Goal: Task Accomplishment & Management: Manage account settings

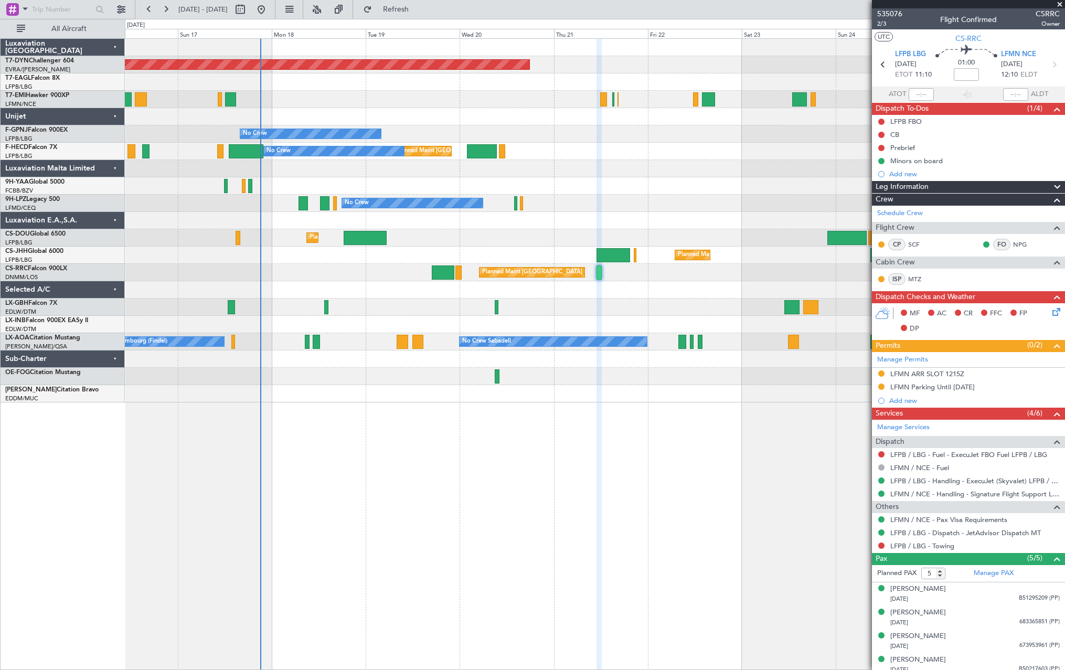
click at [646, 436] on div "Planned Maint [GEOGRAPHIC_DATA]-[GEOGRAPHIC_DATA] Planned Maint Geneva ([GEOGRA…" at bounding box center [595, 354] width 940 height 632
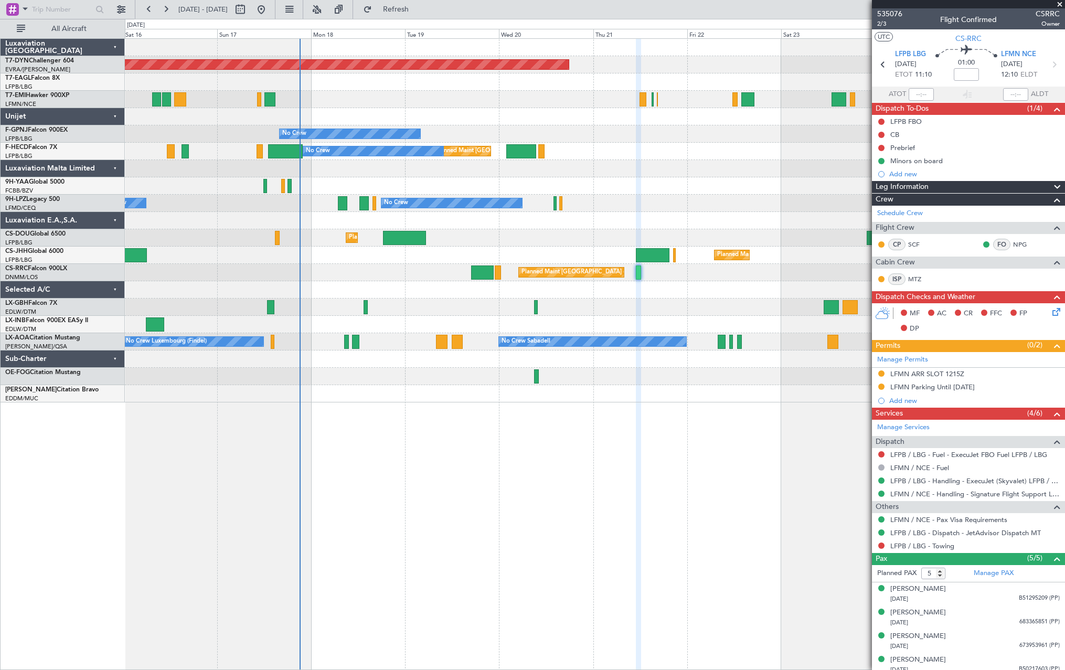
click at [288, 463] on div "Planned Maint [GEOGRAPHIC_DATA]-[GEOGRAPHIC_DATA] Planned Maint Geneva ([GEOGRA…" at bounding box center [595, 354] width 940 height 632
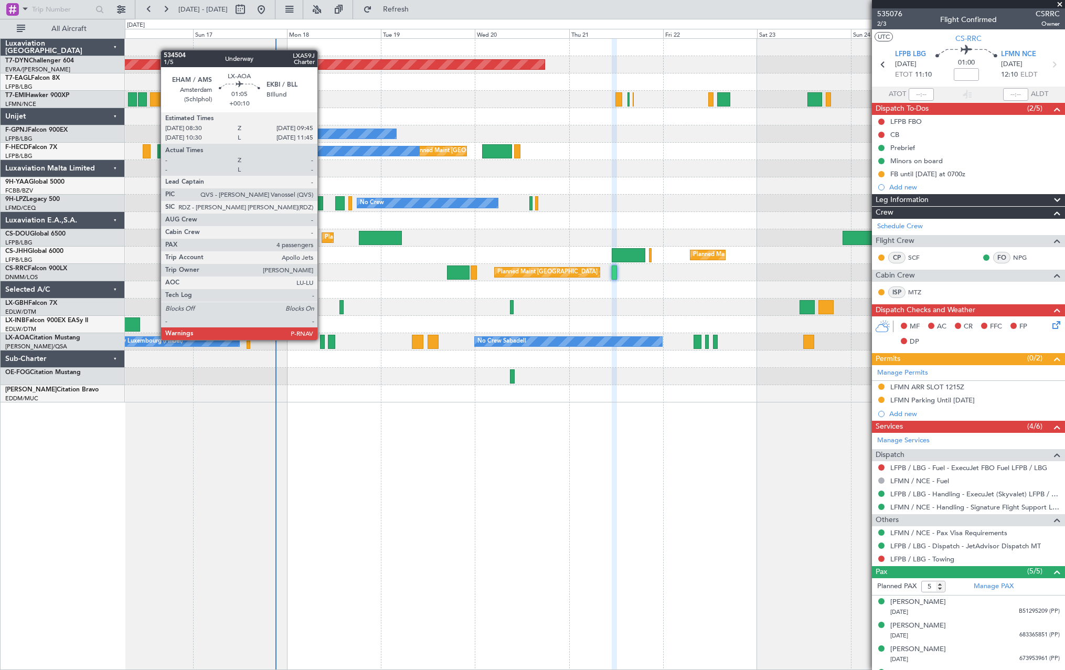
click at [322, 339] on div at bounding box center [322, 342] width 5 height 14
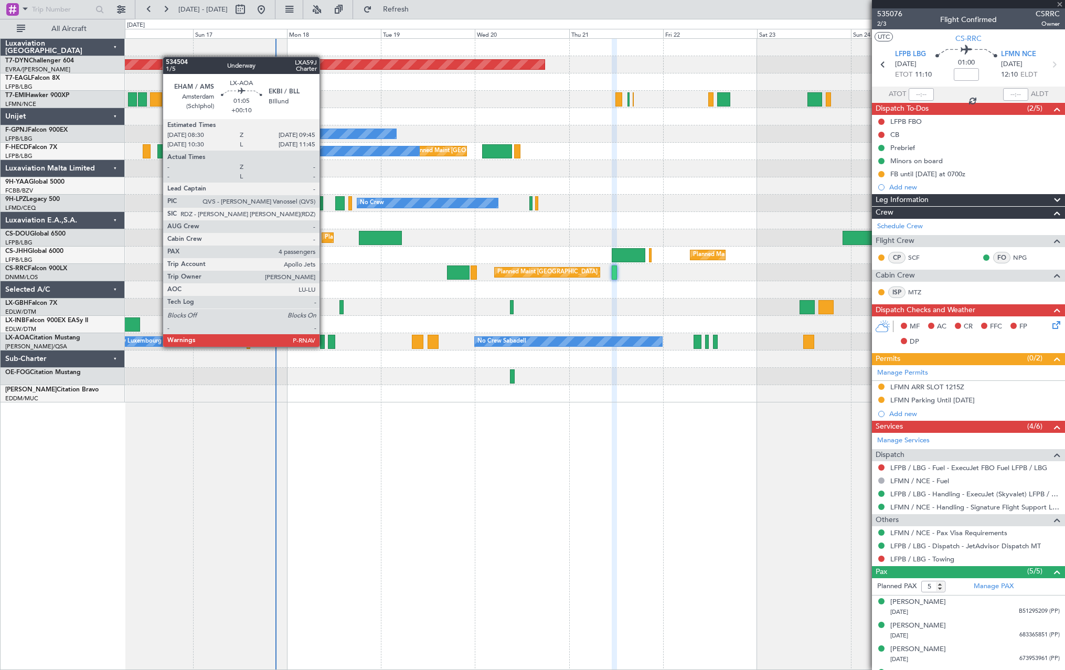
type input "+00:10"
type input "4"
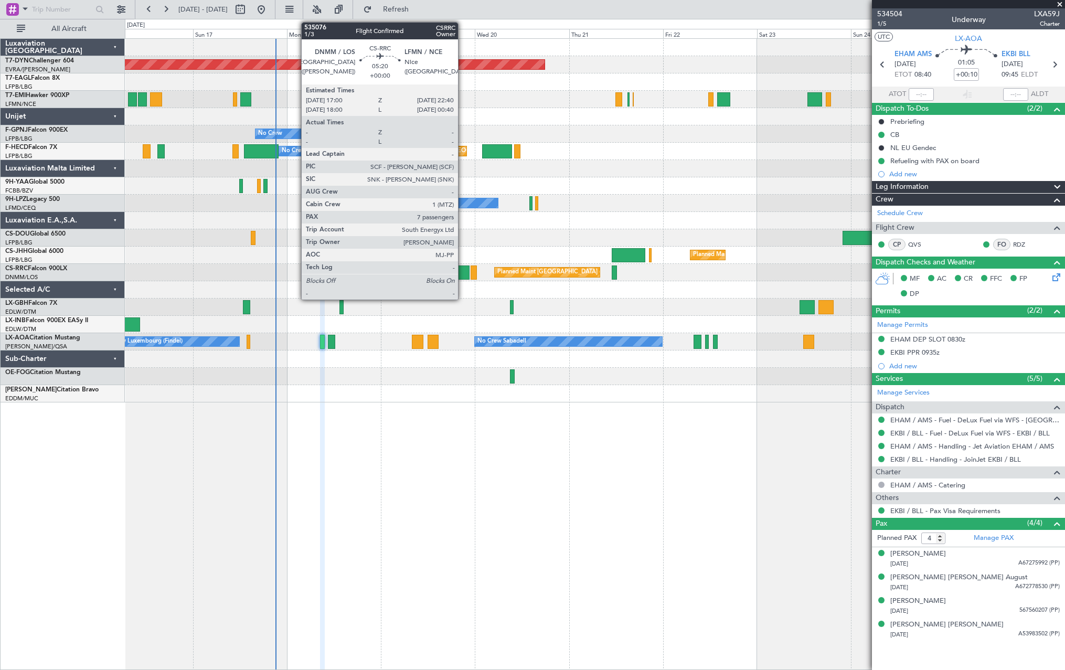
click at [463, 274] on div at bounding box center [458, 272] width 23 height 14
type input "7"
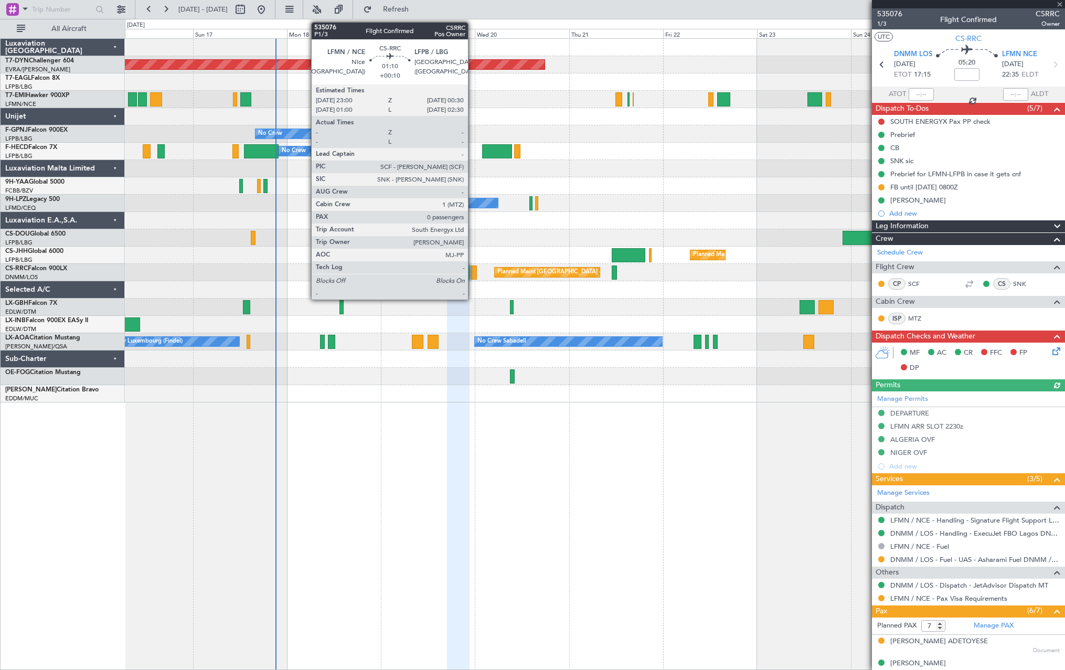
click at [473, 273] on div at bounding box center [474, 272] width 6 height 14
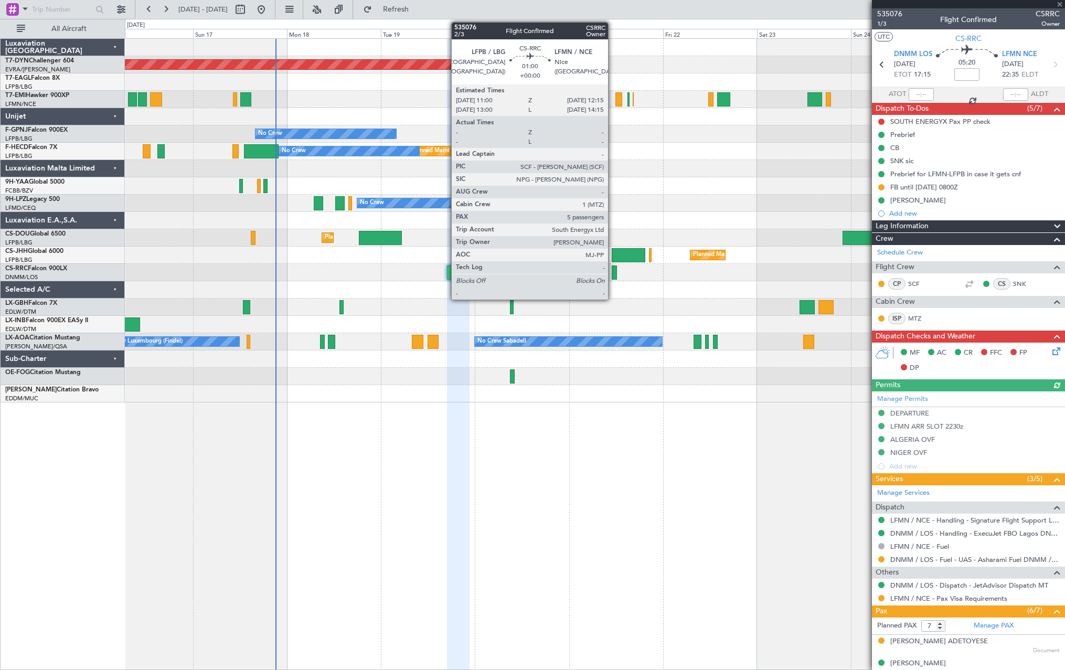
type input "+00:10"
type input "0"
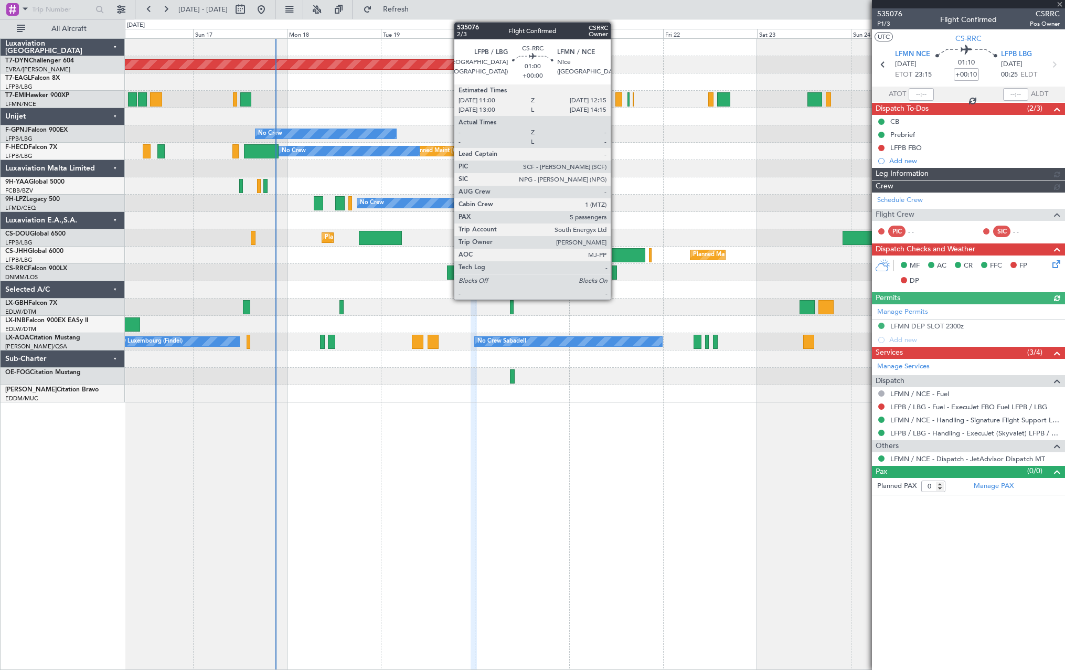
click at [615, 273] on div at bounding box center [614, 272] width 5 height 14
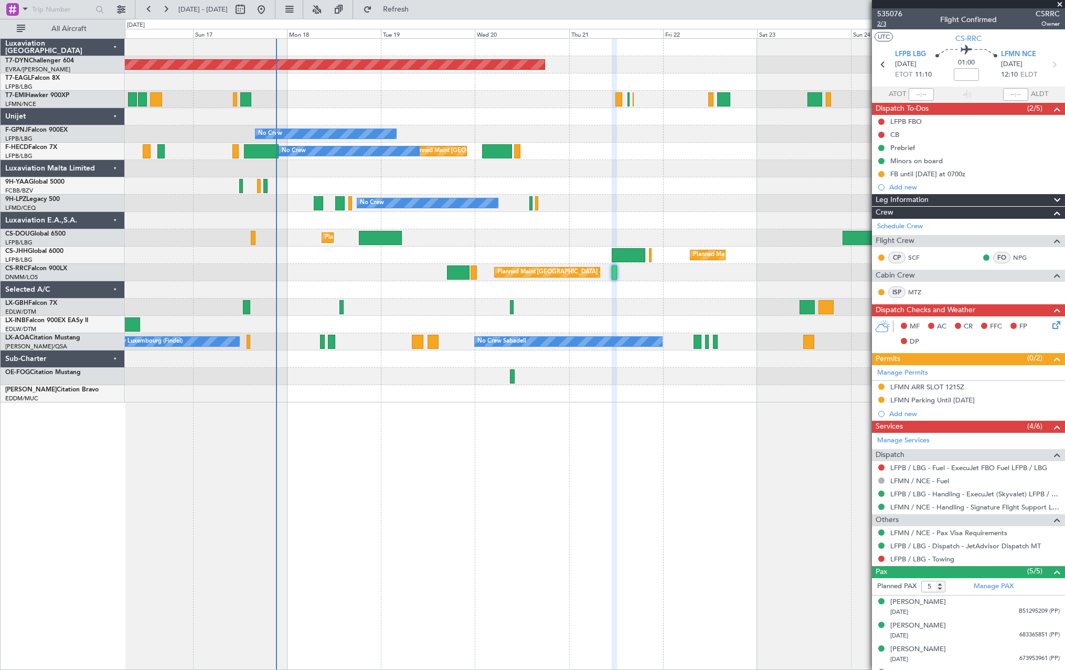
click at [884, 25] on span "2/3" at bounding box center [889, 23] width 25 height 9
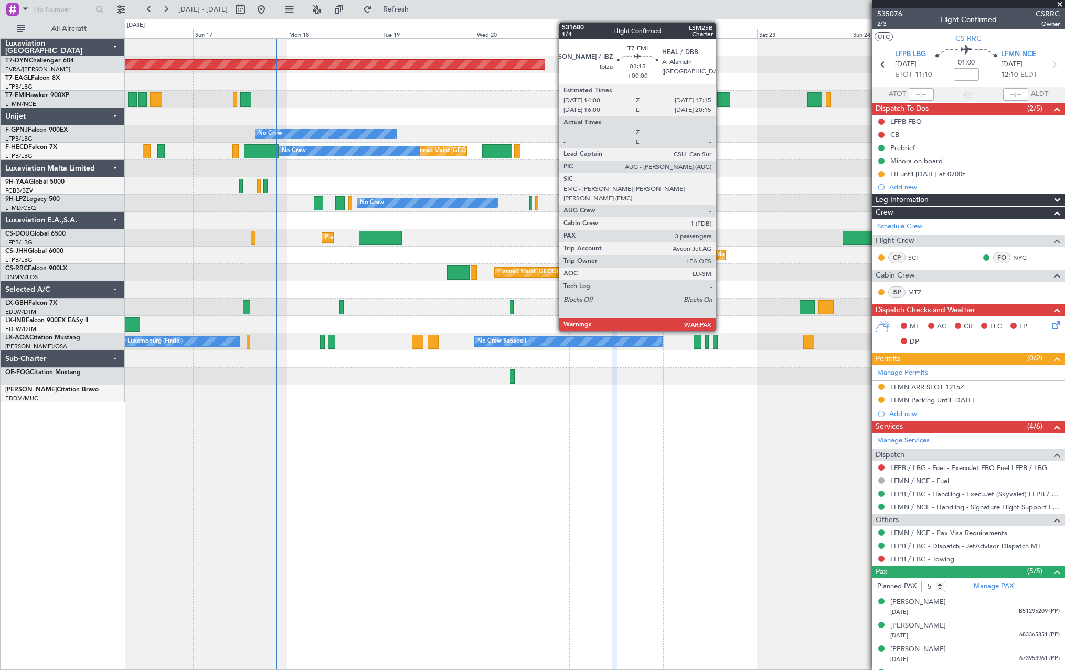
click at [720, 99] on div at bounding box center [723, 99] width 13 height 14
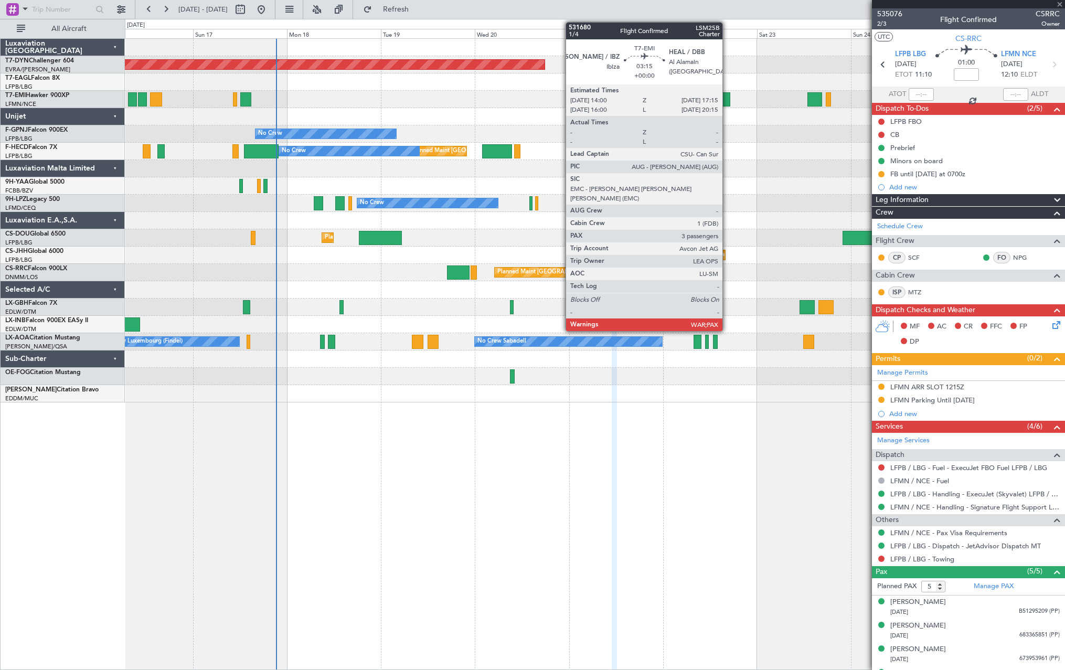
type input "3"
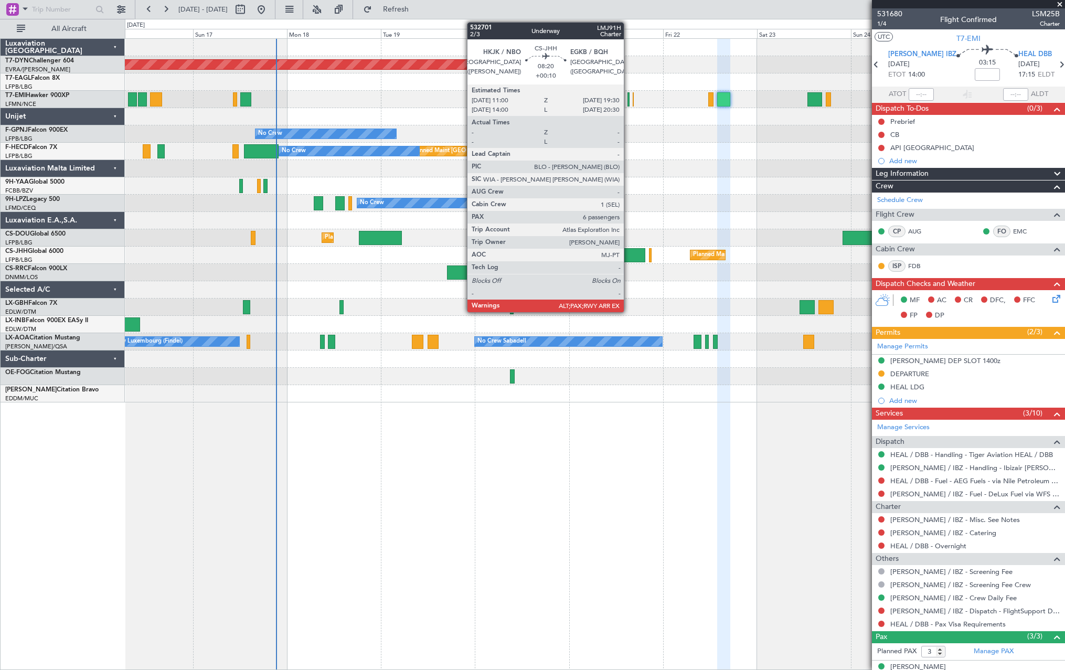
click at [629, 257] on div at bounding box center [629, 255] width 34 height 14
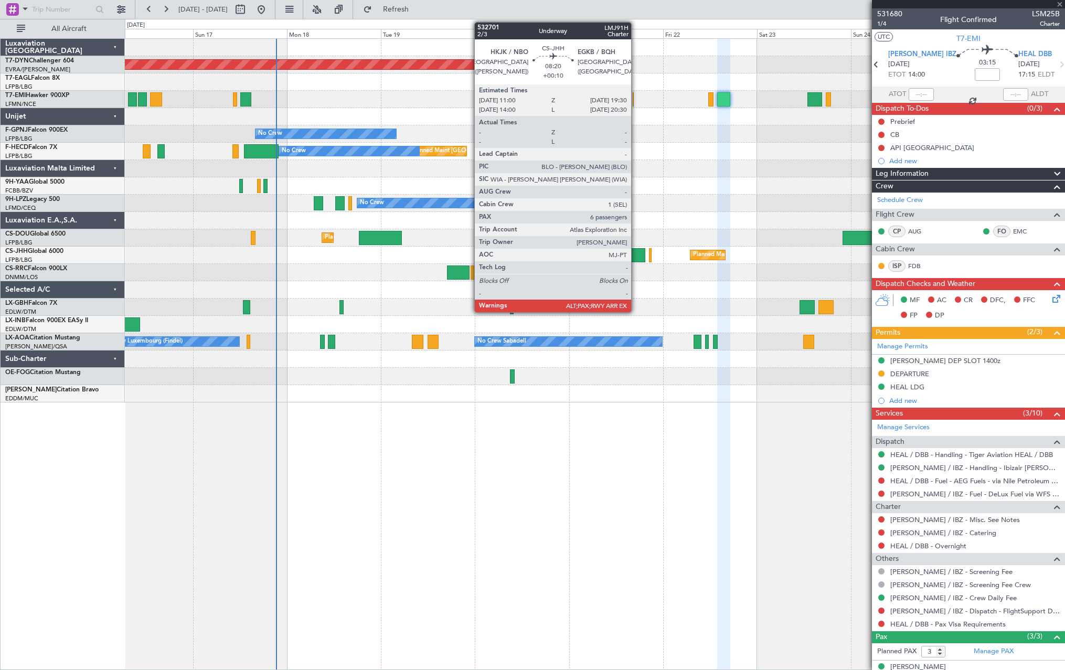
type input "+00:10"
type input "6"
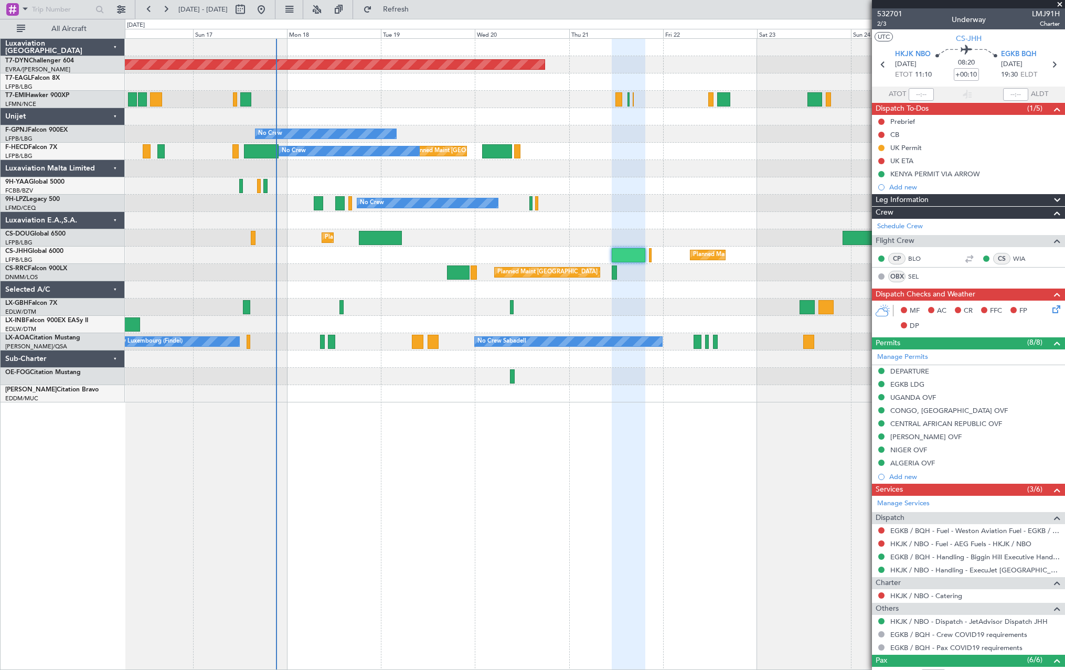
click at [1053, 308] on icon at bounding box center [1054, 307] width 8 height 8
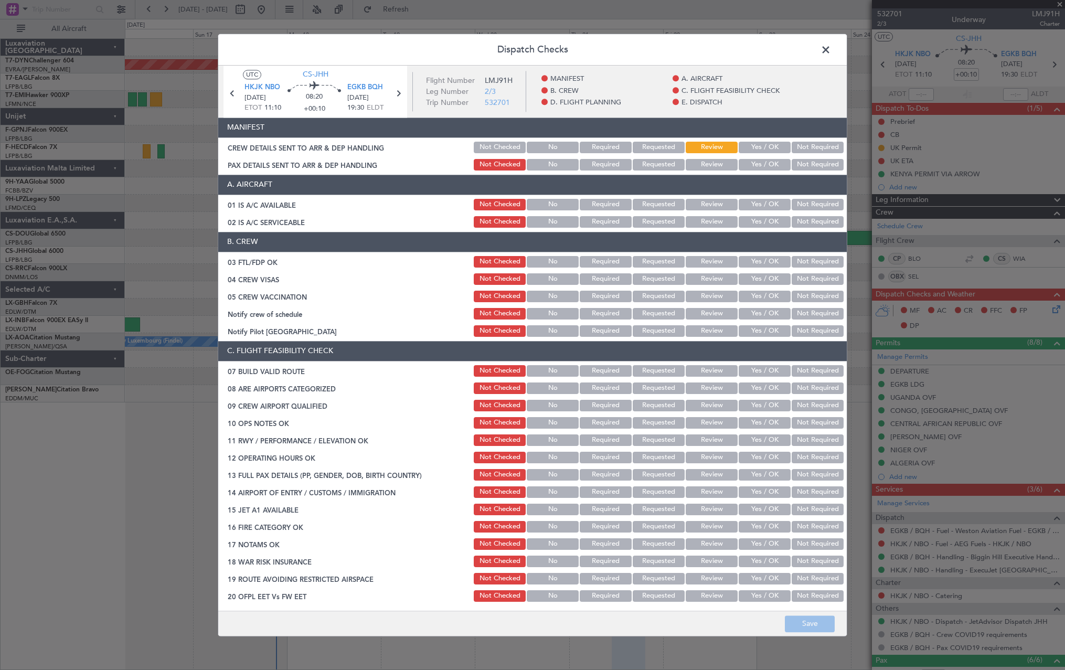
click at [766, 145] on button "Yes / OK" at bounding box center [765, 148] width 52 height 12
click at [761, 163] on button "Yes / OK" at bounding box center [765, 165] width 52 height 12
click at [808, 622] on button "Save" at bounding box center [810, 623] width 50 height 17
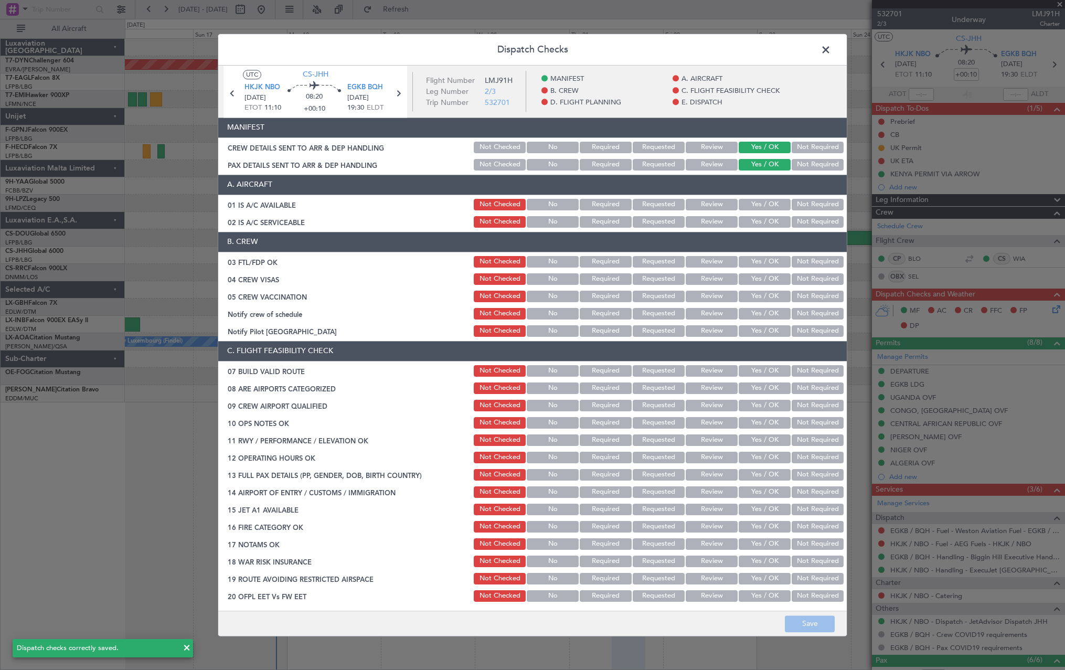
click at [831, 47] on span at bounding box center [831, 52] width 0 height 21
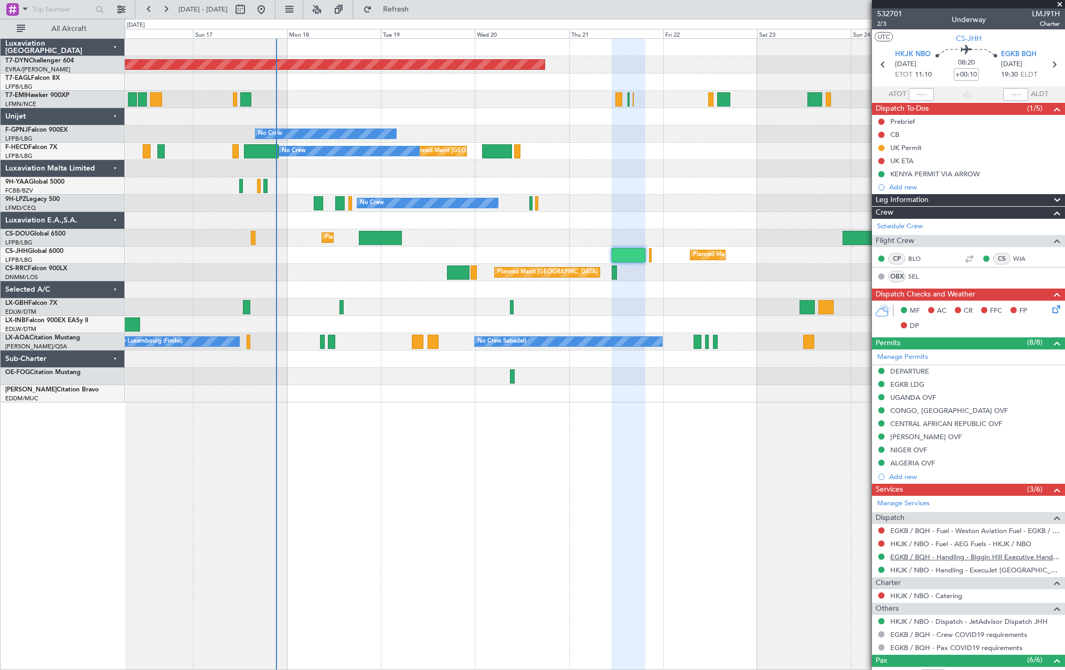
click at [914, 559] on link "EGKB / BQH - Handling - Biggin Hill Executive Handling EGKB / BQH" at bounding box center [974, 556] width 169 height 9
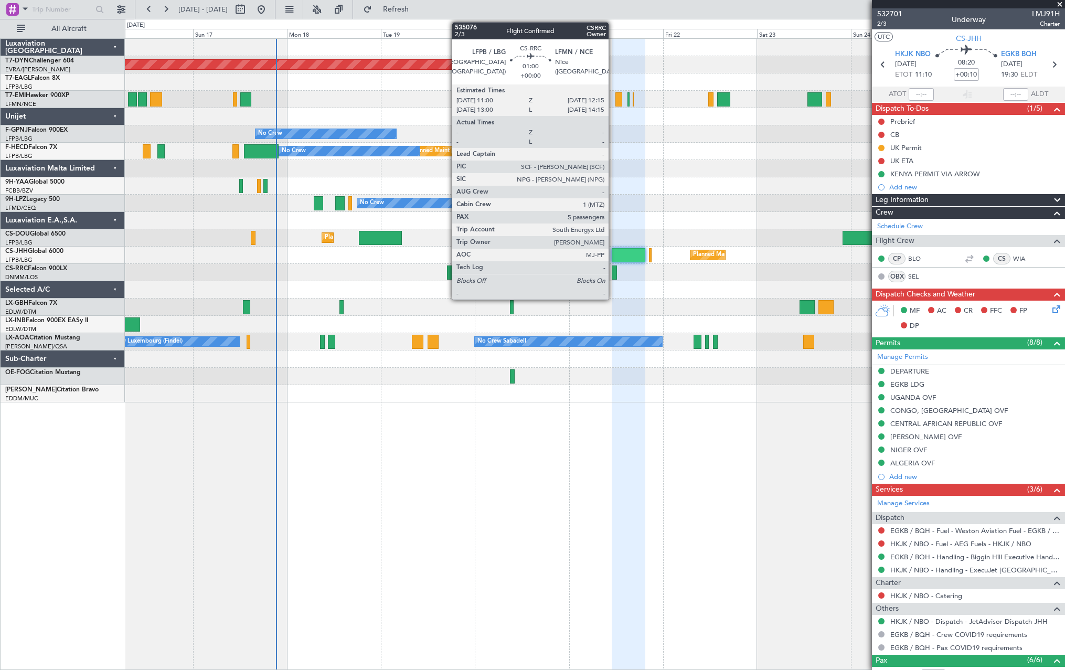
click at [613, 273] on div at bounding box center [614, 272] width 5 height 14
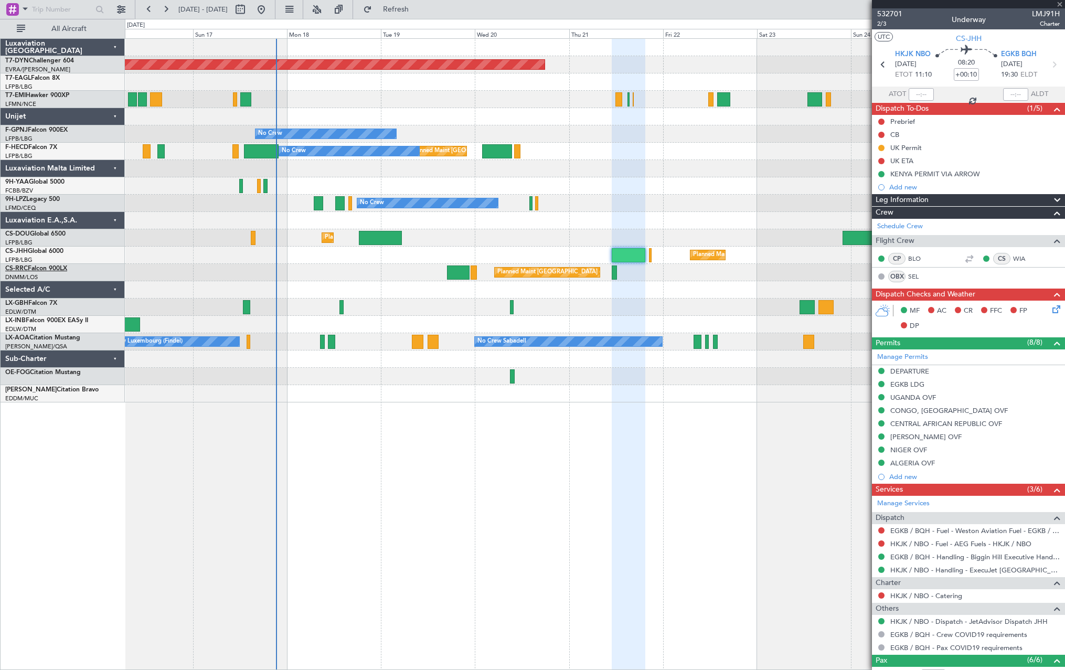
type input "5"
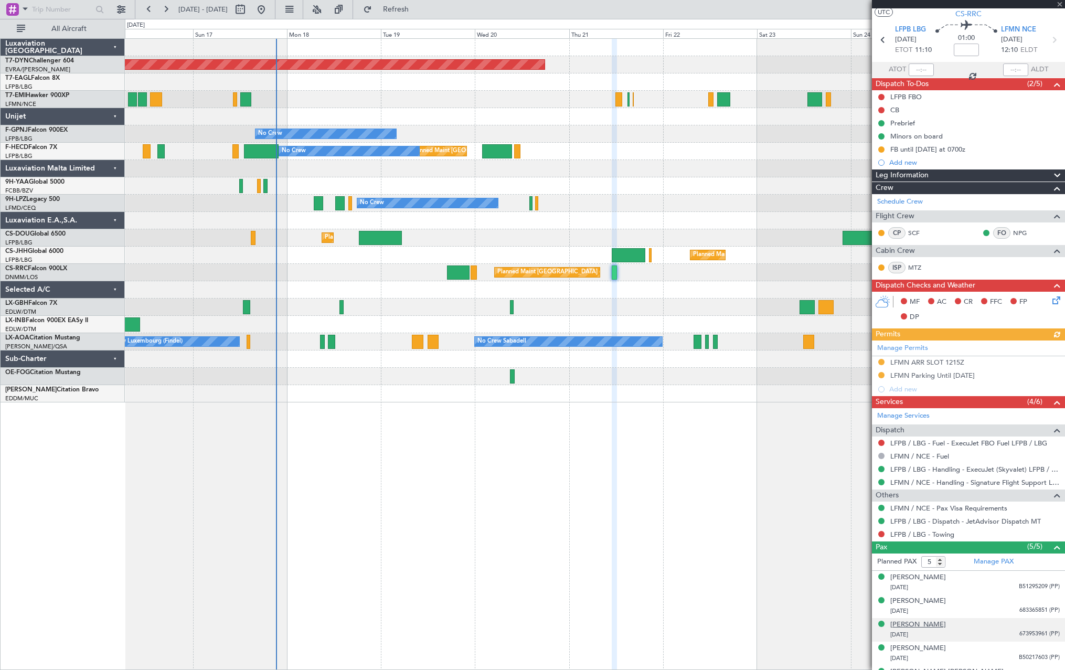
scroll to position [43, 0]
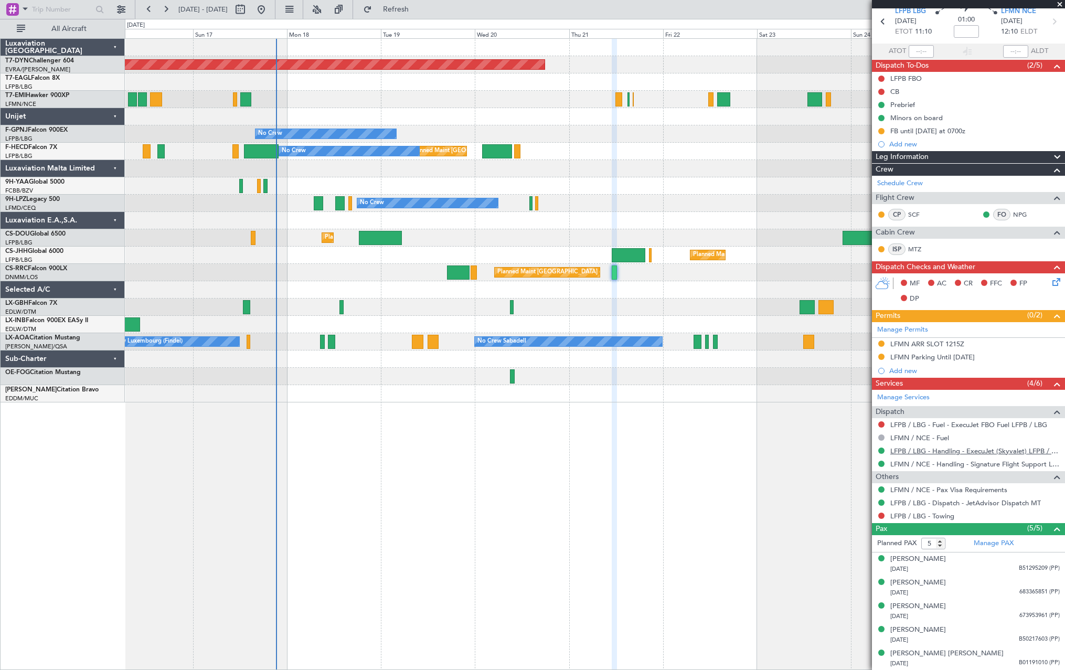
click at [944, 449] on link "LFPB / LBG - Handling - ExecuJet (Skyvalet) LFPB / LBG" at bounding box center [974, 450] width 169 height 9
click at [922, 462] on link "LFMN / NCE - Handling - Signature Flight Support LFMN / NCE" at bounding box center [974, 464] width 169 height 9
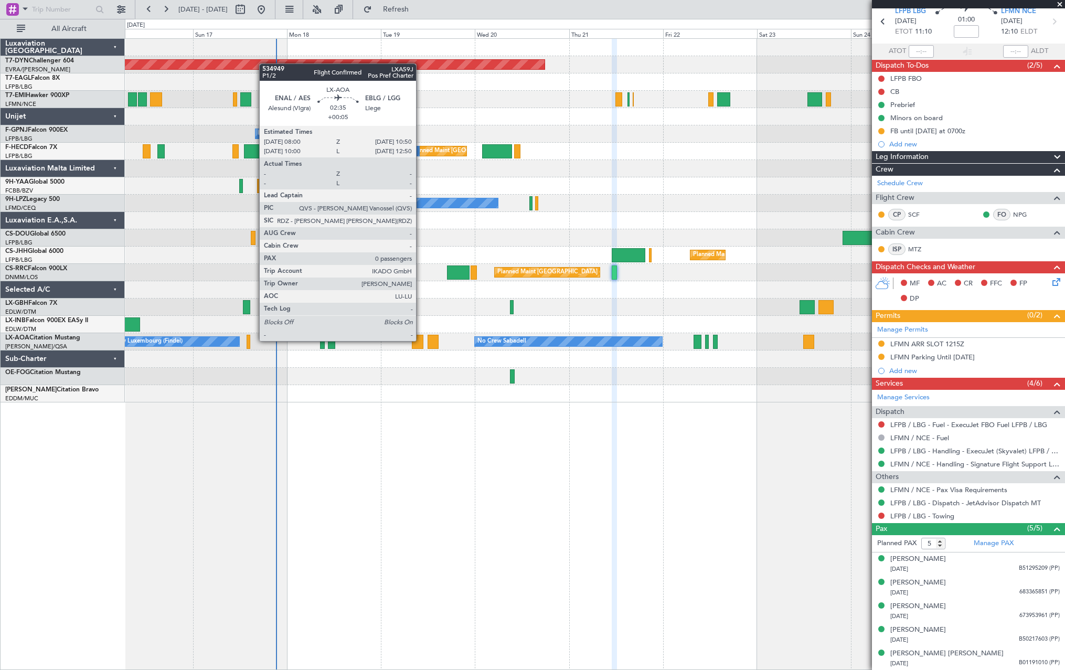
click at [421, 340] on div at bounding box center [418, 342] width 12 height 14
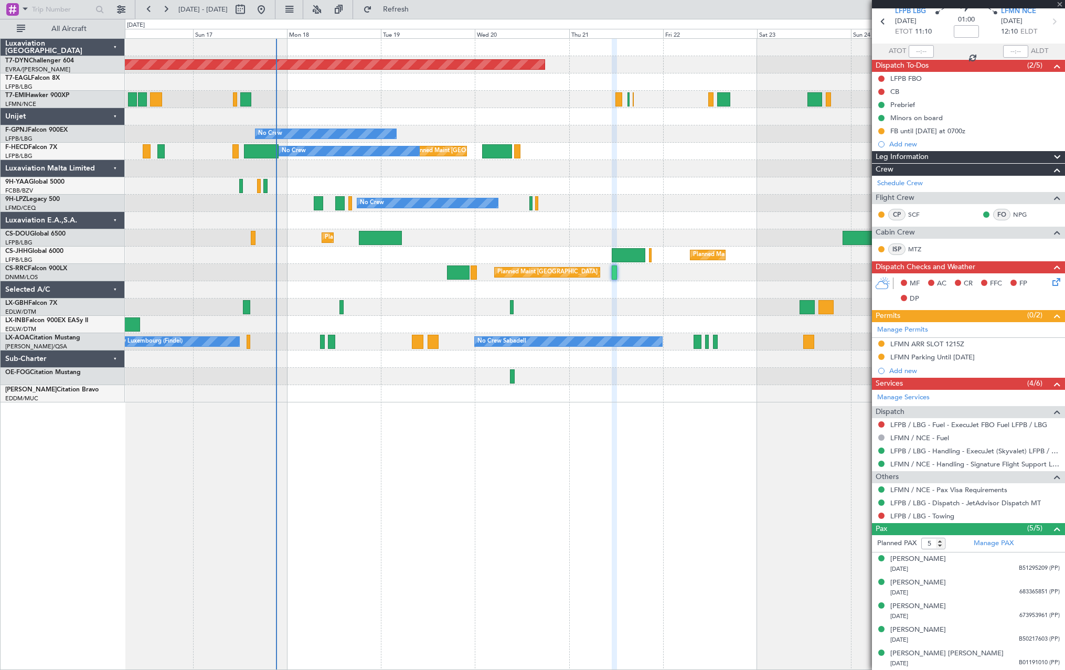
type input "+00:05"
type input "0"
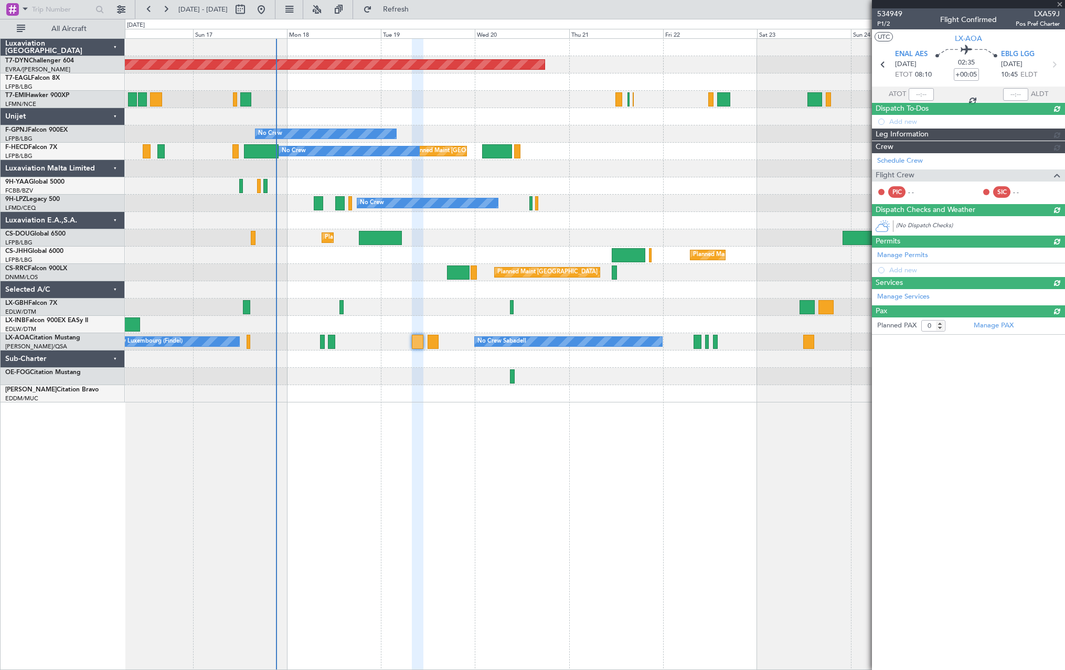
scroll to position [0, 0]
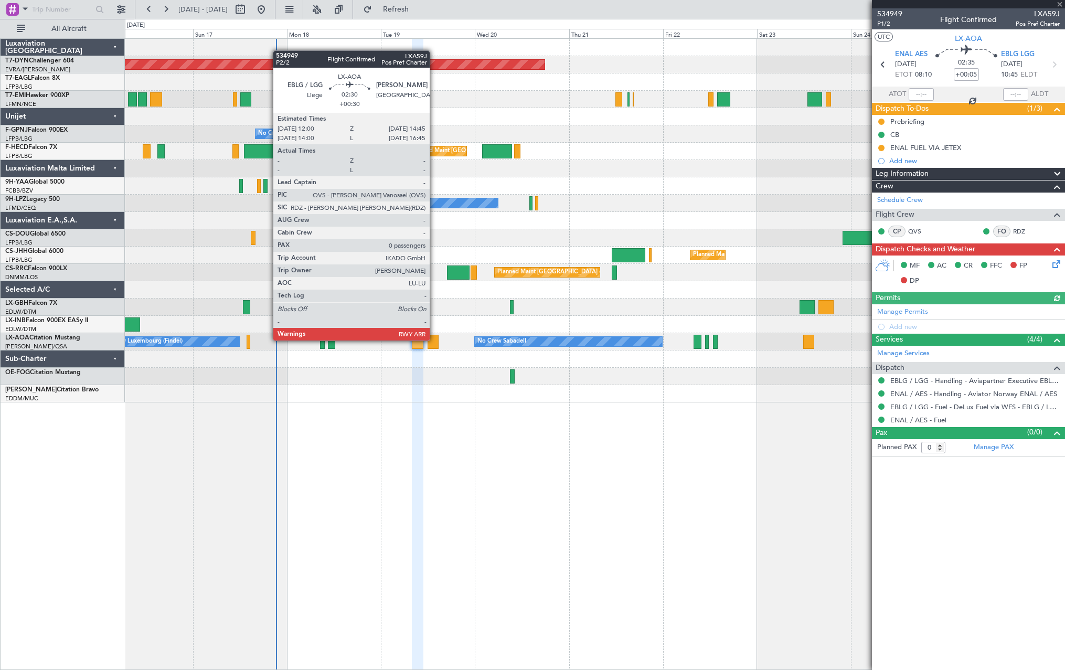
click at [434, 339] on div at bounding box center [433, 342] width 11 height 14
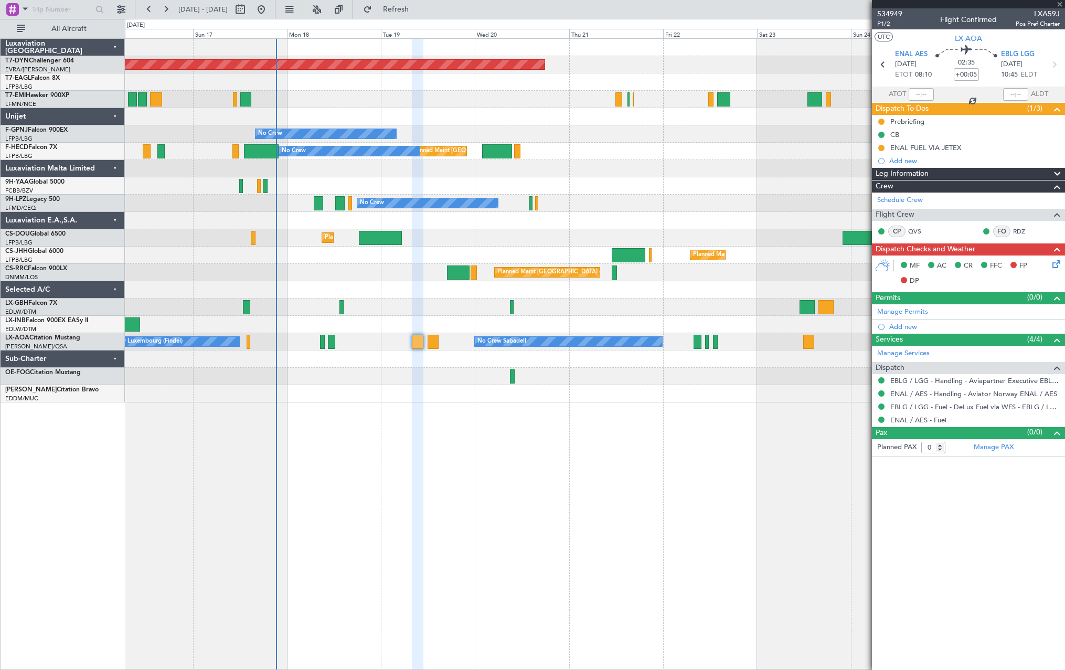
type input "+00:30"
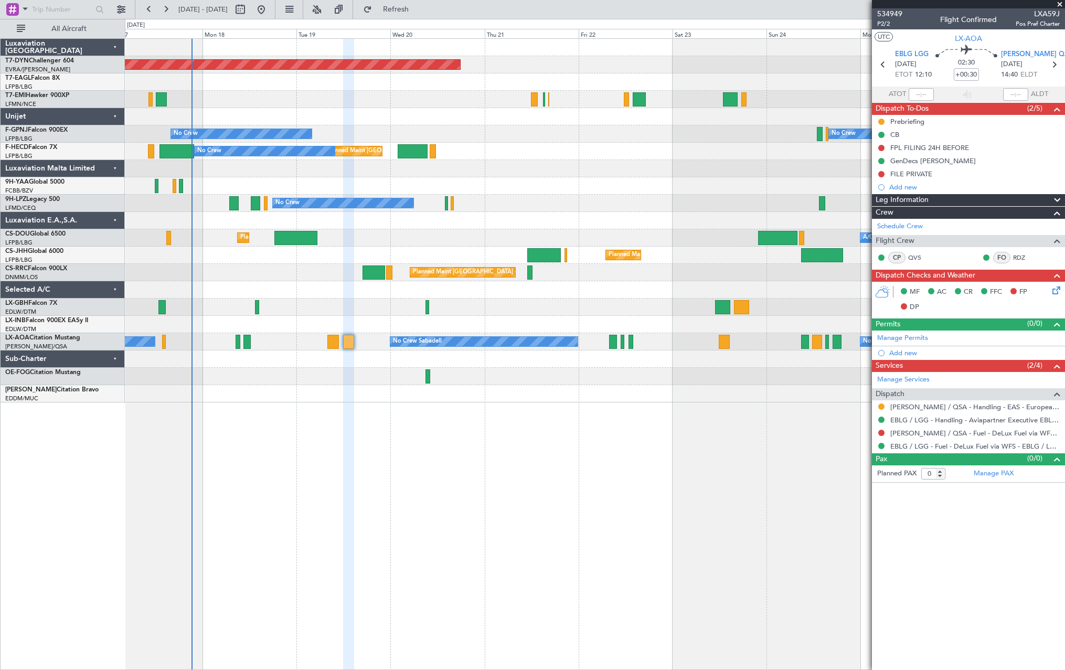
click at [571, 429] on div "Planned Maint [GEOGRAPHIC_DATA]-[GEOGRAPHIC_DATA] Planned Maint Geneva ([GEOGRA…" at bounding box center [595, 354] width 940 height 632
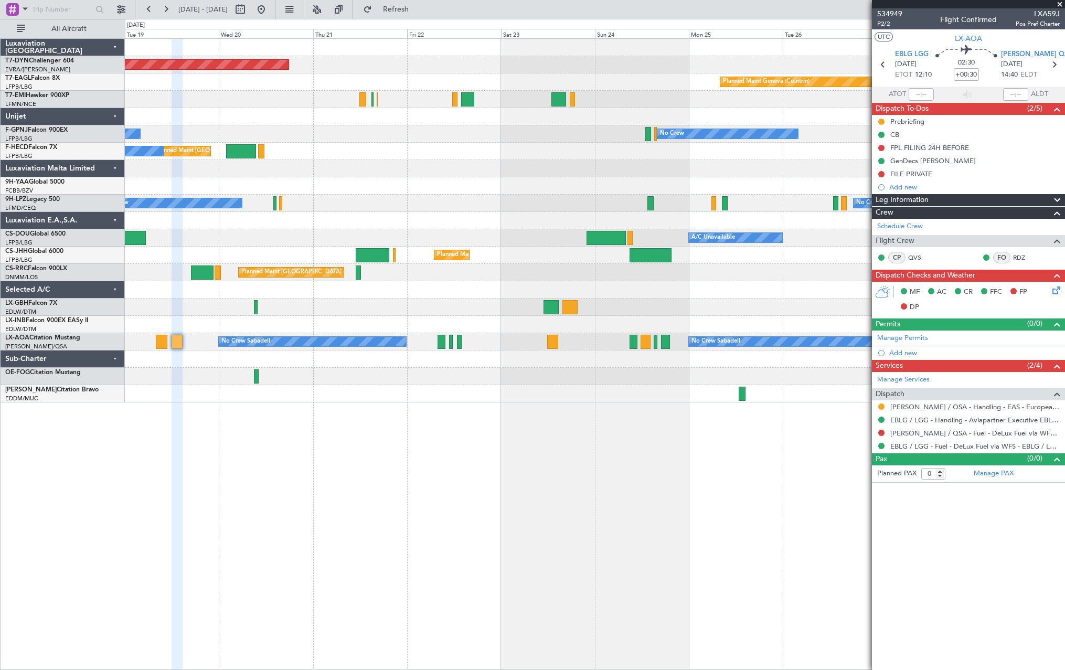
click at [527, 220] on div at bounding box center [595, 220] width 940 height 17
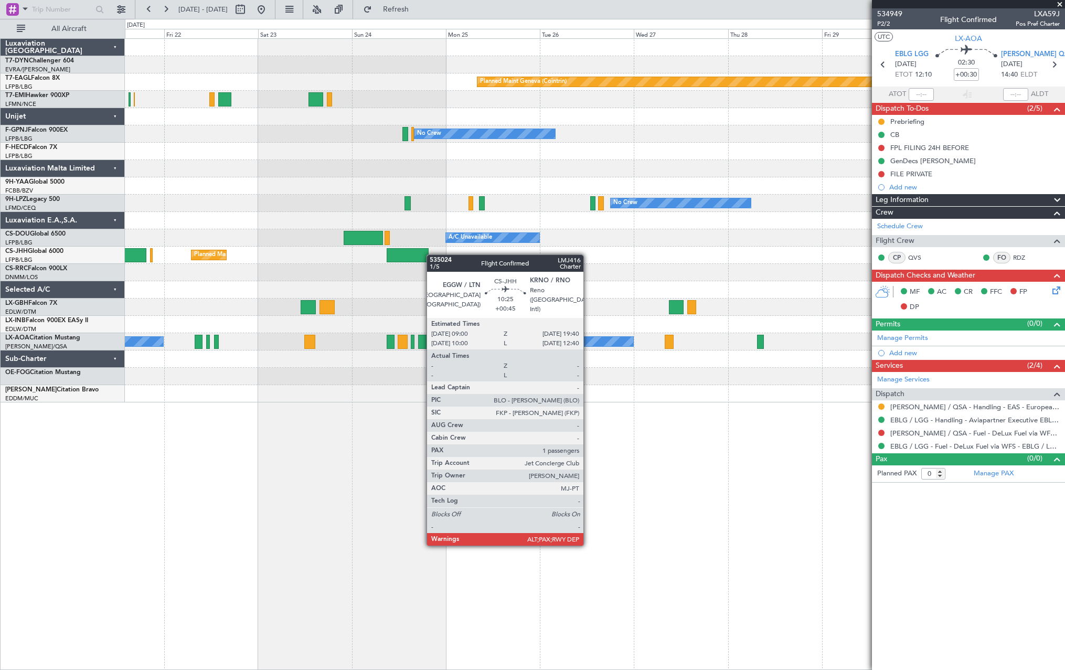
click at [422, 254] on div "Planned Maint [GEOGRAPHIC_DATA]-[GEOGRAPHIC_DATA] Planned Maint Geneva ([GEOGRA…" at bounding box center [595, 221] width 940 height 364
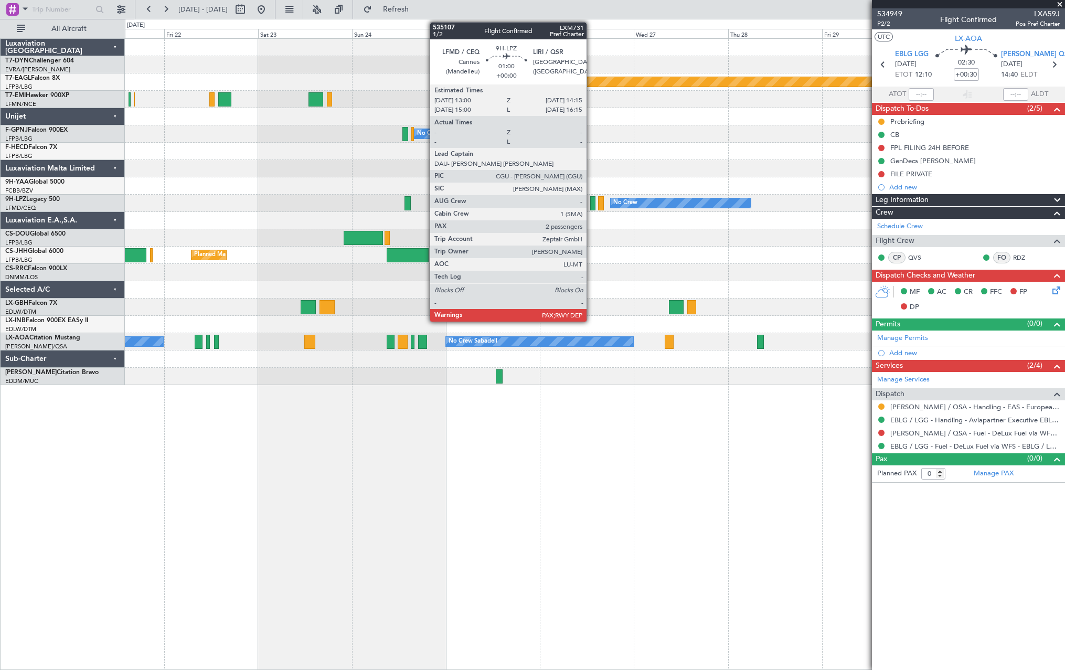
click at [591, 203] on div at bounding box center [592, 203] width 5 height 14
type input "2"
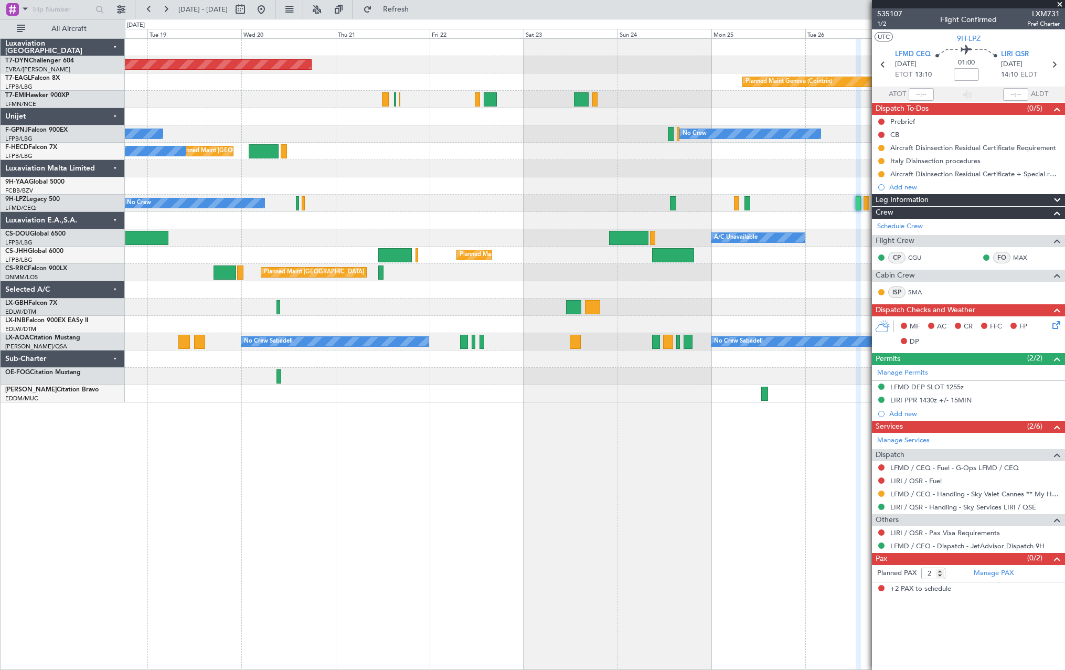
click at [524, 210] on div "No Crew No Crew" at bounding box center [595, 203] width 940 height 17
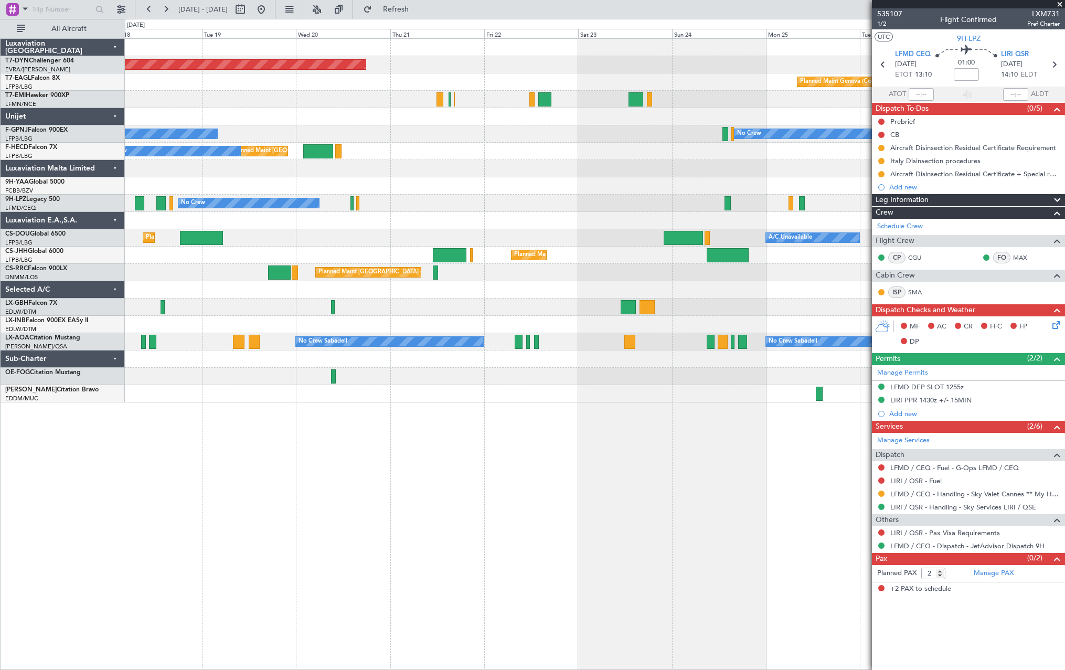
click at [577, 229] on div "Planned Maint [GEOGRAPHIC_DATA]-[GEOGRAPHIC_DATA] Planned Maint Geneva ([GEOGRA…" at bounding box center [595, 221] width 940 height 364
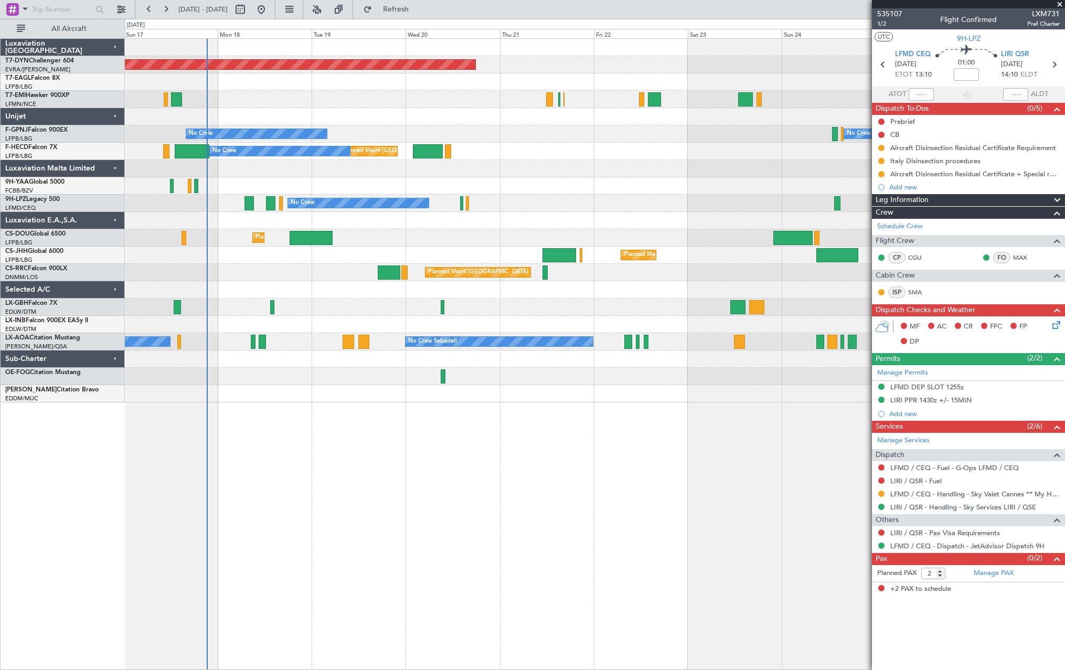
click at [667, 222] on div "Planned Maint [GEOGRAPHIC_DATA]-[GEOGRAPHIC_DATA] Planned Maint Geneva ([GEOGRA…" at bounding box center [595, 221] width 940 height 364
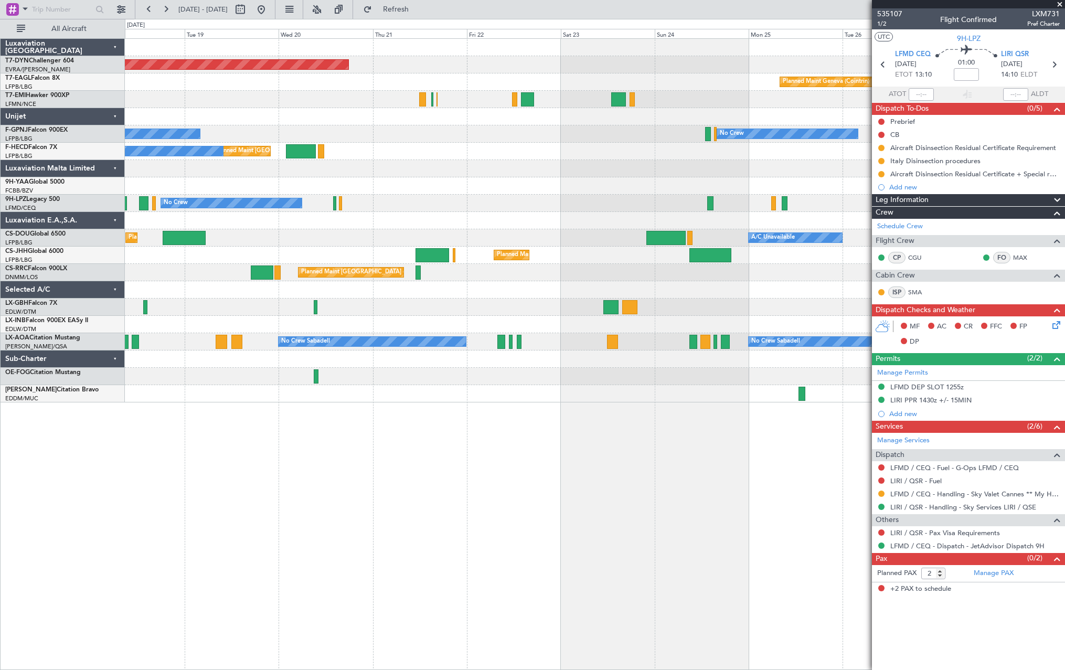
click at [529, 294] on div at bounding box center [595, 289] width 940 height 17
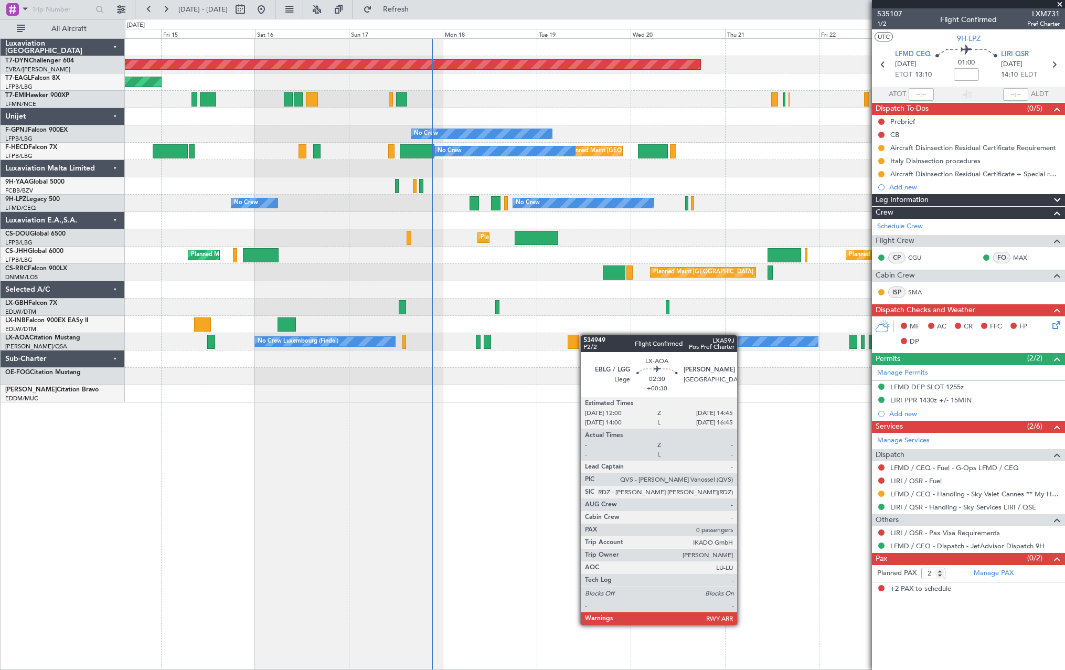
click at [587, 335] on div "Planned Maint [GEOGRAPHIC_DATA]-[GEOGRAPHIC_DATA] Planned Maint [US_STATE] ([GE…" at bounding box center [595, 221] width 940 height 364
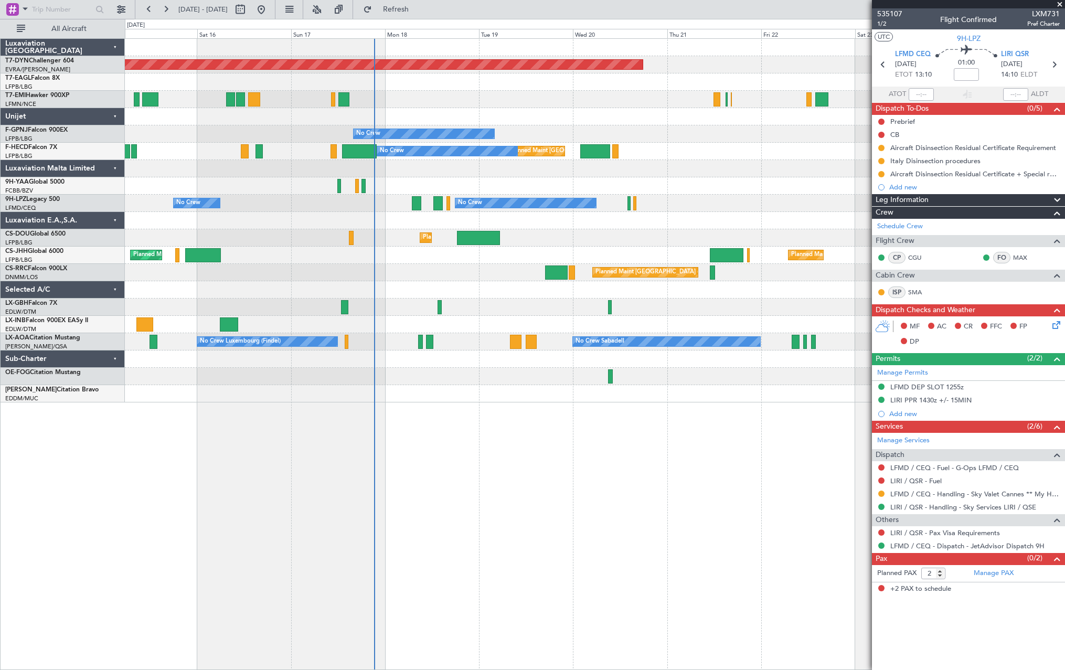
click at [407, 395] on div at bounding box center [595, 393] width 940 height 17
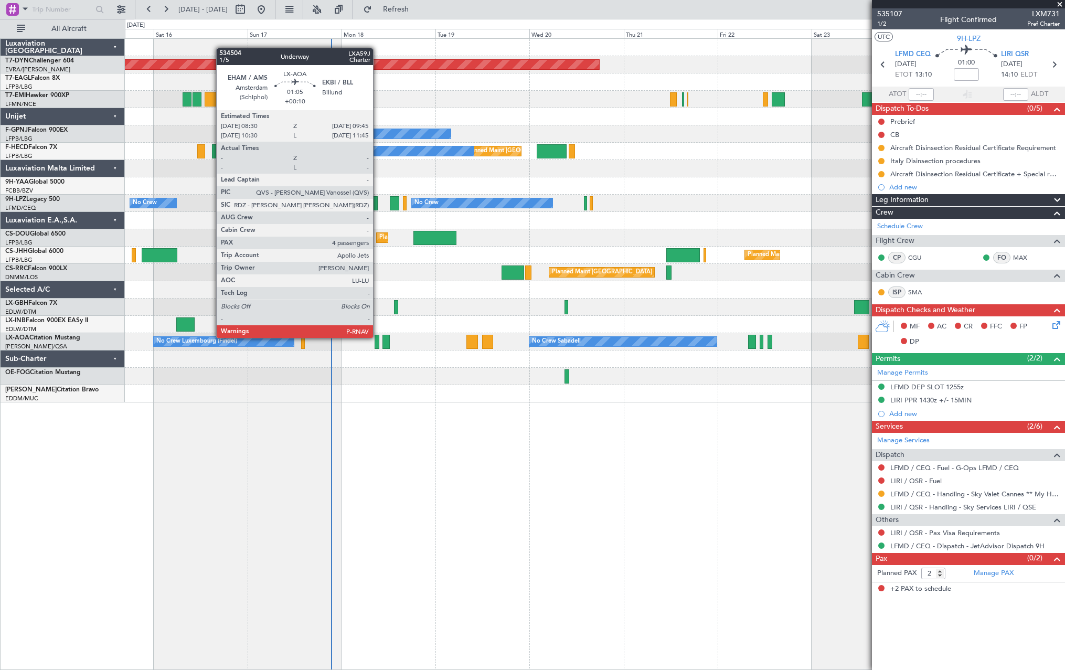
click at [377, 337] on div at bounding box center [377, 342] width 5 height 14
type input "+00:10"
type input "4"
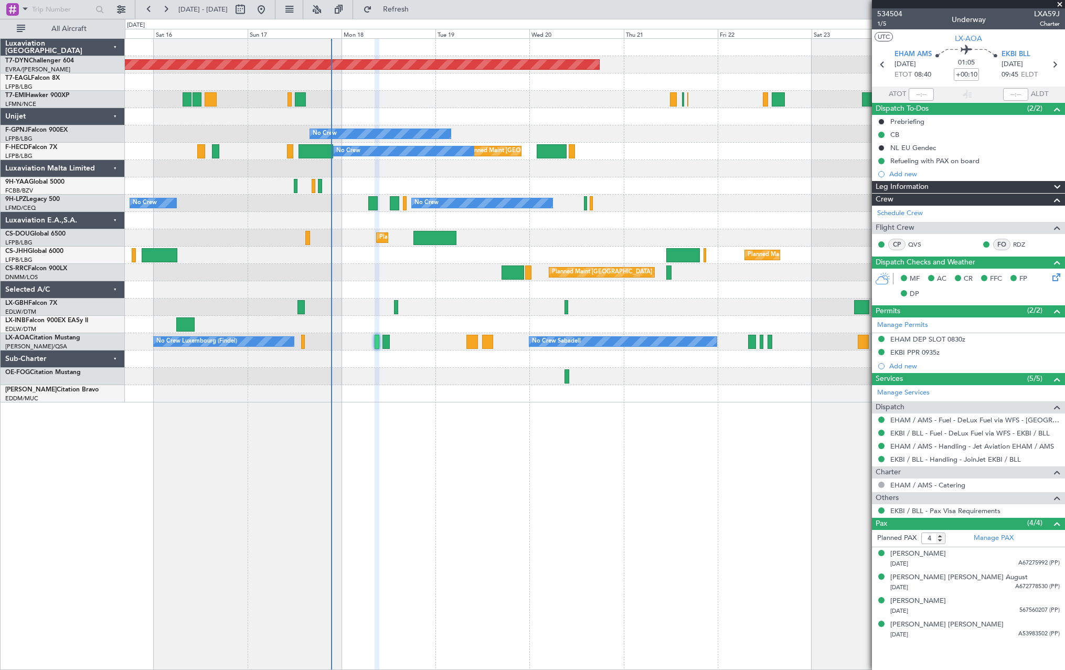
click at [392, 341] on div "No Crew Sabadell No Crew Luxembourg (Findel) No Crew Sabadell" at bounding box center [595, 341] width 940 height 17
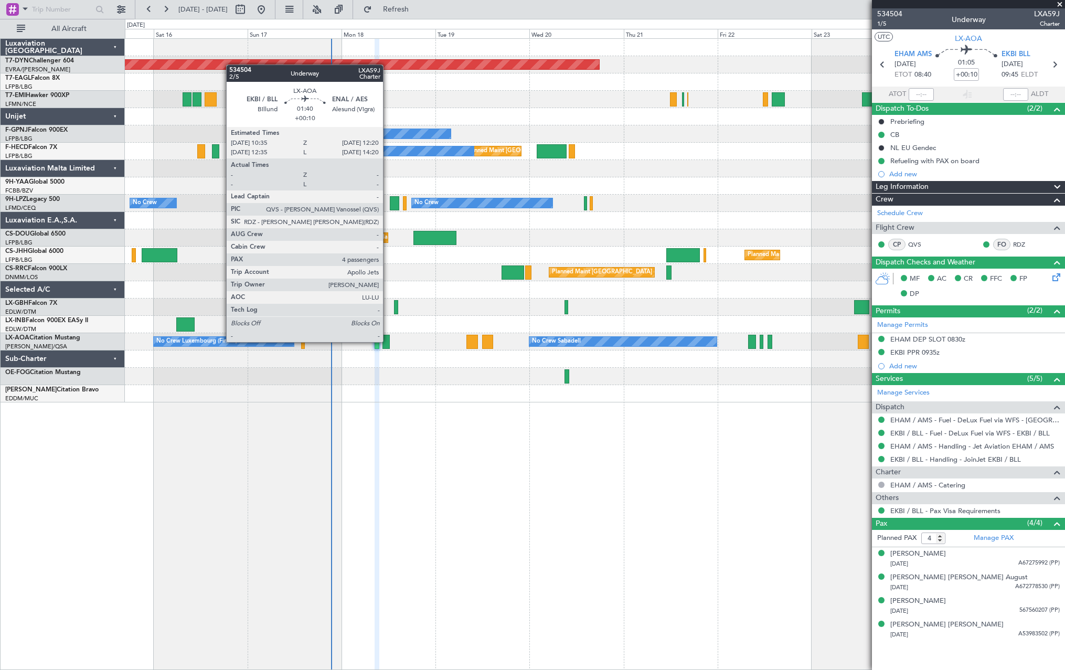
click at [388, 341] on div at bounding box center [385, 342] width 7 height 14
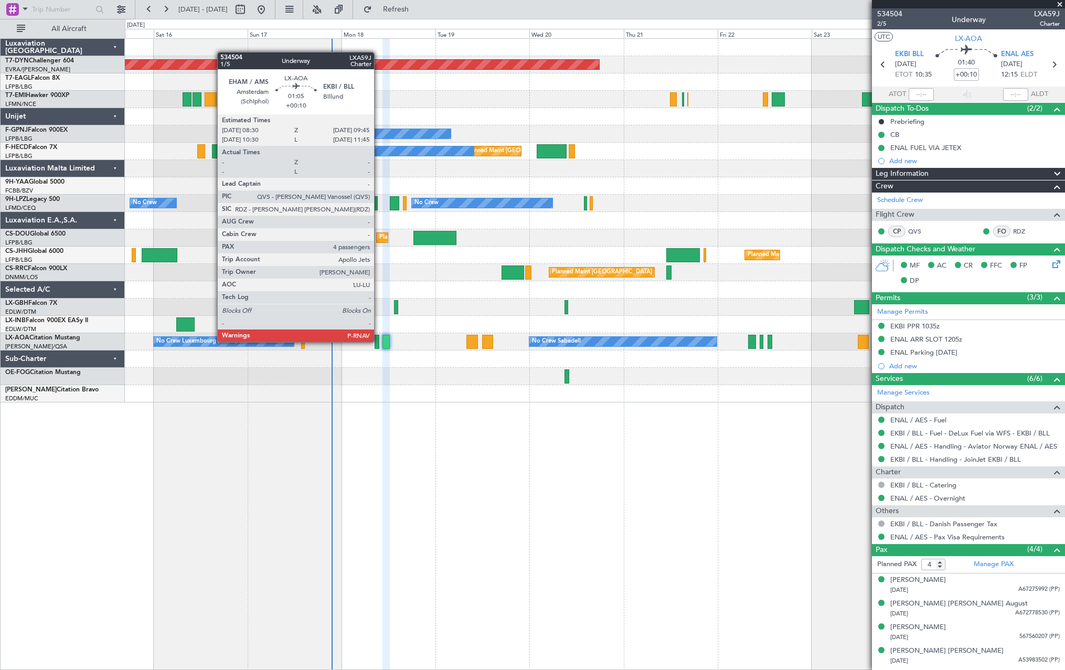
click at [379, 341] on div at bounding box center [377, 342] width 5 height 14
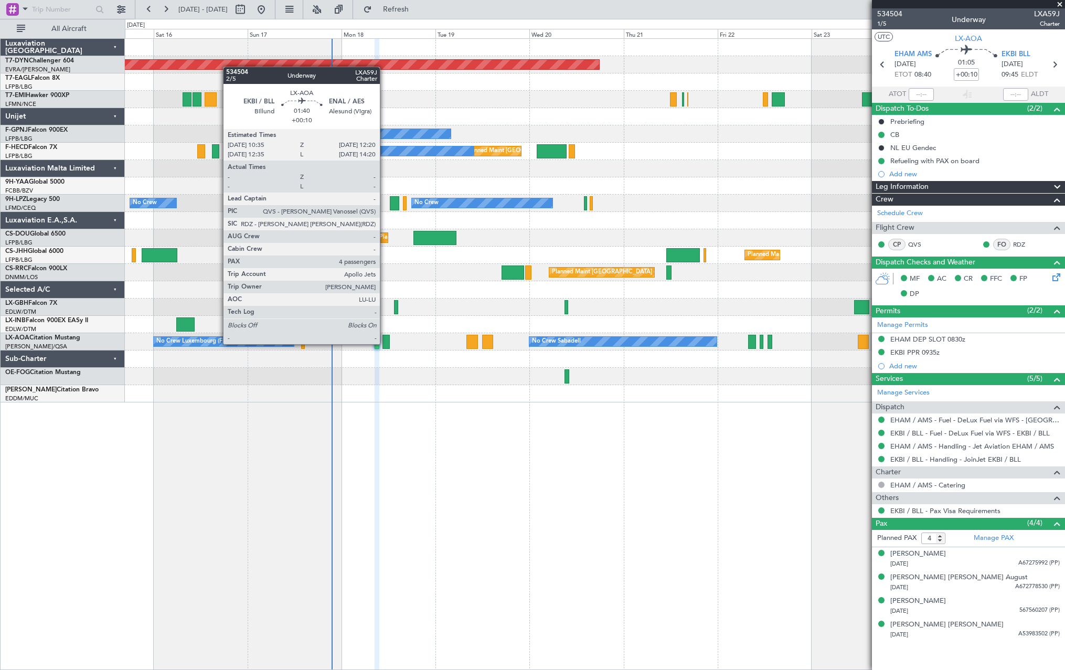
click at [385, 343] on div at bounding box center [385, 342] width 7 height 14
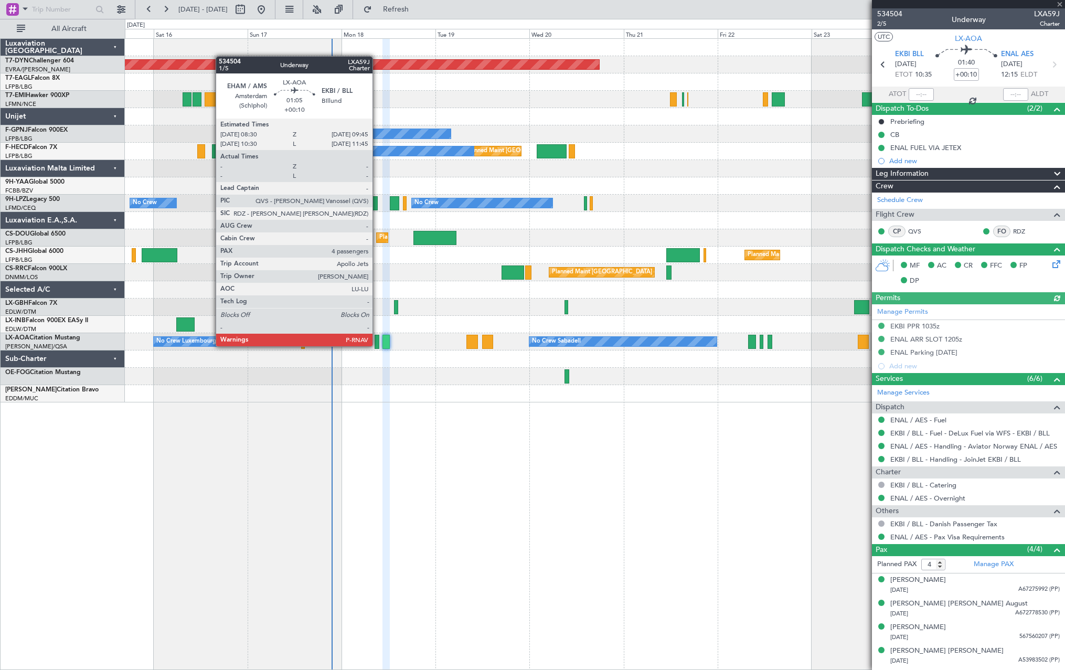
click at [377, 345] on div at bounding box center [377, 342] width 5 height 14
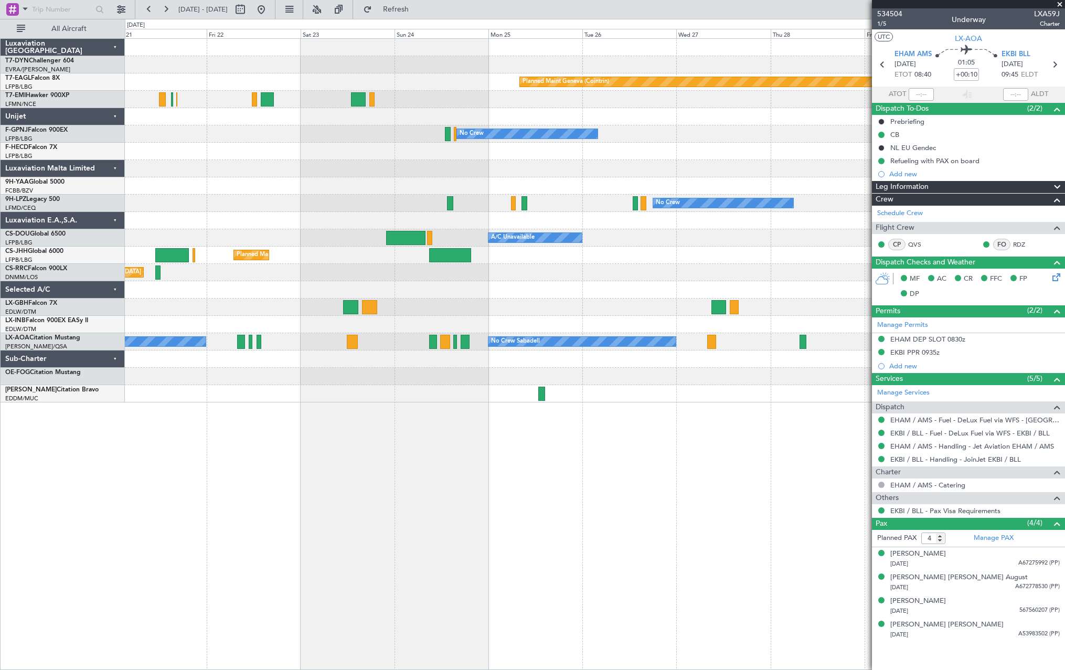
click at [161, 482] on div "Planned Maint [GEOGRAPHIC_DATA]-[GEOGRAPHIC_DATA] Planned Maint Geneva ([GEOGRA…" at bounding box center [595, 354] width 940 height 632
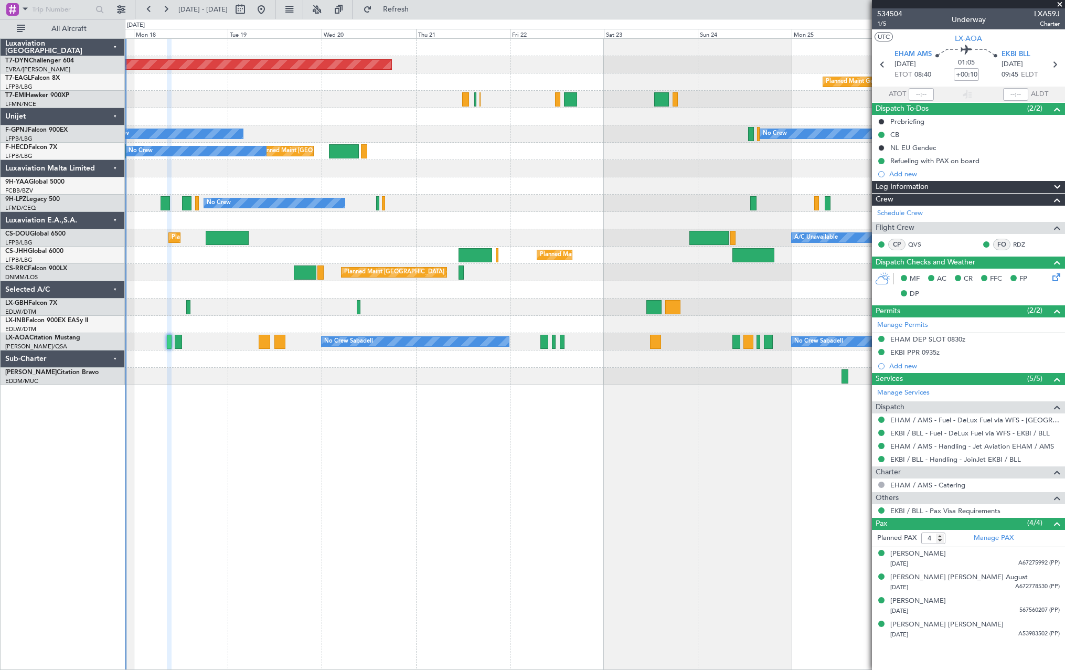
click at [613, 286] on div at bounding box center [595, 289] width 940 height 17
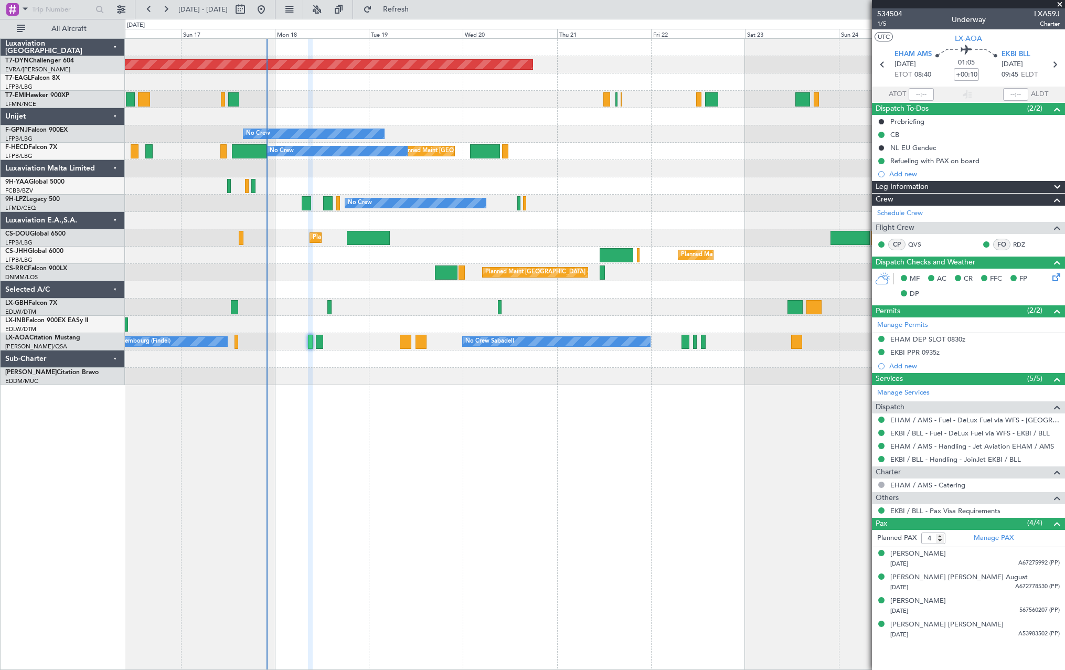
click at [609, 319] on div at bounding box center [595, 324] width 940 height 17
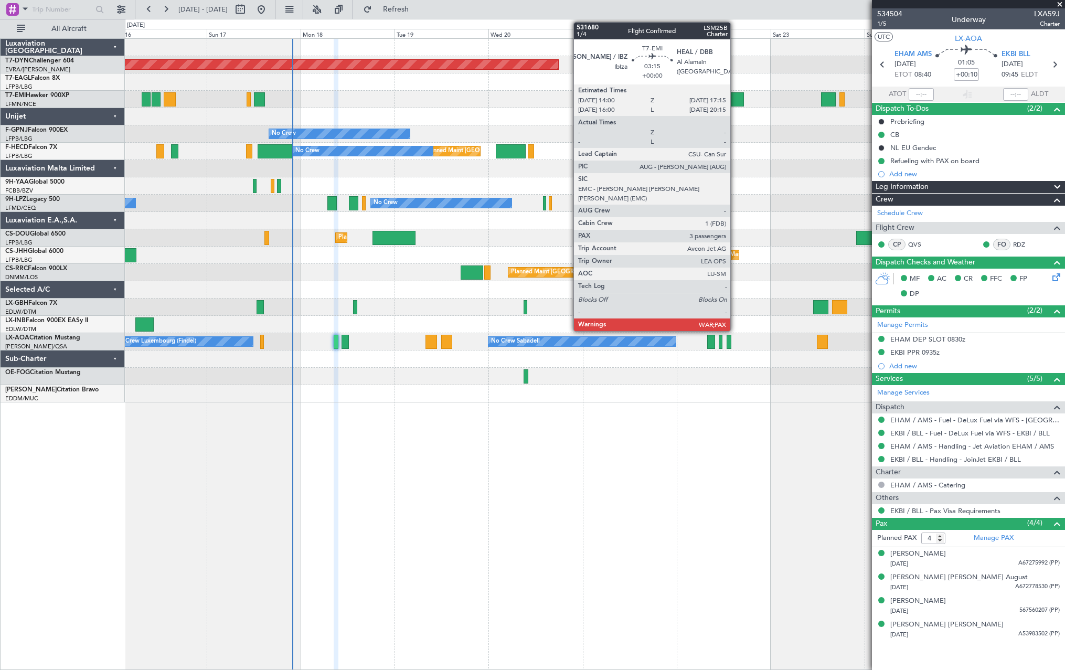
click at [735, 100] on div at bounding box center [737, 99] width 13 height 14
type input "3"
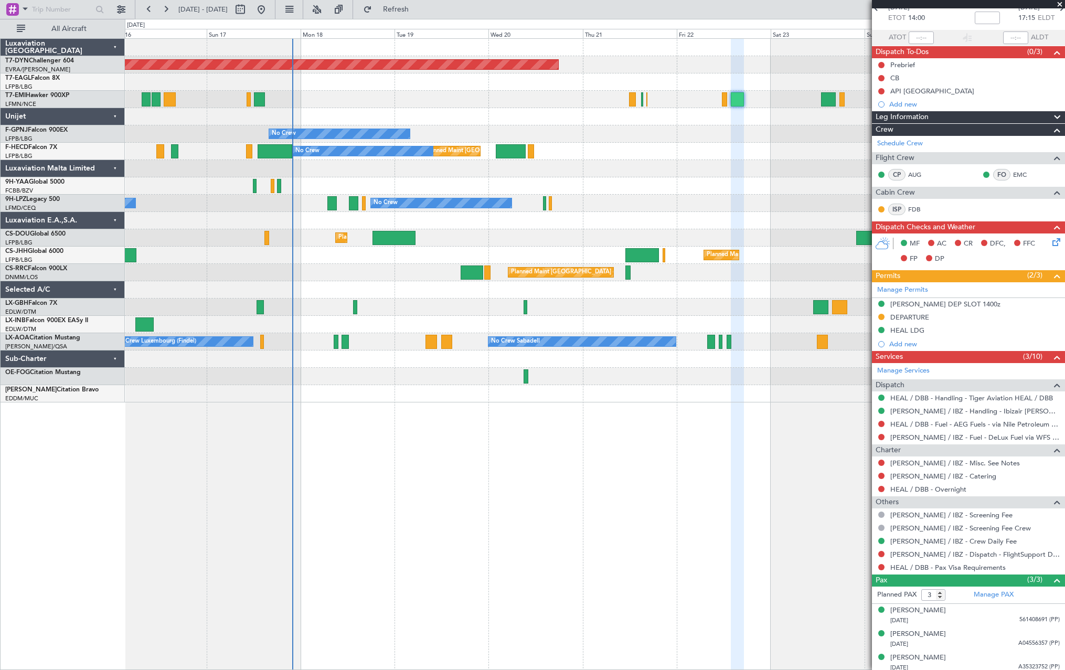
scroll to position [61, 0]
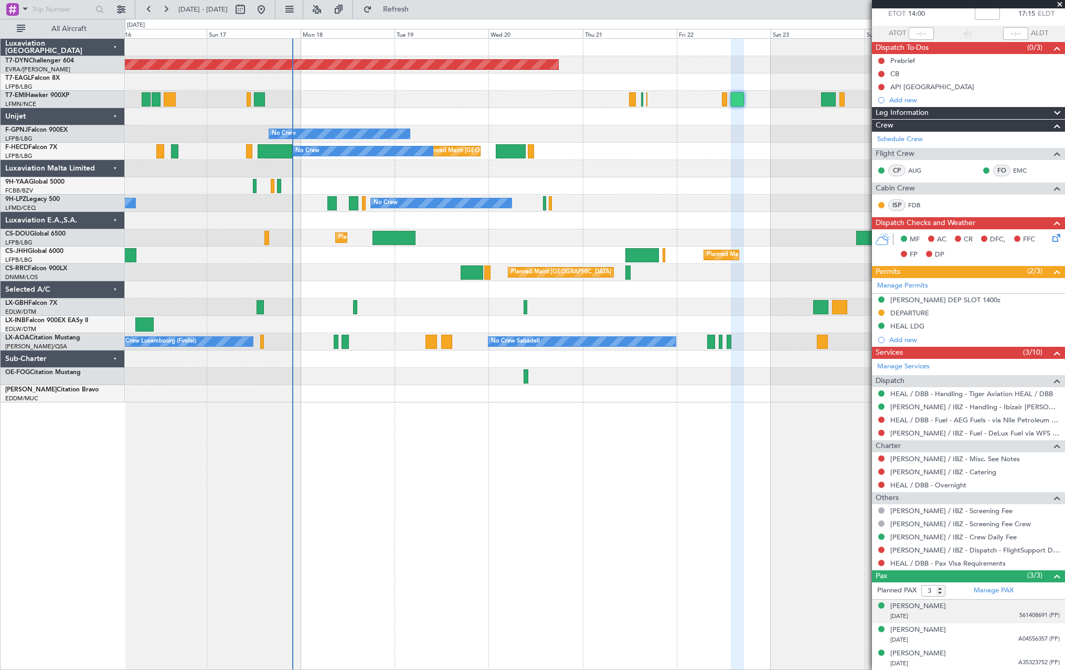
click at [999, 614] on div "[DATE] 561408691 (PP)" at bounding box center [974, 616] width 169 height 10
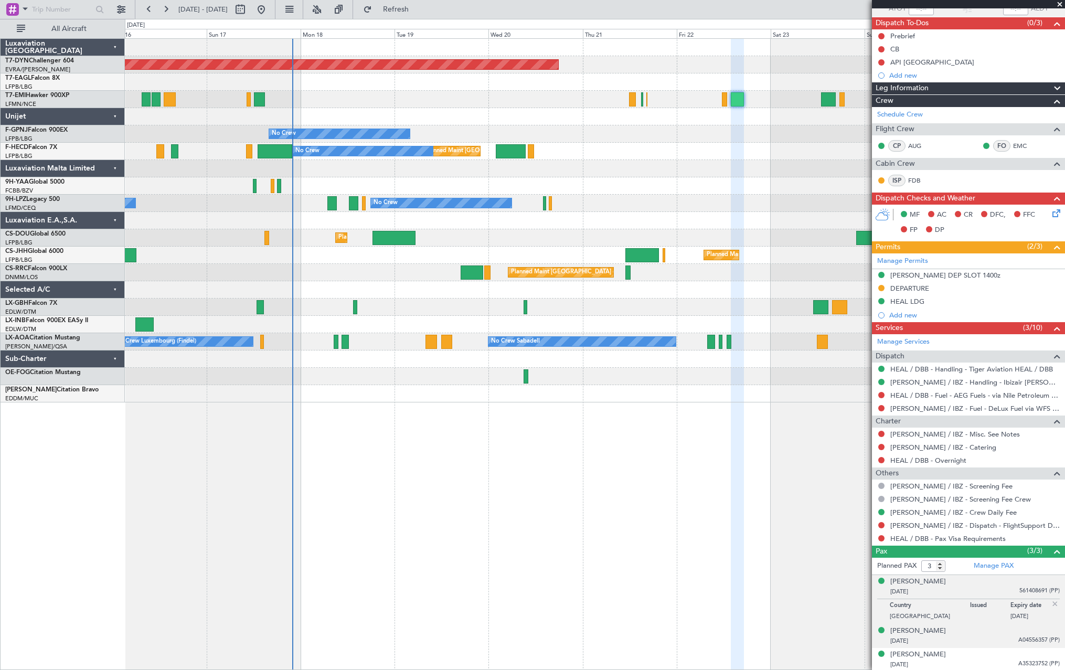
scroll to position [87, 0]
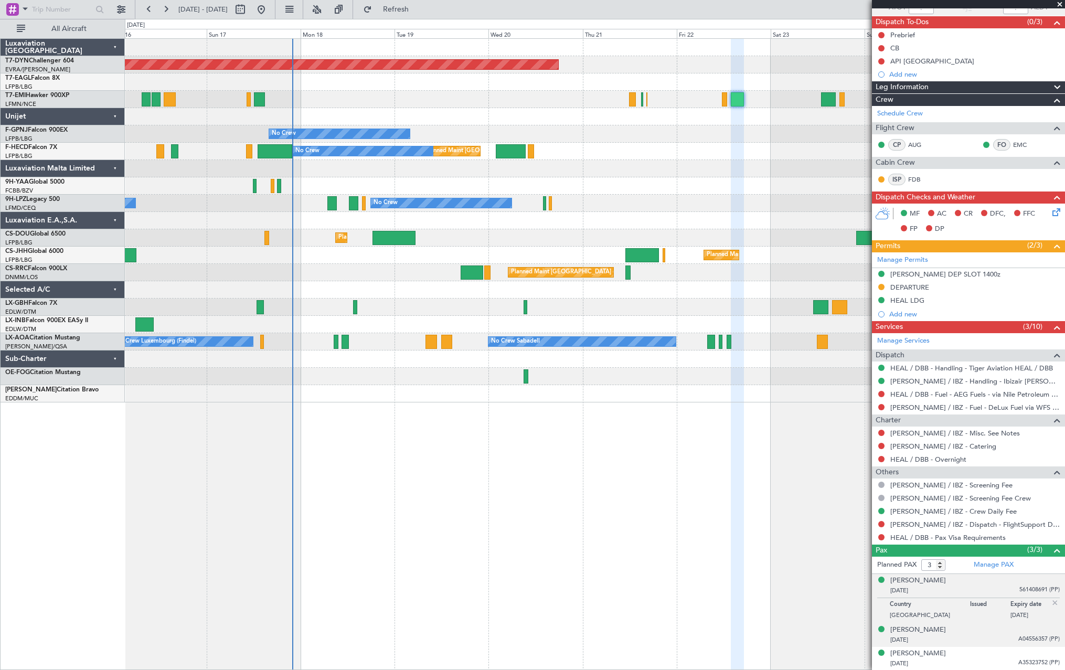
click at [995, 635] on div "[DATE] A04556357 (PP)" at bounding box center [974, 640] width 169 height 10
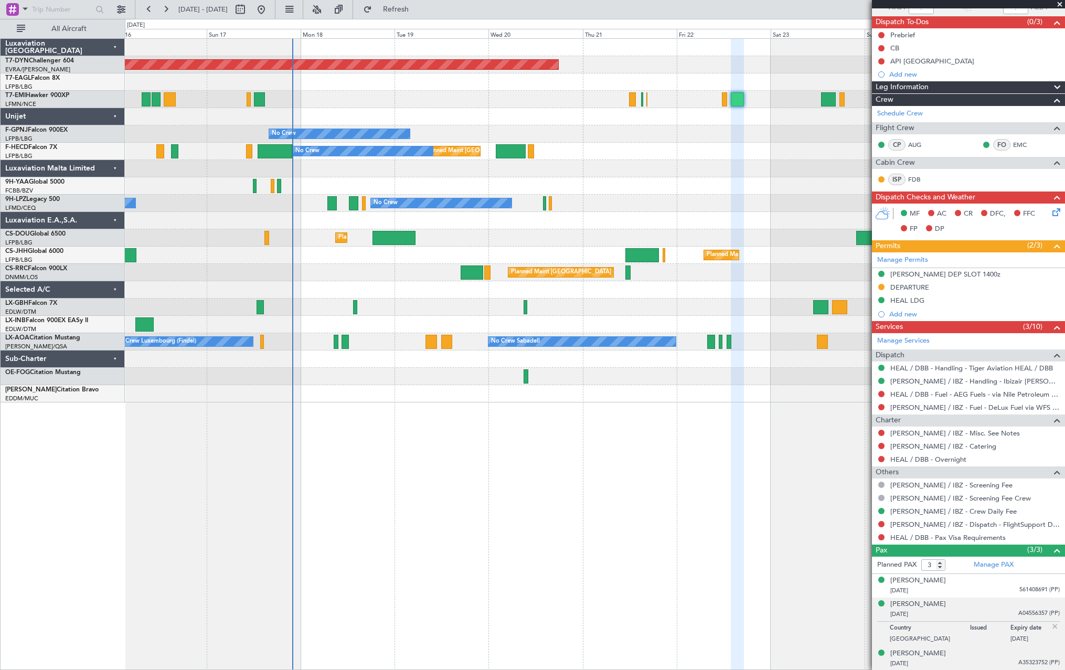
click at [999, 650] on li "[PERSON_NAME] [DATE] A35323752 (PP)" at bounding box center [968, 659] width 193 height 24
click at [989, 656] on div "[PERSON_NAME] [DATE] A35323752 (PP)" at bounding box center [974, 658] width 169 height 20
click at [995, 584] on div "[PERSON_NAME] [DATE] 561408691 (PP)" at bounding box center [974, 586] width 169 height 20
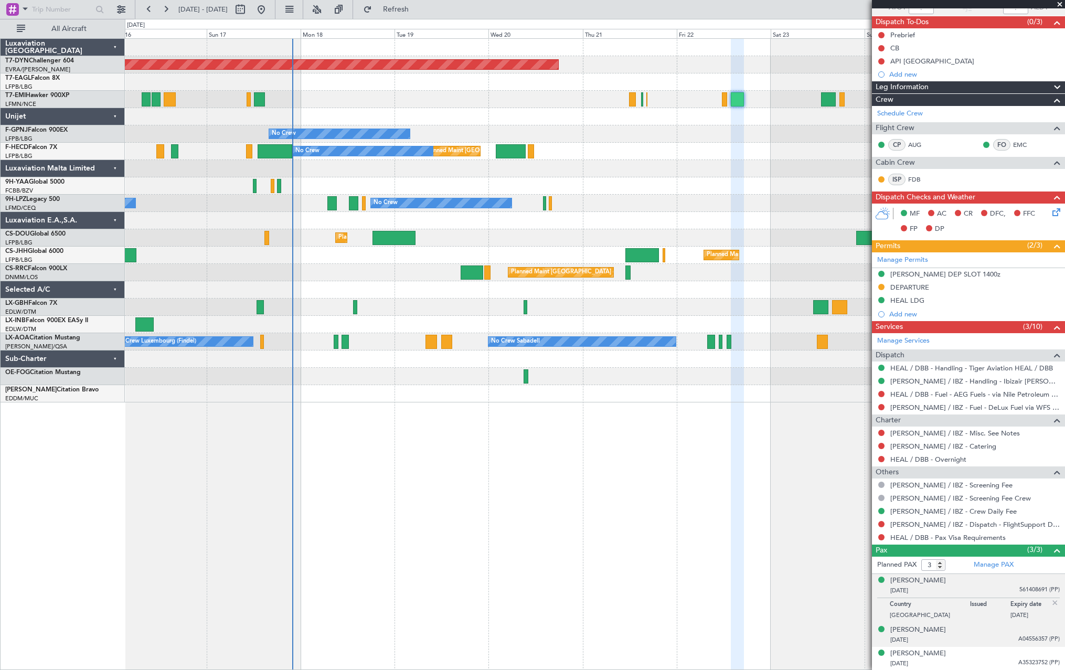
click at [989, 635] on div "[DATE] A04556357 (PP)" at bounding box center [974, 640] width 169 height 10
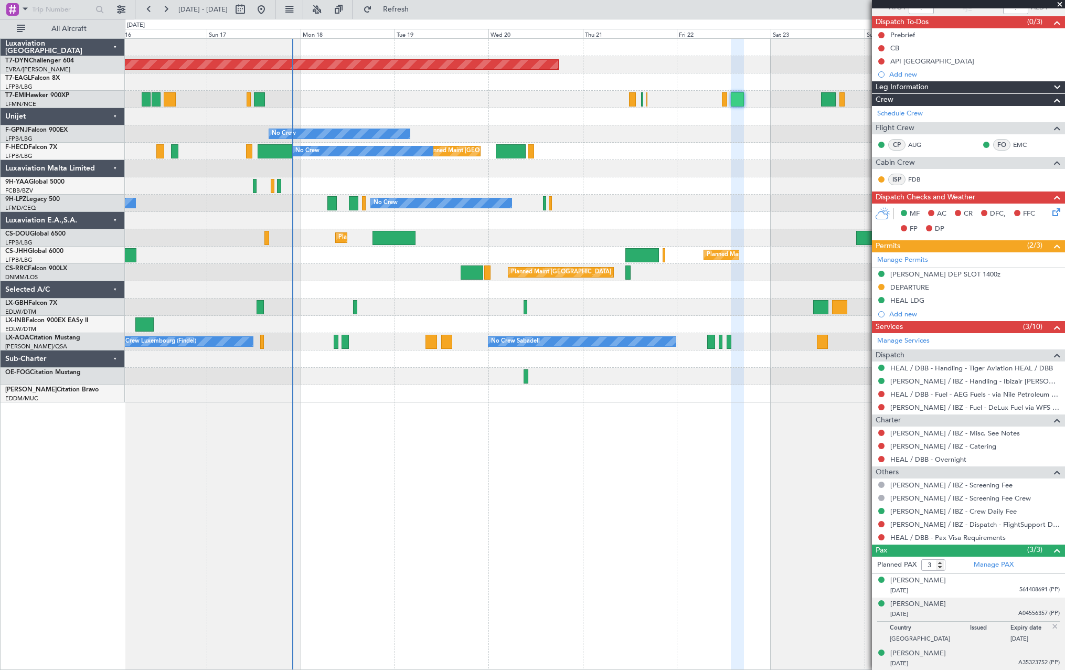
click at [989, 655] on div "[PERSON_NAME] [DATE] A35323752 (PP)" at bounding box center [974, 658] width 169 height 20
click at [991, 612] on div "[DATE] A04556357 (PP)" at bounding box center [974, 614] width 169 height 10
click at [986, 580] on div "[PERSON_NAME] [DATE] 561408691 (PP)" at bounding box center [974, 586] width 169 height 20
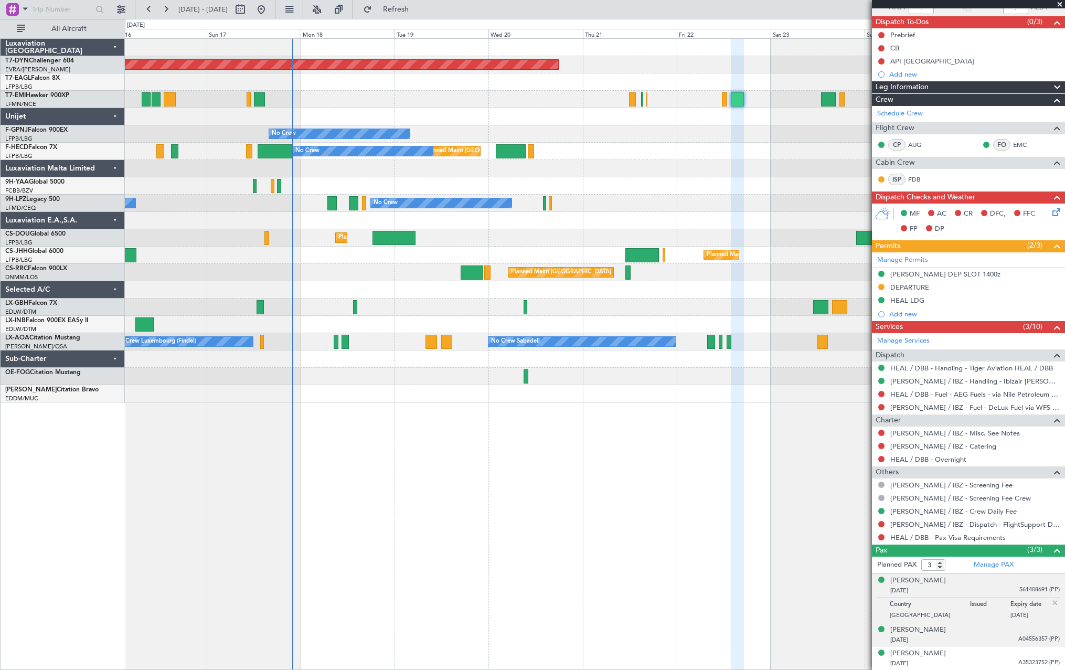
click at [998, 632] on div "[PERSON_NAME]-Sabe [DATE] A04556357 (PP)" at bounding box center [974, 635] width 169 height 20
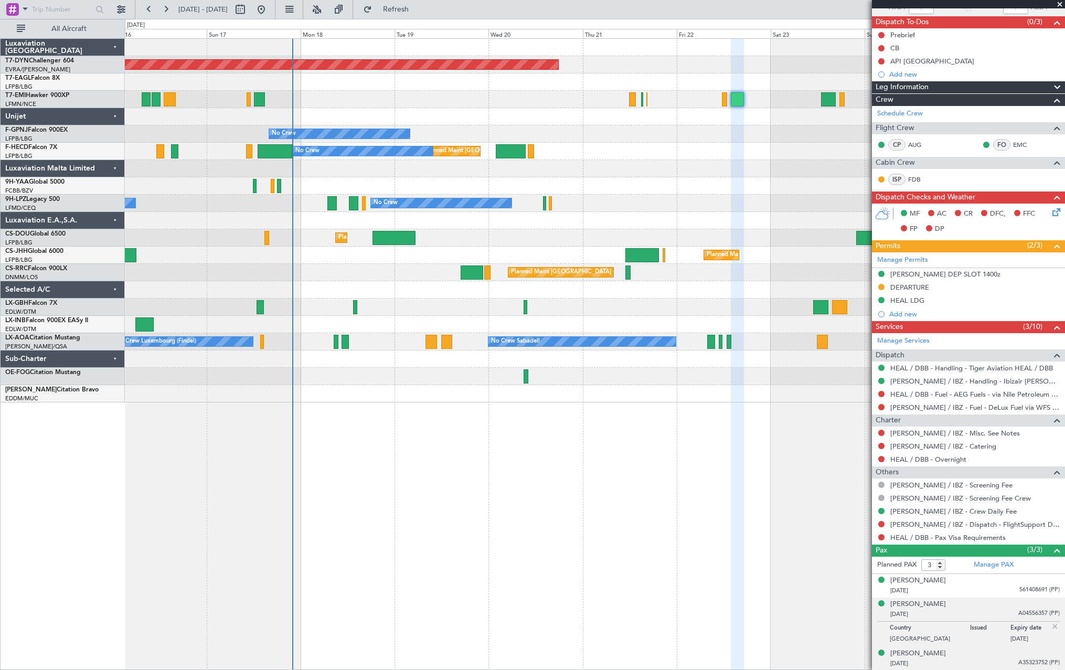
click at [994, 657] on div "[PERSON_NAME] [DATE] A35323752 (PP)" at bounding box center [974, 658] width 169 height 20
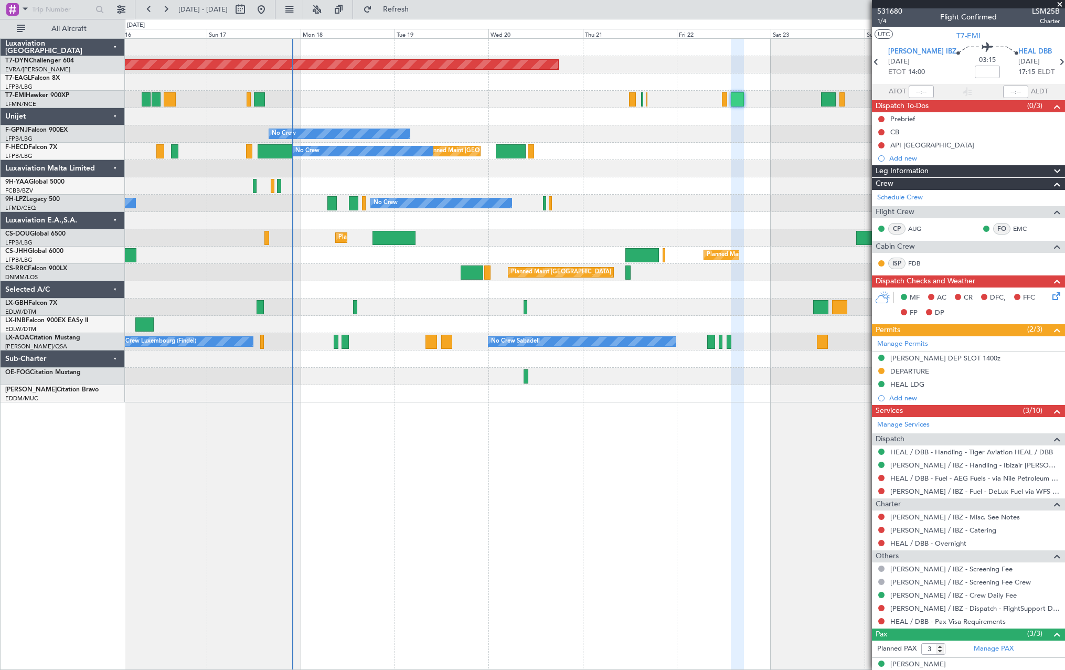
scroll to position [0, 0]
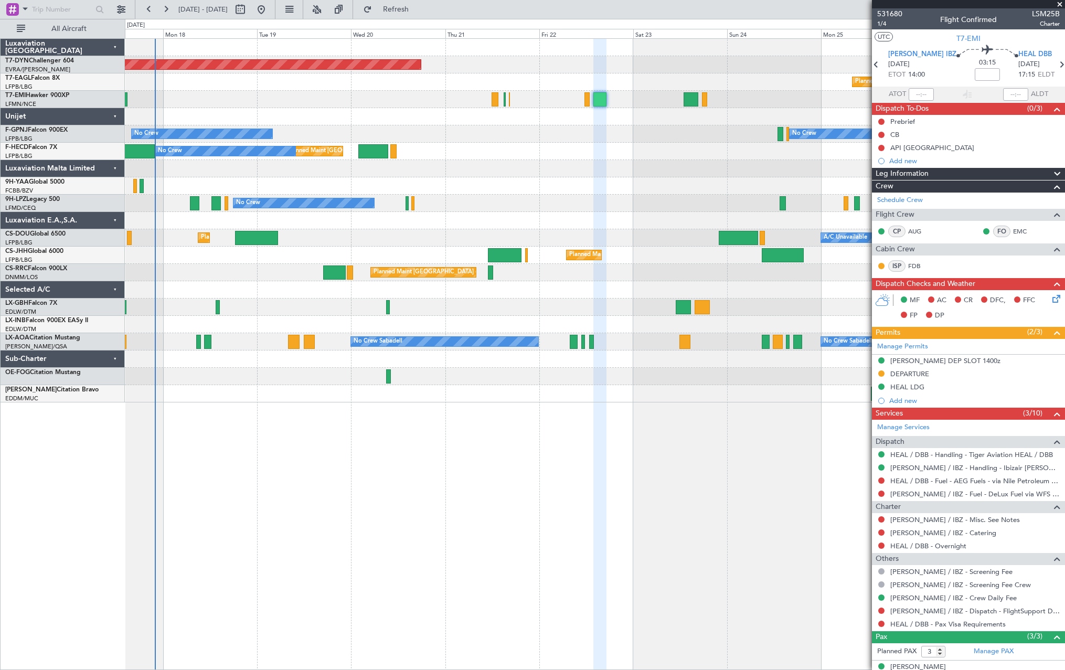
click at [602, 186] on div "Planned Maint [GEOGRAPHIC_DATA]-[GEOGRAPHIC_DATA] Planned Maint Geneva ([GEOGRA…" at bounding box center [595, 221] width 940 height 364
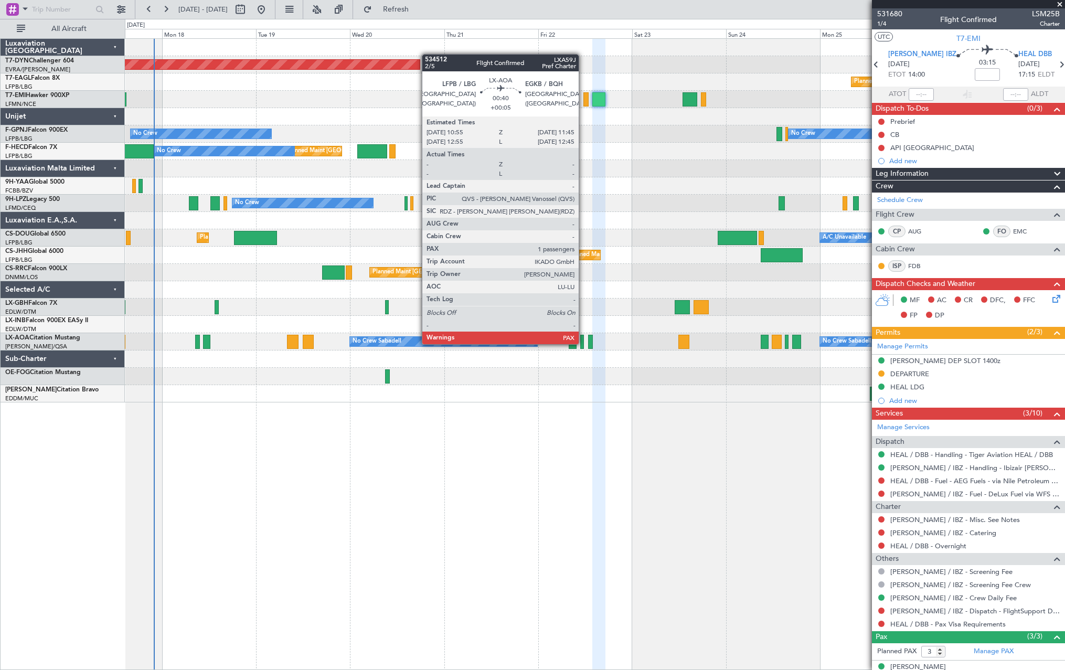
click at [583, 343] on div at bounding box center [582, 342] width 4 height 14
type input "+00:05"
type input "1"
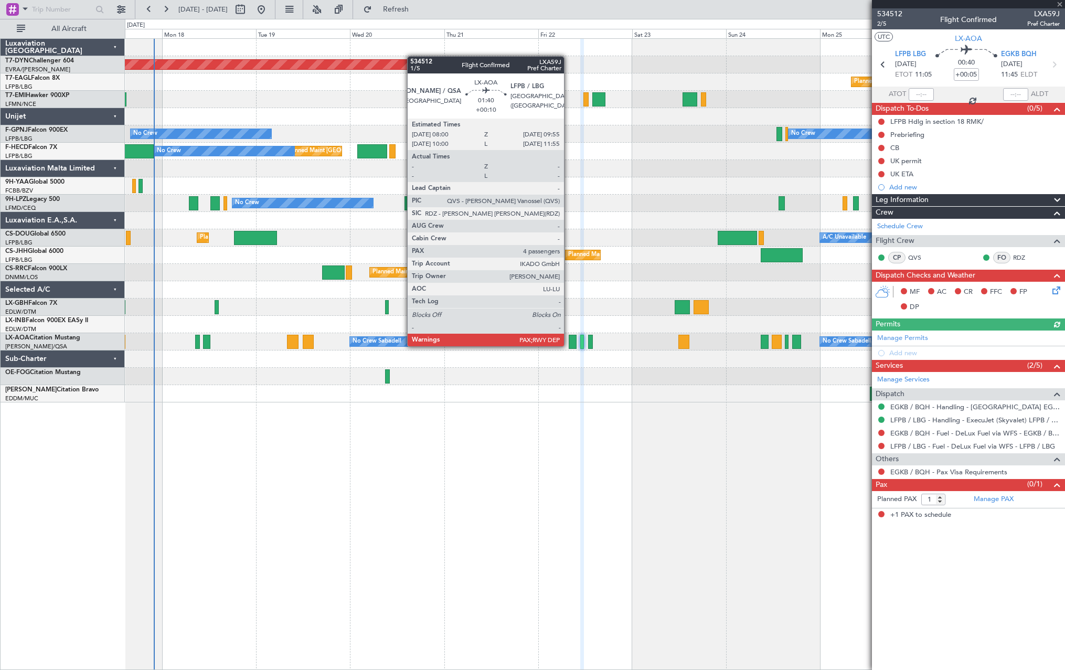
click at [569, 345] on div at bounding box center [573, 342] width 8 height 14
type input "+00:10"
type input "4"
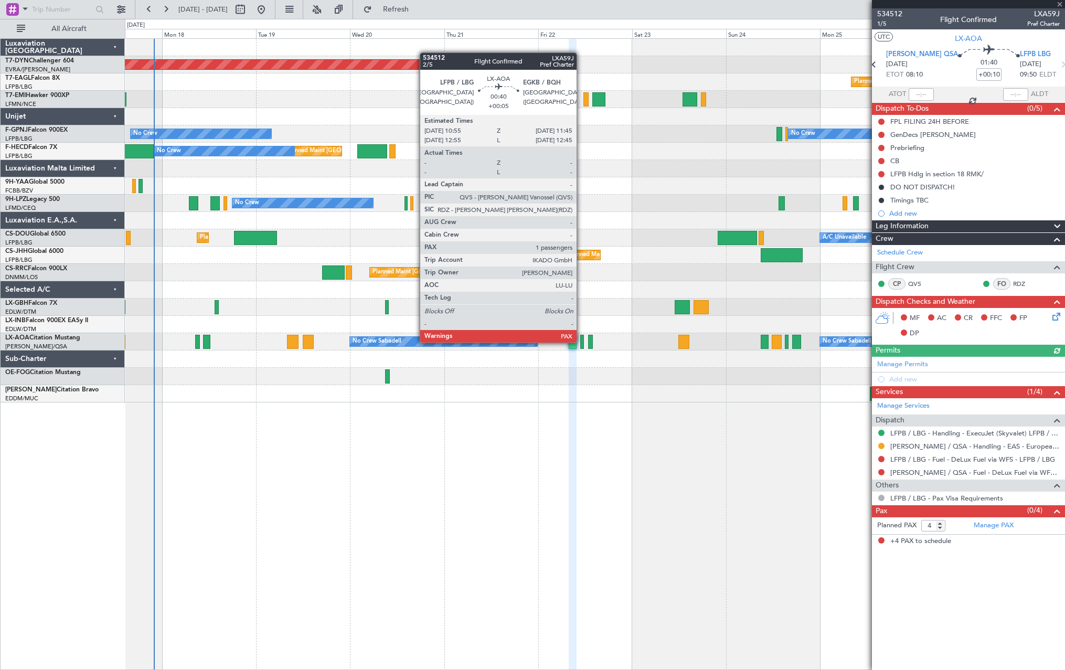
click at [581, 342] on div at bounding box center [582, 342] width 4 height 14
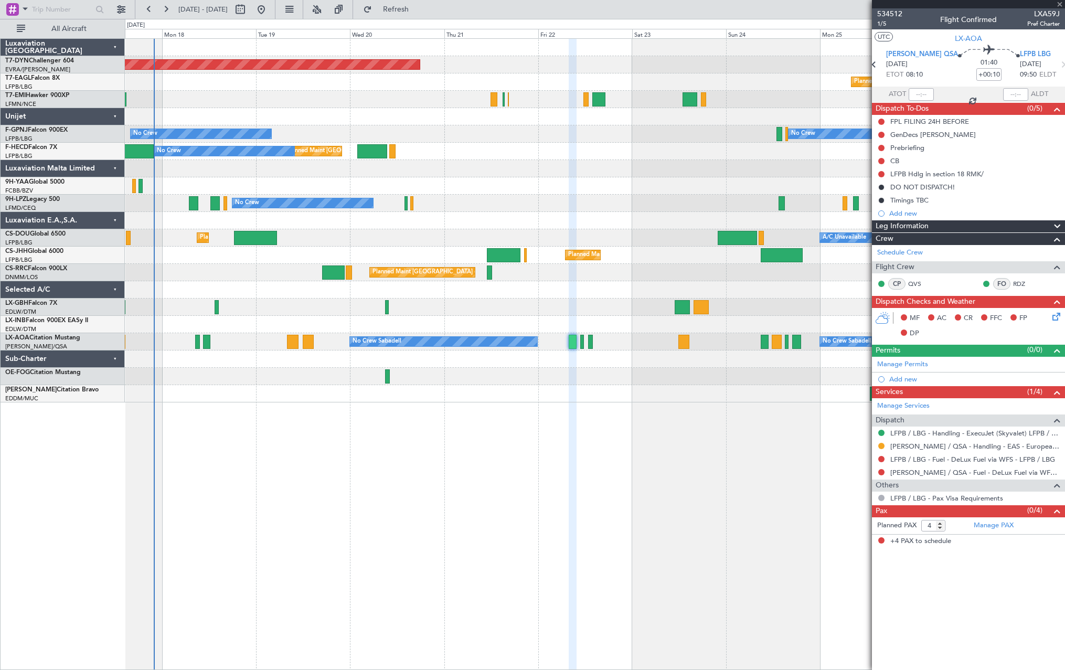
click at [590, 341] on div at bounding box center [590, 342] width 5 height 14
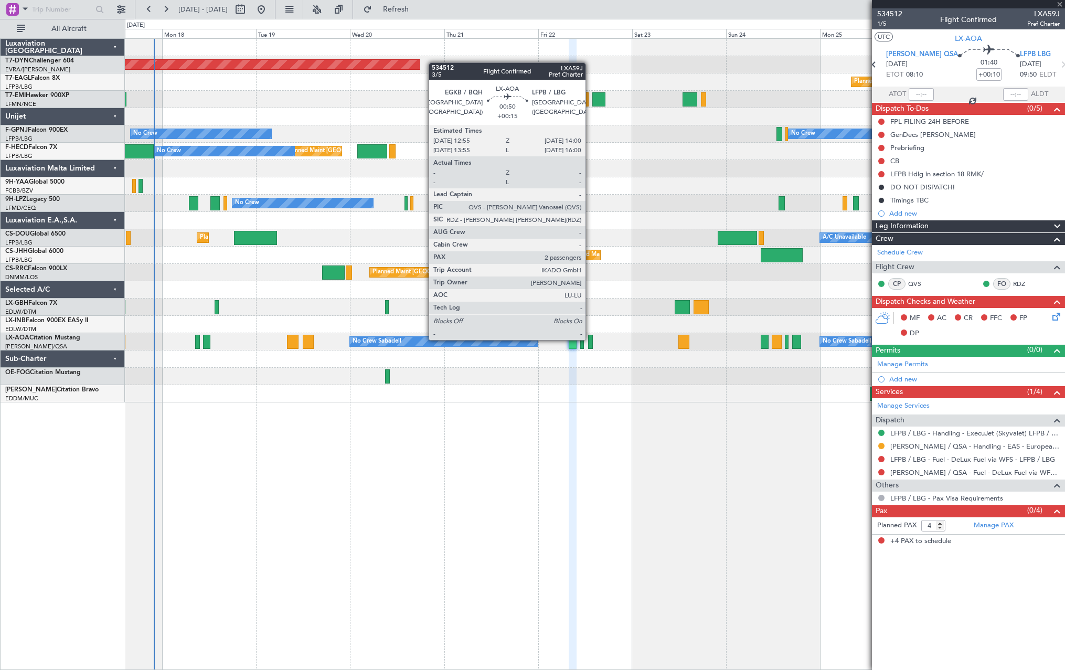
type input "+00:15"
type input "2"
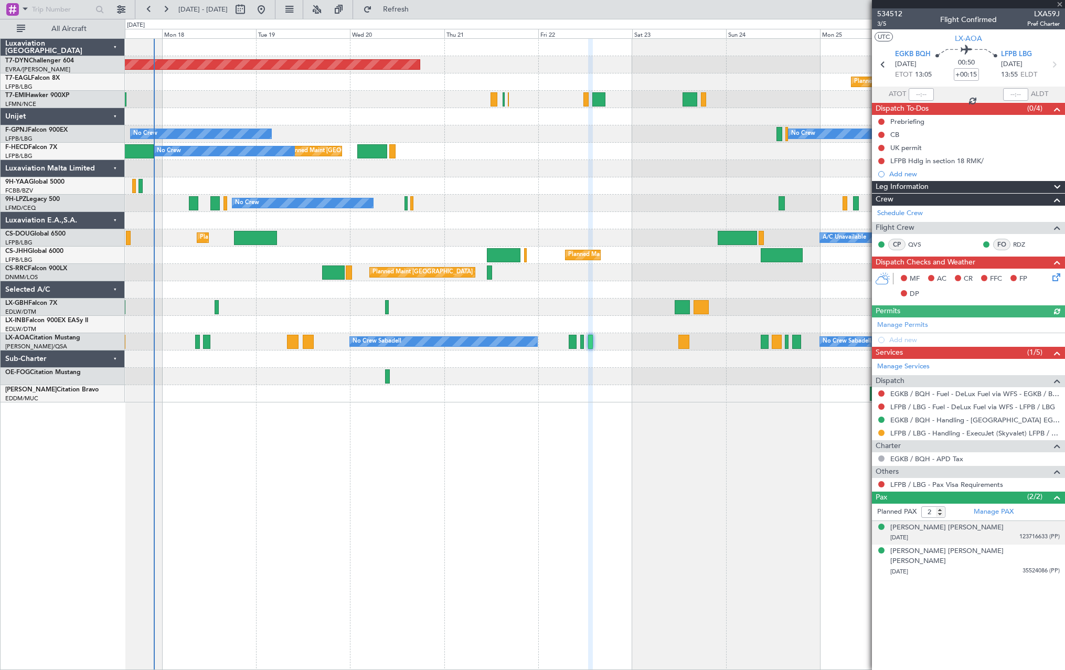
click at [1006, 528] on div "[PERSON_NAME] [PERSON_NAME] [DATE] 123716633 (PP)" at bounding box center [974, 533] width 169 height 20
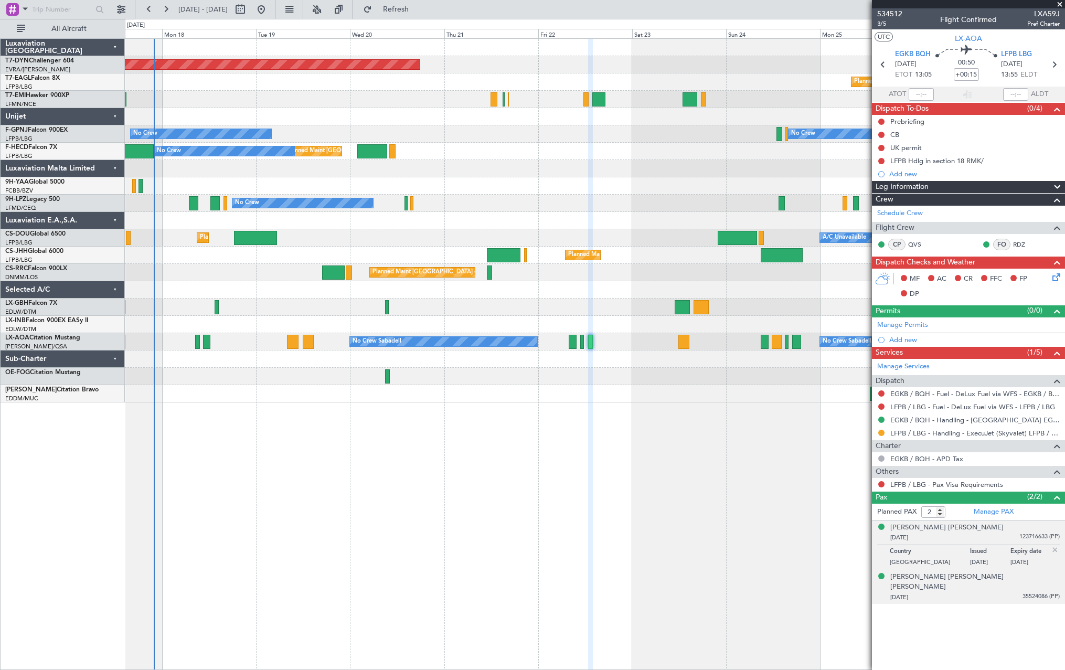
click at [1008, 592] on div "[DATE] 35524086 (PP)" at bounding box center [974, 597] width 169 height 10
click at [997, 535] on div "[DATE] 123716633 (PP)" at bounding box center [974, 538] width 169 height 10
click at [994, 592] on div "[DATE] 35524086 (PP)" at bounding box center [974, 597] width 169 height 10
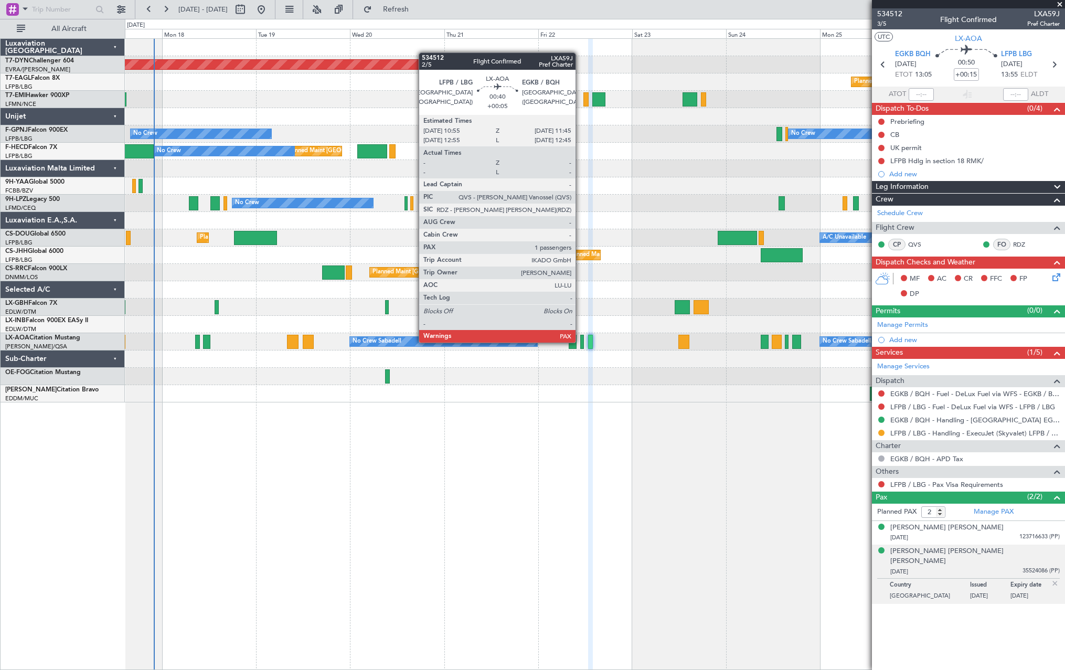
click at [580, 342] on div at bounding box center [582, 342] width 4 height 14
type input "+00:05"
type input "1"
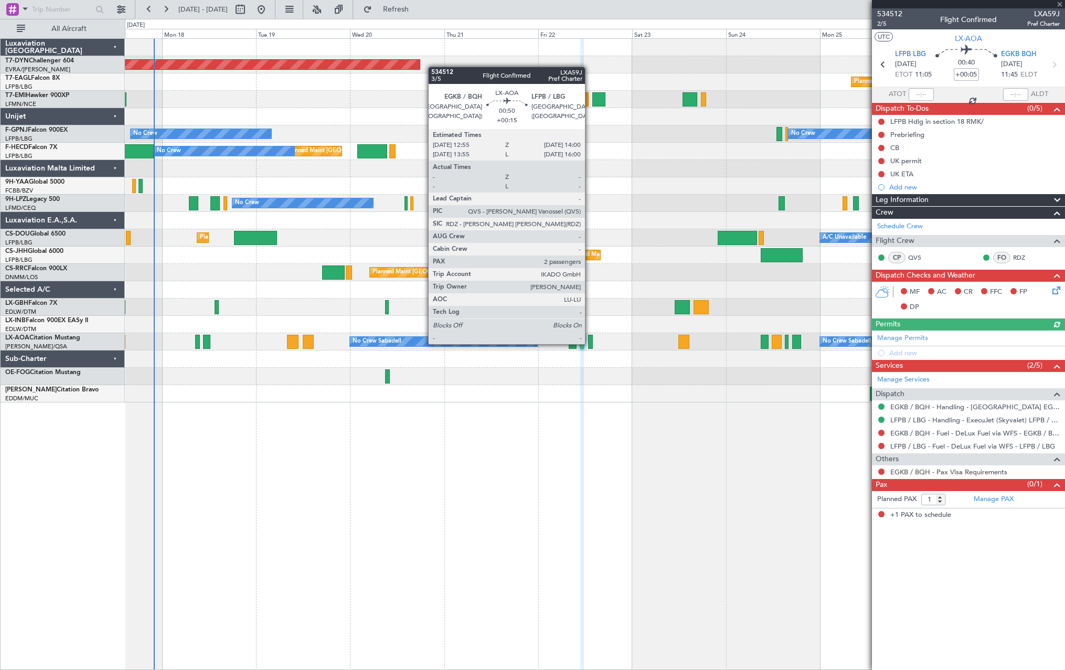
click at [590, 343] on div at bounding box center [590, 342] width 5 height 14
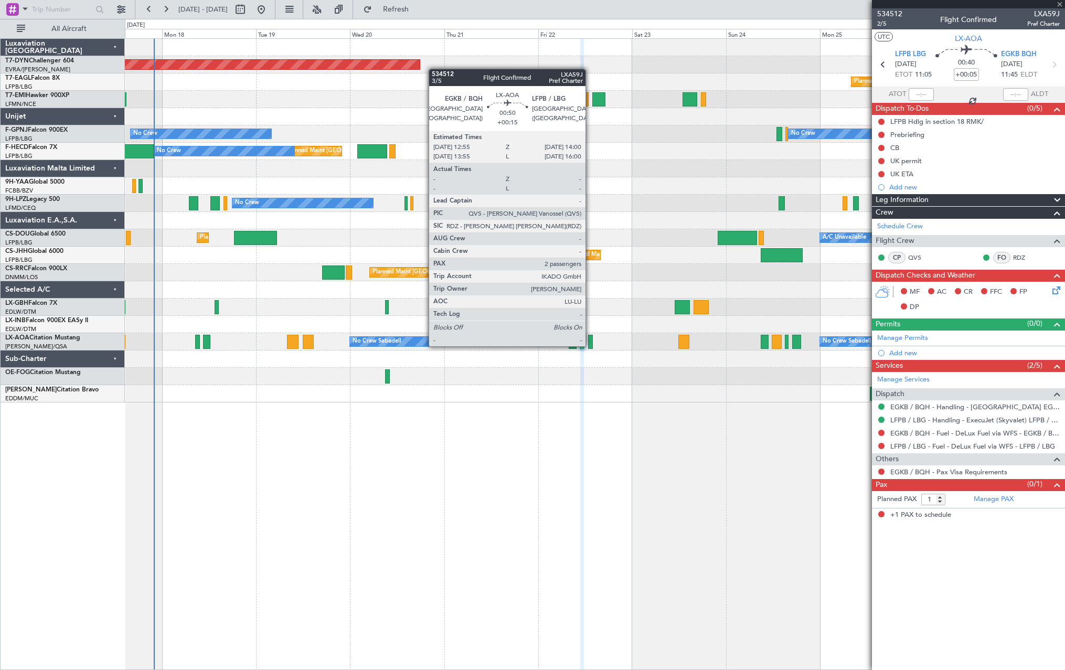
type input "+00:15"
type input "2"
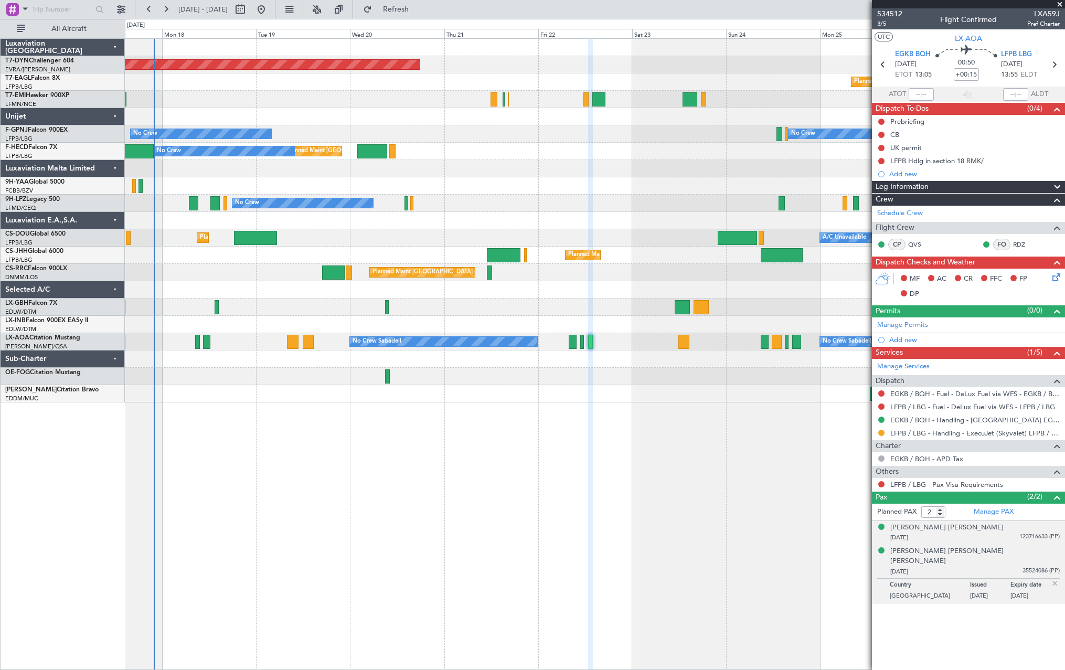
click at [988, 537] on div "[DATE] 123716633 (PP)" at bounding box center [974, 538] width 169 height 10
click at [1017, 592] on div "[DATE] 35524086 (PP)" at bounding box center [974, 597] width 169 height 10
click at [418, 13] on span "Refresh" at bounding box center [396, 9] width 44 height 7
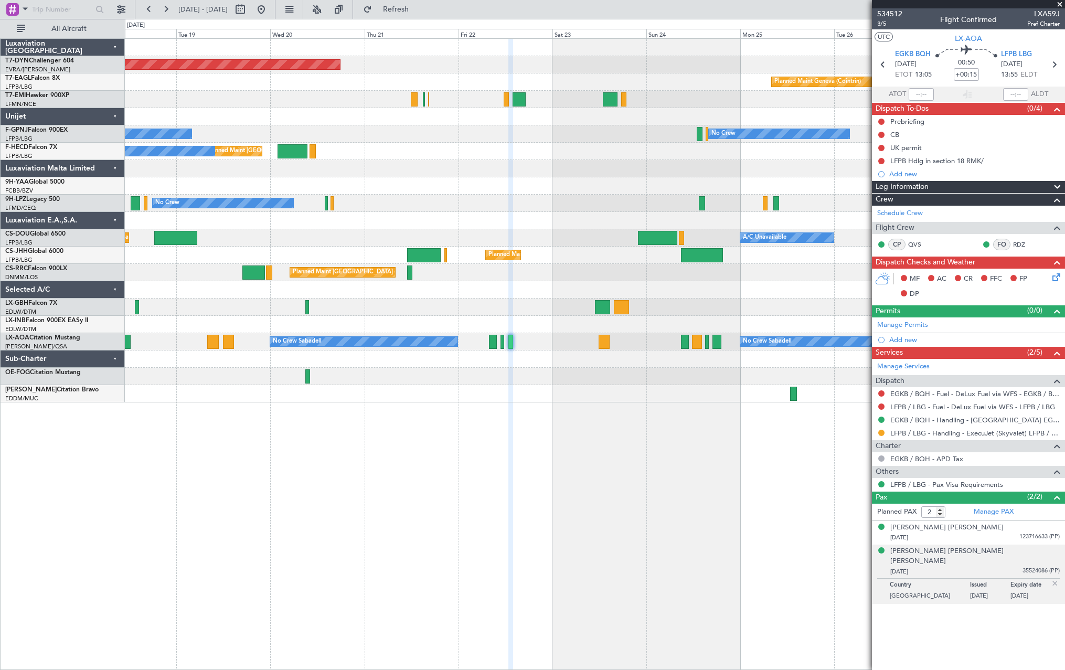
click at [643, 383] on div at bounding box center [595, 376] width 940 height 17
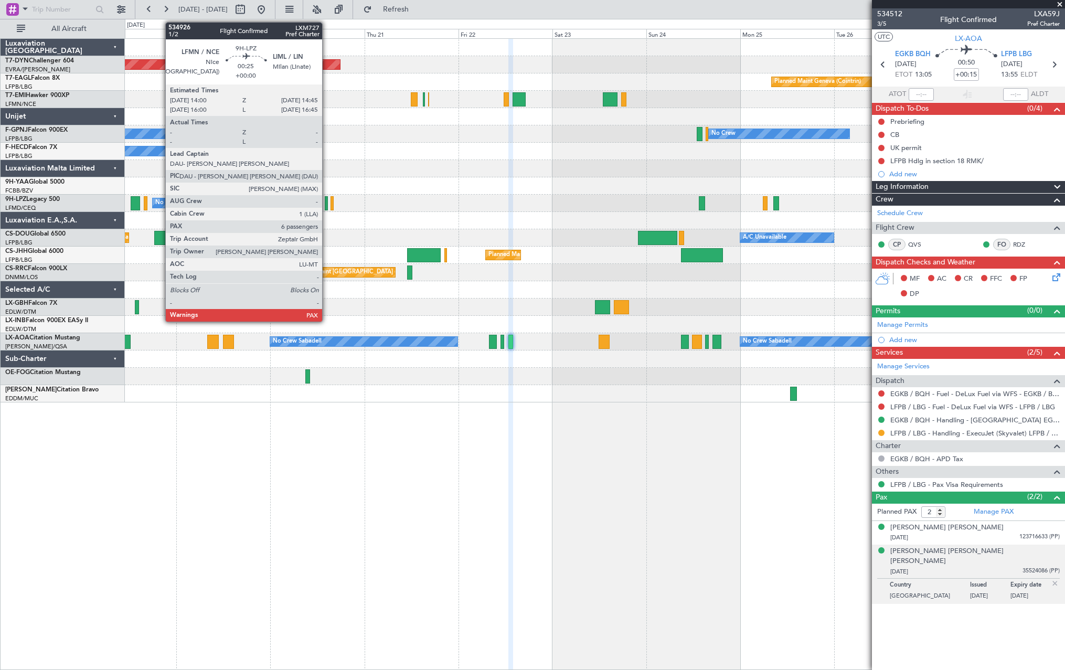
click at [327, 201] on div at bounding box center [326, 203] width 3 height 14
type input "6"
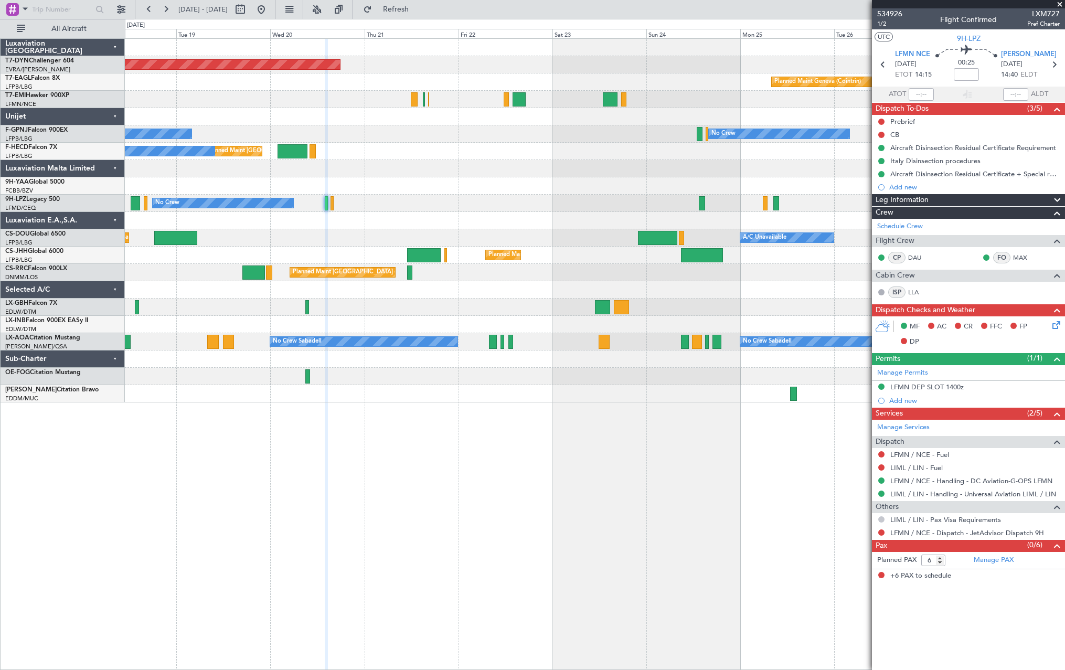
click at [882, 521] on button at bounding box center [881, 519] width 6 height 6
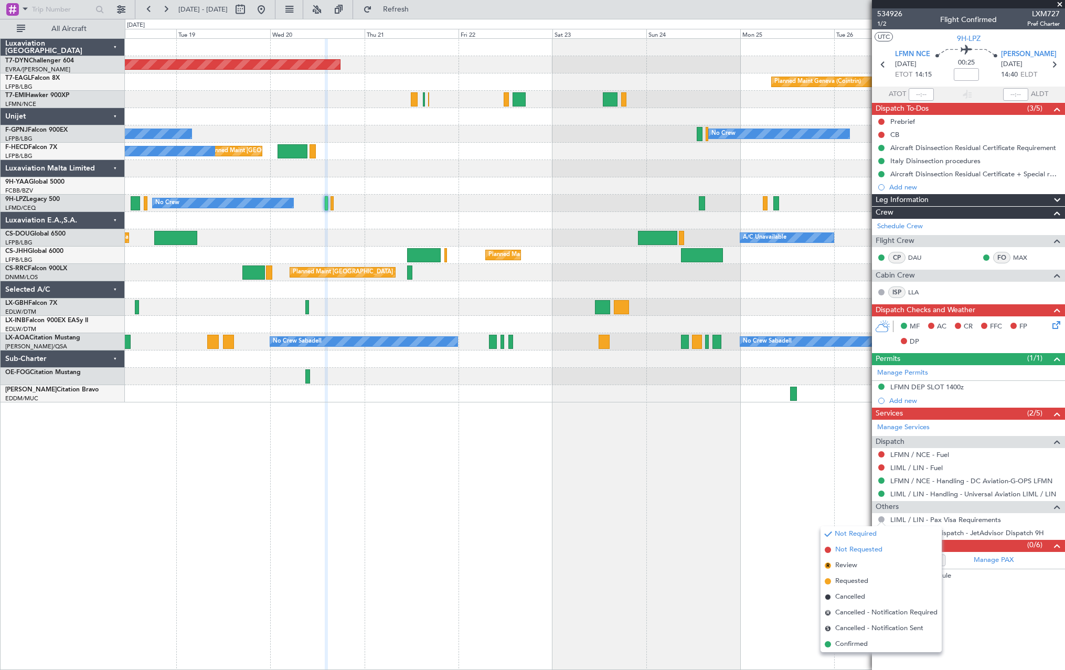
click at [827, 552] on span at bounding box center [828, 550] width 6 height 6
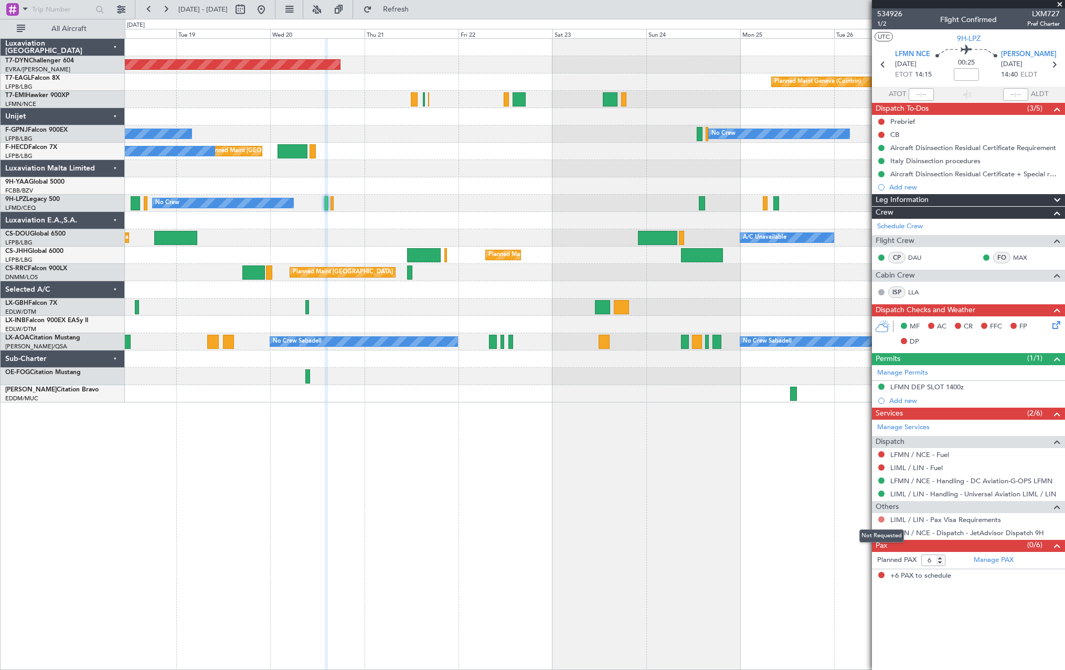
click at [883, 518] on button at bounding box center [881, 519] width 6 height 6
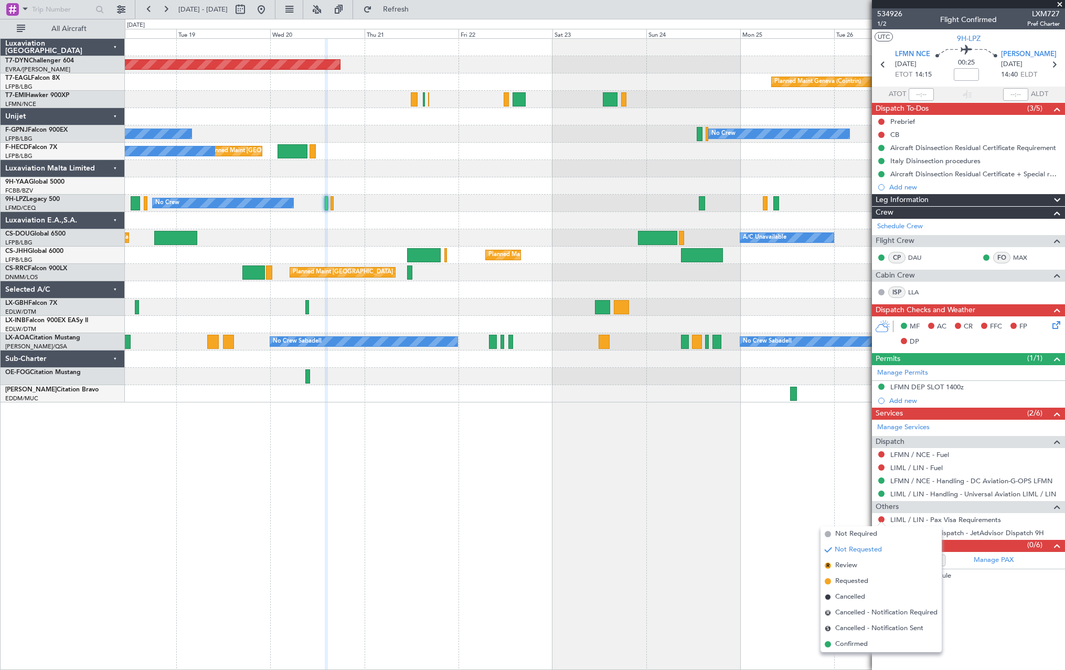
click at [478, 198] on div "No Crew No Crew No Crew" at bounding box center [595, 203] width 940 height 17
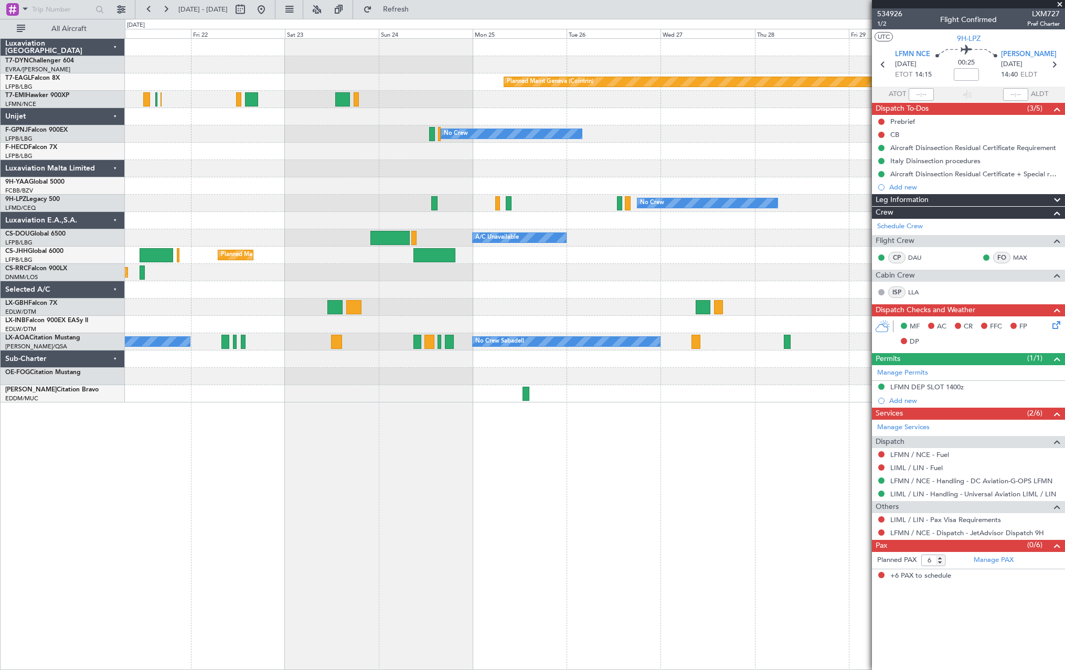
click at [422, 238] on div "Planned Maint [GEOGRAPHIC_DATA]-[GEOGRAPHIC_DATA] Planned Maint Geneva ([GEOGRA…" at bounding box center [595, 221] width 940 height 364
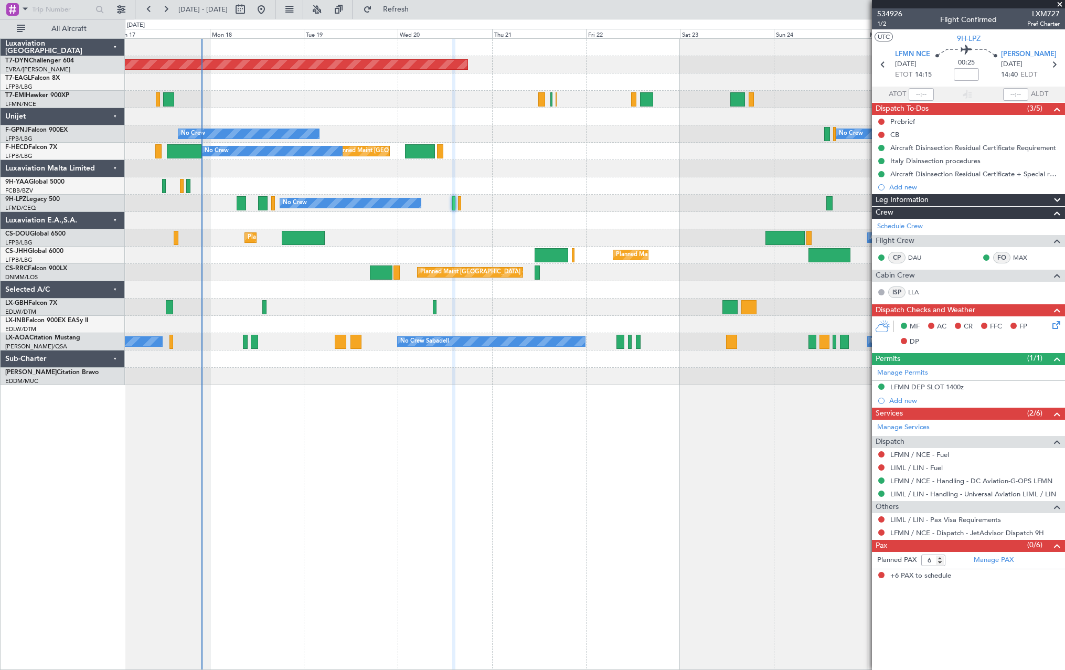
click at [786, 198] on div "No Crew No Crew No Crew" at bounding box center [595, 203] width 940 height 17
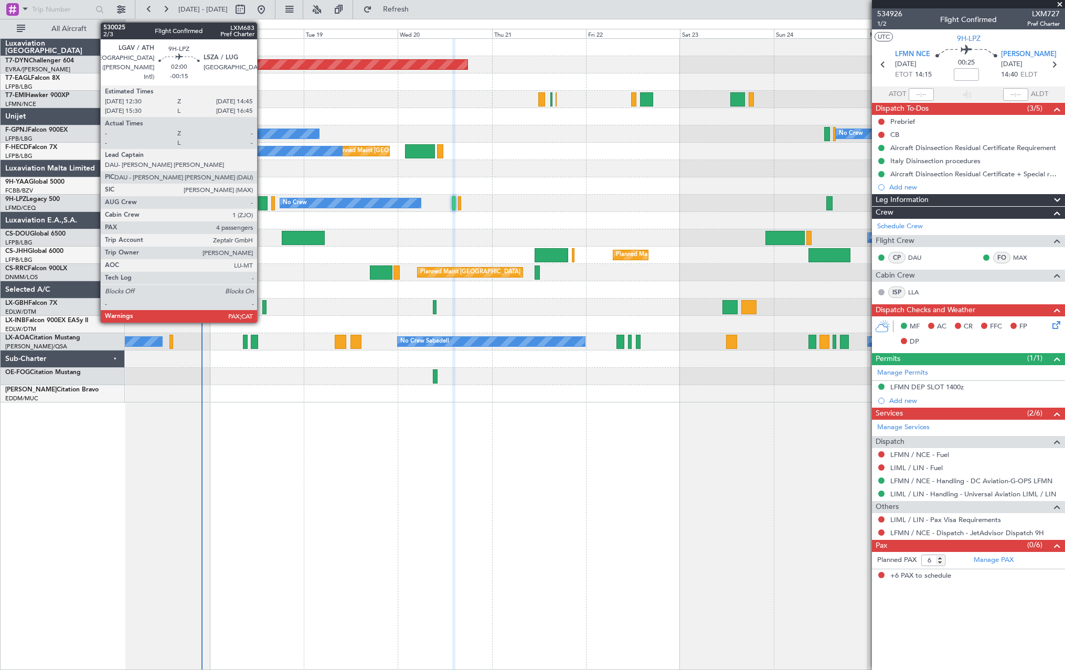
click at [262, 206] on div at bounding box center [262, 203] width 9 height 14
type input "-00:15"
type input "4"
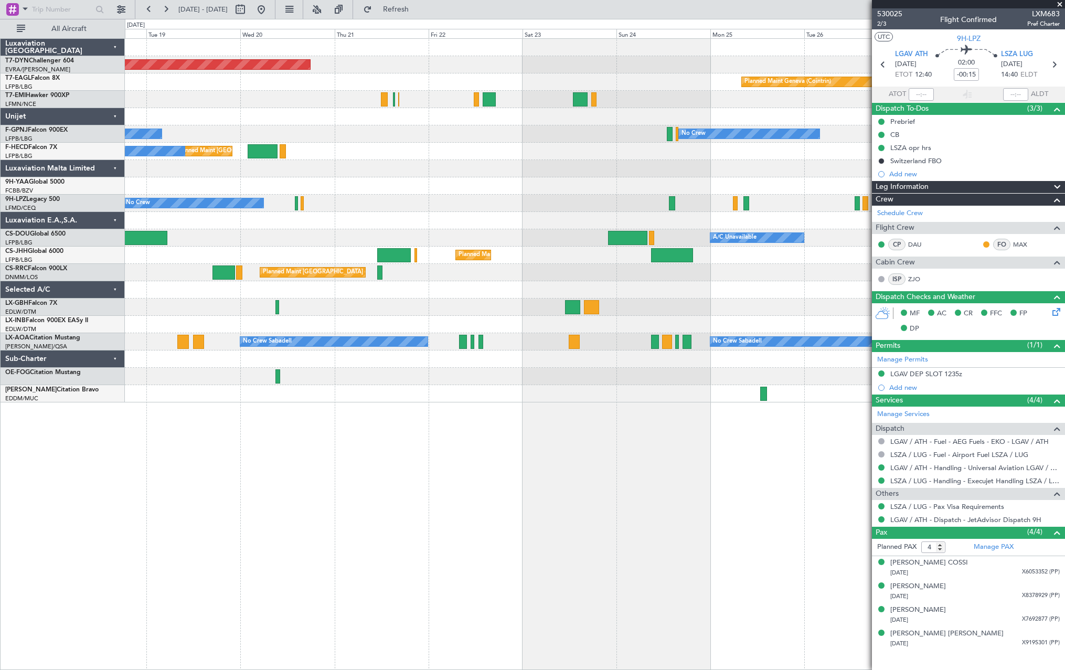
click at [493, 226] on div "Planned Maint [GEOGRAPHIC_DATA]-[GEOGRAPHIC_DATA] Planned Maint Geneva ([GEOGRA…" at bounding box center [595, 221] width 940 height 364
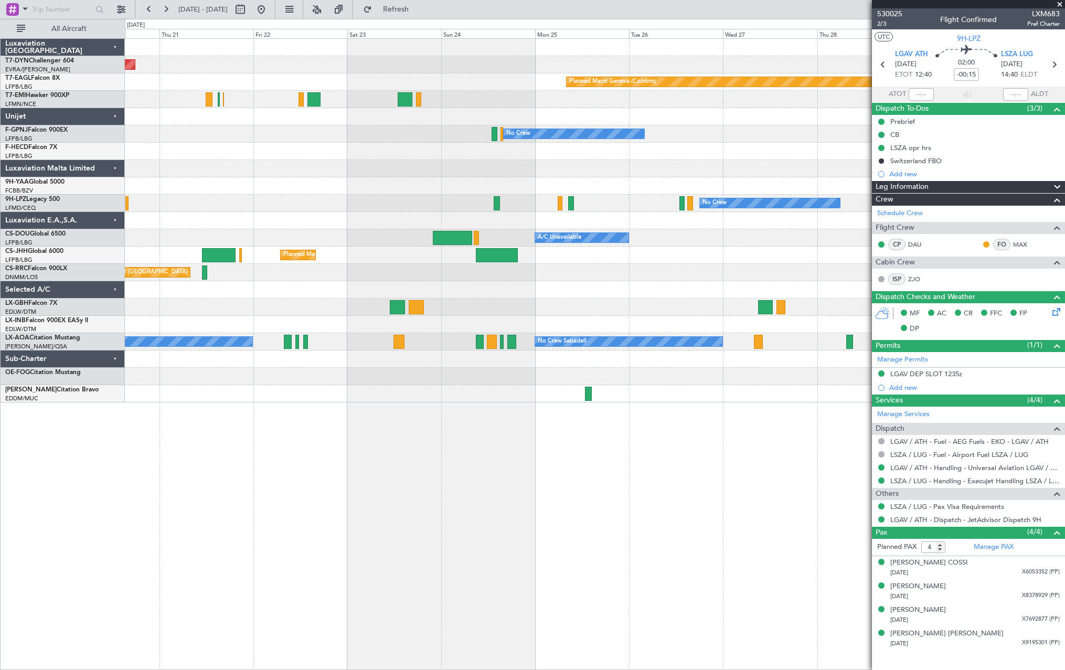
click at [383, 215] on div "Planned Maint [GEOGRAPHIC_DATA]-[GEOGRAPHIC_DATA] Planned Maint Geneva ([GEOGRA…" at bounding box center [595, 221] width 940 height 364
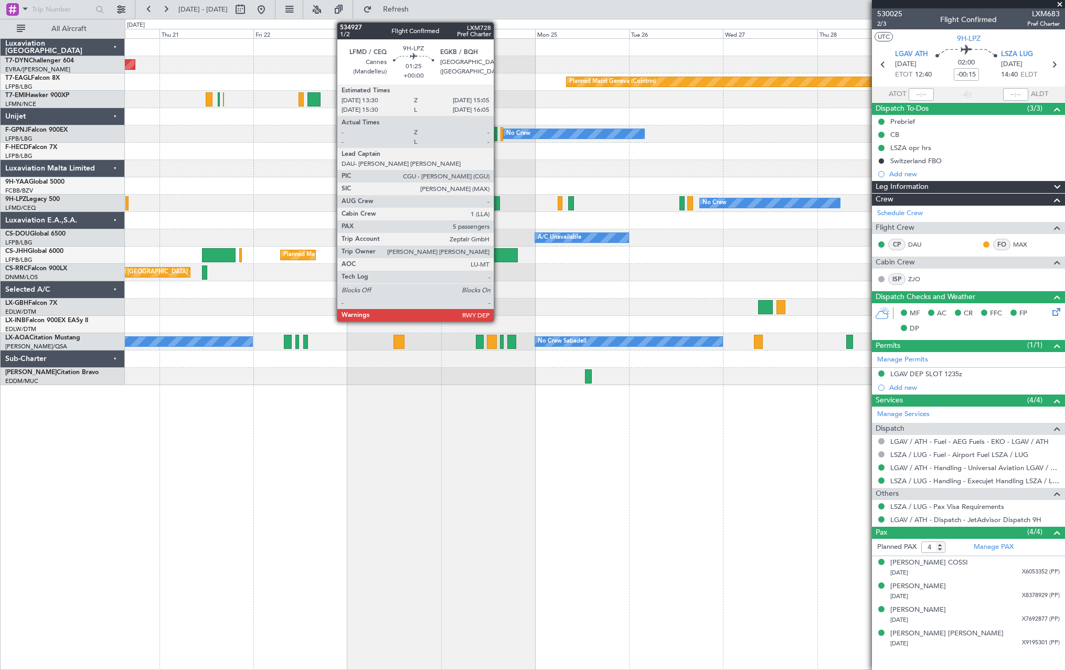
click at [498, 206] on div at bounding box center [497, 203] width 6 height 14
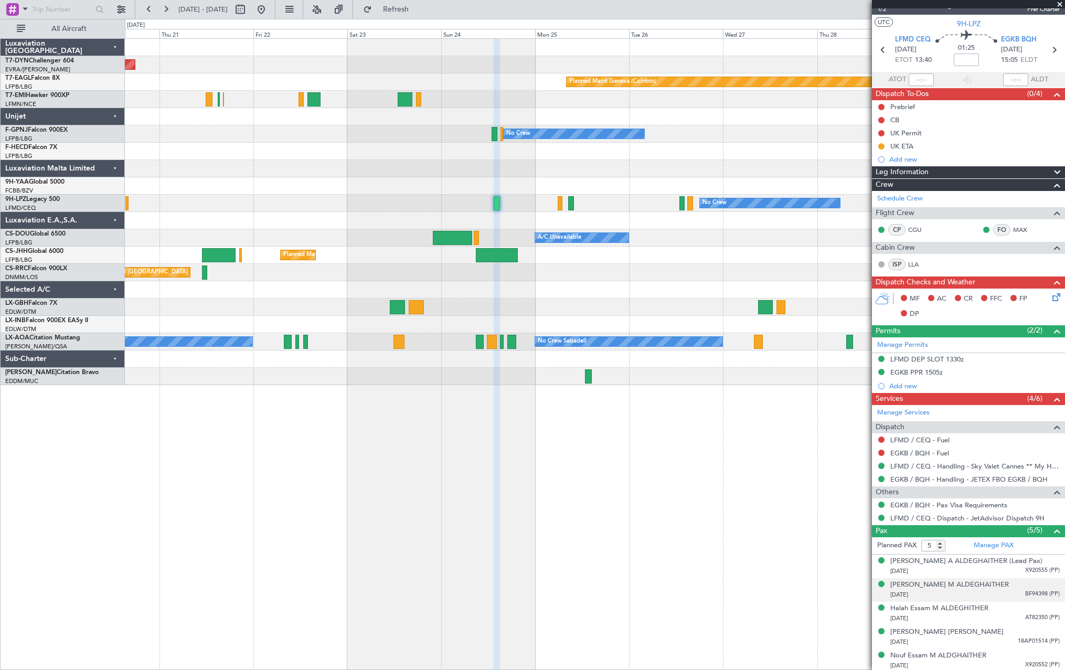
scroll to position [17, 0]
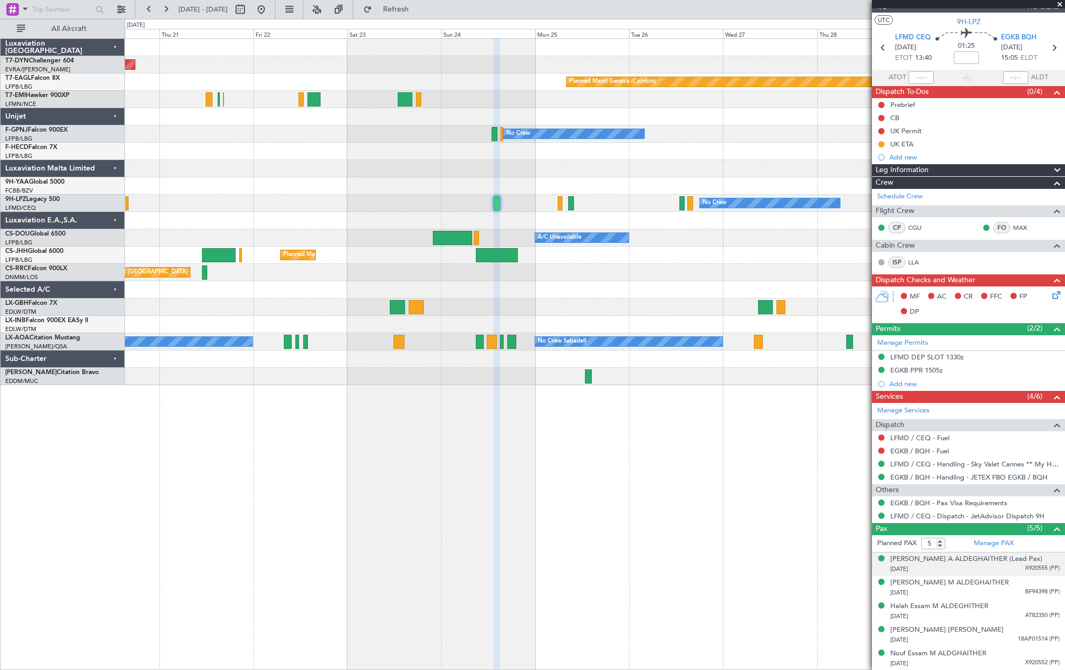
click at [1007, 567] on div "[DATE] X920555 (PP)" at bounding box center [974, 569] width 169 height 10
click at [1008, 615] on div "[DATE] BF94398 (PP)" at bounding box center [974, 618] width 169 height 10
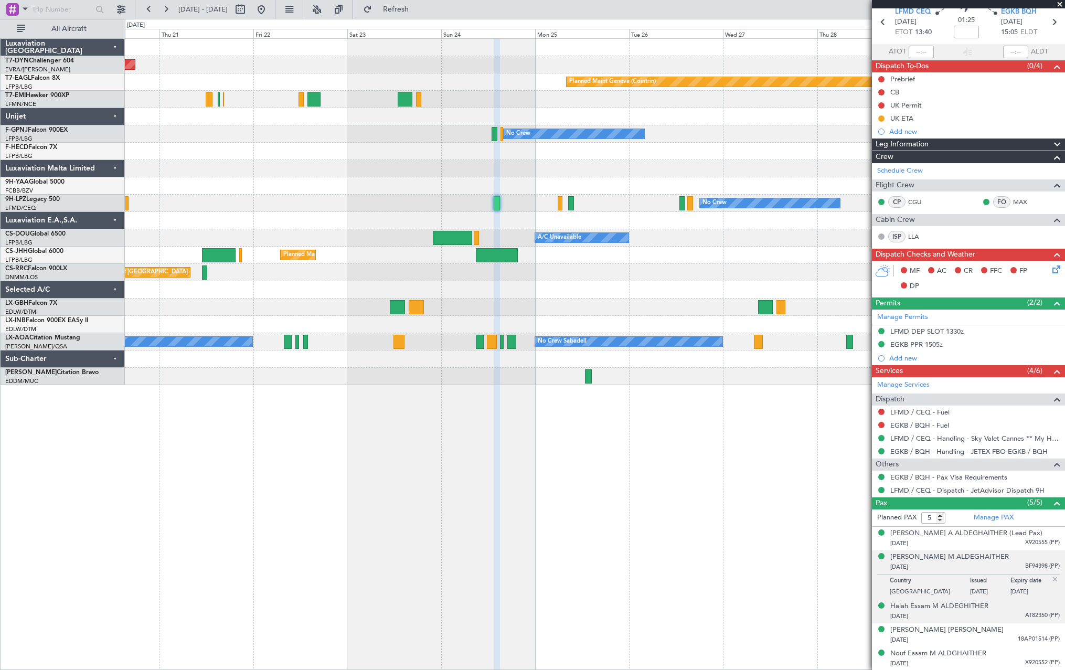
click at [1004, 610] on div "Halah Essam M ALDEGHITHER [DATE] AT82350 (PP)" at bounding box center [974, 611] width 169 height 20
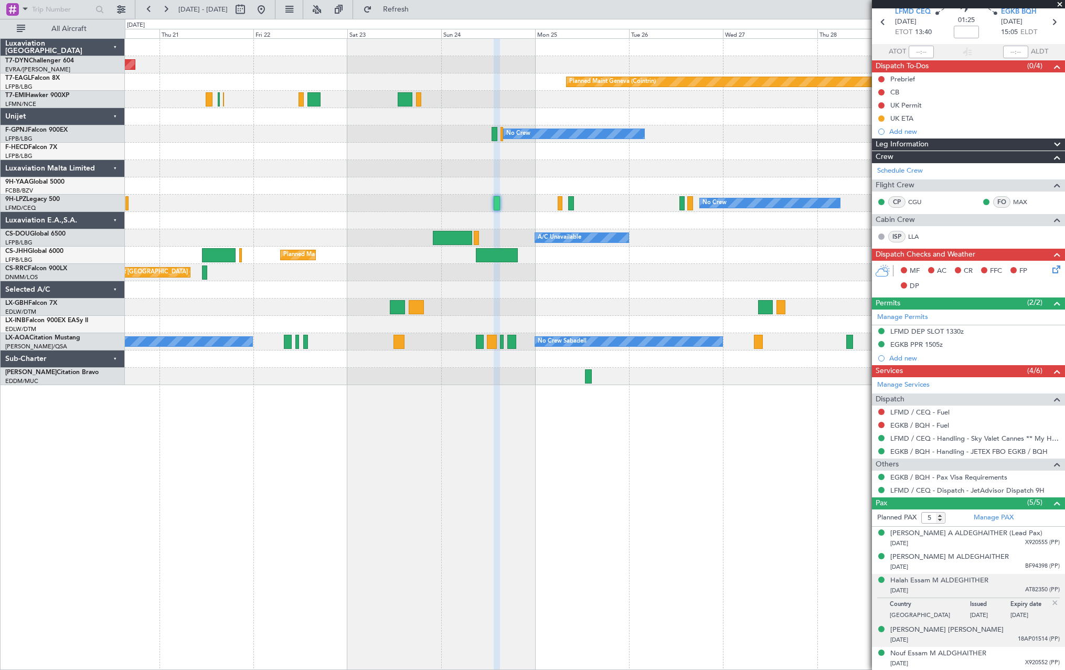
click at [999, 633] on div "[PERSON_NAME] [PERSON_NAME] [DATE] 18AP01514 (PP)" at bounding box center [974, 635] width 169 height 20
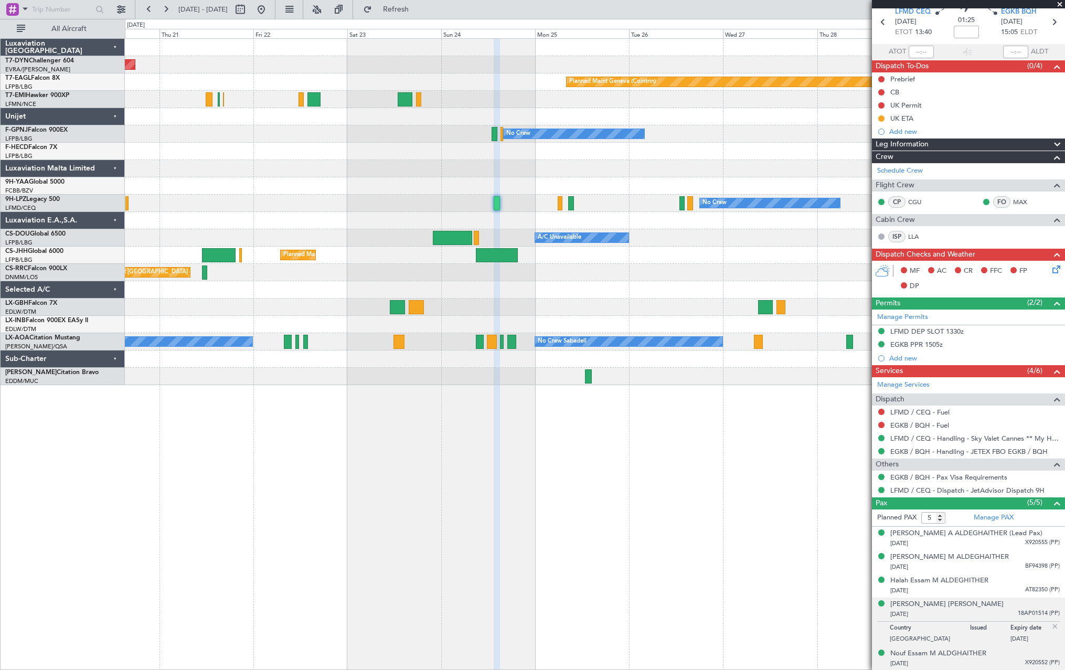
click at [1003, 663] on div "[DATE] X920552 (PP)" at bounding box center [974, 663] width 169 height 10
click at [1005, 565] on div "[DATE] BF94398 (PP)" at bounding box center [974, 567] width 169 height 10
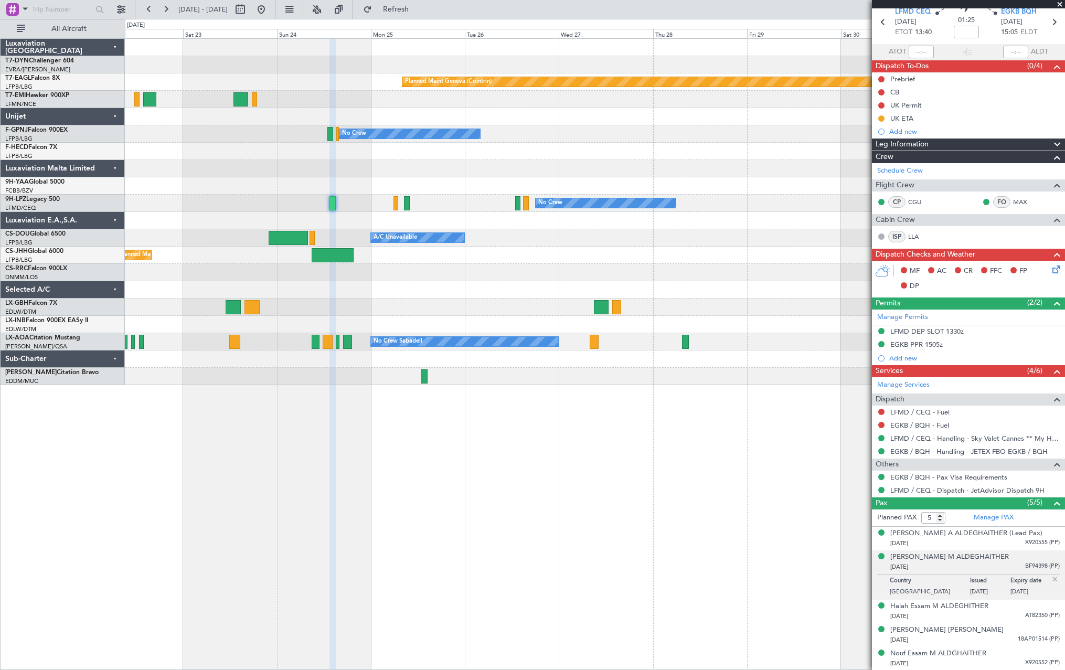
click at [439, 218] on div at bounding box center [595, 220] width 940 height 17
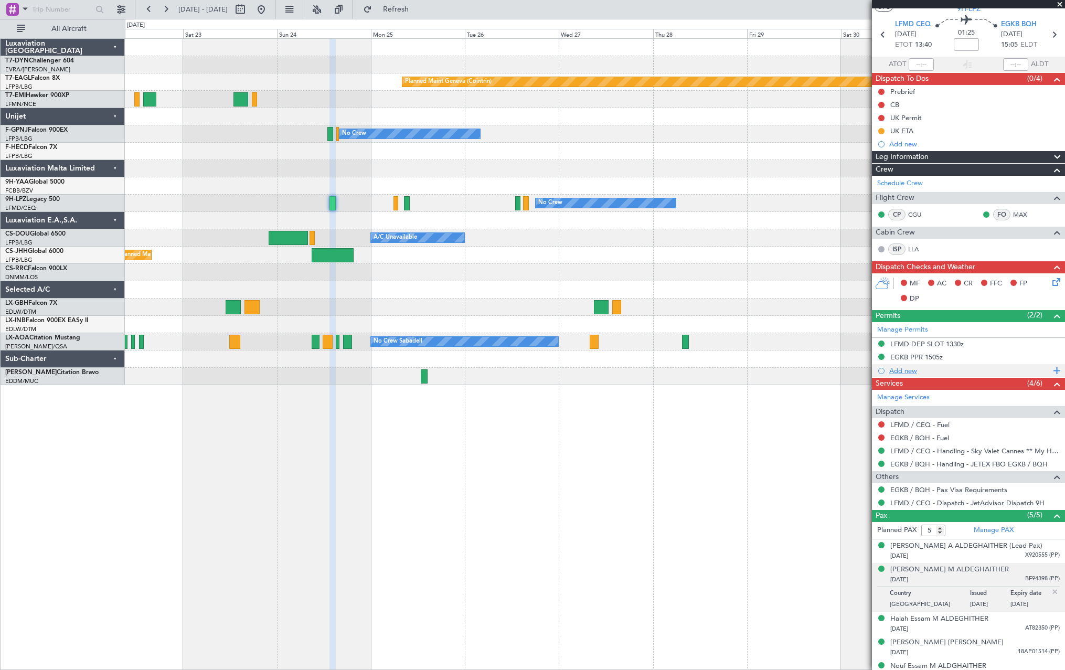
scroll to position [0, 0]
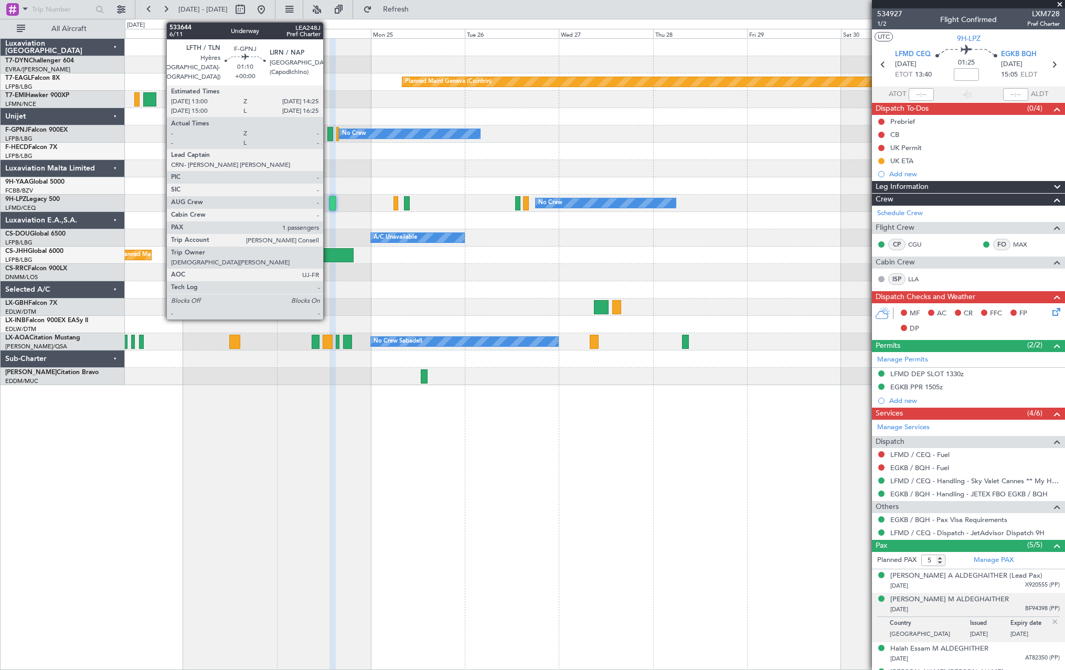
click at [328, 135] on div at bounding box center [330, 134] width 6 height 14
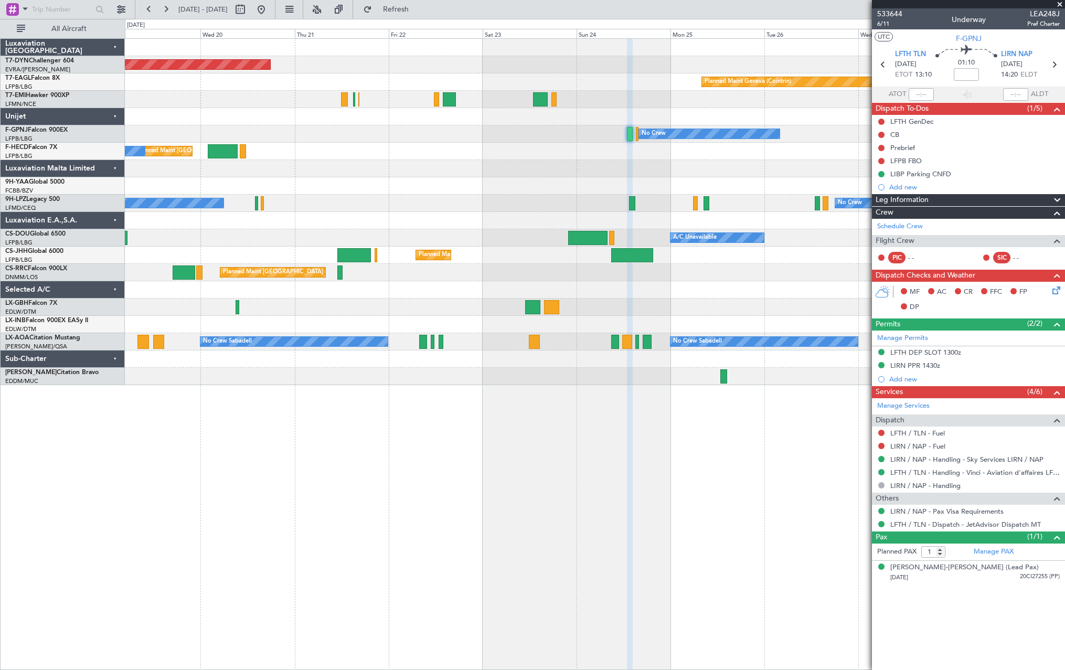
click at [549, 278] on div "Planned Maint [GEOGRAPHIC_DATA]-[GEOGRAPHIC_DATA] Planned Maint Geneva ([GEOGRA…" at bounding box center [595, 212] width 940 height 346
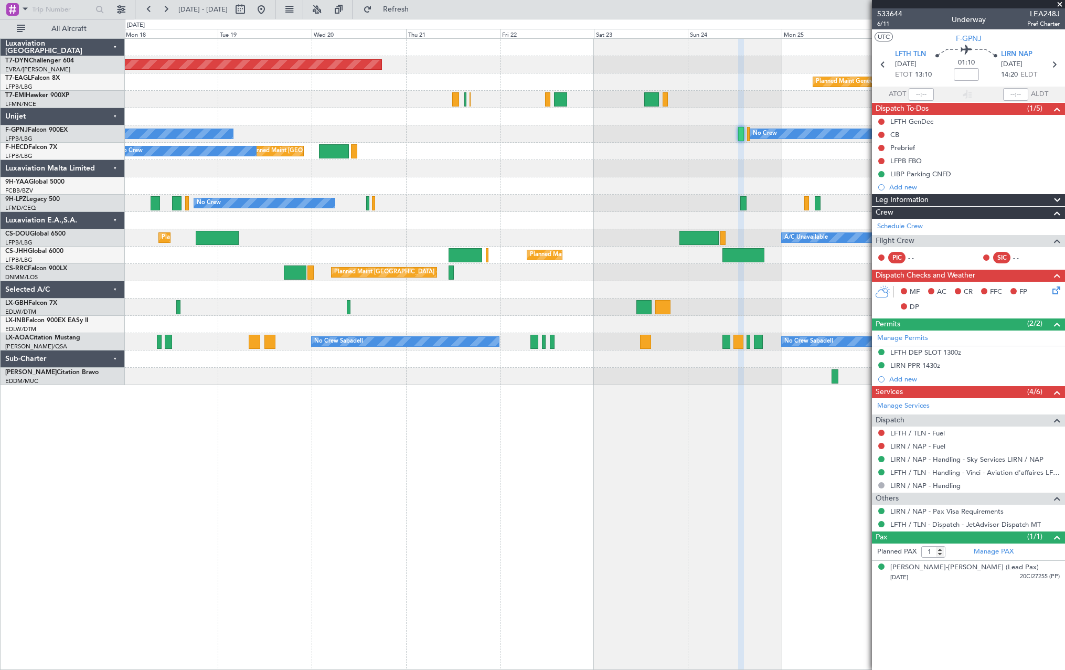
click at [564, 285] on div at bounding box center [595, 289] width 940 height 17
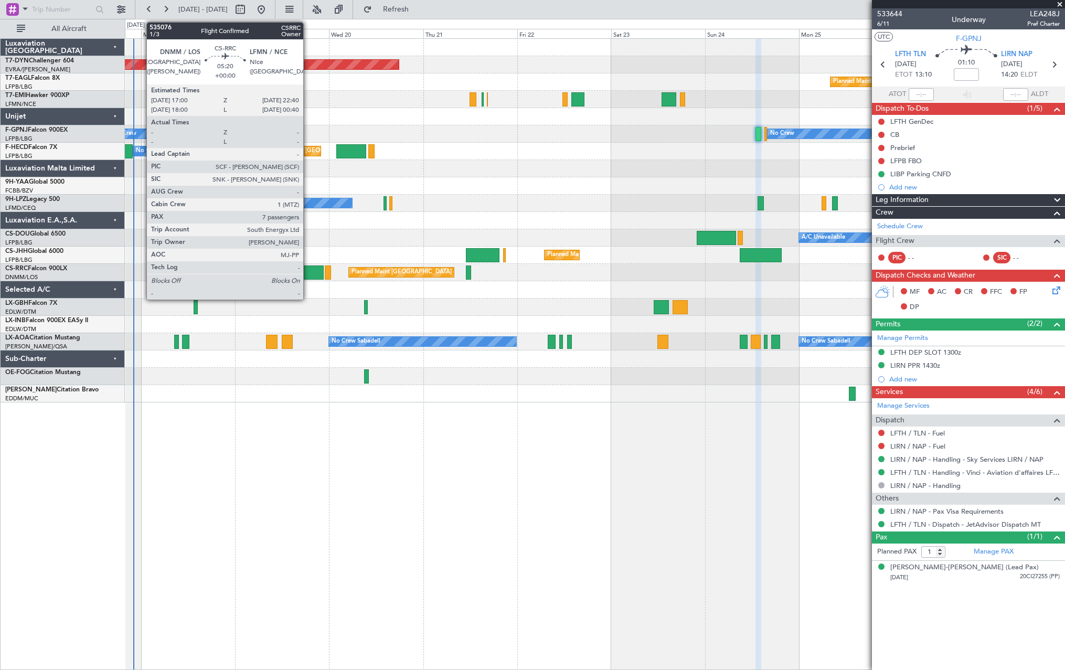
click at [308, 273] on div at bounding box center [312, 272] width 23 height 14
type input "7"
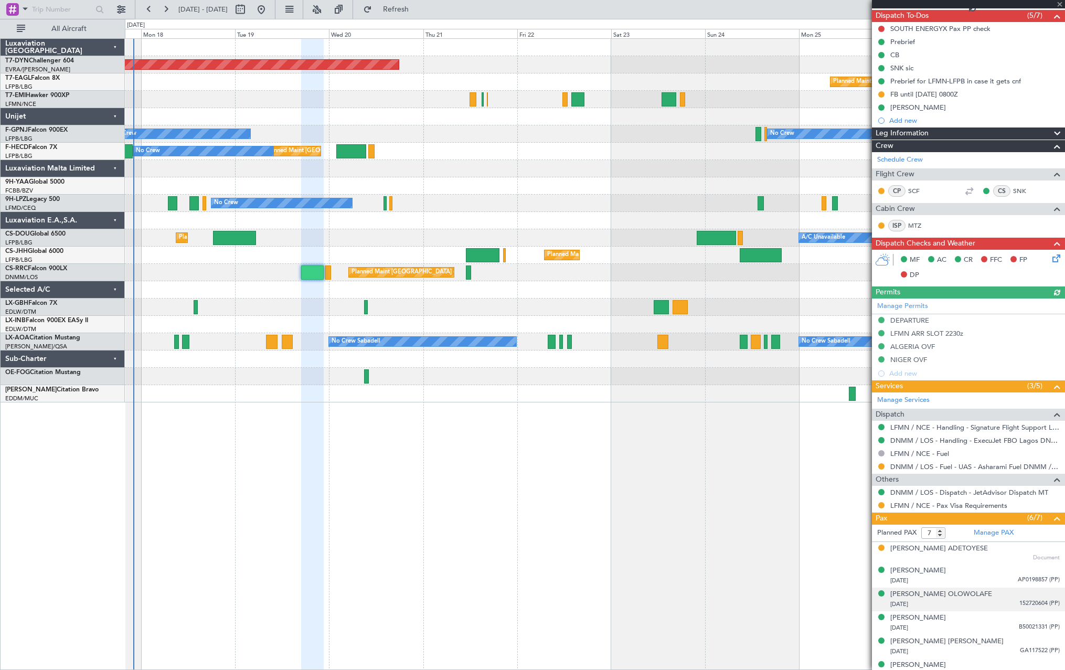
scroll to position [128, 0]
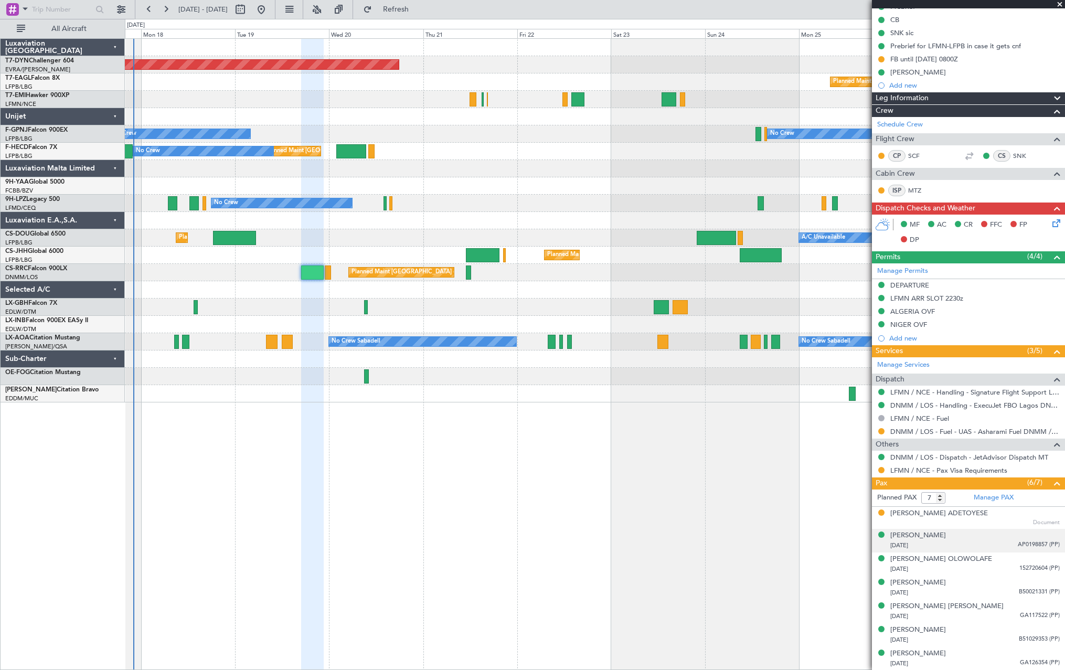
click at [989, 538] on div "[PERSON_NAME] [DATE] AP0198857 (PP)" at bounding box center [974, 540] width 169 height 20
click at [1004, 580] on div "[PERSON_NAME] [DATE] 152720604 (PP)" at bounding box center [974, 590] width 169 height 20
click at [993, 548] on div "[DATE] AP0198857 (PP)" at bounding box center [974, 545] width 169 height 10
click at [999, 586] on div "[PERSON_NAME] [DATE] 152720604 (PP)" at bounding box center [974, 590] width 169 height 20
click at [986, 536] on div "[PERSON_NAME] [DATE] AP0198857 (PP)" at bounding box center [974, 540] width 169 height 20
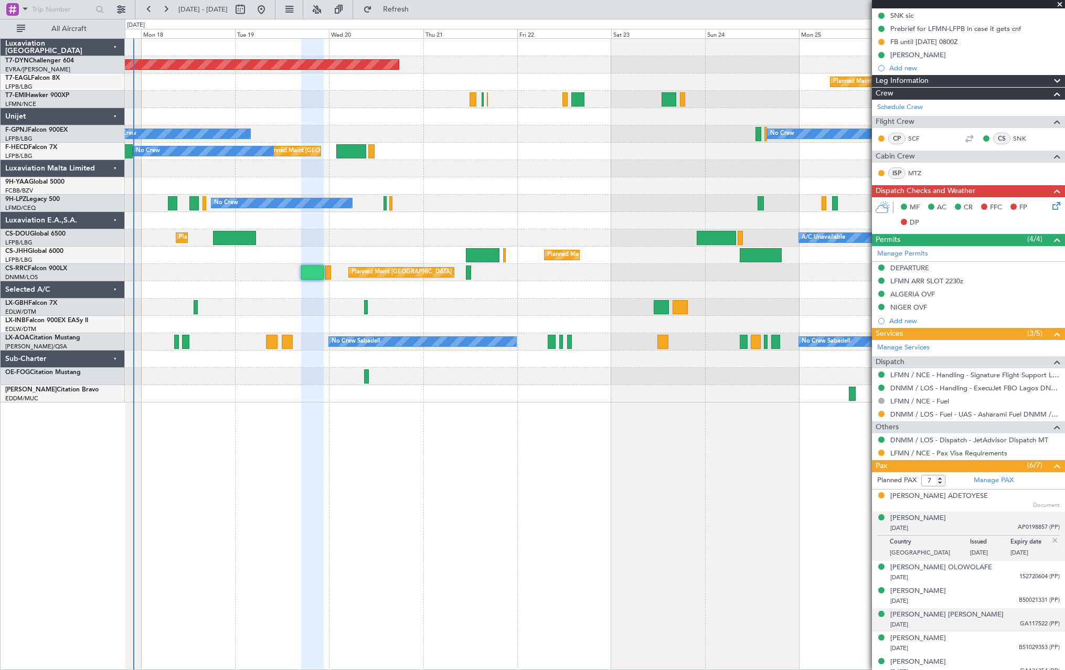
scroll to position [154, 0]
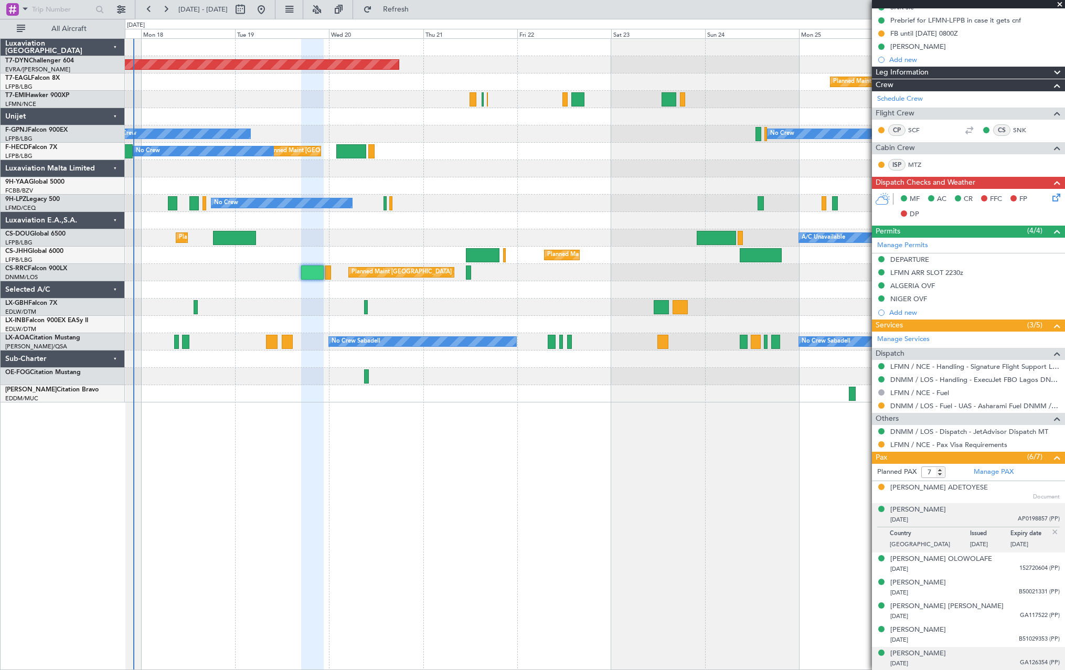
click at [988, 657] on div "[PERSON_NAME] [DATE] GA126354 (PP)" at bounding box center [974, 658] width 169 height 20
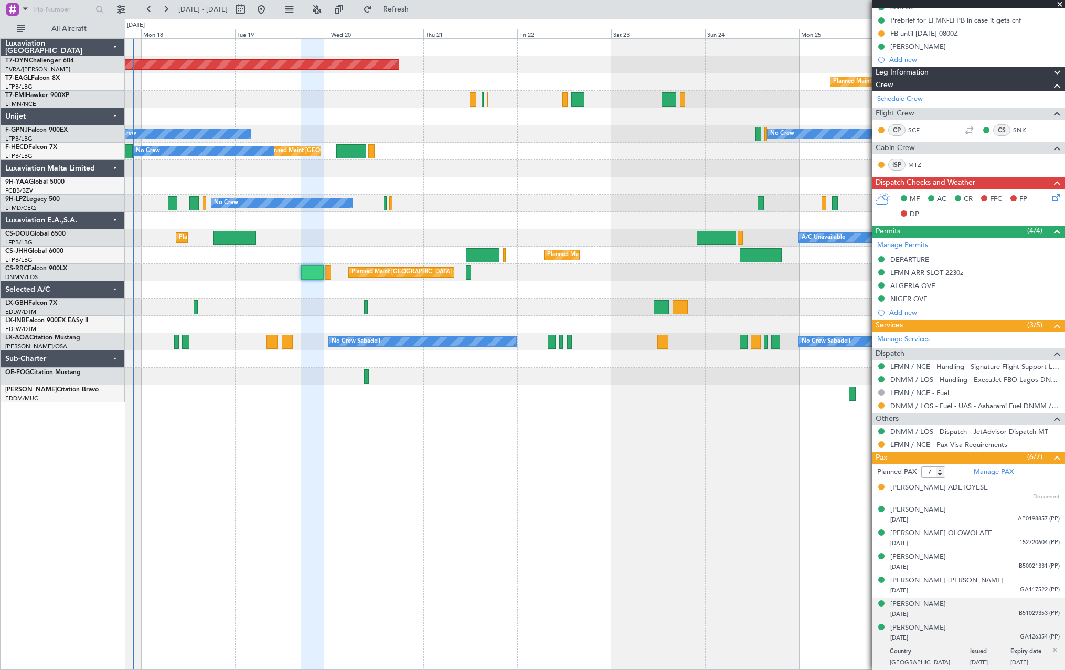
click at [984, 607] on div "[PERSON_NAME] [DATE] B51029353 (PP)" at bounding box center [974, 609] width 169 height 20
click at [996, 579] on div "[PERSON_NAME] [PERSON_NAME] [DATE] GA117522 (PP)" at bounding box center [974, 586] width 169 height 20
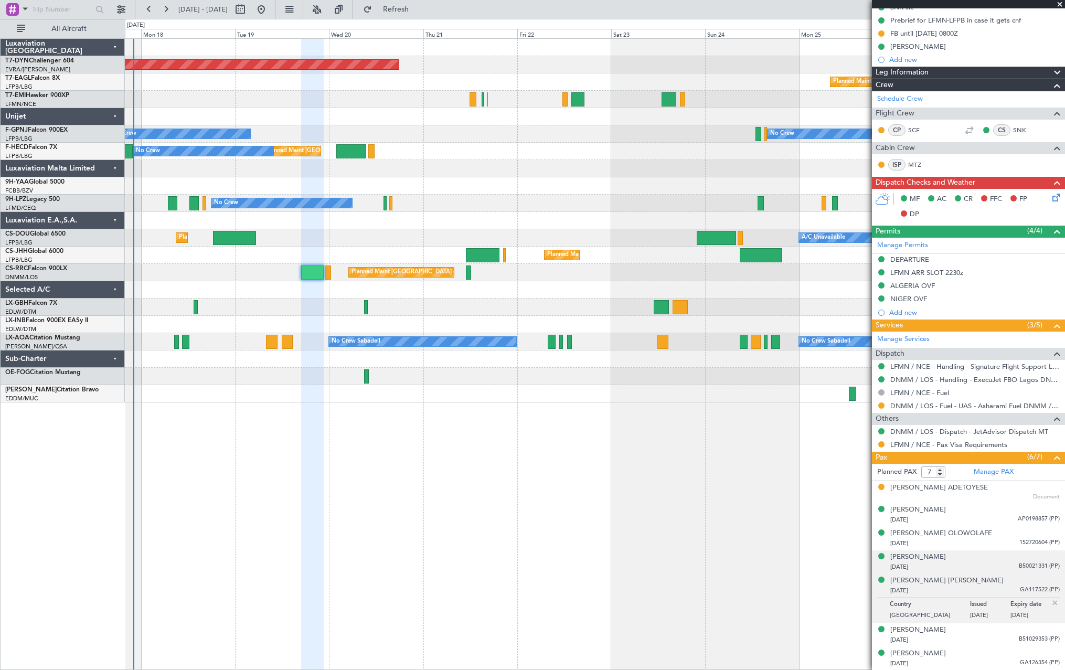
click at [995, 555] on div "[PERSON_NAME] [DATE] B50021331 (PP)" at bounding box center [974, 562] width 169 height 20
click at [1002, 536] on div "[PERSON_NAME] [DATE] 152720604 (PP)" at bounding box center [974, 538] width 169 height 20
click at [988, 588] on div "[DATE] B50021331 (PP)" at bounding box center [974, 593] width 169 height 10
click at [992, 616] on div "[DATE] GA117522 (PP)" at bounding box center [974, 616] width 169 height 10
click at [992, 632] on div "[PERSON_NAME] [DATE] B51029353 (PP)" at bounding box center [974, 635] width 169 height 20
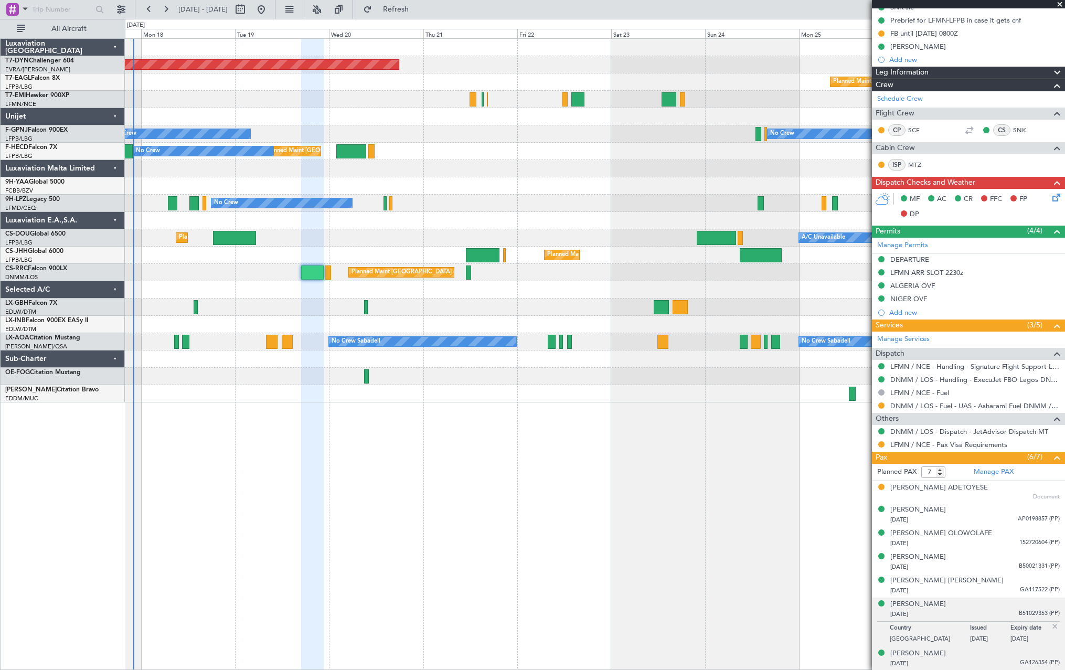
click at [994, 654] on div "[PERSON_NAME] [DATE] GA126354 (PP)" at bounding box center [974, 658] width 169 height 20
click at [994, 601] on div "[PERSON_NAME] [DATE] B51029353 (PP)" at bounding box center [974, 609] width 169 height 20
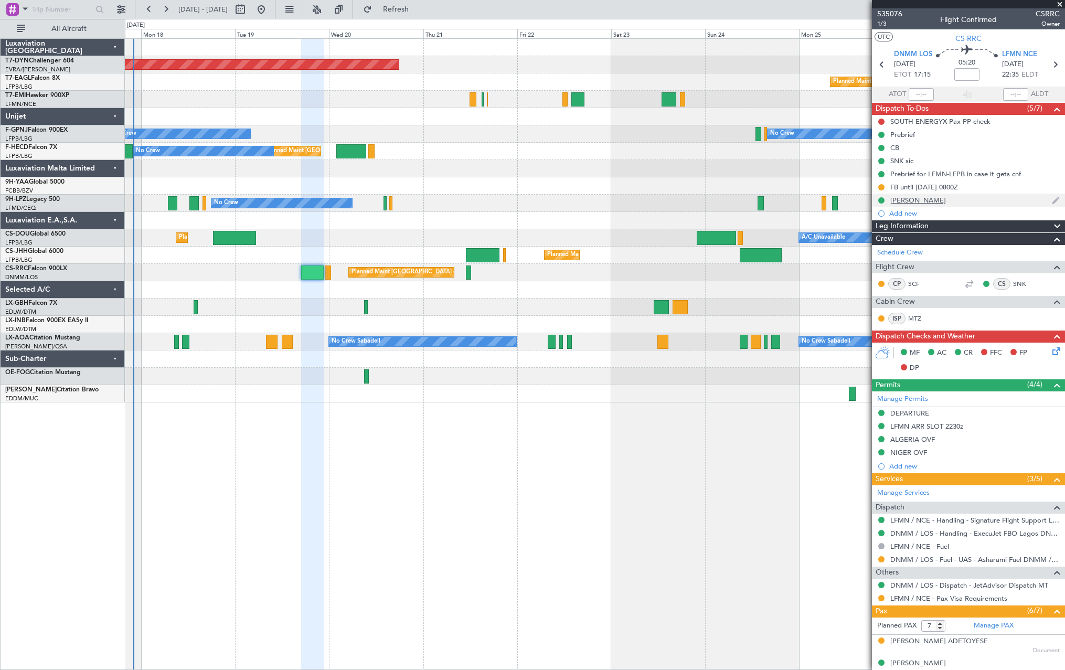
click at [992, 199] on div "[PERSON_NAME]" at bounding box center [968, 200] width 193 height 13
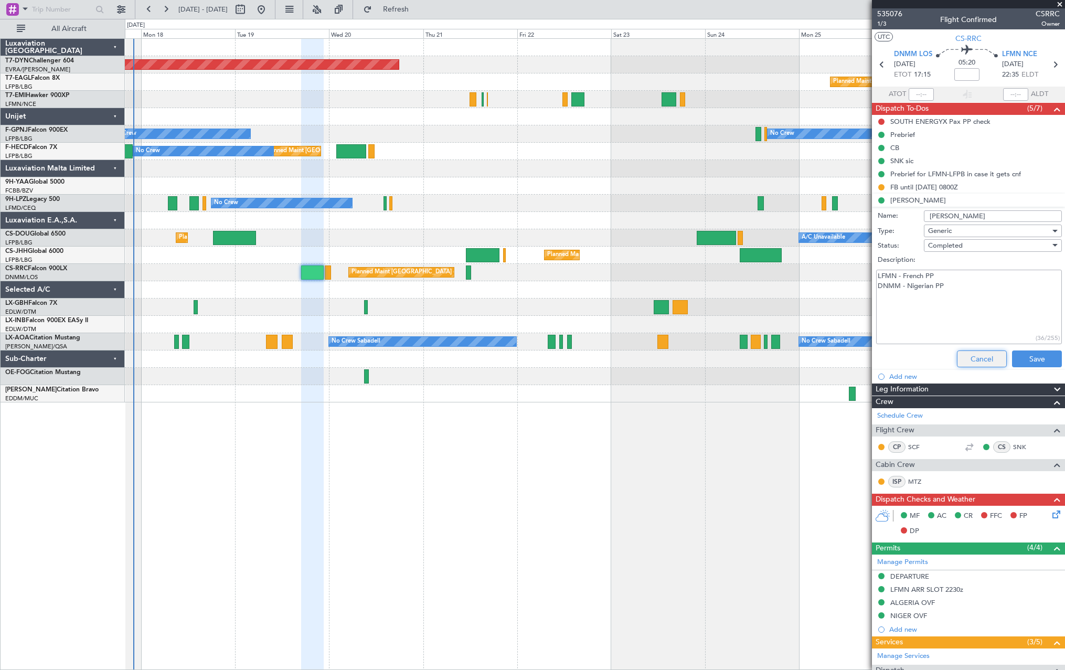
click at [974, 359] on button "Cancel" at bounding box center [982, 358] width 50 height 17
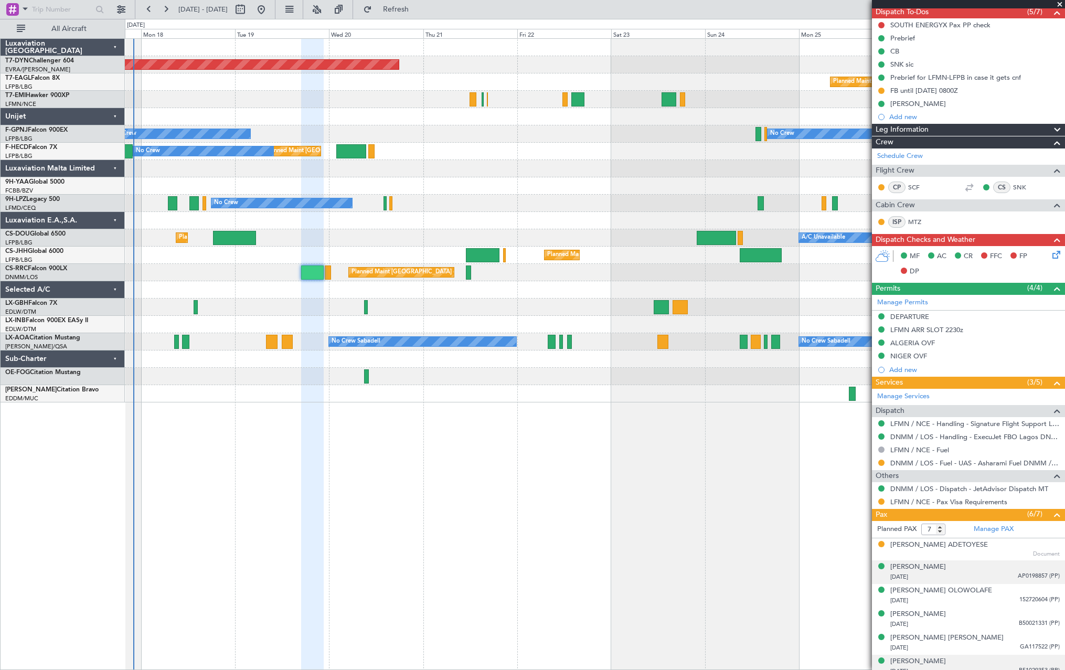
scroll to position [154, 0]
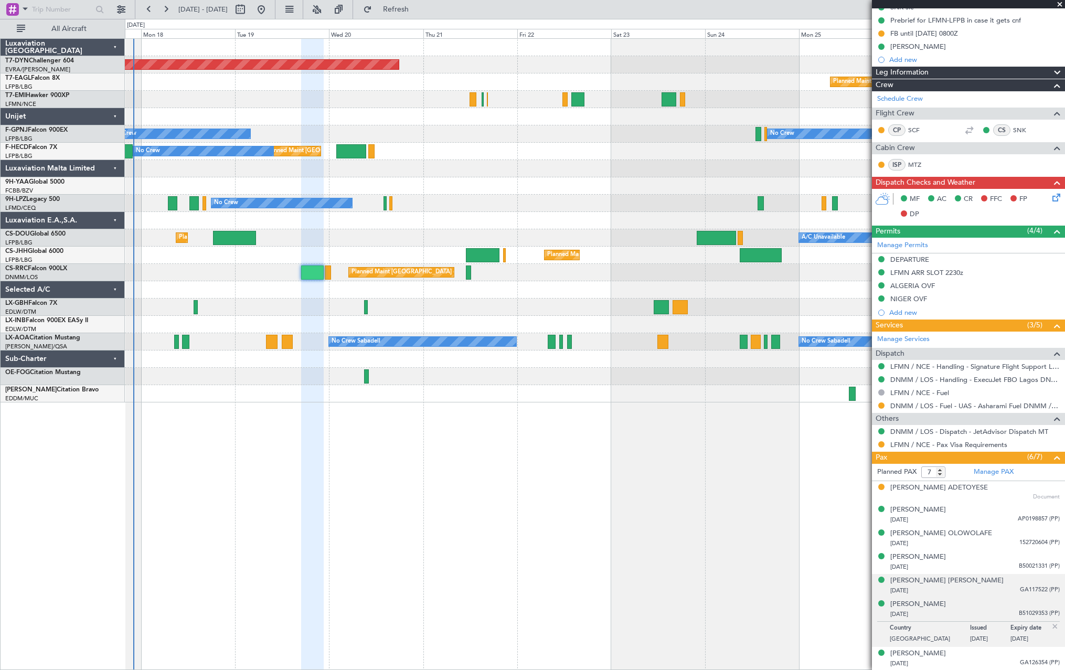
click at [995, 588] on div "[DATE] GA117522 (PP)" at bounding box center [974, 590] width 169 height 10
click at [992, 556] on div "[PERSON_NAME] [DATE] B50021331 (PP)" at bounding box center [974, 562] width 169 height 20
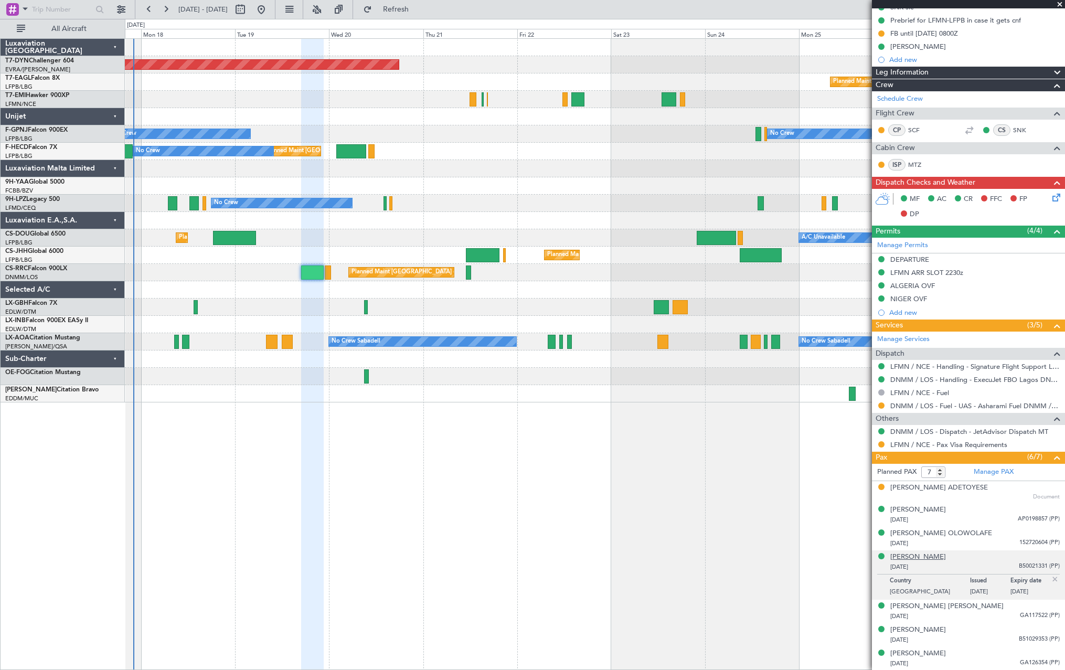
click at [919, 557] on div "[PERSON_NAME]" at bounding box center [918, 557] width 56 height 10
click at [1009, 534] on div "[PERSON_NAME] [DATE] 152720604 (PP)" at bounding box center [974, 538] width 169 height 20
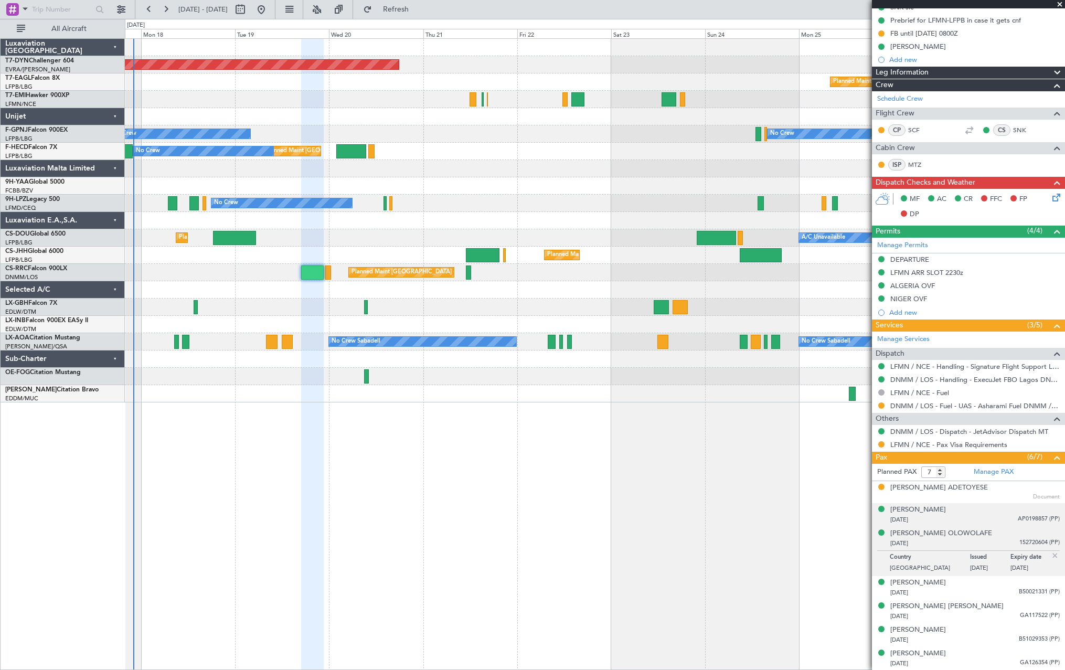
click at [997, 520] on div "[DATE] AP0198857 (PP)" at bounding box center [974, 520] width 169 height 10
click at [998, 565] on div "[DATE] 152720604 (PP)" at bounding box center [974, 569] width 169 height 10
click at [997, 584] on div "[PERSON_NAME] [DATE] B50021331 (PP)" at bounding box center [974, 588] width 169 height 20
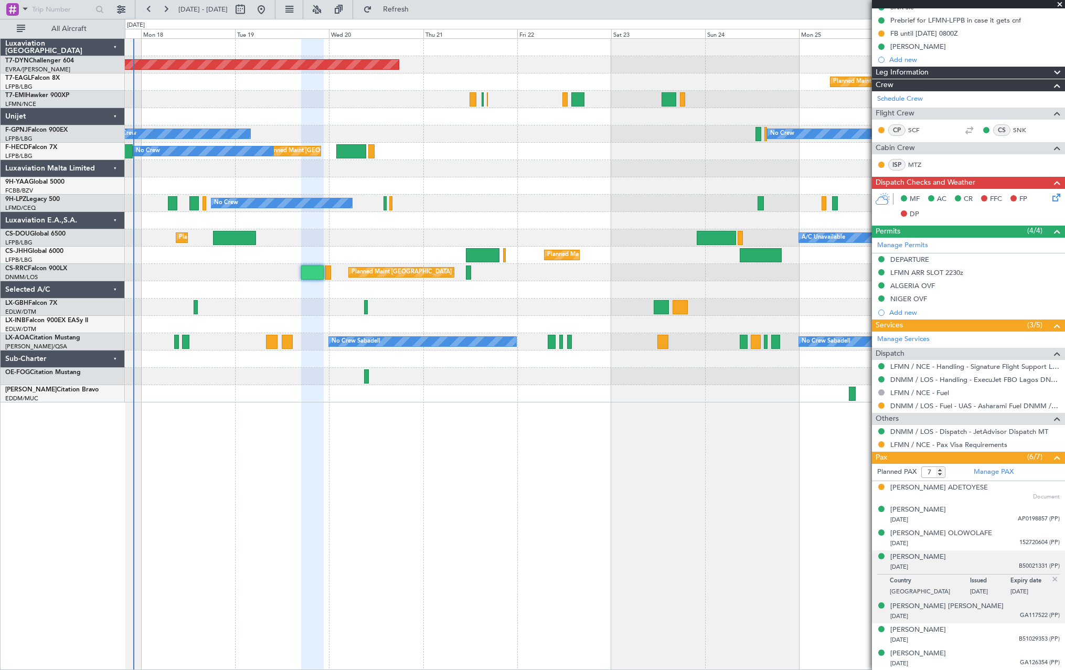
click at [1003, 611] on div "[DATE] GA117522 (PP)" at bounding box center [974, 616] width 169 height 10
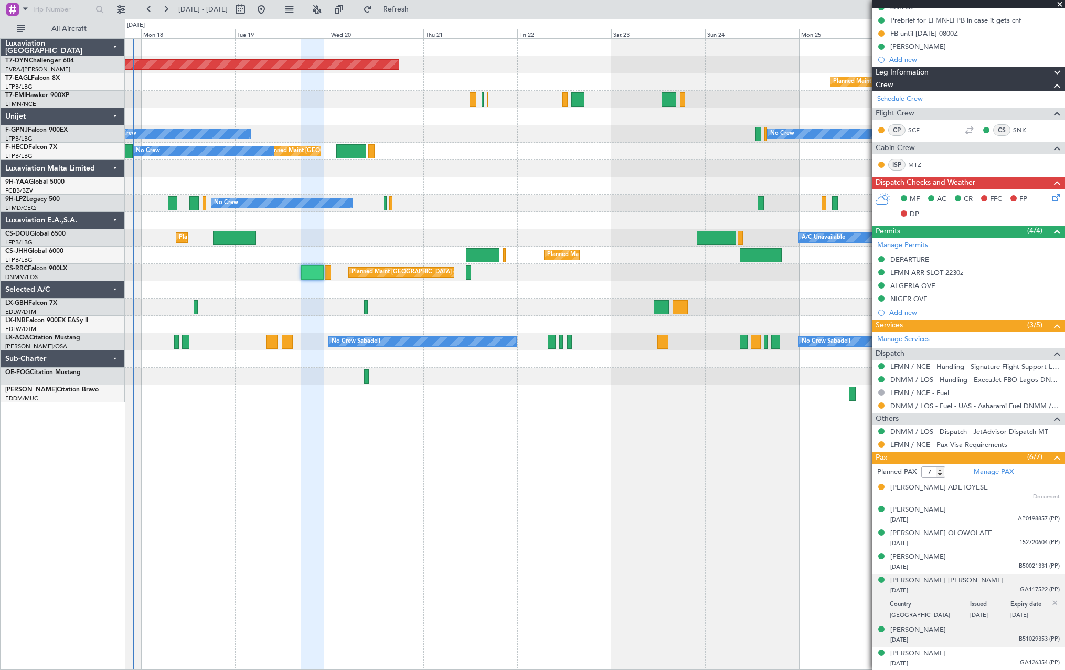
click at [1006, 635] on div "[DATE] B51029353 (PP)" at bounding box center [974, 640] width 169 height 10
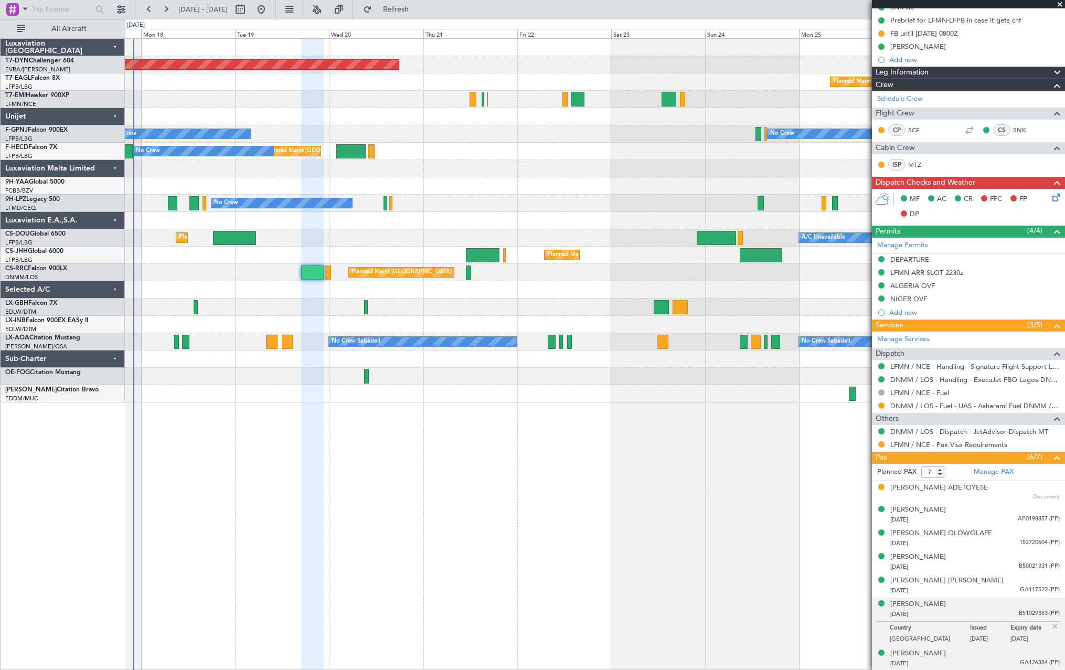
click at [991, 660] on div "[DATE] GA126354 (PP)" at bounding box center [974, 663] width 169 height 10
click at [988, 607] on div "[PERSON_NAME] [DATE] B51029353 (PP)" at bounding box center [974, 609] width 169 height 20
click at [992, 595] on div "[DATE] GA117522 (PP)" at bounding box center [974, 590] width 169 height 10
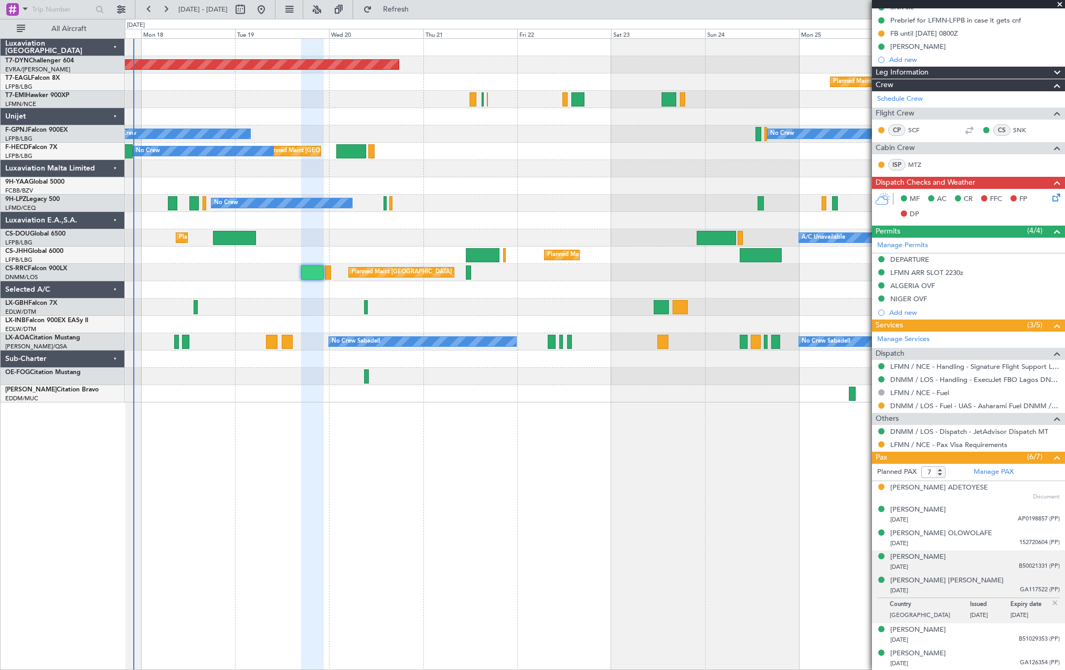
click at [993, 566] on div "[DATE] B50021331 (PP)" at bounding box center [974, 567] width 169 height 10
click at [997, 531] on div "[PERSON_NAME] [DATE] 152720604 (PP)" at bounding box center [974, 538] width 169 height 20
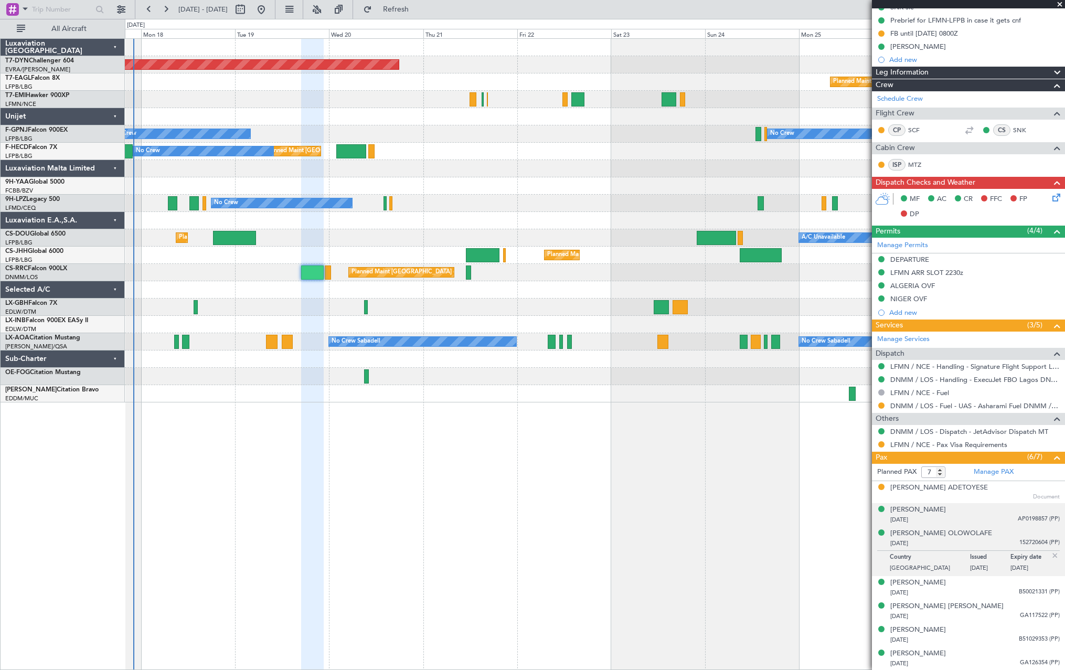
click at [982, 507] on div "[PERSON_NAME] [DATE] AP0198857 (PP)" at bounding box center [974, 515] width 169 height 20
click at [995, 567] on div "[DATE] 152720604 (PP)" at bounding box center [974, 569] width 169 height 10
drag, startPoint x: 937, startPoint y: 533, endPoint x: 968, endPoint y: 573, distance: 51.3
click at [965, 570] on li "[PERSON_NAME] [DATE] 152720604 (PP) Country [GEOGRAPHIC_DATA] Issued [DATE] Exp…" at bounding box center [968, 551] width 193 height 49
click at [979, 582] on div "[PERSON_NAME] [DATE] B50021331 (PP)" at bounding box center [974, 588] width 169 height 20
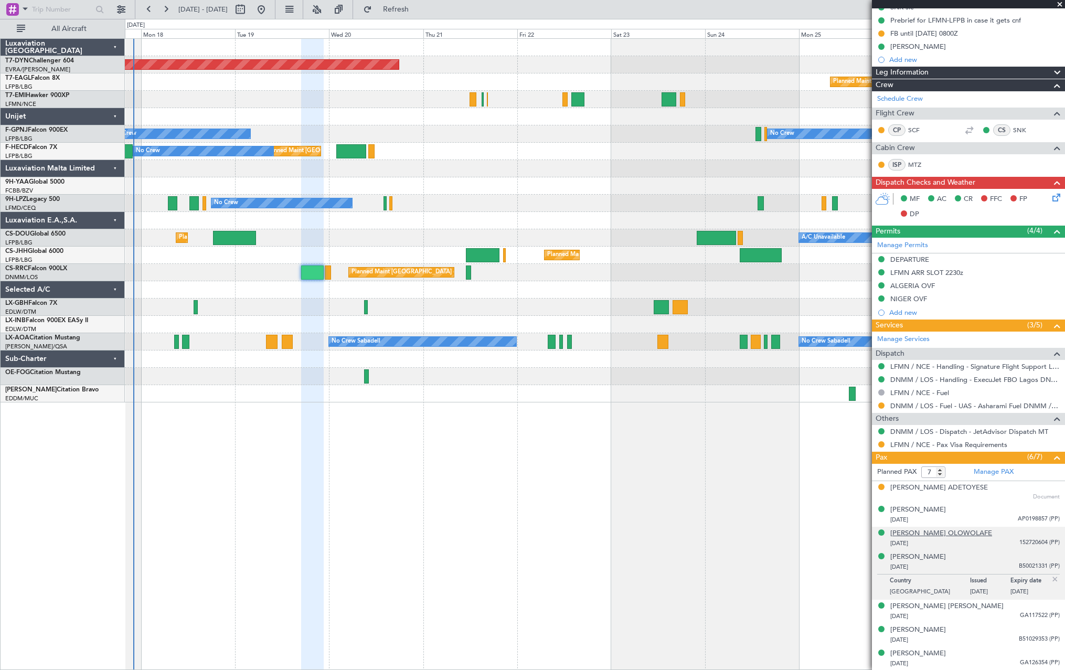
click at [935, 530] on div "[PERSON_NAME] OLOWOLAFE" at bounding box center [941, 533] width 102 height 10
click at [1002, 592] on div "[DATE] B50021331 (PP)" at bounding box center [974, 593] width 169 height 10
click at [919, 556] on div "[PERSON_NAME]" at bounding box center [918, 557] width 56 height 10
click at [955, 489] on div "[PERSON_NAME] ADETOYESE" at bounding box center [939, 488] width 98 height 10
click at [940, 490] on div "[PERSON_NAME] ADETOYESE" at bounding box center [939, 488] width 98 height 10
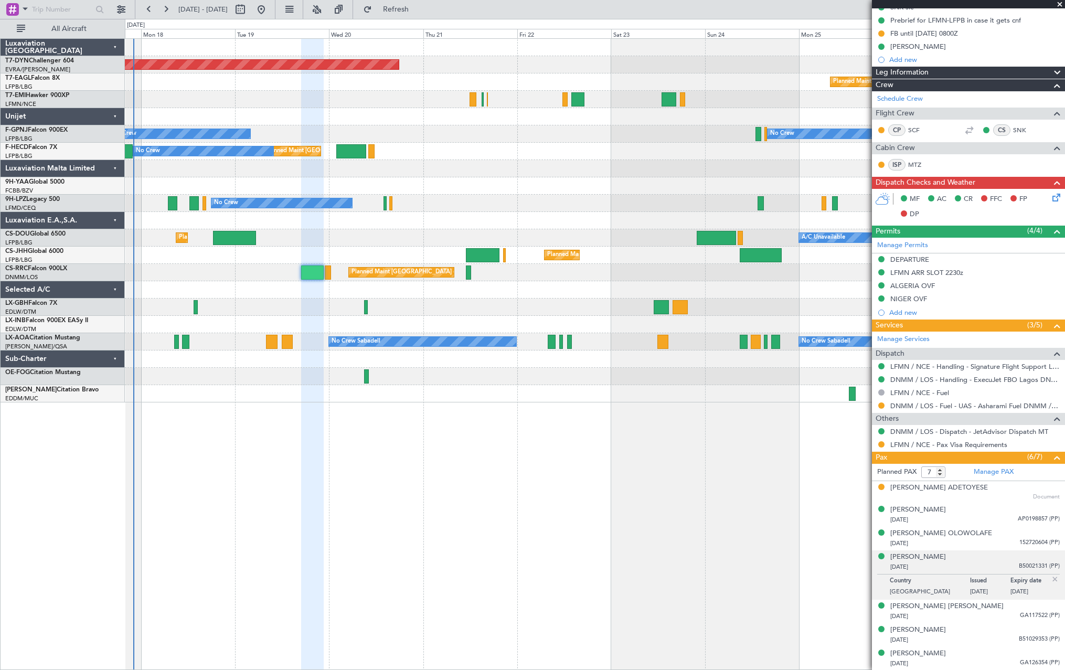
click at [967, 492] on div "[PERSON_NAME] ADETOYESE Document" at bounding box center [974, 492] width 169 height 19
click at [965, 488] on div "[PERSON_NAME] ADETOYESE" at bounding box center [939, 488] width 98 height 10
click at [418, 6] on span "Refresh" at bounding box center [396, 9] width 44 height 7
click at [946, 488] on div "[PERSON_NAME] ADETOYESE" at bounding box center [939, 488] width 98 height 10
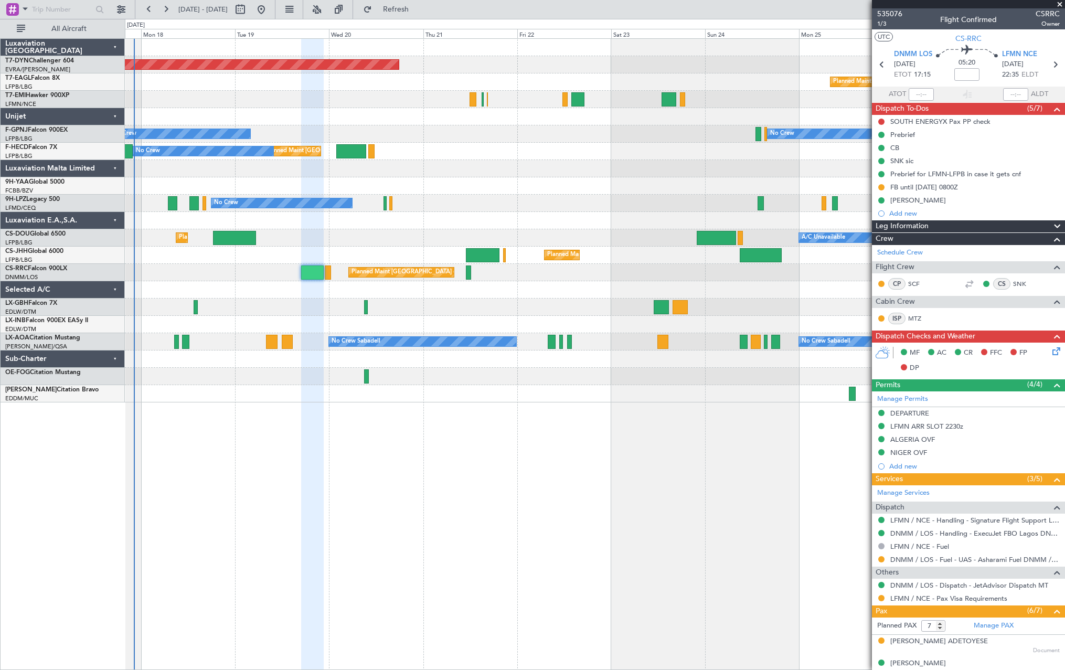
scroll to position [154, 0]
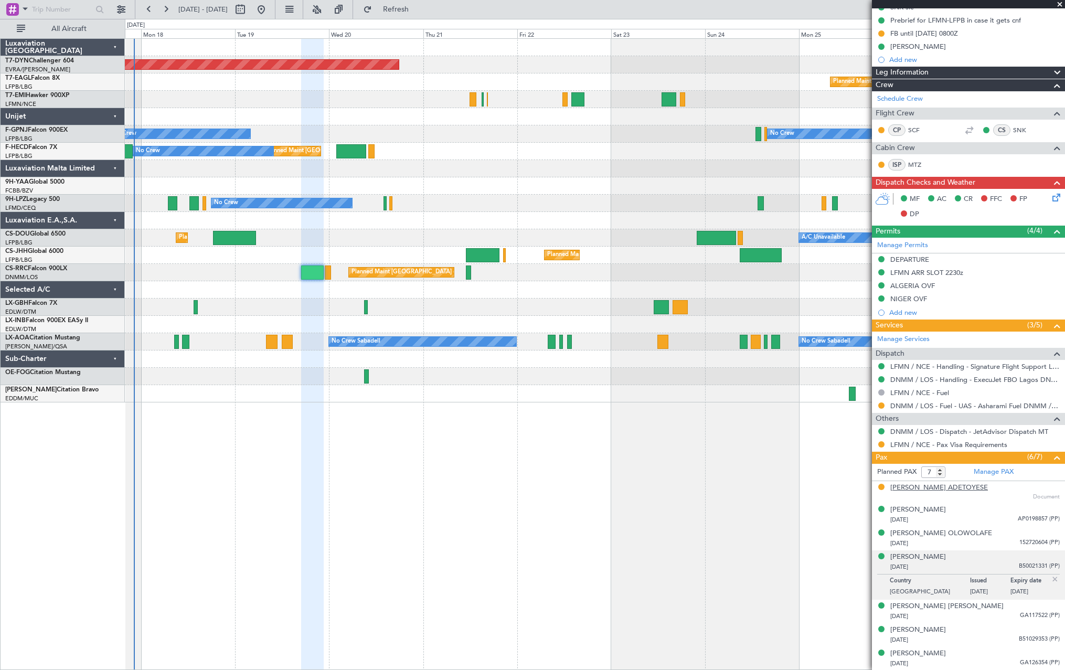
click at [960, 491] on div "[PERSON_NAME] ADETOYESE" at bounding box center [939, 488] width 98 height 10
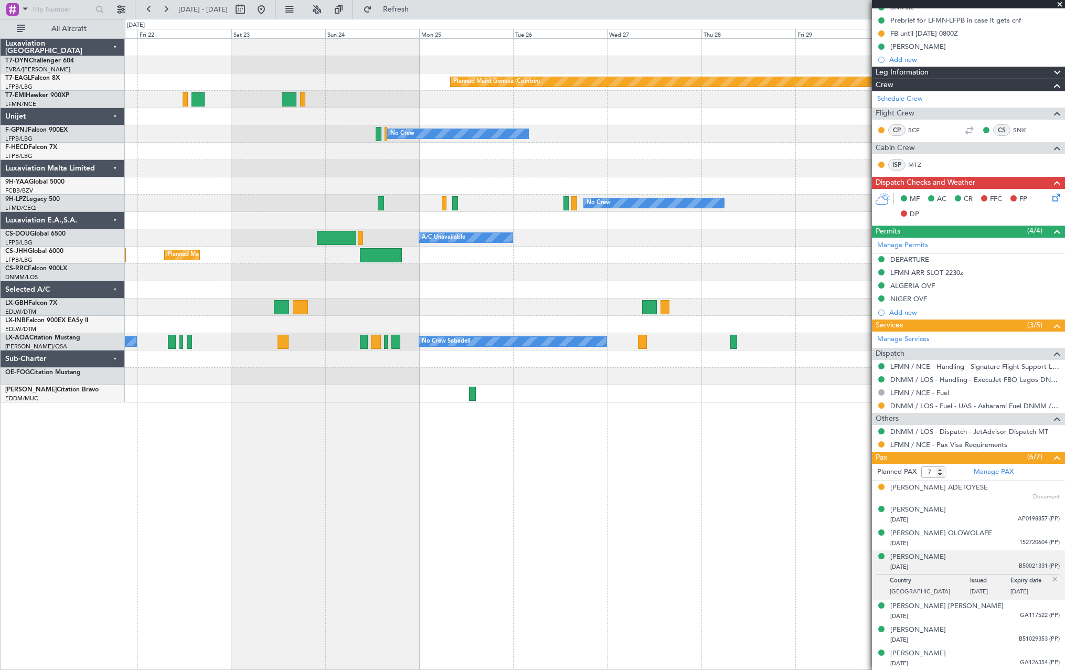
click at [257, 203] on div "Planned Maint Basel-Mulhouse Planned Maint Geneva (Cointrin) Planned Maint Ches…" at bounding box center [595, 221] width 940 height 364
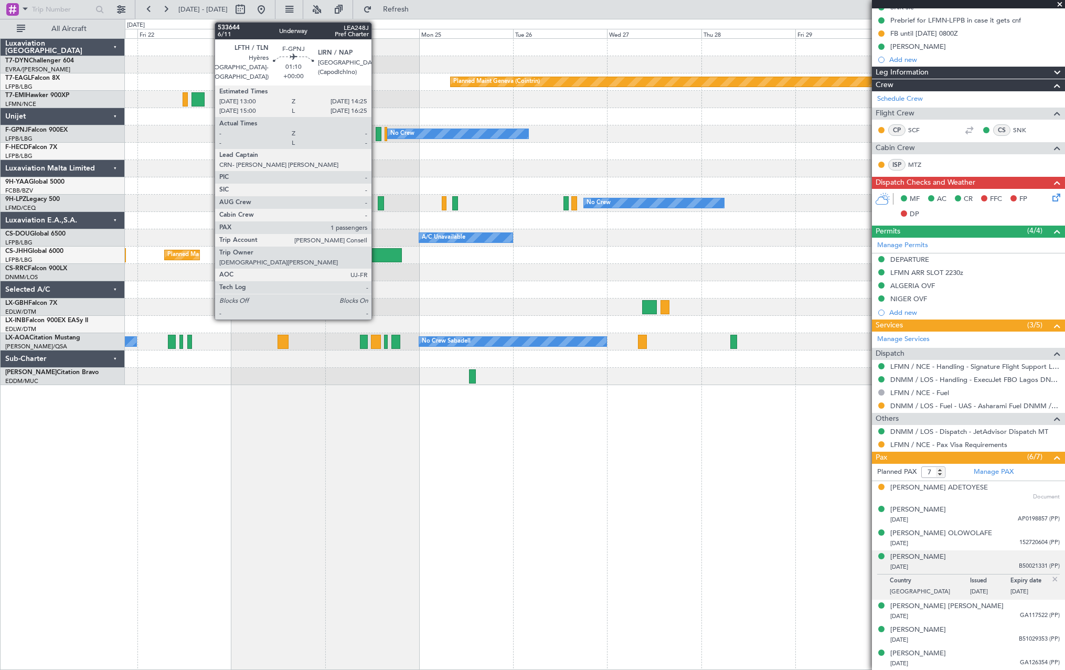
click at [376, 131] on div at bounding box center [379, 134] width 6 height 14
type input "1"
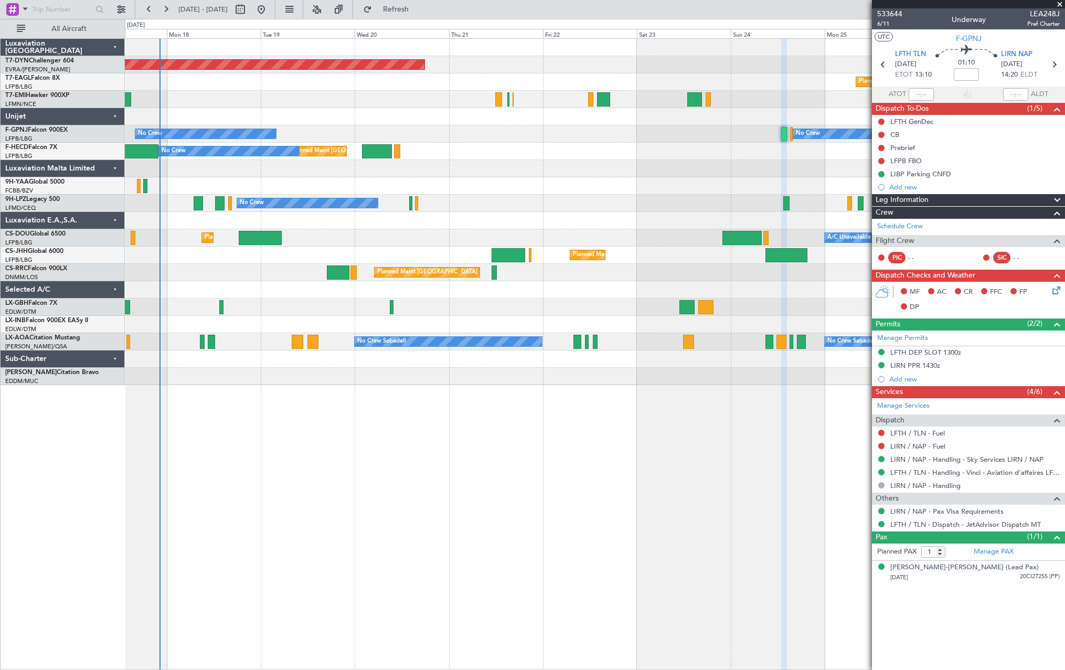
click at [696, 180] on div "Planned Maint [GEOGRAPHIC_DATA]-[GEOGRAPHIC_DATA] Planned Maint Geneva ([GEOGRA…" at bounding box center [595, 212] width 940 height 346
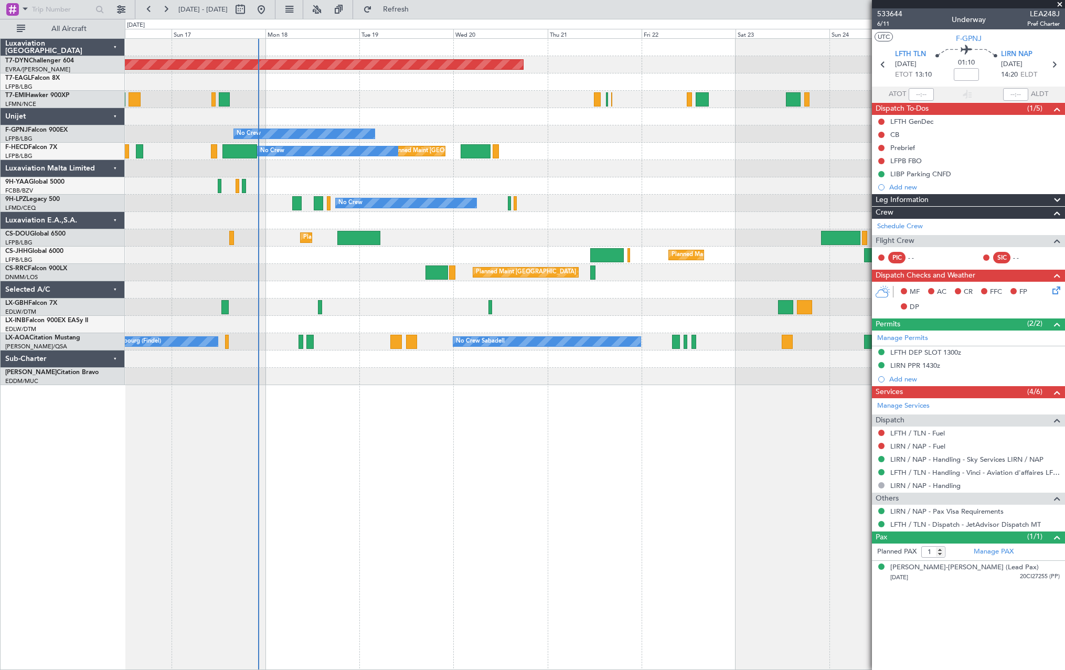
click at [505, 206] on div "Planned Maint Basel-Mulhouse Planned Maint Geneva (Cointrin) Planned Maint New …" at bounding box center [595, 212] width 940 height 346
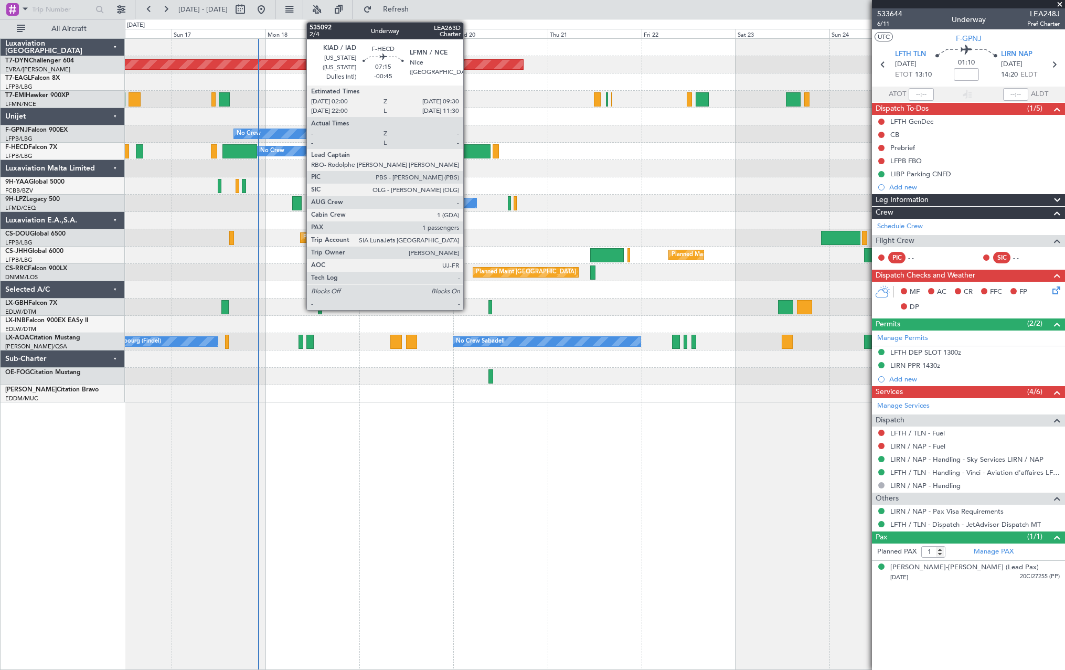
click at [468, 151] on div at bounding box center [475, 151] width 29 height 14
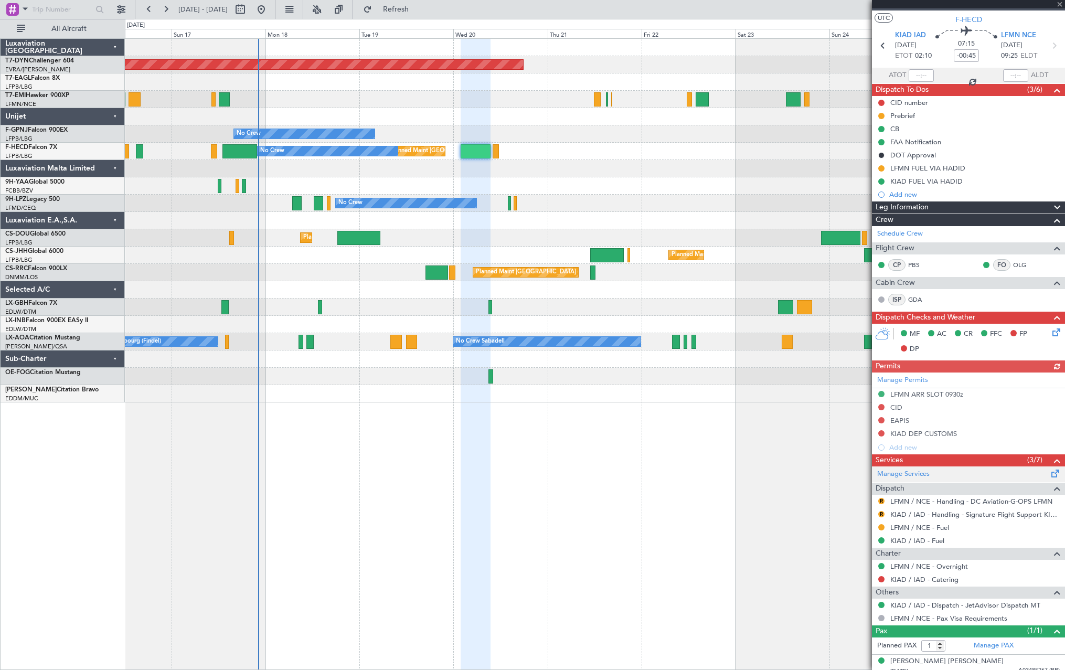
scroll to position [27, 0]
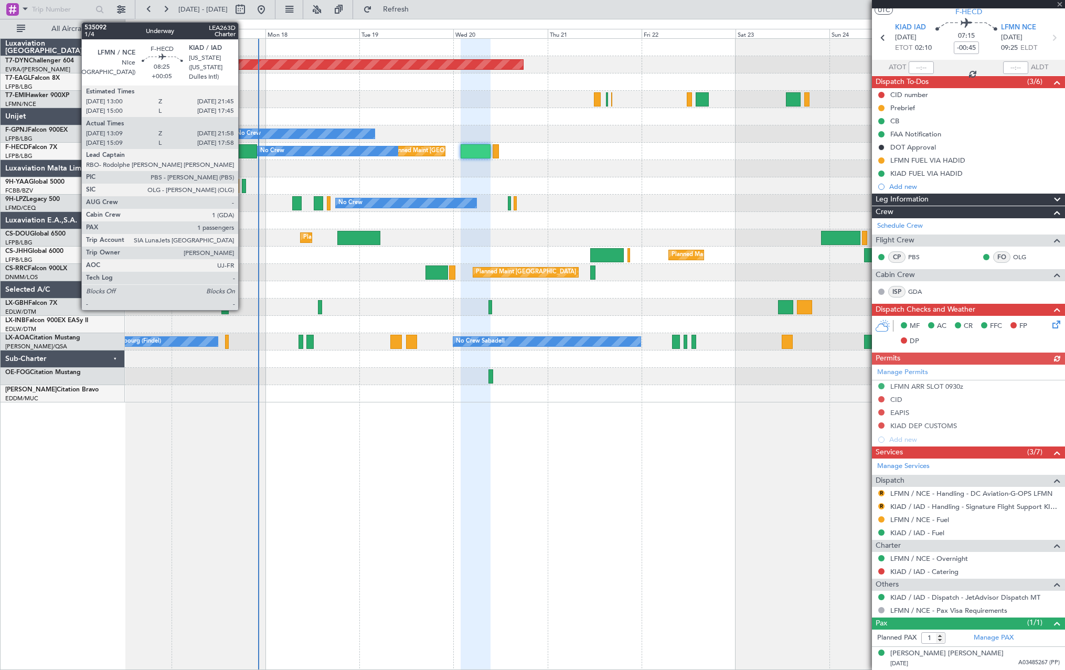
click at [243, 147] on div at bounding box center [239, 151] width 35 height 14
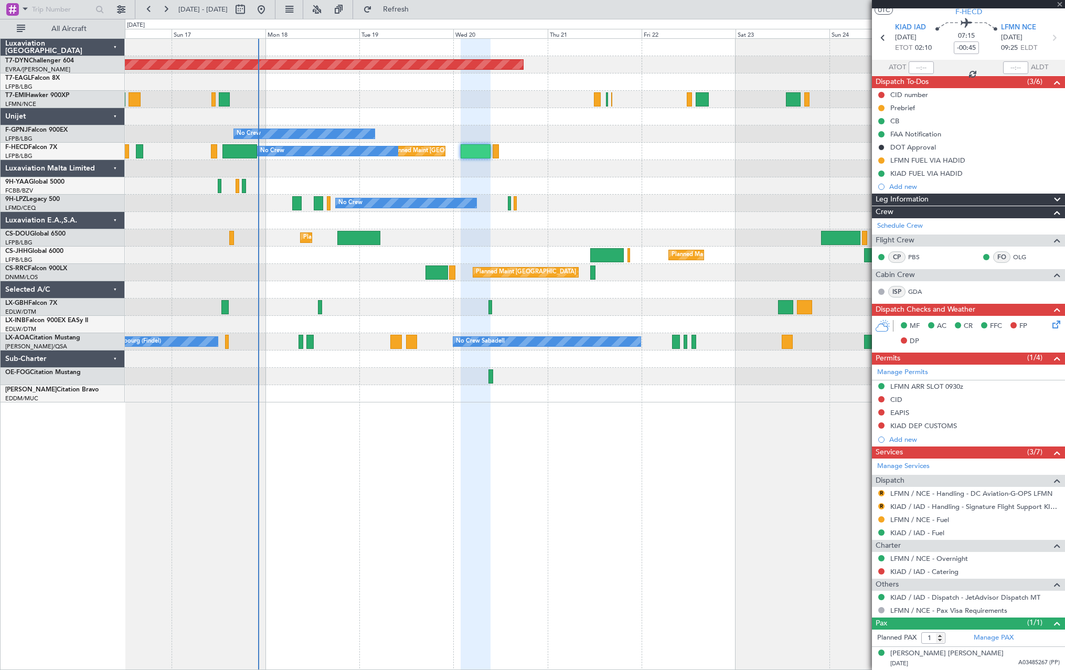
type input "+00:05"
type input "13:24"
type input "21:53"
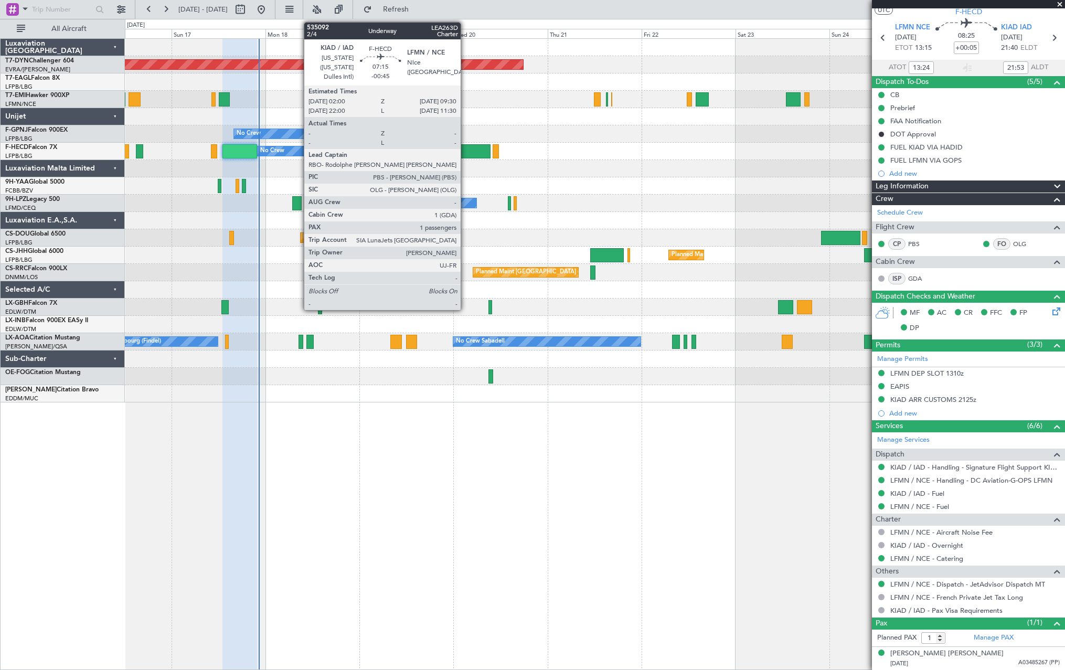
click at [465, 150] on div at bounding box center [475, 151] width 29 height 14
type input "-00:45"
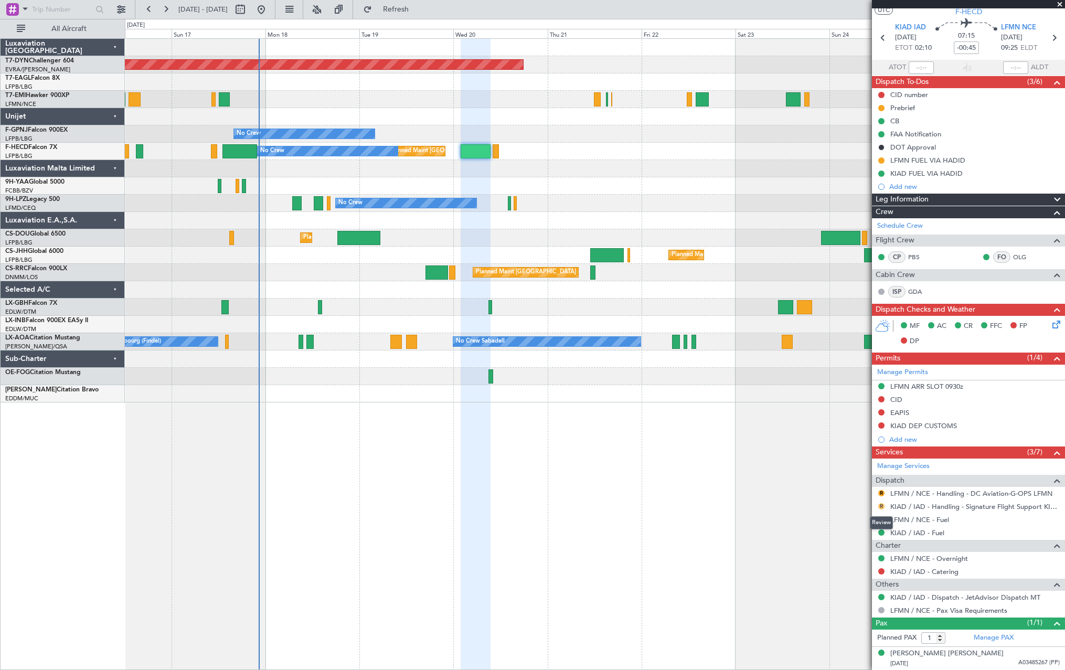
click at [882, 508] on button "R" at bounding box center [881, 506] width 6 height 6
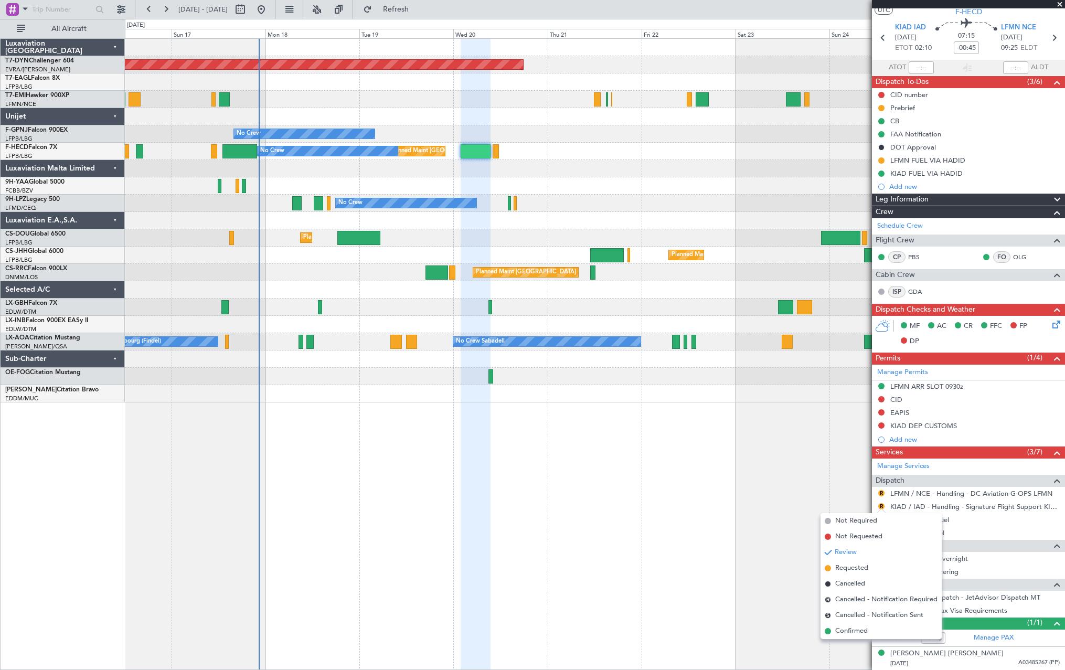
click at [542, 146] on div "Planned Maint Paris (Le Bourget) No Crew" at bounding box center [595, 151] width 940 height 17
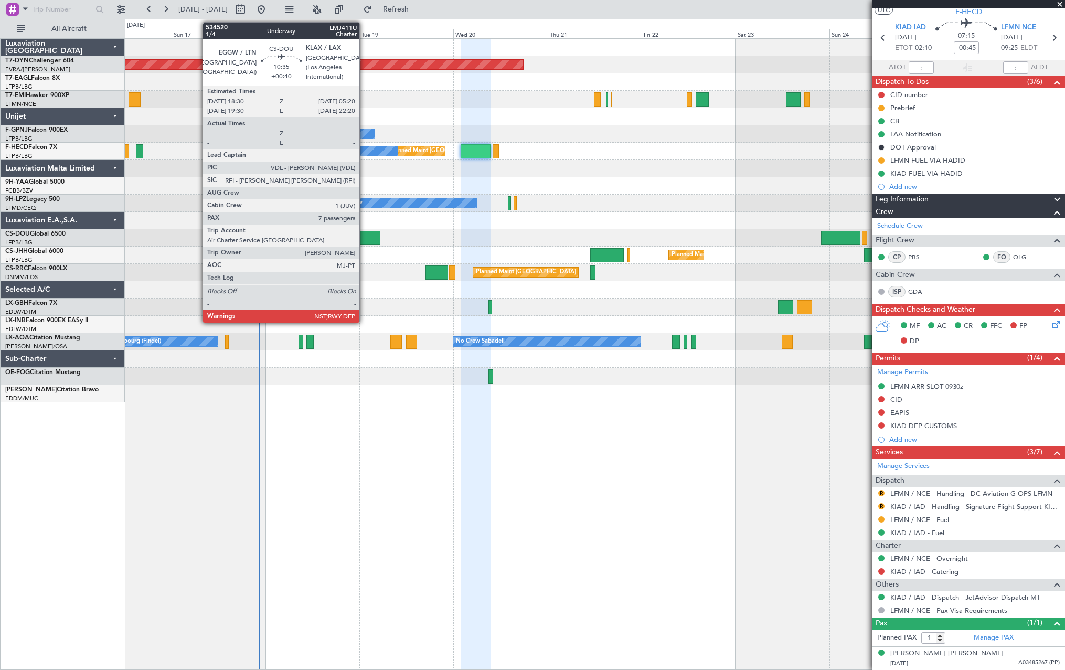
click at [364, 233] on div at bounding box center [358, 238] width 42 height 14
type input "+00:40"
type input "7"
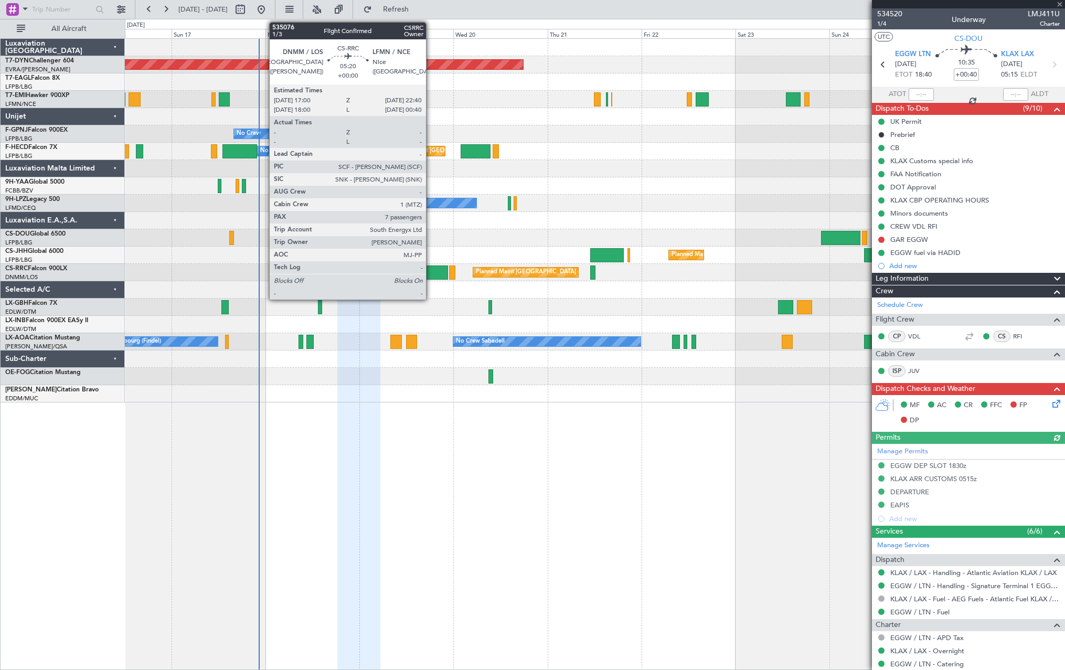
click at [431, 270] on div at bounding box center [436, 272] width 23 height 14
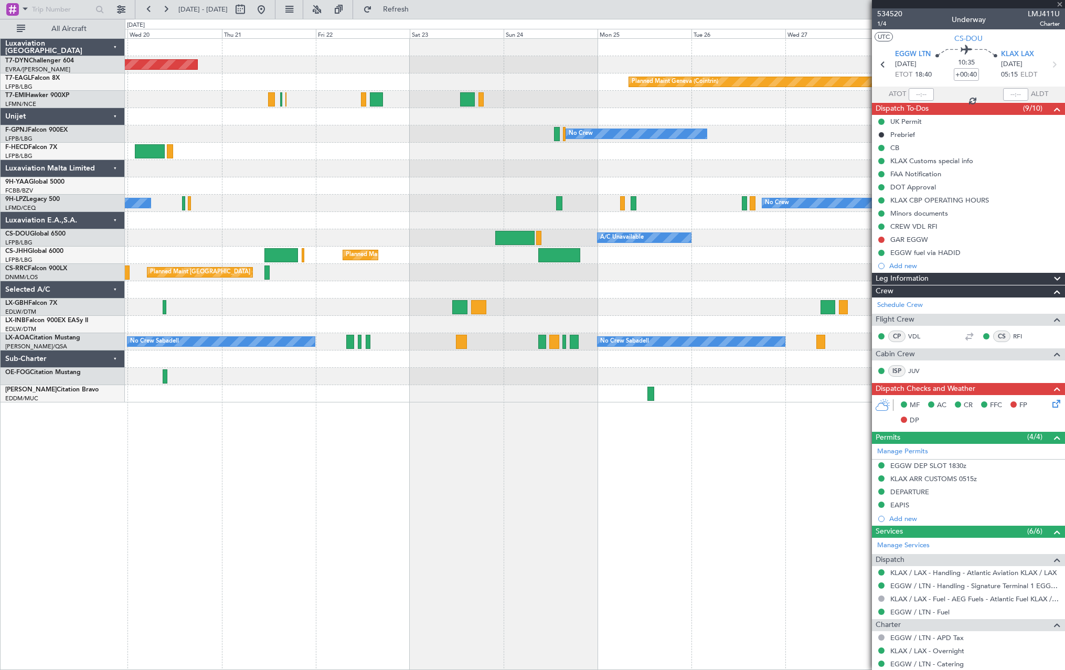
click at [374, 229] on div at bounding box center [595, 220] width 940 height 17
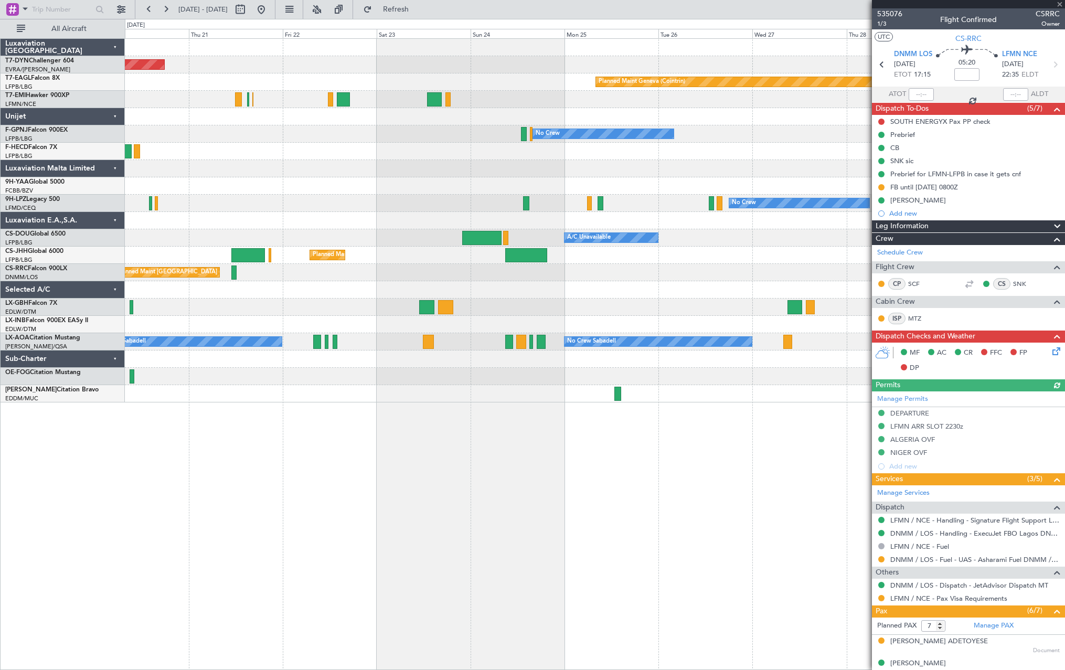
click at [392, 181] on div "Planned Maint [GEOGRAPHIC_DATA]-[GEOGRAPHIC_DATA] Planned Maint Geneva ([GEOGRA…" at bounding box center [595, 221] width 940 height 364
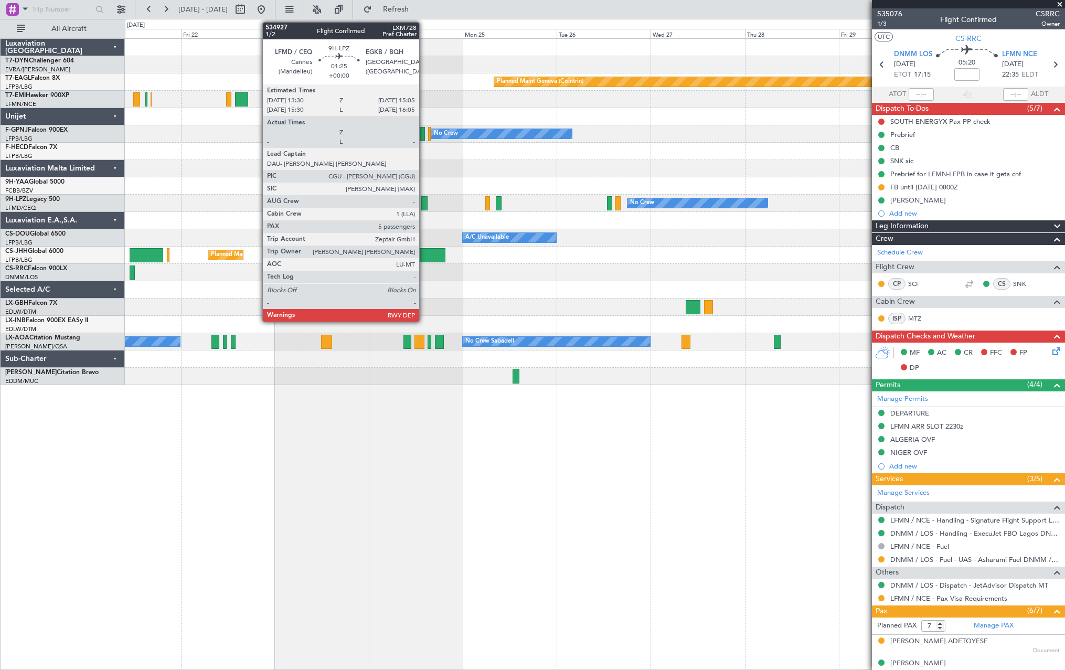
click at [424, 197] on div at bounding box center [424, 203] width 6 height 14
type input "5"
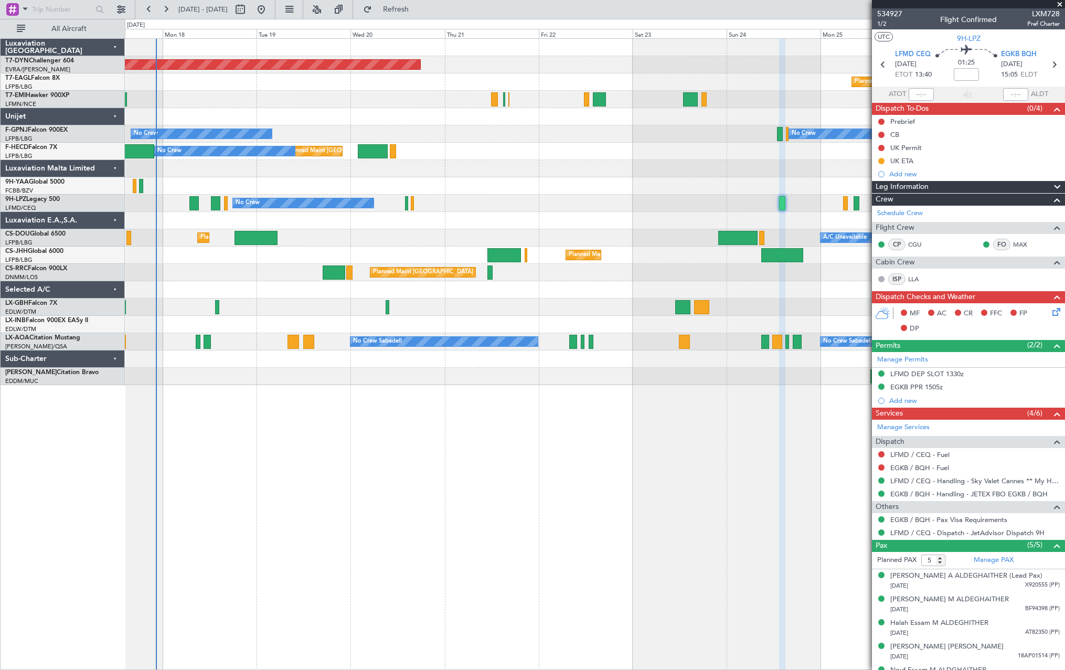
click at [661, 238] on div "Planned Maint [GEOGRAPHIC_DATA]-[GEOGRAPHIC_DATA] Planned Maint Geneva ([GEOGRA…" at bounding box center [595, 212] width 940 height 346
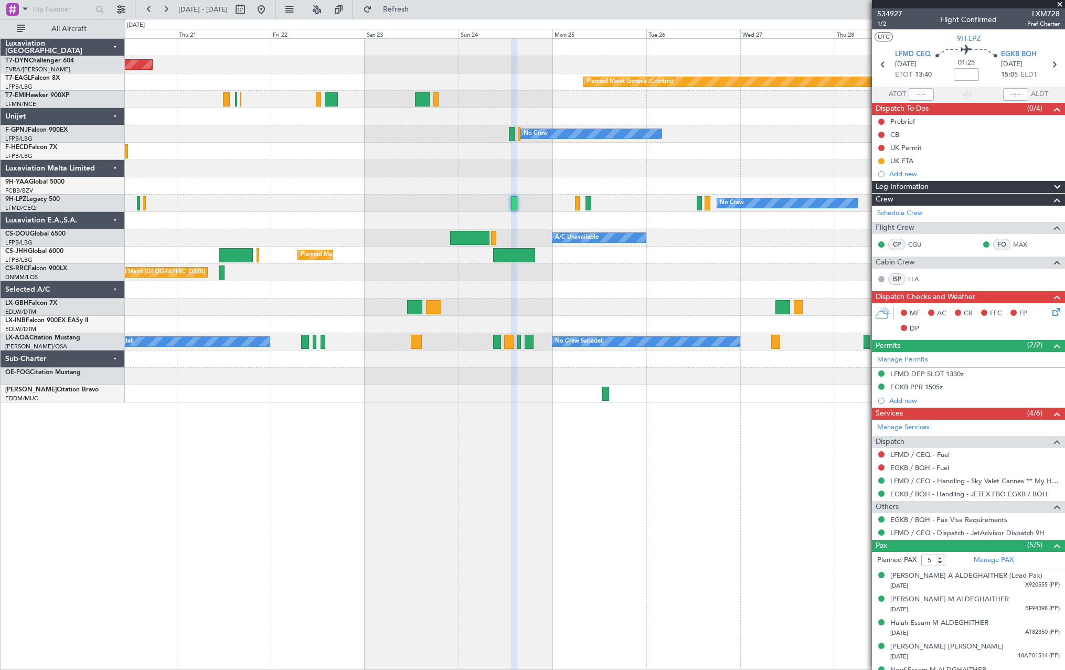
click at [408, 206] on div "No Crew No Crew" at bounding box center [595, 203] width 940 height 17
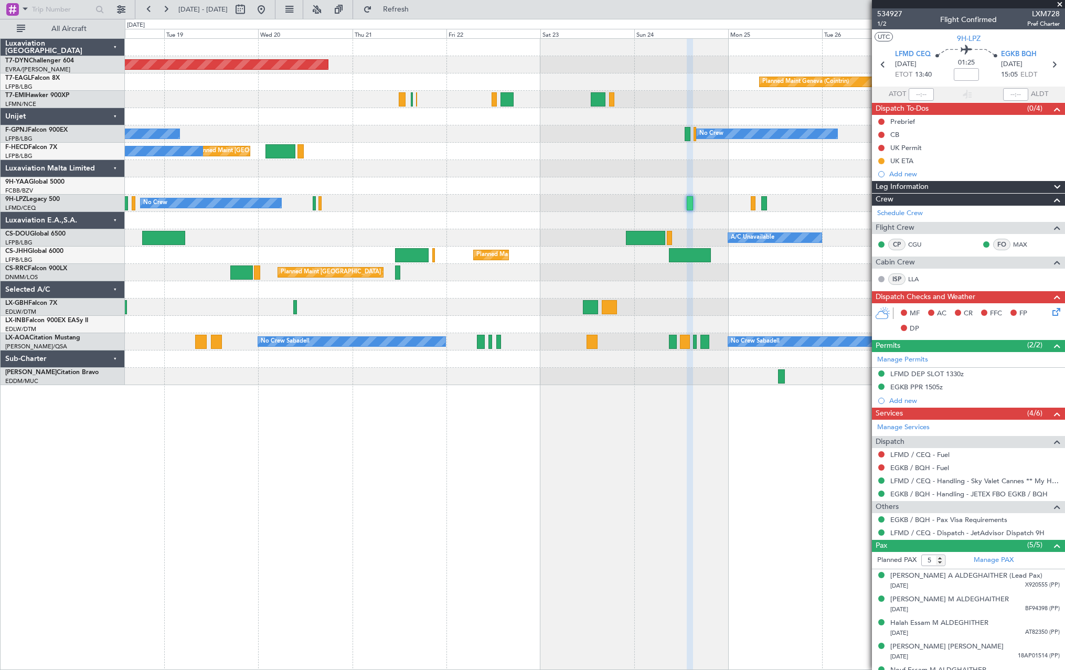
click at [530, 198] on div "No Crew No Crew No Crew" at bounding box center [595, 203] width 940 height 17
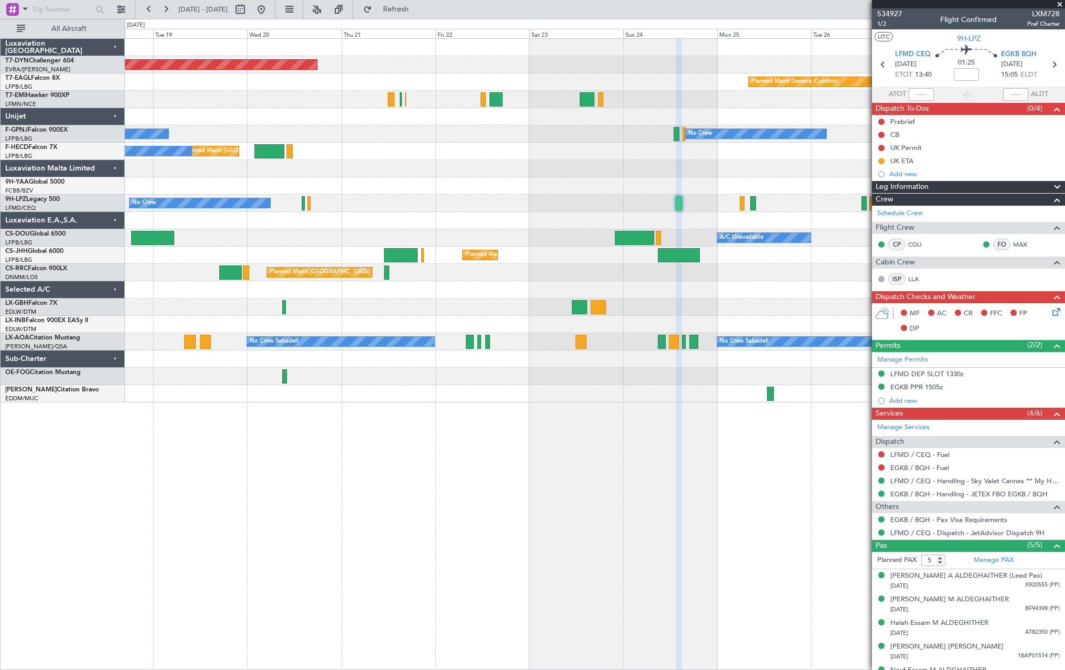
click at [478, 206] on div "No Crew No Crew No Crew" at bounding box center [595, 203] width 940 height 17
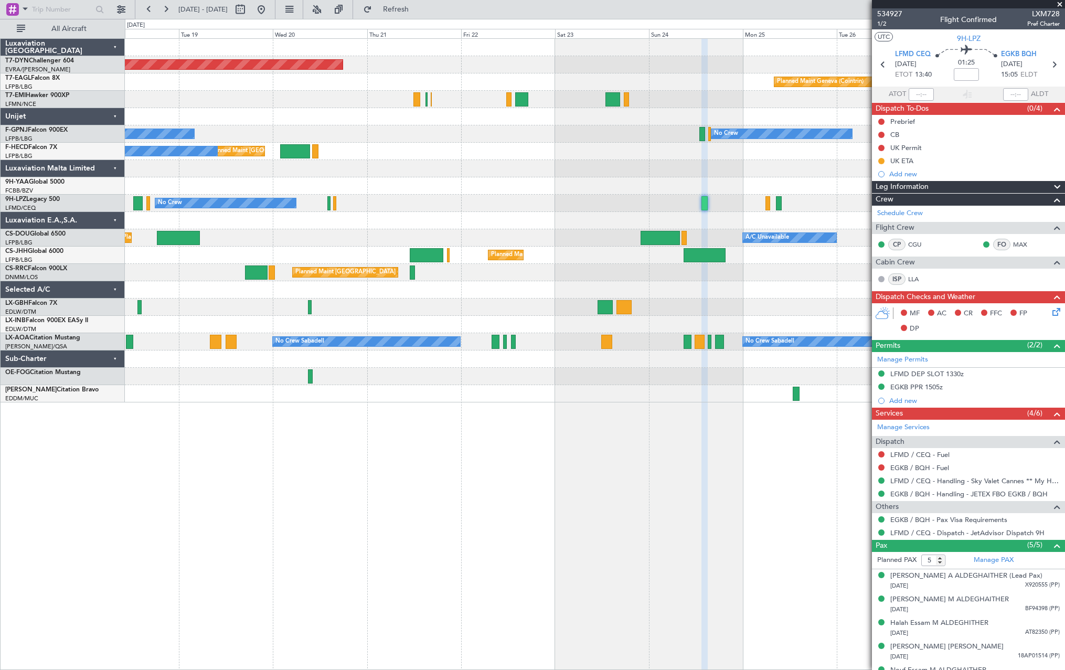
click at [623, 169] on div at bounding box center [595, 168] width 940 height 17
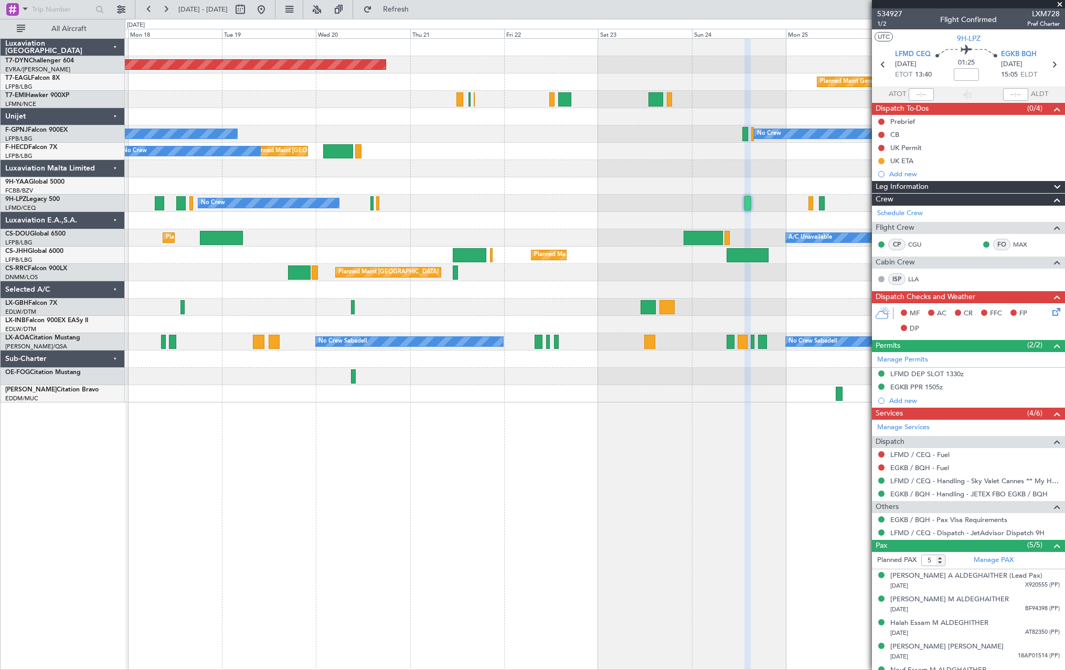
click at [585, 206] on div "No Crew No Crew No Crew" at bounding box center [595, 203] width 940 height 17
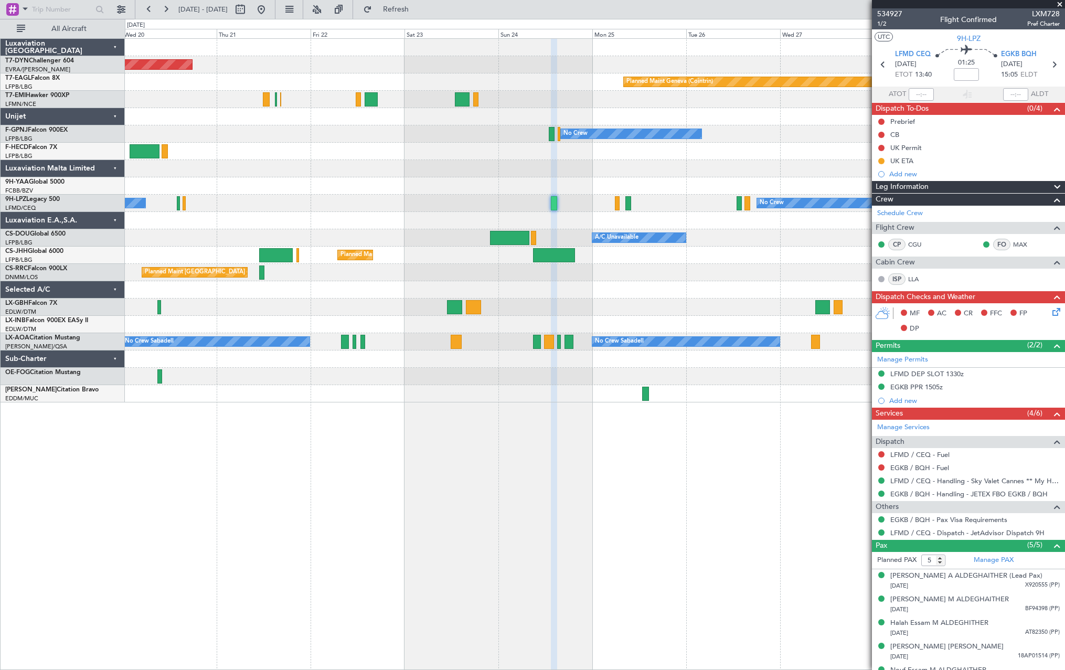
click at [567, 189] on div at bounding box center [595, 185] width 940 height 17
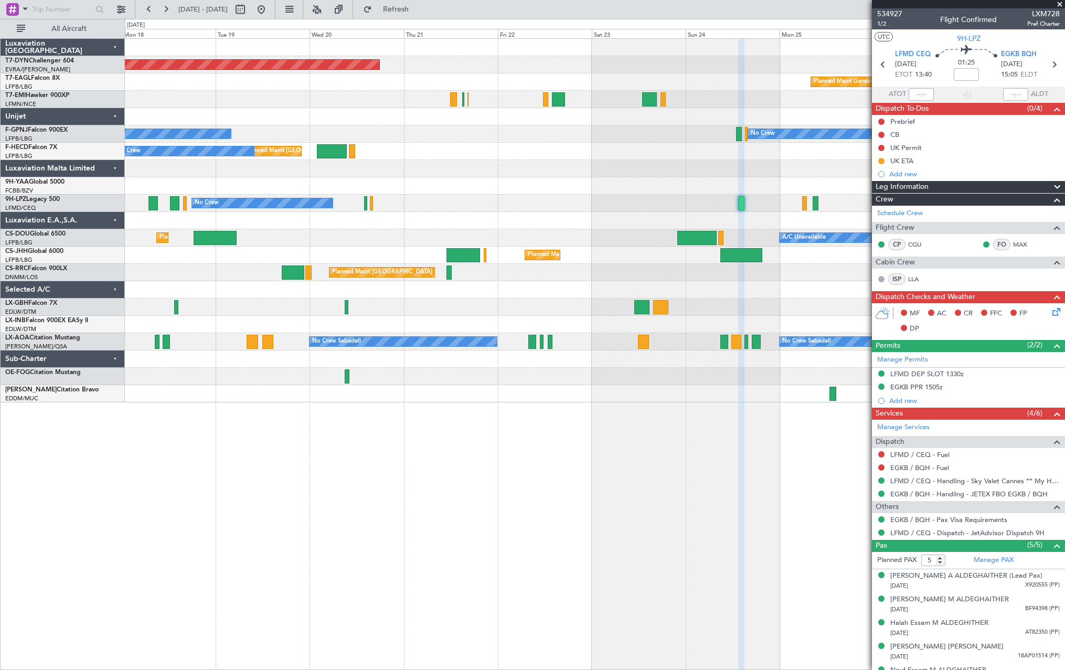
click at [585, 165] on div at bounding box center [595, 168] width 940 height 17
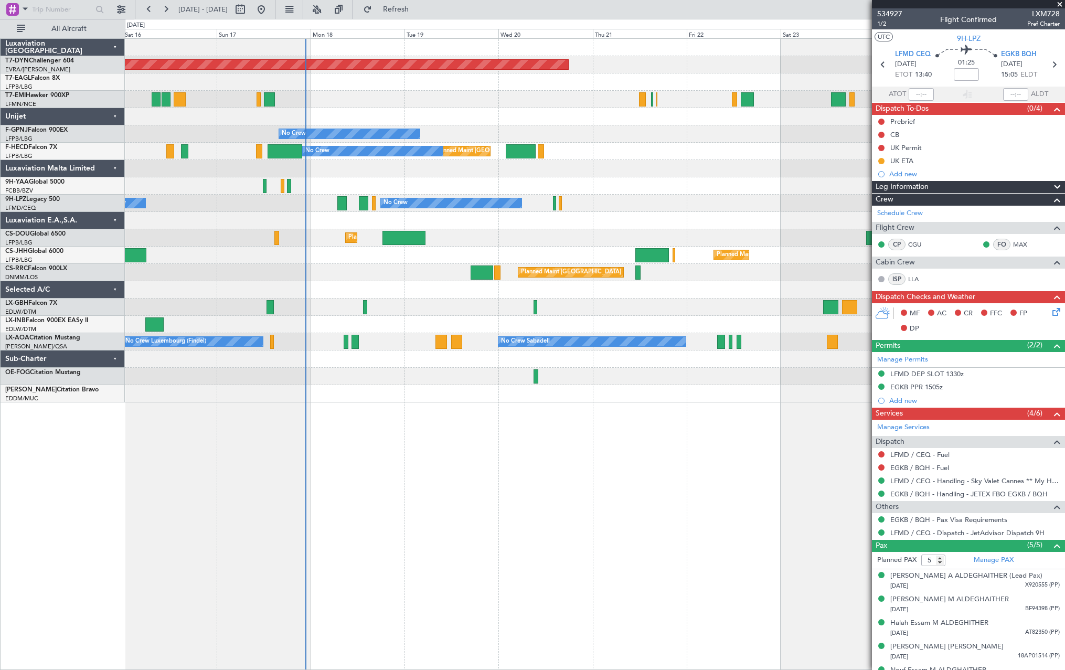
click at [720, 143] on div "Planned Maint Paris (Le Bourget) No Crew" at bounding box center [595, 151] width 940 height 17
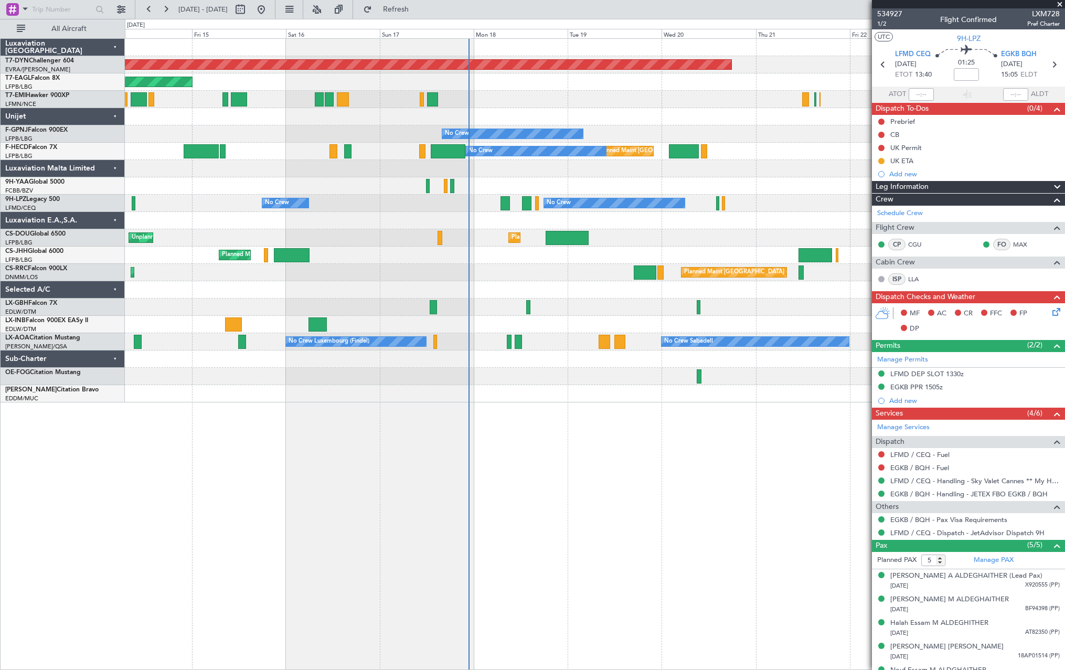
click at [682, 132] on div "No Crew No Crew No Crew" at bounding box center [595, 133] width 940 height 17
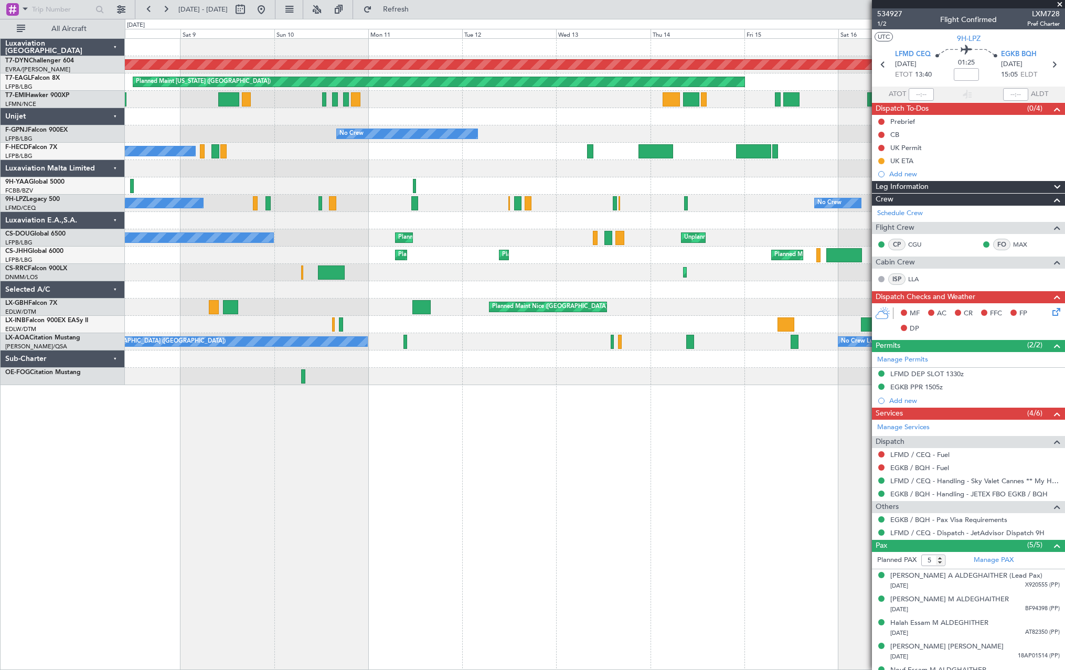
click at [716, 139] on div "No Crew No Crew No Crew No Crew" at bounding box center [595, 133] width 940 height 17
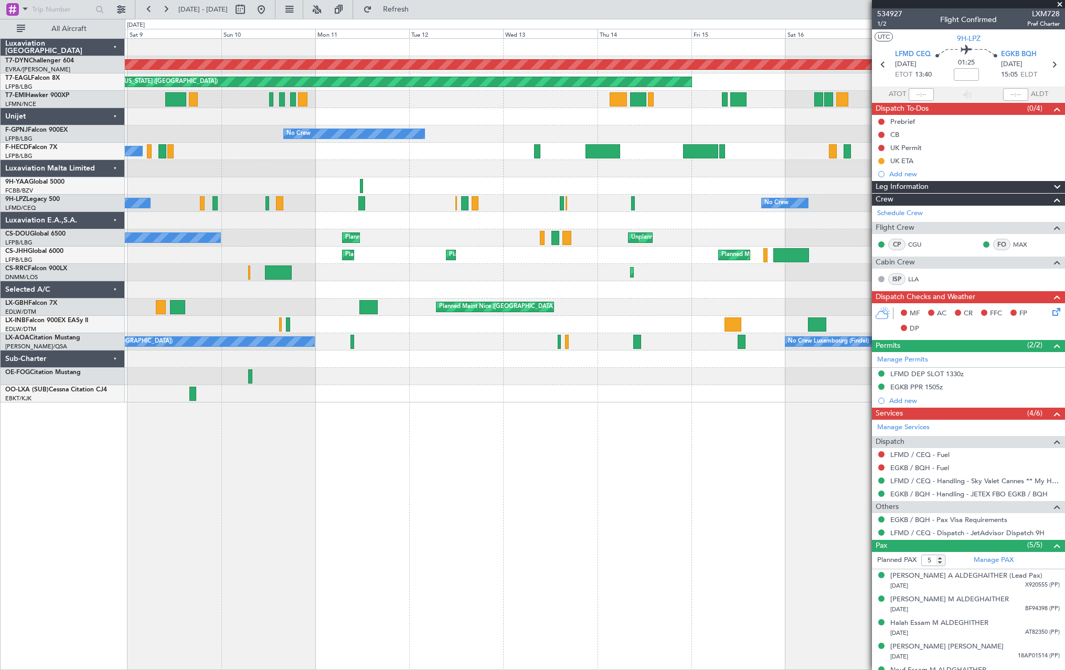
click at [283, 179] on div "Planned Maint Basel-Mulhouse Planned Maint New York (Teterboro) No Crew No Crew…" at bounding box center [595, 221] width 940 height 364
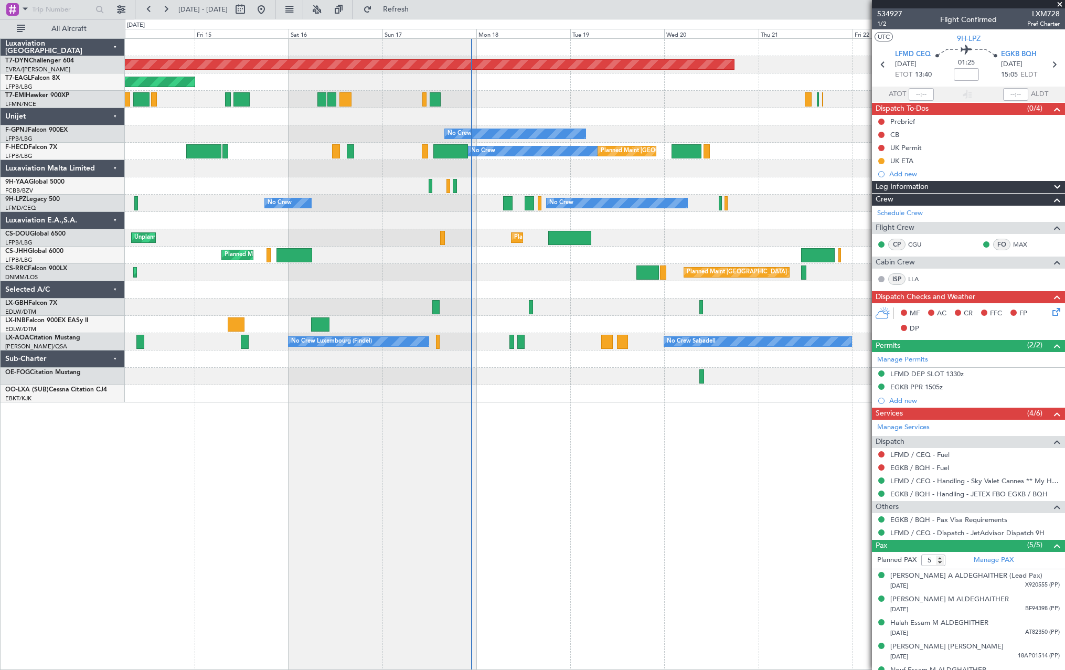
click at [289, 188] on div at bounding box center [595, 185] width 940 height 17
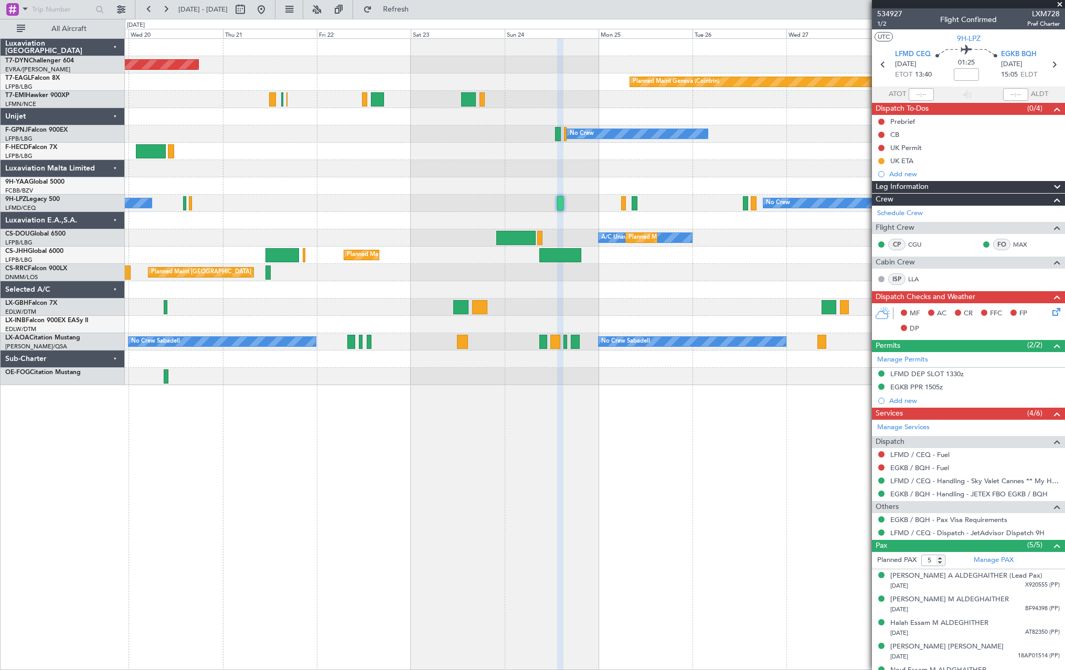
click at [229, 175] on div "Planned Maint Basel-Mulhouse Planned Maint Geneva (Cointrin) Planned Maint Ches…" at bounding box center [595, 212] width 940 height 346
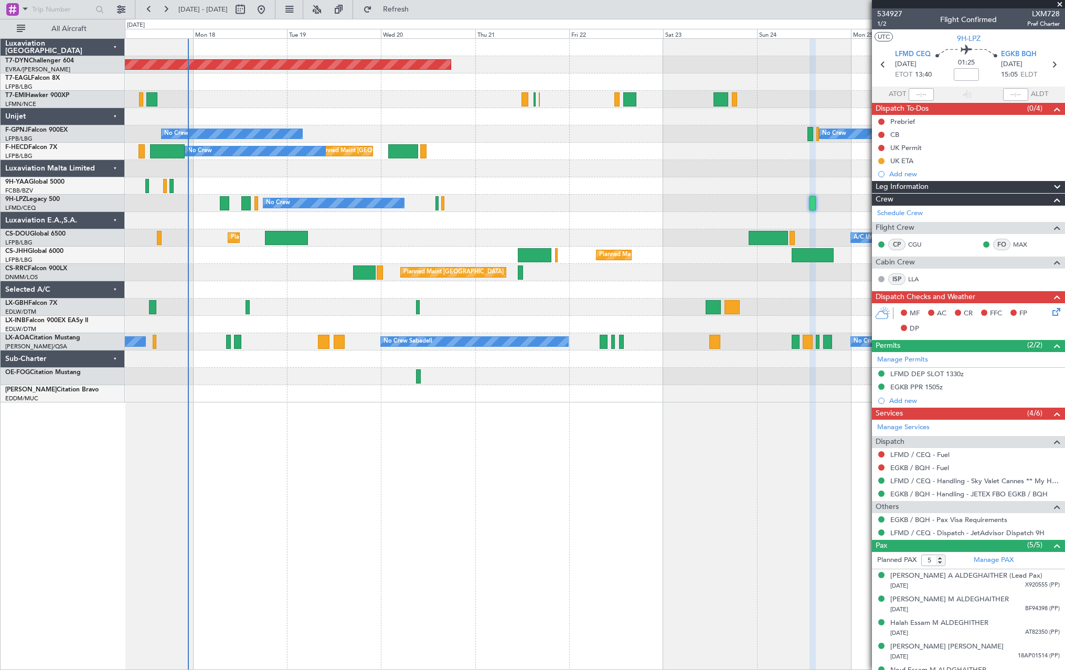
click at [646, 147] on div "Planned Maint Basel-Mulhouse Planned Maint Geneva (Cointrin) Planned Maint New …" at bounding box center [595, 221] width 940 height 364
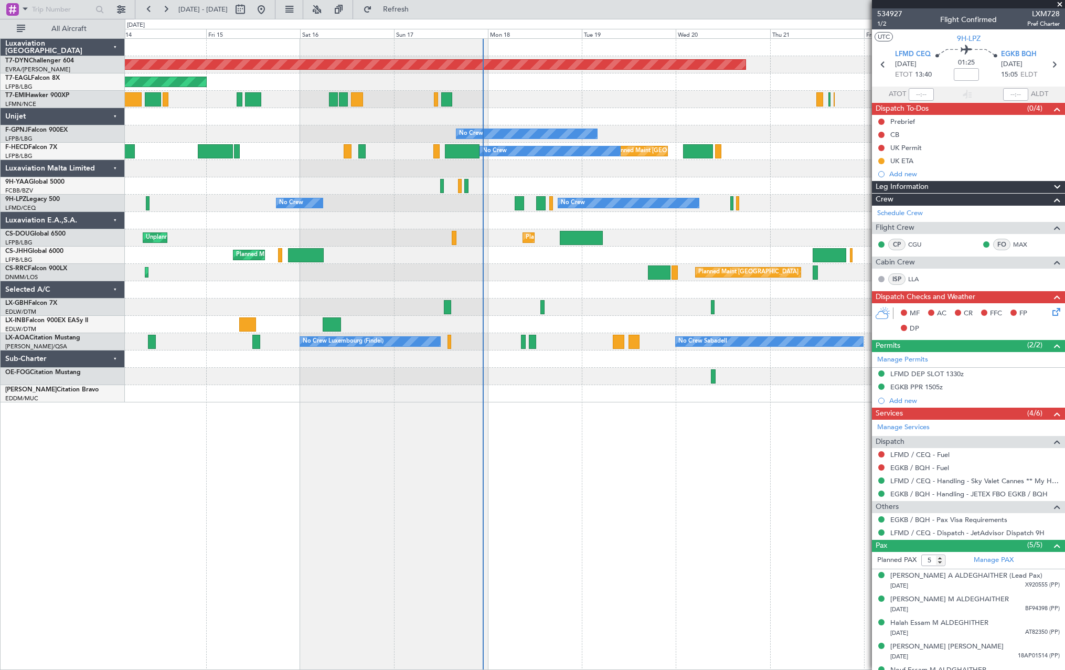
click at [694, 128] on div "Planned Maint Basel-Mulhouse Planned Maint New York (Teterboro) Planned Maint G…" at bounding box center [595, 221] width 940 height 364
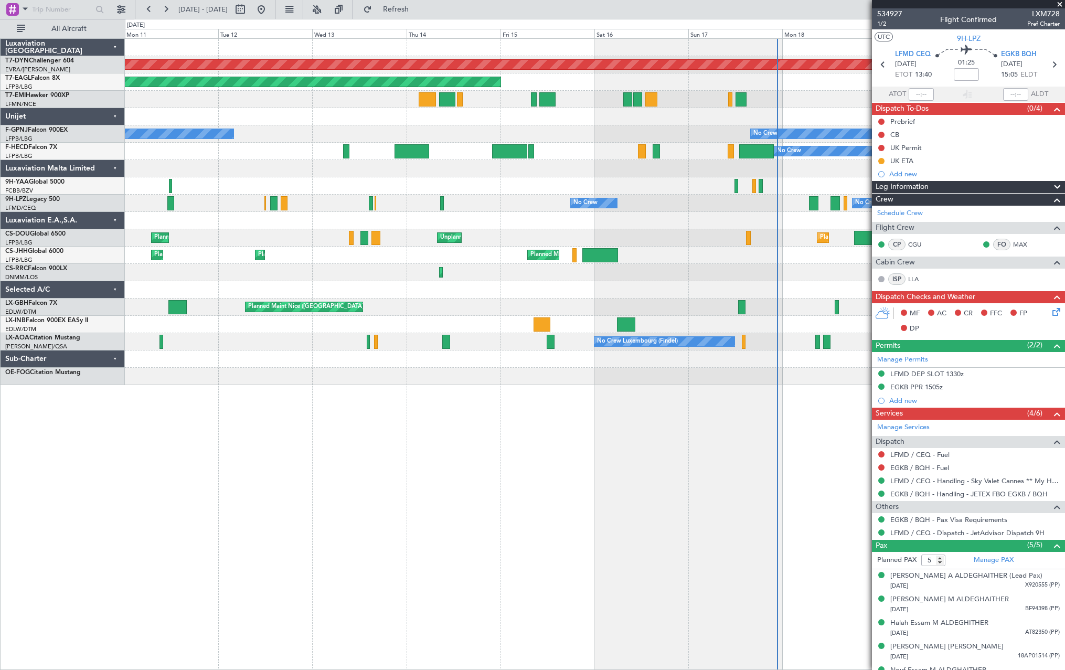
click at [685, 140] on div "No Crew No Crew" at bounding box center [595, 133] width 940 height 17
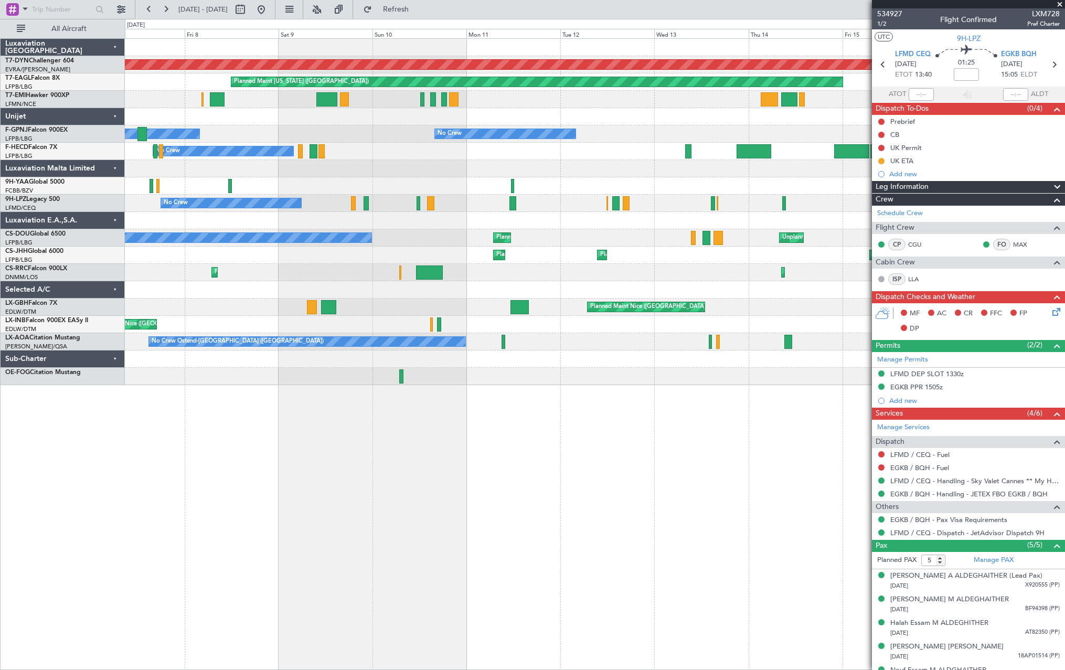
click at [606, 150] on div "Planned Maint Basel-Mulhouse Planned Maint New York (Teterboro) A/C Unavailable…" at bounding box center [595, 212] width 940 height 346
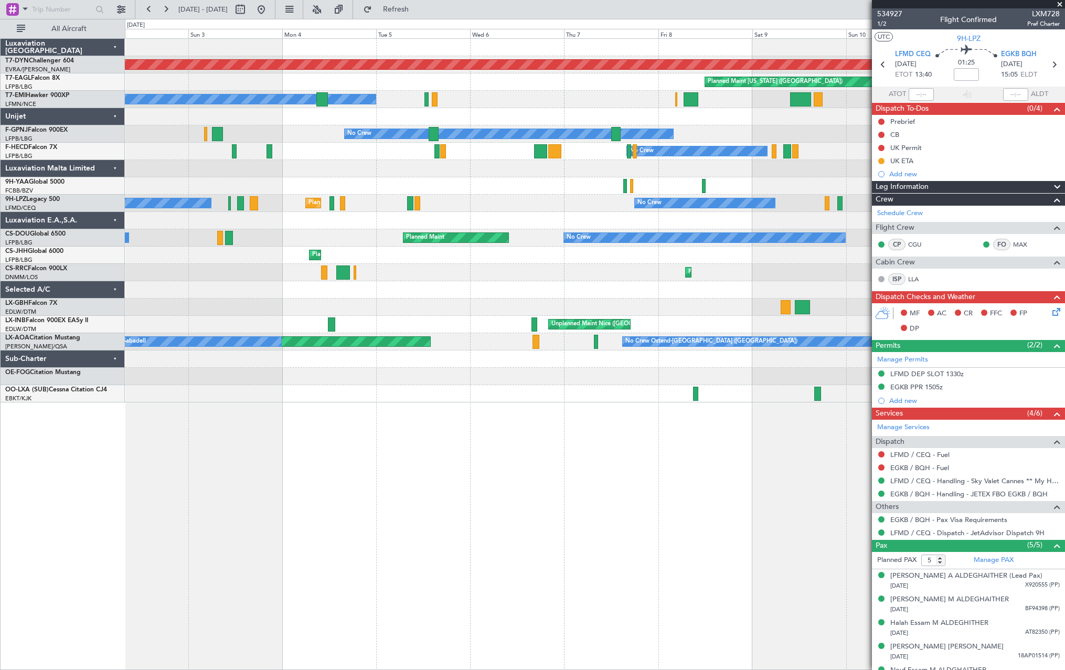
click at [617, 146] on div "Planned Maint Basel-Mulhouse Planned Maint New York (Teterboro) A/C Unavailable…" at bounding box center [595, 221] width 940 height 364
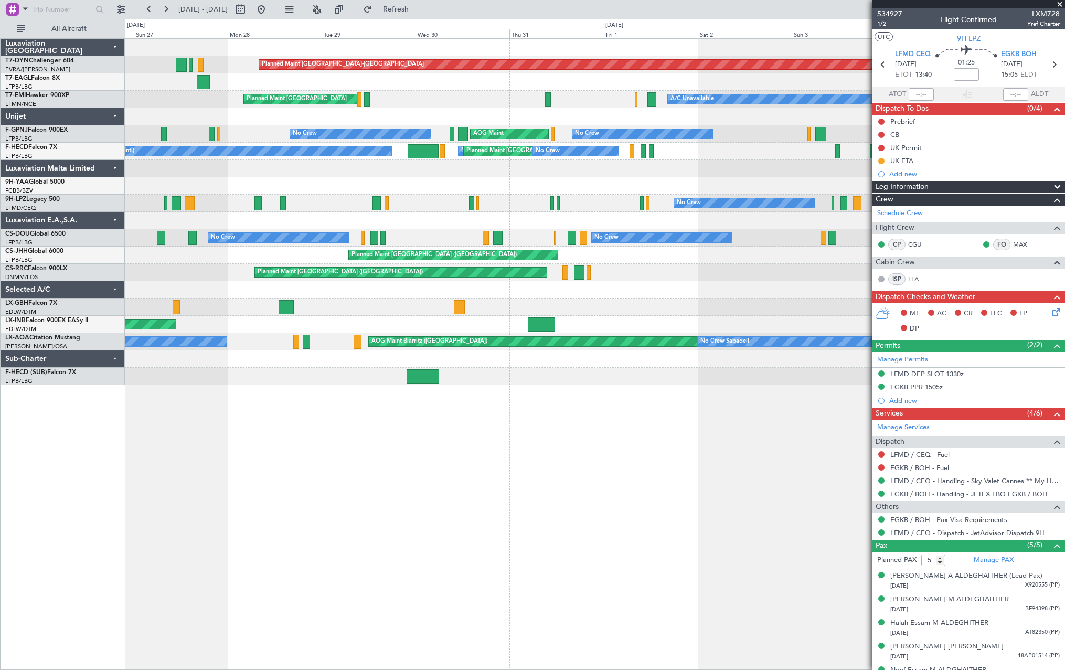
click at [742, 127] on div "No Crew No Crew AOG Maint No Crew No Crew Planned Maint Paris (Le Bourget)" at bounding box center [595, 133] width 940 height 17
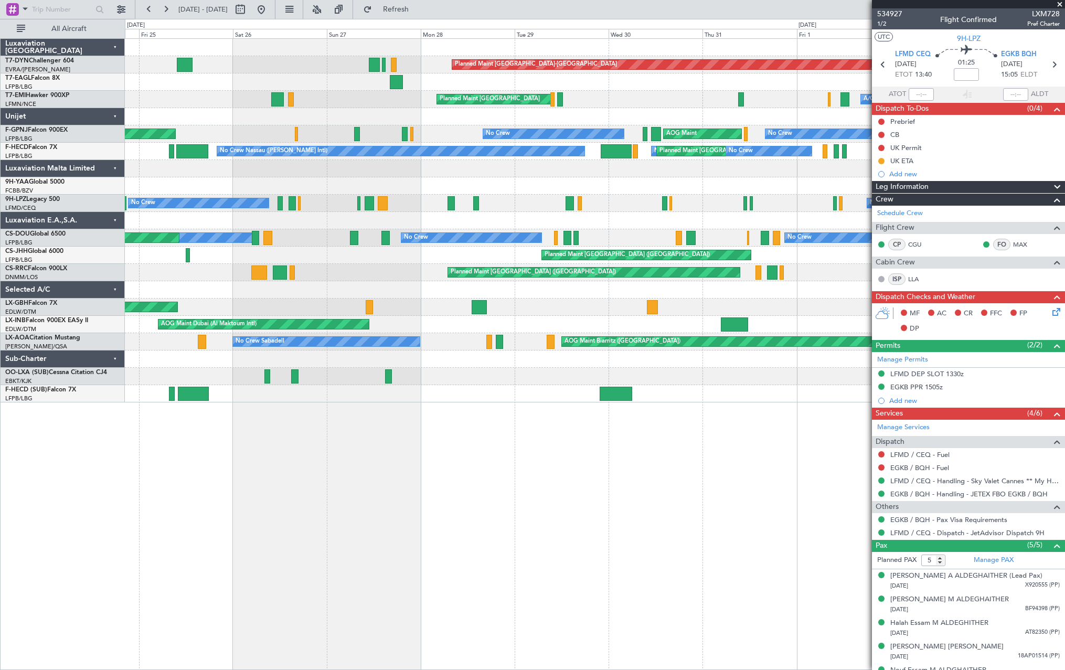
click at [763, 114] on div at bounding box center [595, 116] width 940 height 17
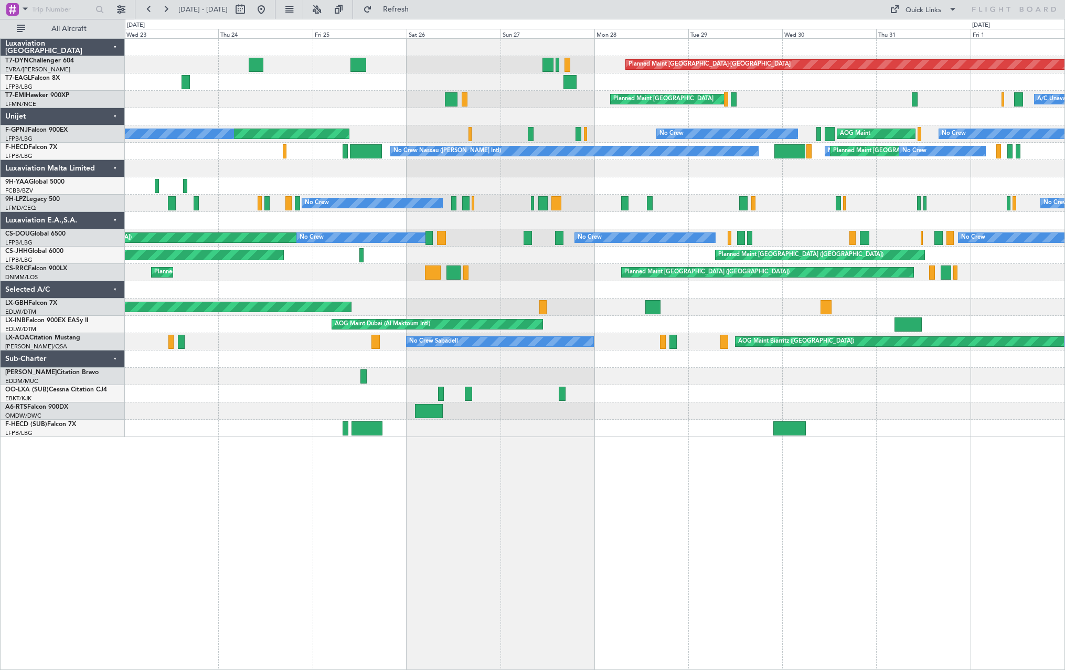
click at [855, 105] on div "Planned Maint Basel-Mulhouse Planned Maint New York (Teterboro) A/C Unavailable…" at bounding box center [595, 238] width 940 height 398
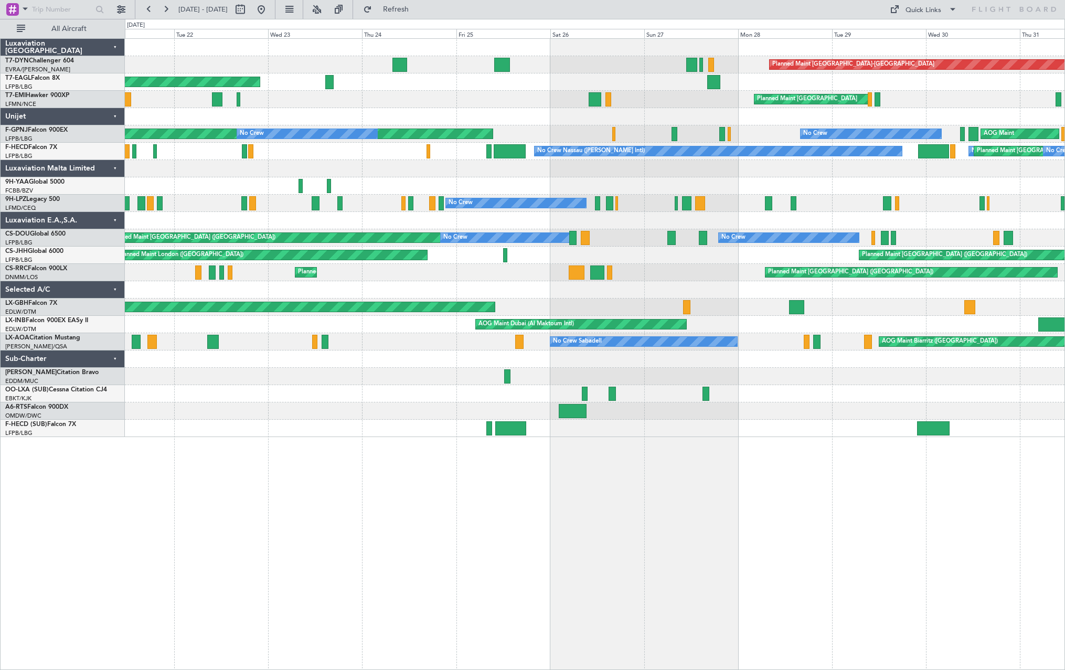
click at [702, 134] on div "AOG Maint Planned Maint Paris (Le Bourget) No Crew No Crew No Crew" at bounding box center [595, 133] width 940 height 17
click at [504, 194] on div at bounding box center [595, 185] width 940 height 17
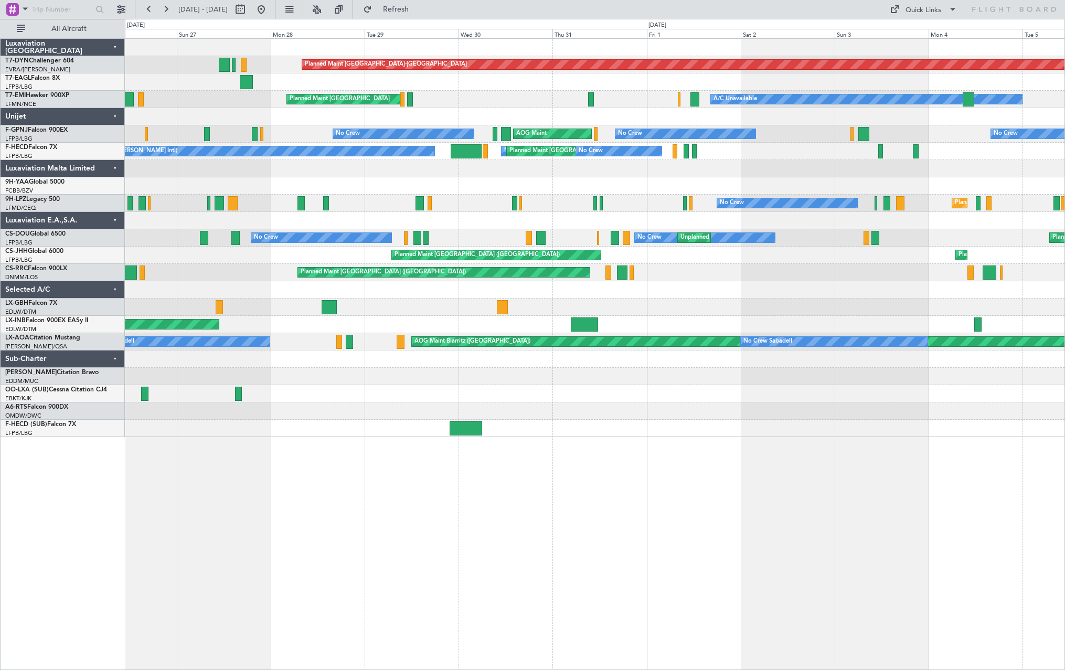
click at [375, 211] on div "Planned Maint Basel-Mulhouse Planned Maint Zurich A/C Unavailable AOG Maint No …" at bounding box center [595, 238] width 940 height 398
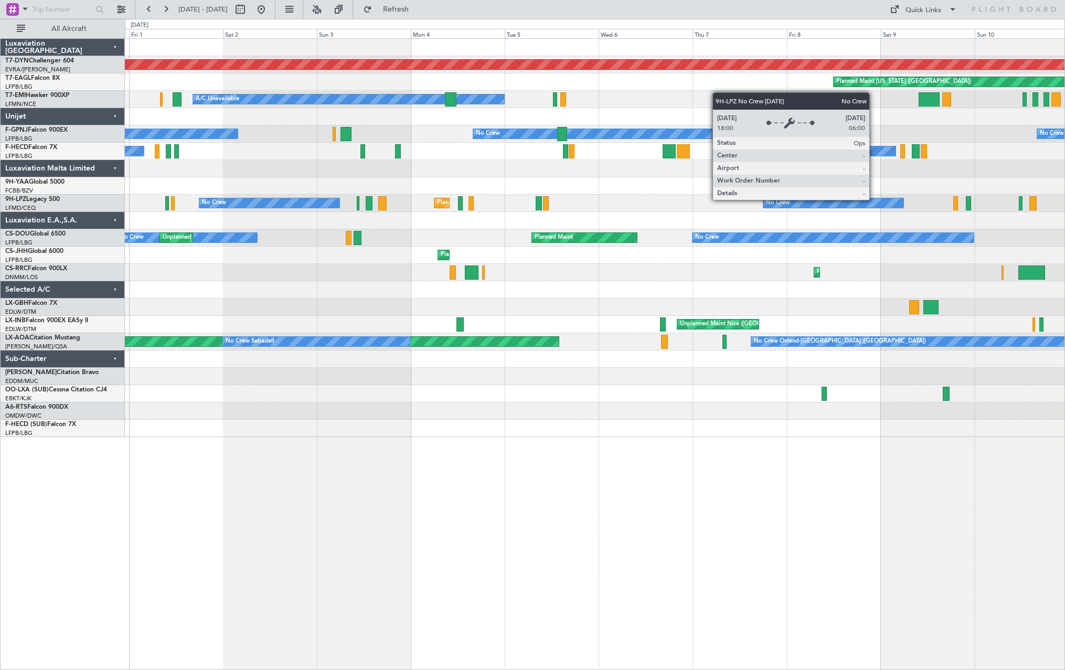
click at [256, 239] on div "Planned Maint Basel-Mulhouse Planned Maint New York (Teterboro) A/C Unavailable…" at bounding box center [595, 238] width 940 height 398
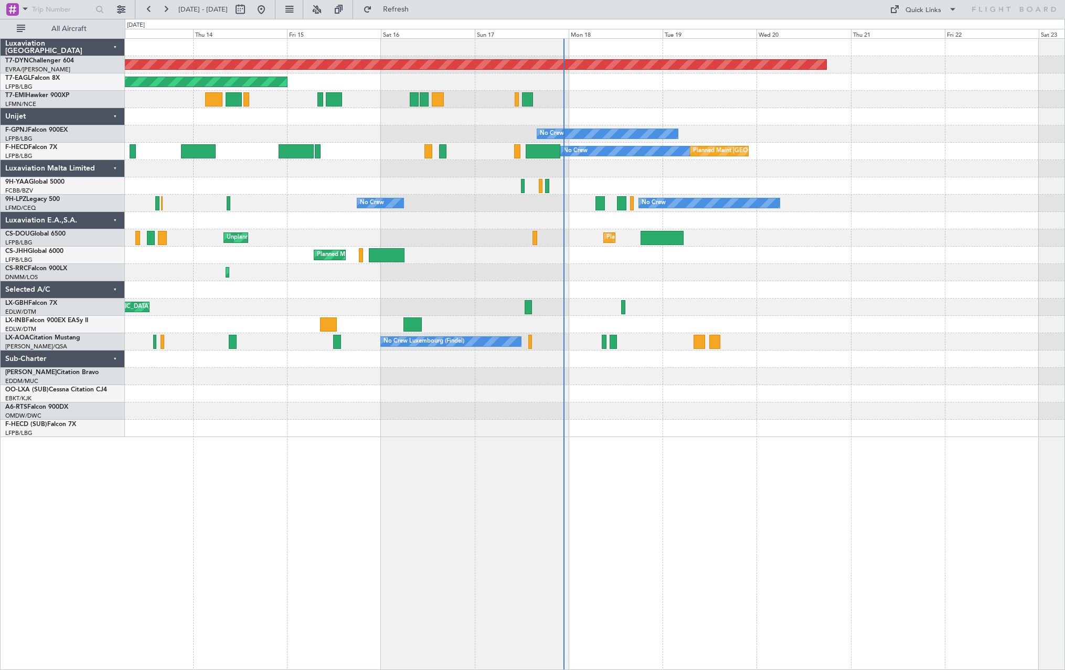
click at [232, 258] on div "Planned Maint Basel-Mulhouse Planned Maint New York (Teterboro) Planned Maint G…" at bounding box center [595, 238] width 940 height 398
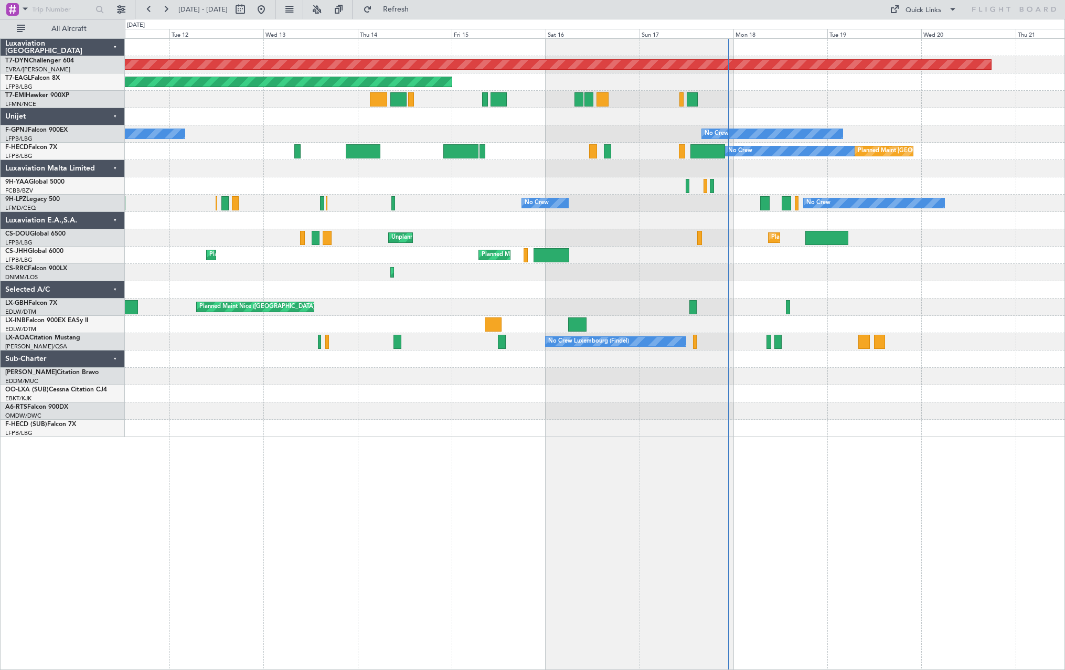
click at [1015, 201] on div "Planned Maint Basel-Mulhouse Planned Maint New York (Teterboro) No Crew No Crew…" at bounding box center [595, 238] width 940 height 398
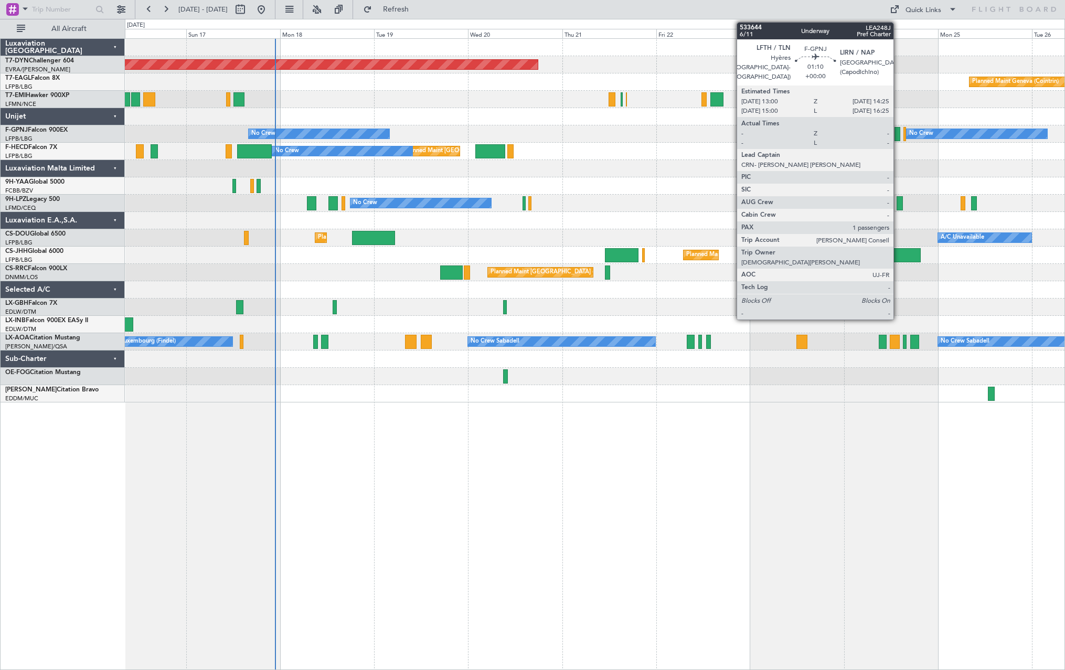
click at [898, 128] on div at bounding box center [898, 134] width 6 height 14
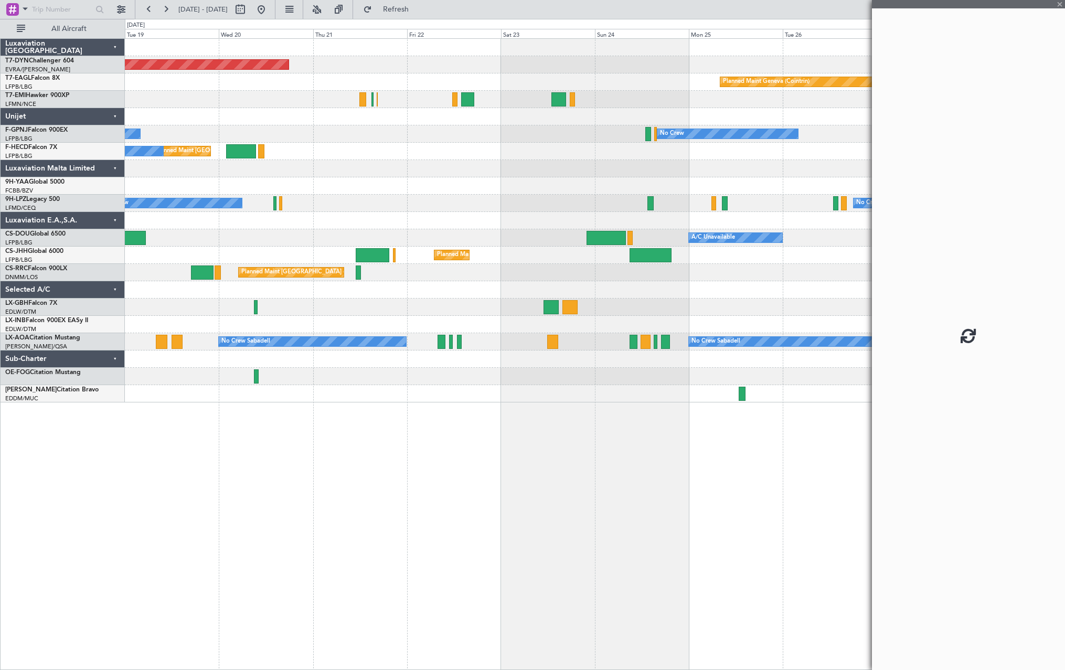
click at [503, 184] on div "Planned Maint [GEOGRAPHIC_DATA]-[GEOGRAPHIC_DATA] Planned Maint Geneva ([GEOGRA…" at bounding box center [595, 221] width 940 height 364
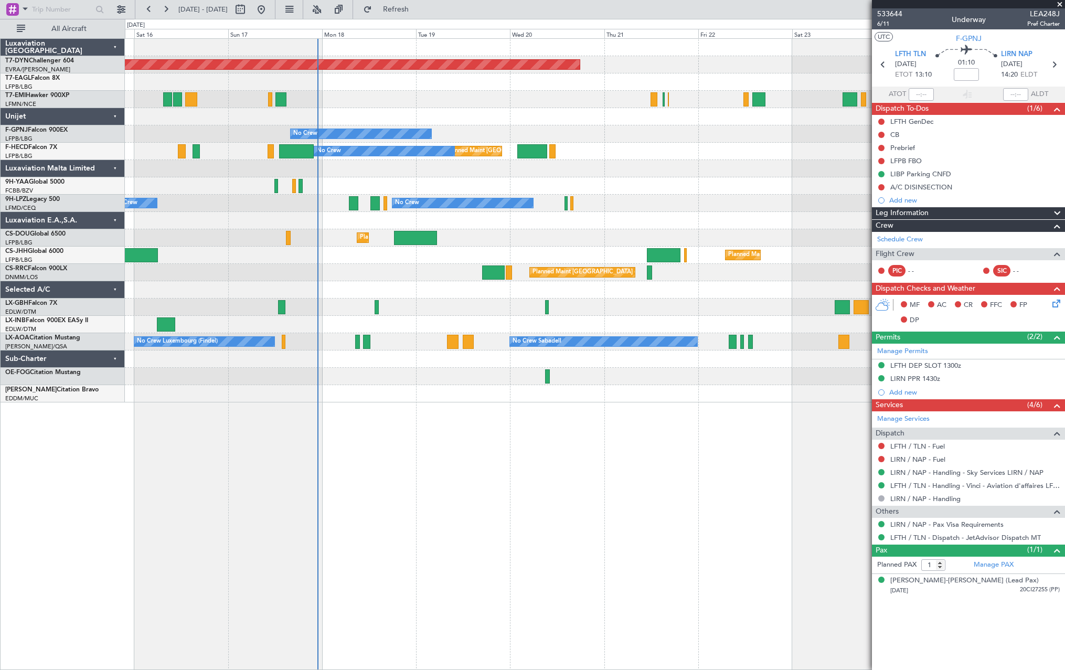
click at [689, 185] on div "Planned Maint Basel-Mulhouse Planned Maint Geneva (Cointrin) Planned Maint New …" at bounding box center [595, 221] width 940 height 364
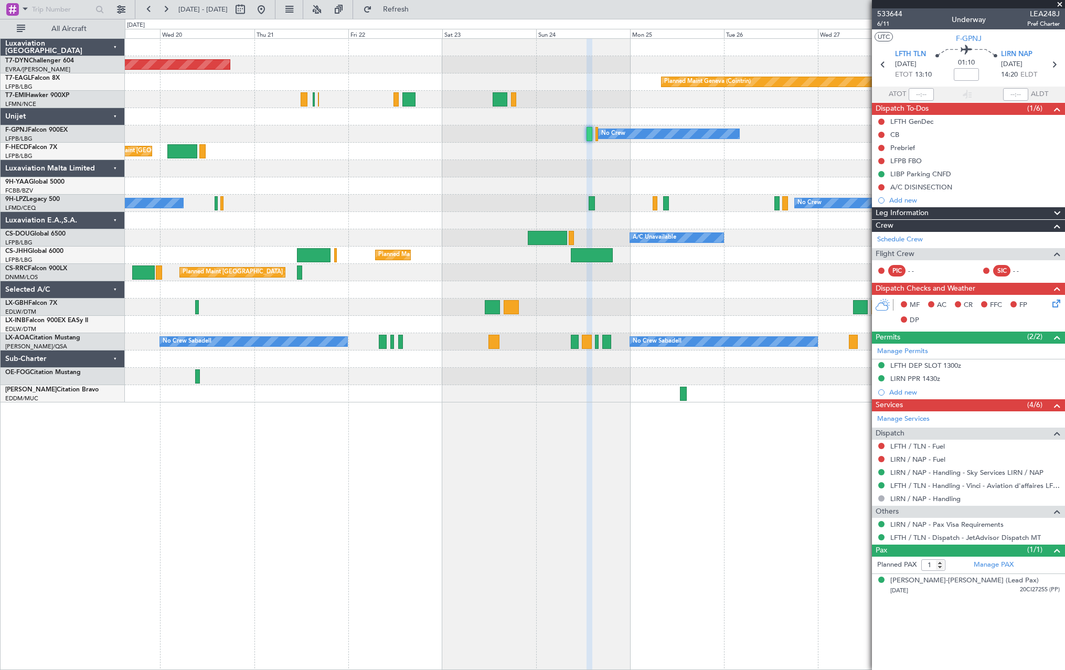
click at [390, 208] on div "Planned Maint [GEOGRAPHIC_DATA]-[GEOGRAPHIC_DATA] Planned Maint Geneva ([GEOGRA…" at bounding box center [595, 221] width 940 height 364
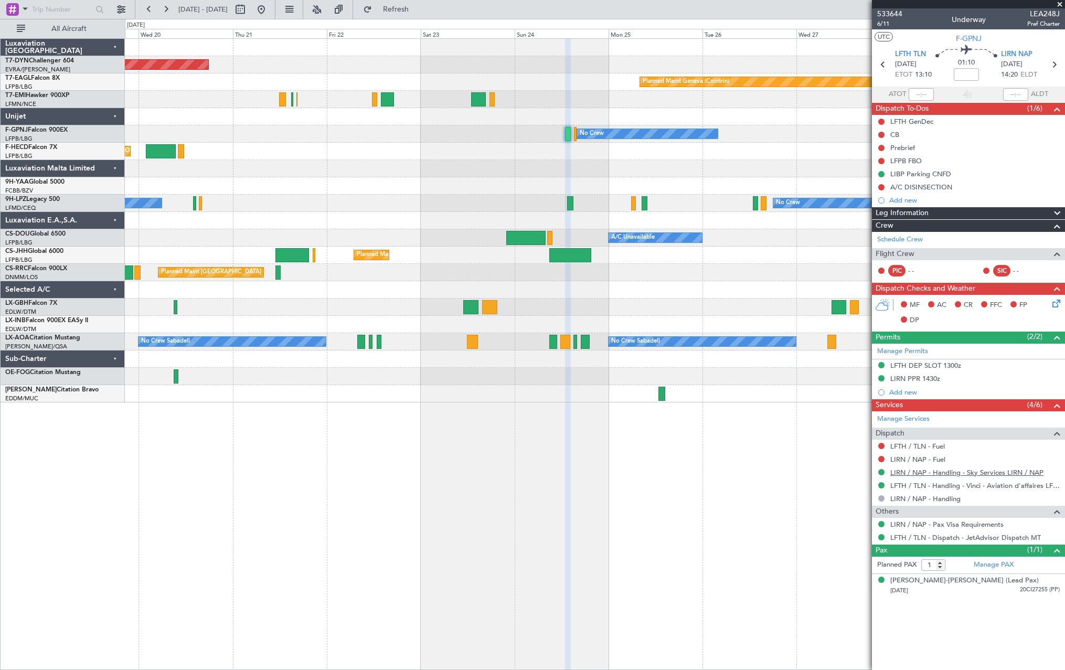
click at [908, 473] on link "LIRN / NAP - Handling - Sky Services LIRN / NAP" at bounding box center [966, 472] width 153 height 9
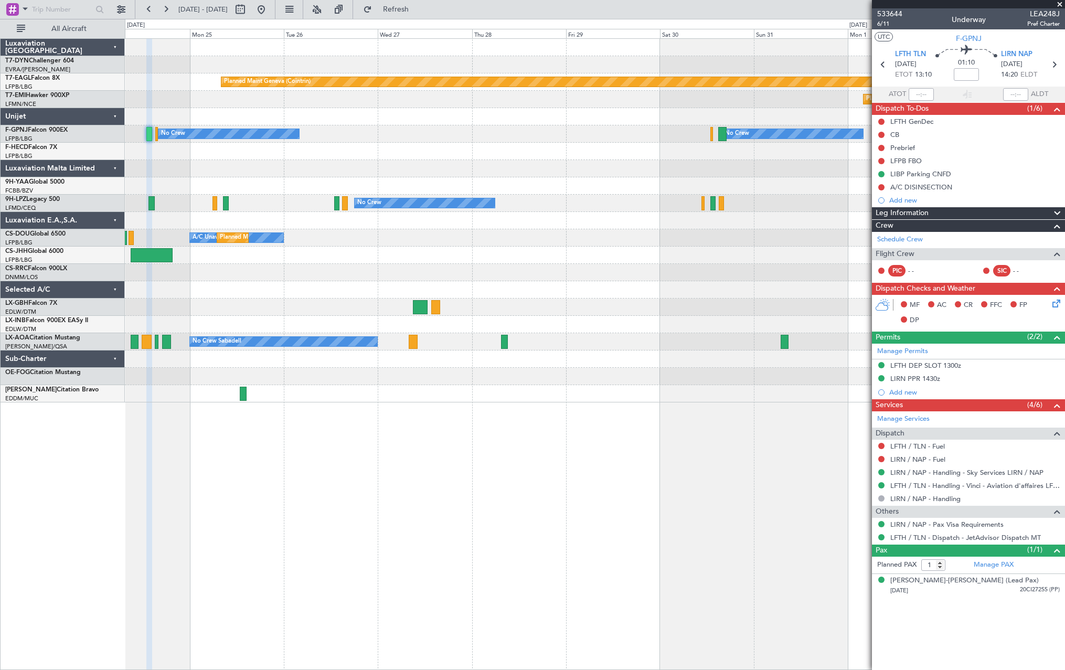
click at [467, 168] on div at bounding box center [595, 168] width 940 height 17
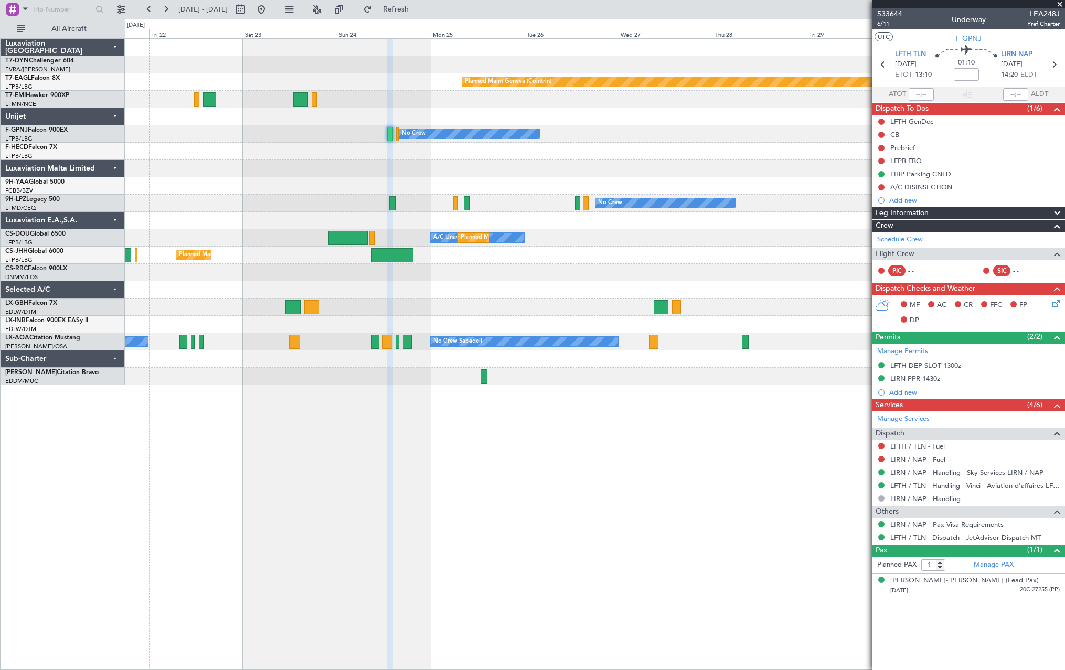
click at [630, 153] on div "Planned Maint Paris (Le Bourget) Planned Maint Paris (Le Bourget) No Crew" at bounding box center [595, 151] width 940 height 17
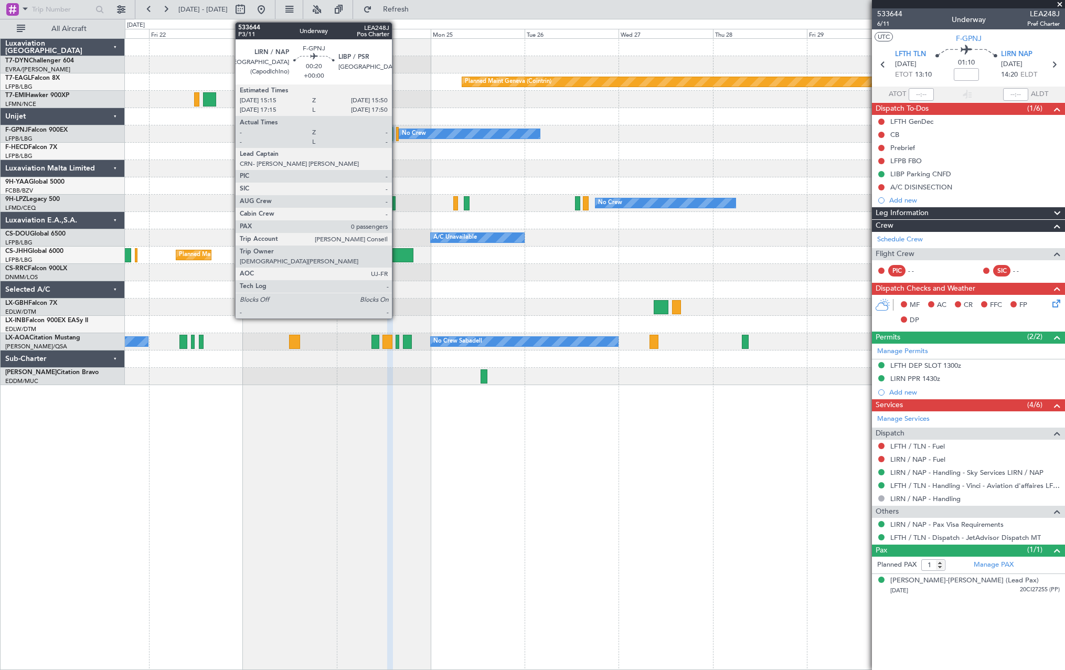
click at [516, 199] on div "No Crew No Crew" at bounding box center [595, 203] width 940 height 17
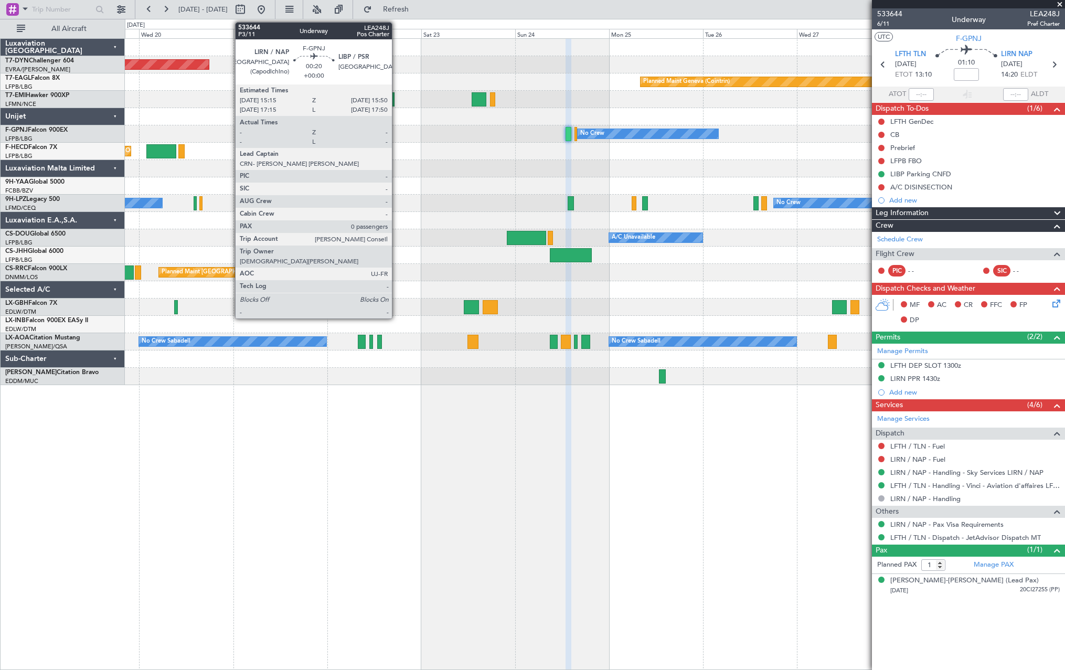
click at [594, 163] on div "Planned Maint Basel-Mulhouse Planned Maint Geneva (Cointrin) Planned Maint Ches…" at bounding box center [595, 212] width 940 height 346
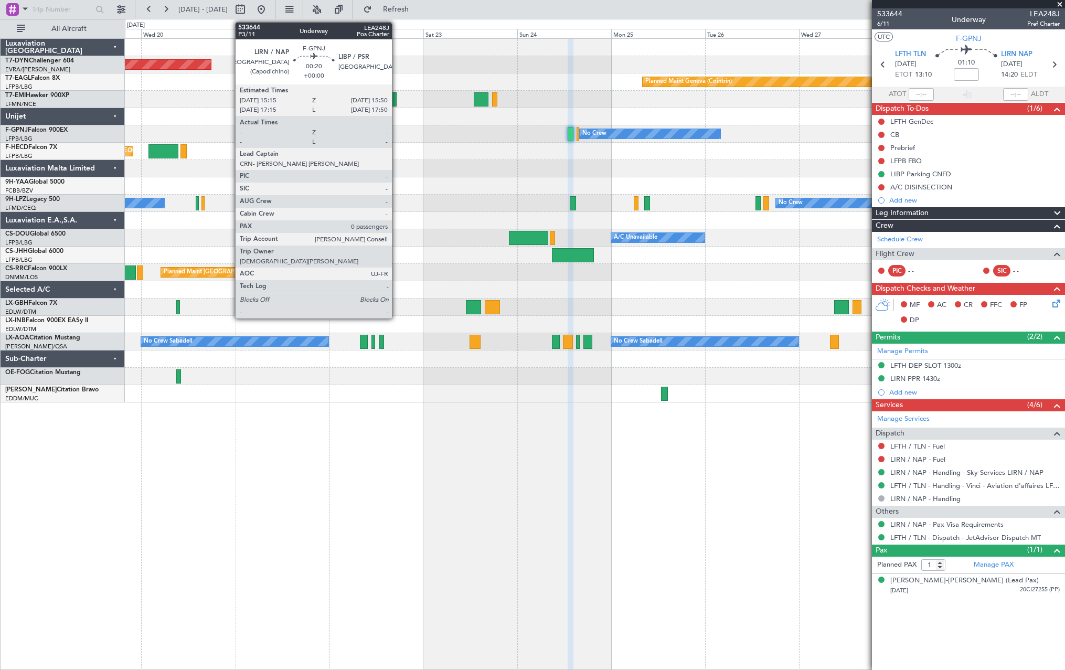
click at [464, 188] on div at bounding box center [595, 185] width 940 height 17
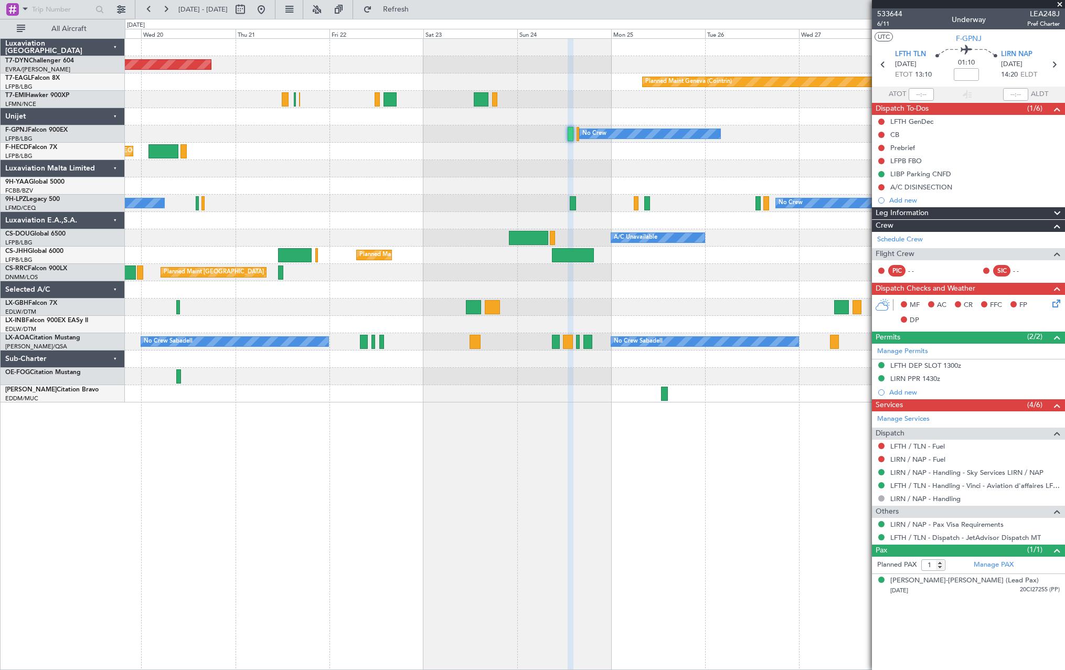
click at [189, 114] on div at bounding box center [595, 116] width 940 height 17
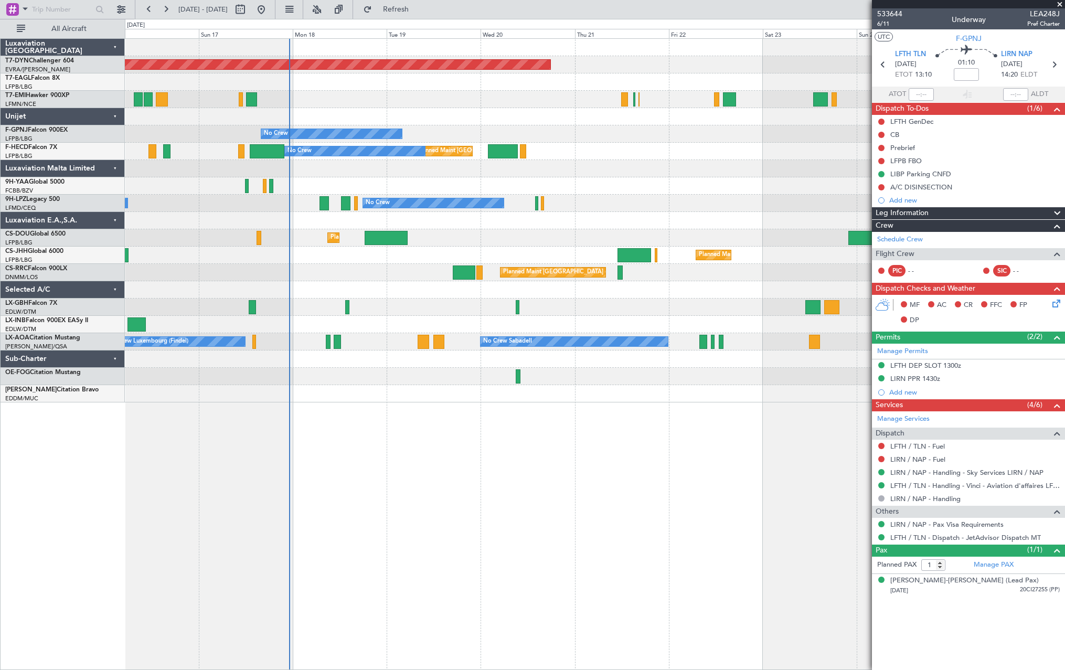
click at [619, 190] on div "Planned Maint Basel-Mulhouse Planned Maint Geneva (Cointrin) Planned Maint New …" at bounding box center [595, 221] width 940 height 364
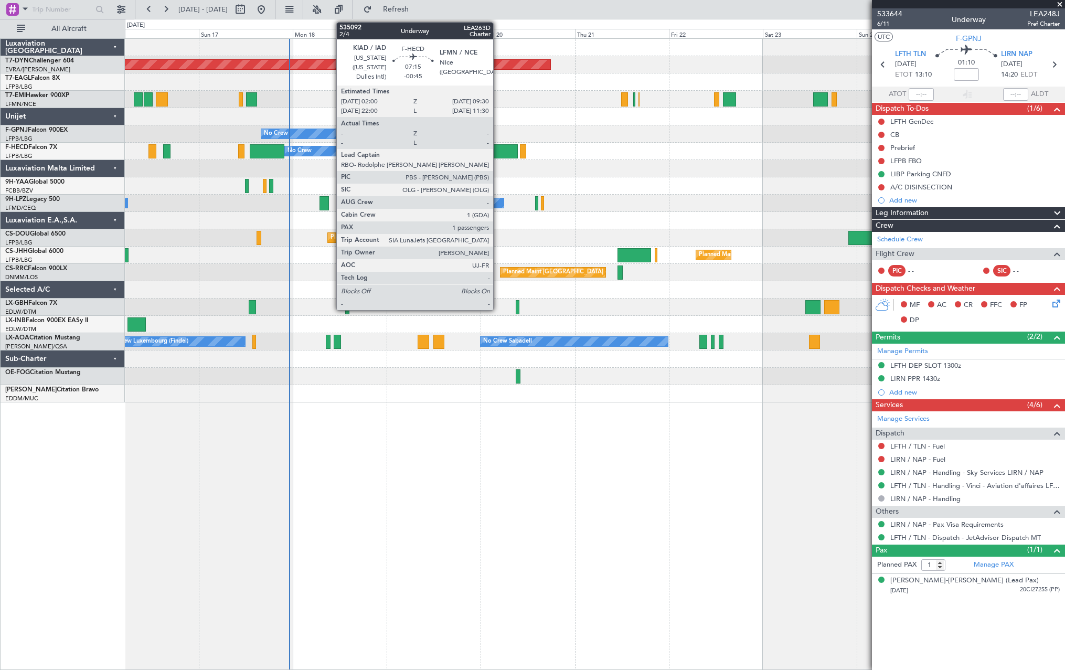
click at [498, 147] on div at bounding box center [502, 151] width 29 height 14
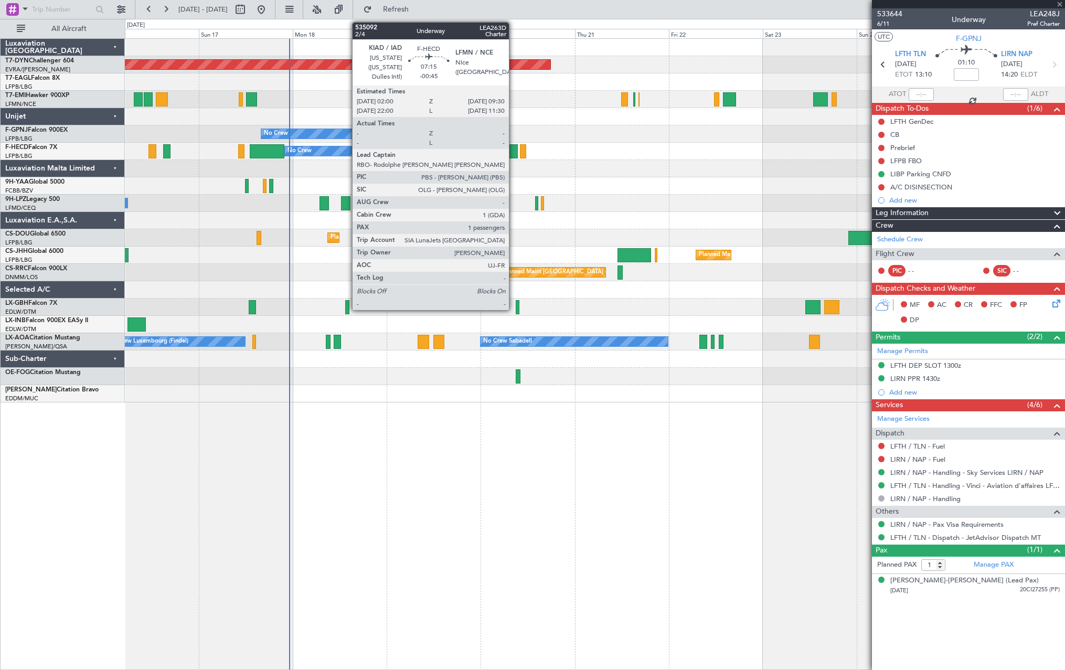
type input "-00:45"
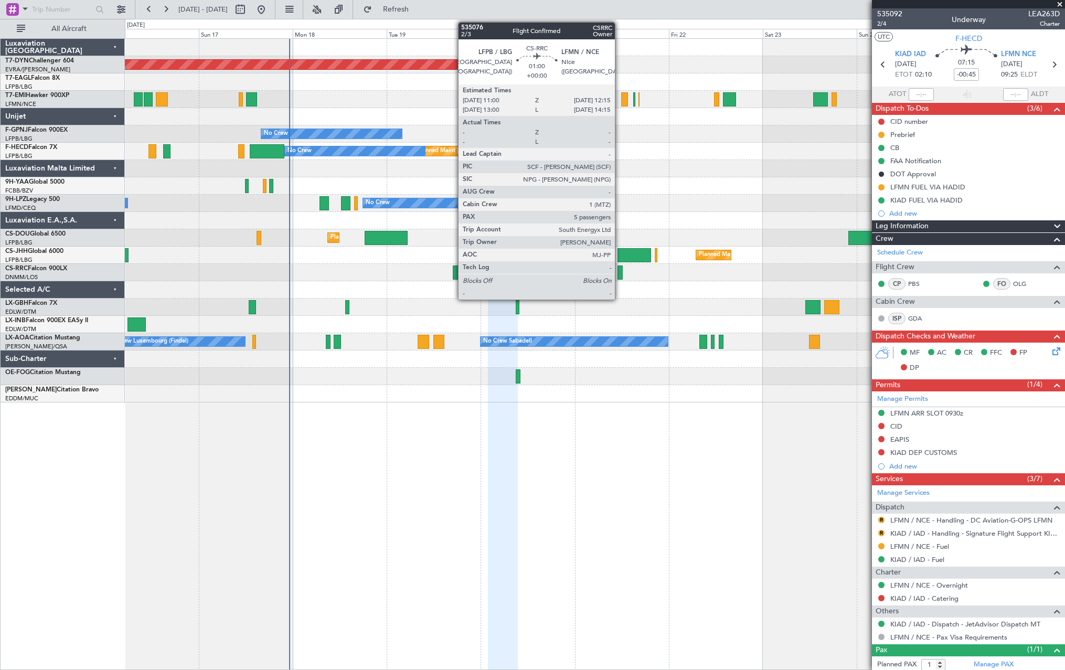
click at [620, 273] on div at bounding box center [619, 272] width 5 height 14
type input "5"
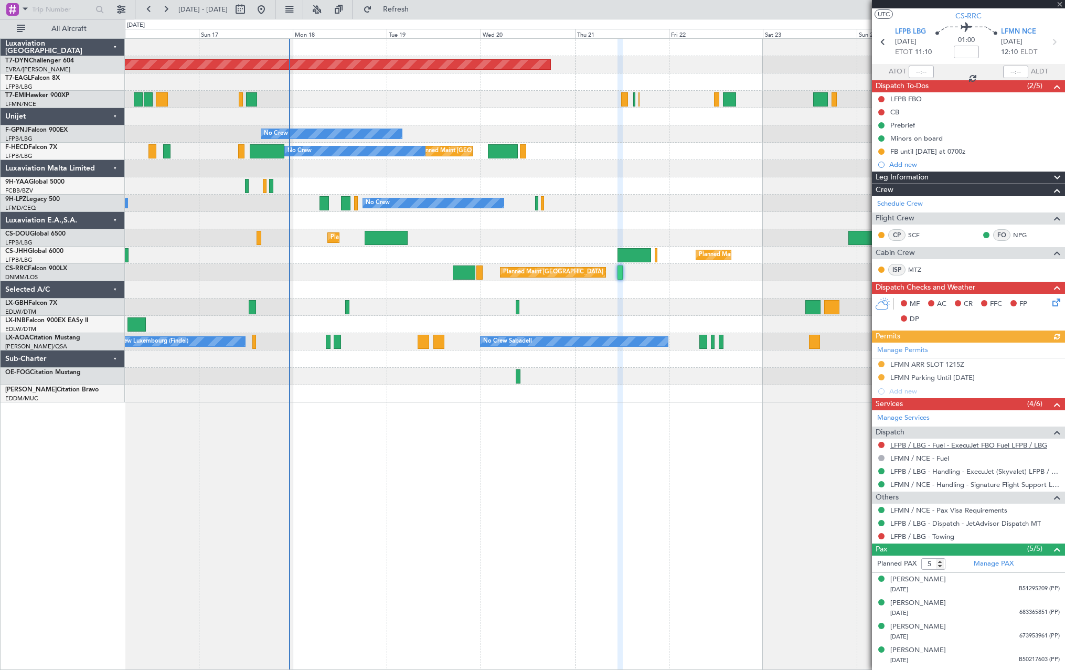
scroll to position [43, 0]
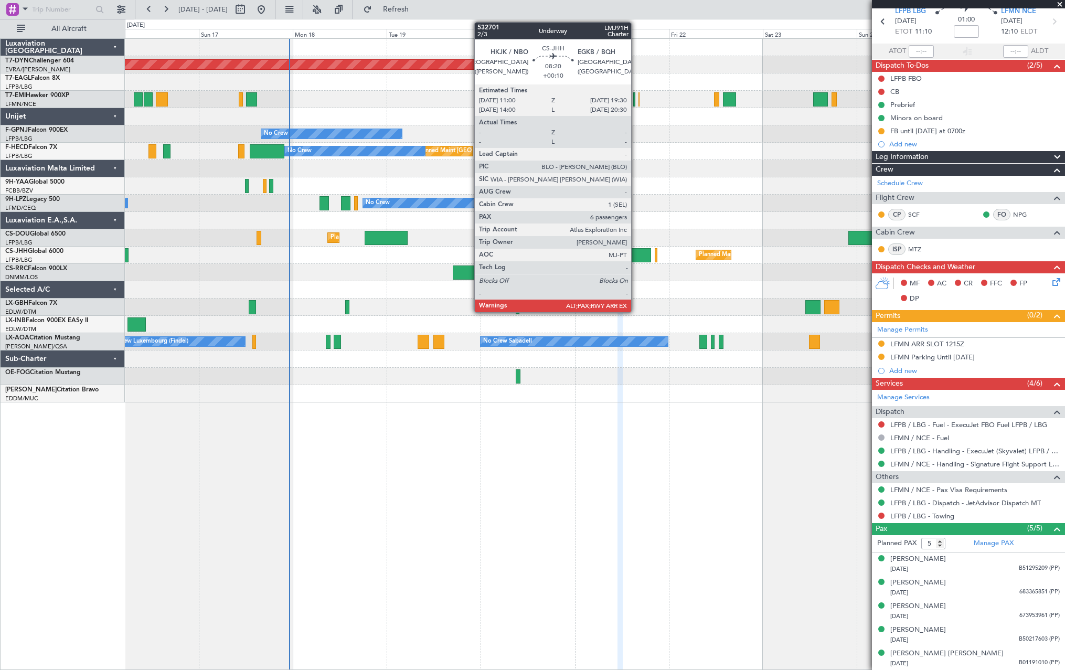
click at [636, 253] on div at bounding box center [634, 255] width 34 height 14
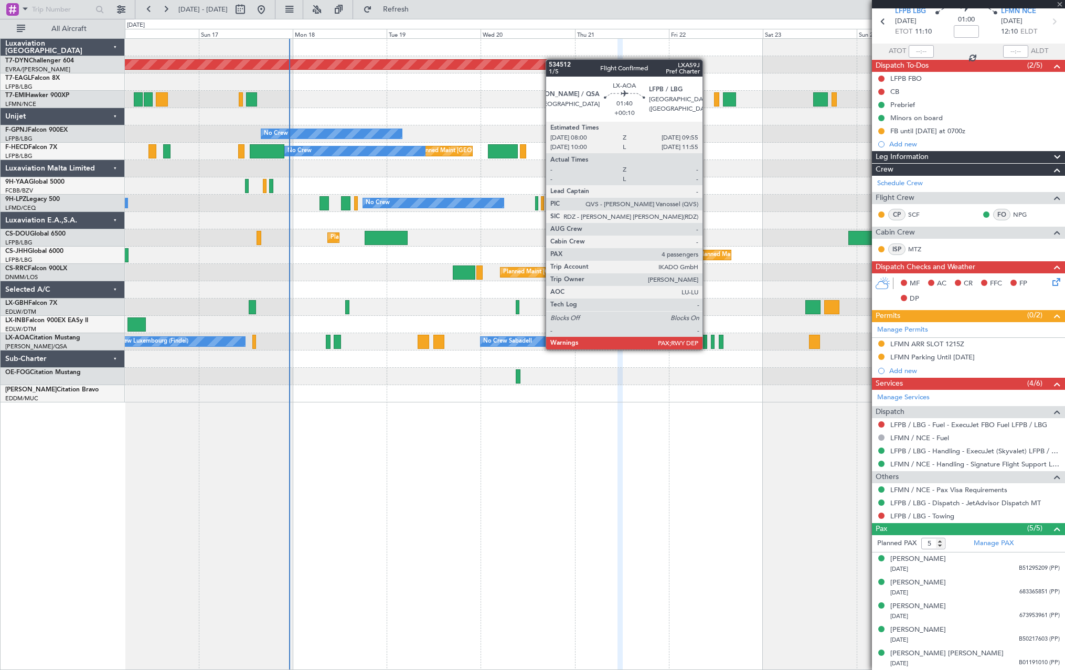
type input "+00:10"
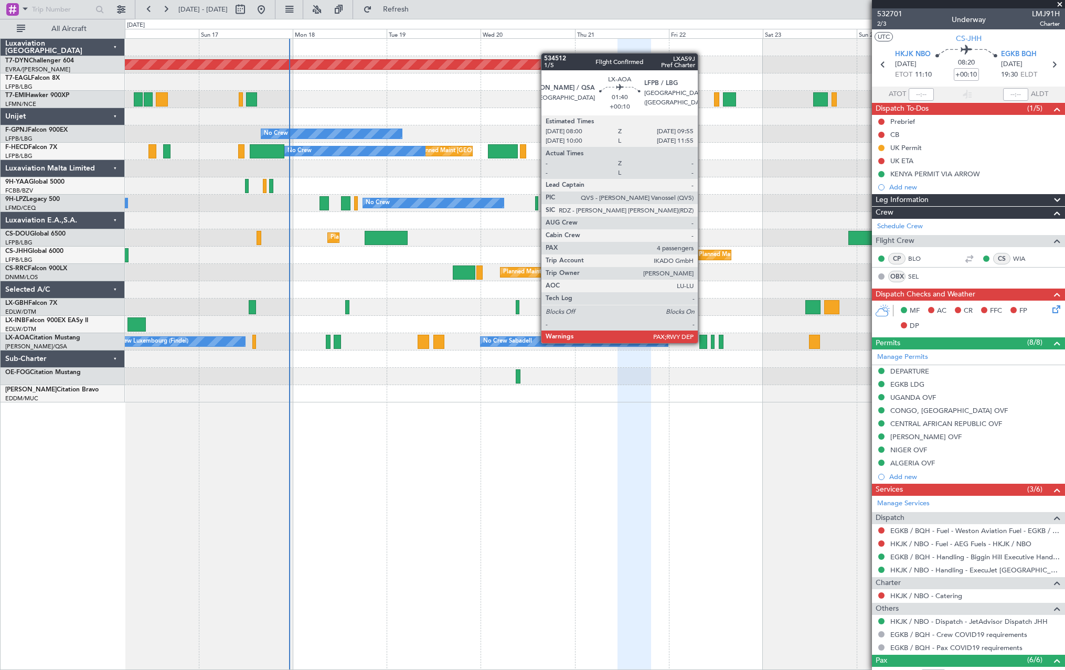
click at [702, 342] on div at bounding box center [703, 342] width 8 height 14
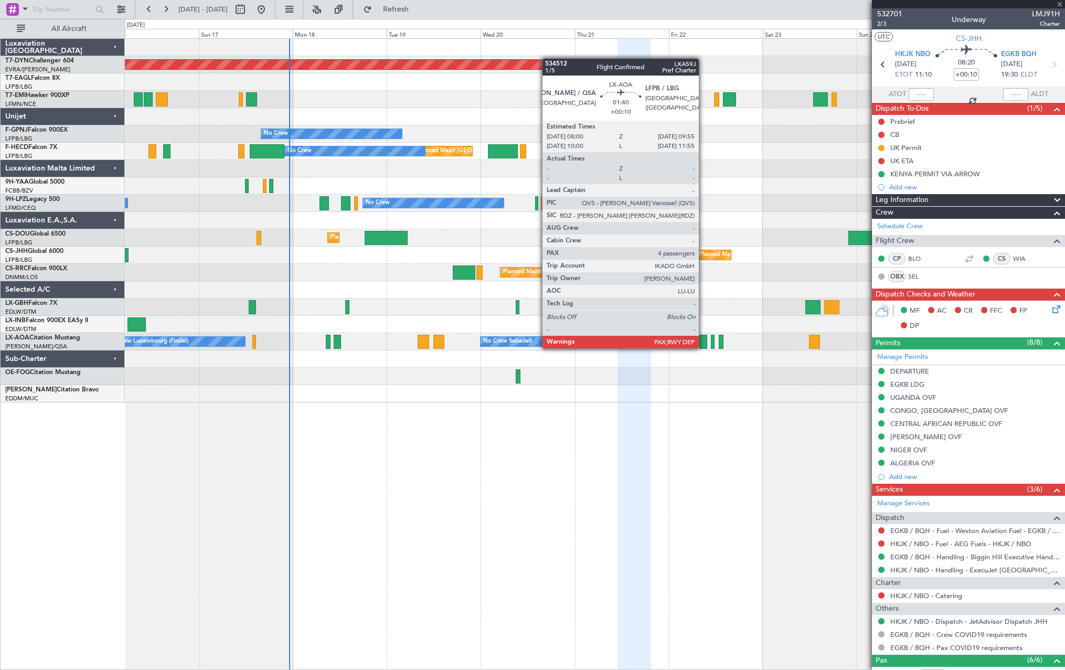
type input "4"
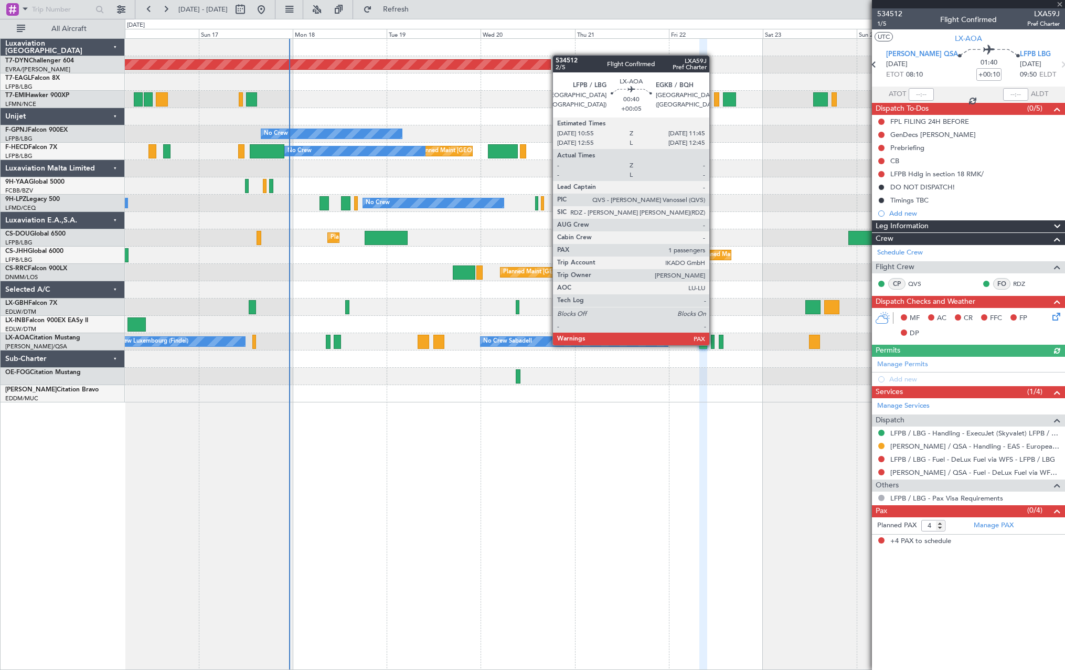
click at [714, 344] on div at bounding box center [713, 342] width 4 height 14
type input "+00:05"
type input "1"
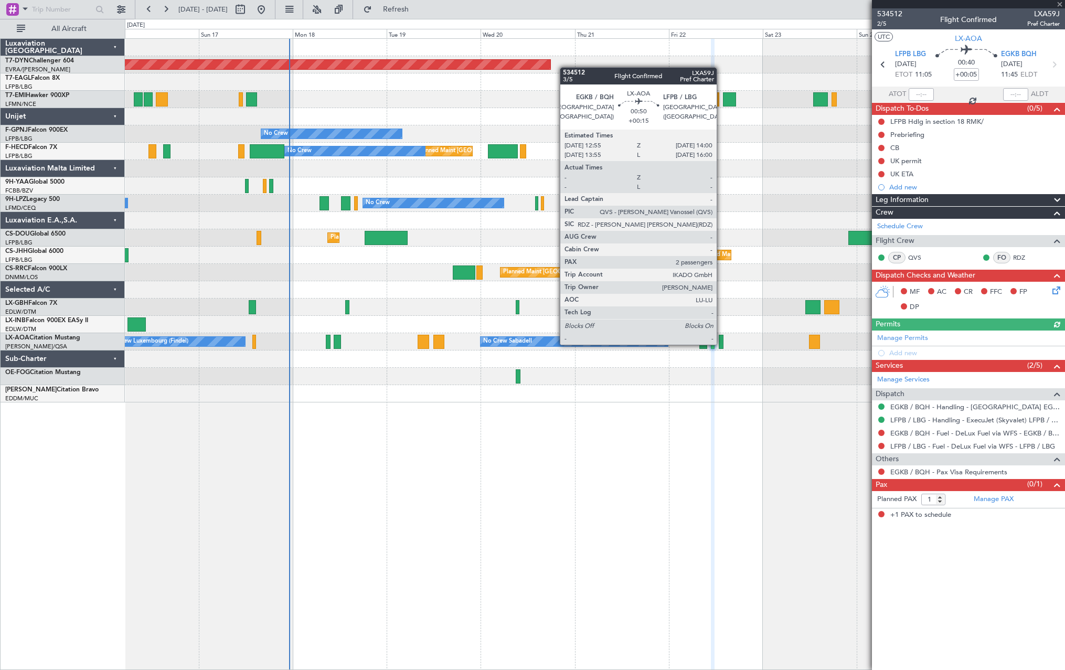
click at [721, 344] on div at bounding box center [721, 342] width 5 height 14
type input "+00:15"
type input "2"
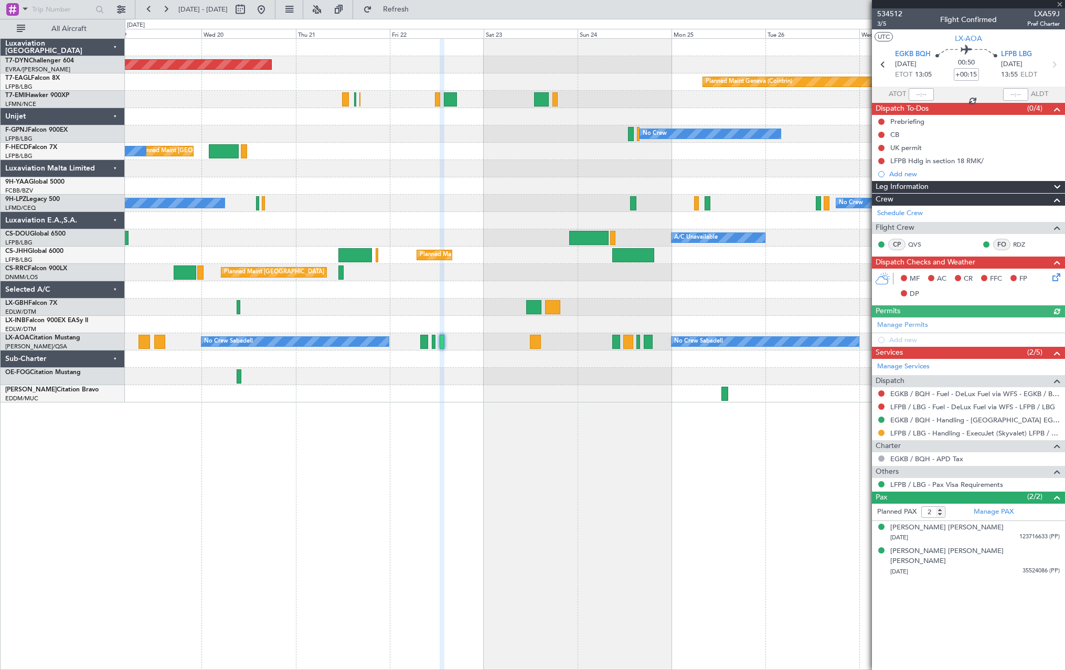
click at [445, 390] on div "Planned Maint [GEOGRAPHIC_DATA]-[GEOGRAPHIC_DATA] Planned Maint Geneva ([GEOGRA…" at bounding box center [595, 354] width 940 height 632
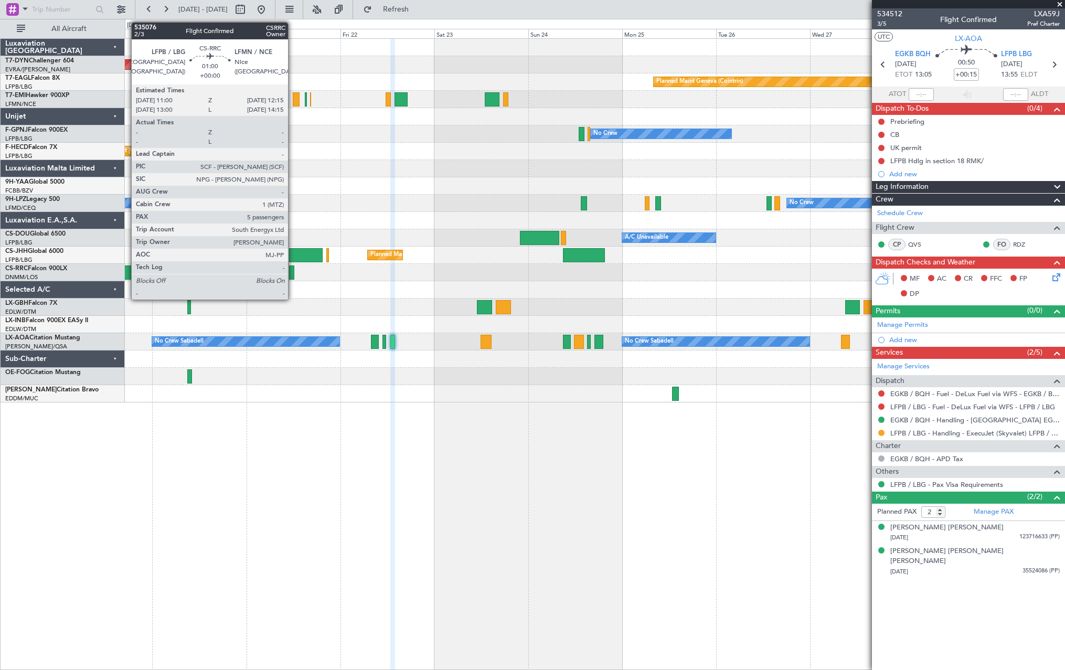
click at [293, 271] on div at bounding box center [291, 272] width 5 height 14
type input "5"
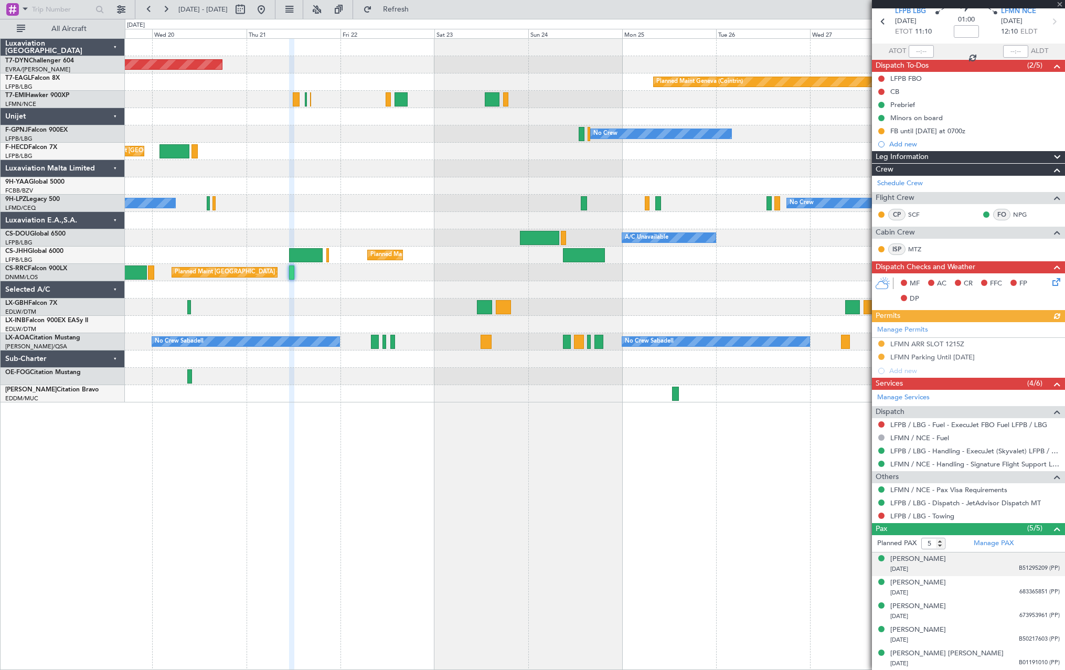
click at [991, 561] on div "Antoine Moudaber 04/11/1983 B51295209 (PP)" at bounding box center [974, 564] width 169 height 20
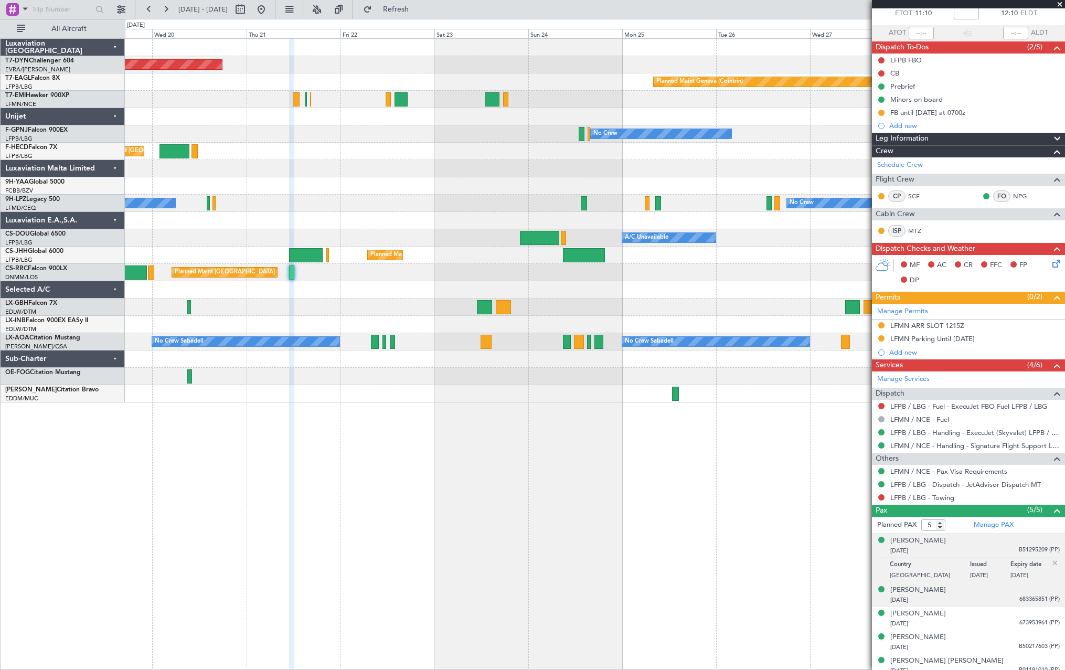
scroll to position [69, 0]
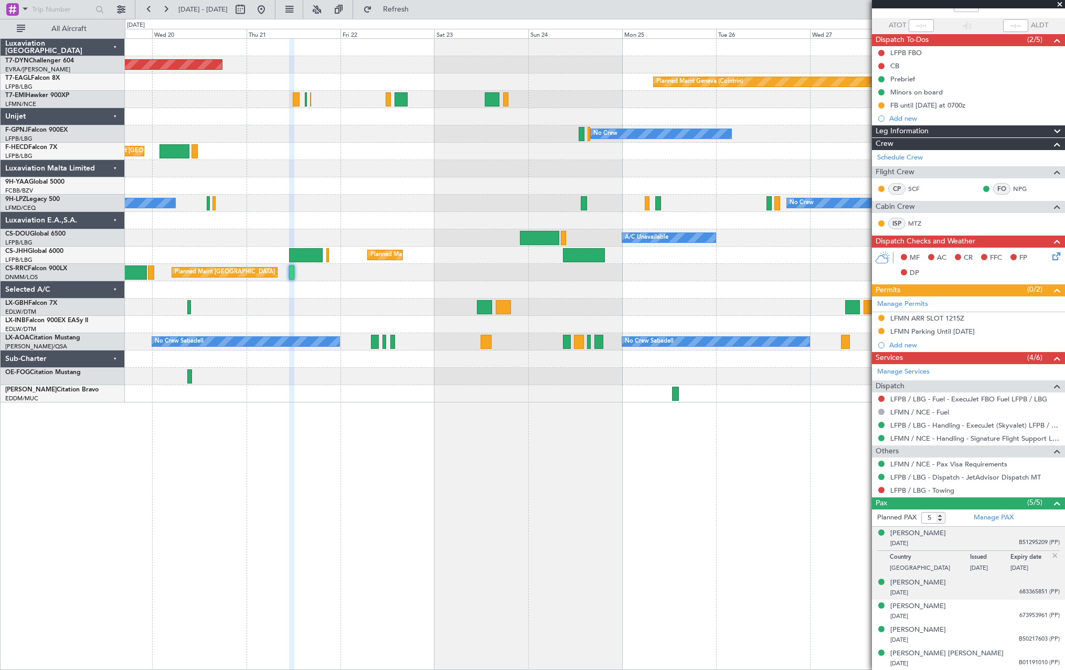
click at [992, 585] on div "Antoine Raphael MOUDABER 25/05/2017 683365851 (PP)" at bounding box center [974, 588] width 169 height 20
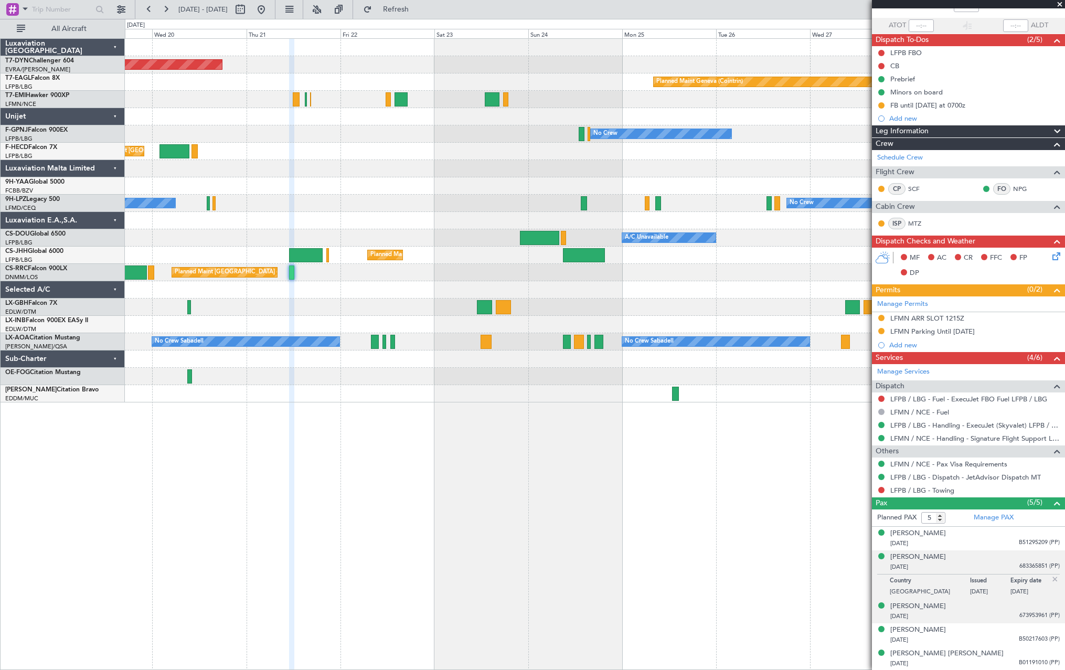
click at [996, 616] on div "18/02/2021 673953961 (PP)" at bounding box center [974, 616] width 169 height 10
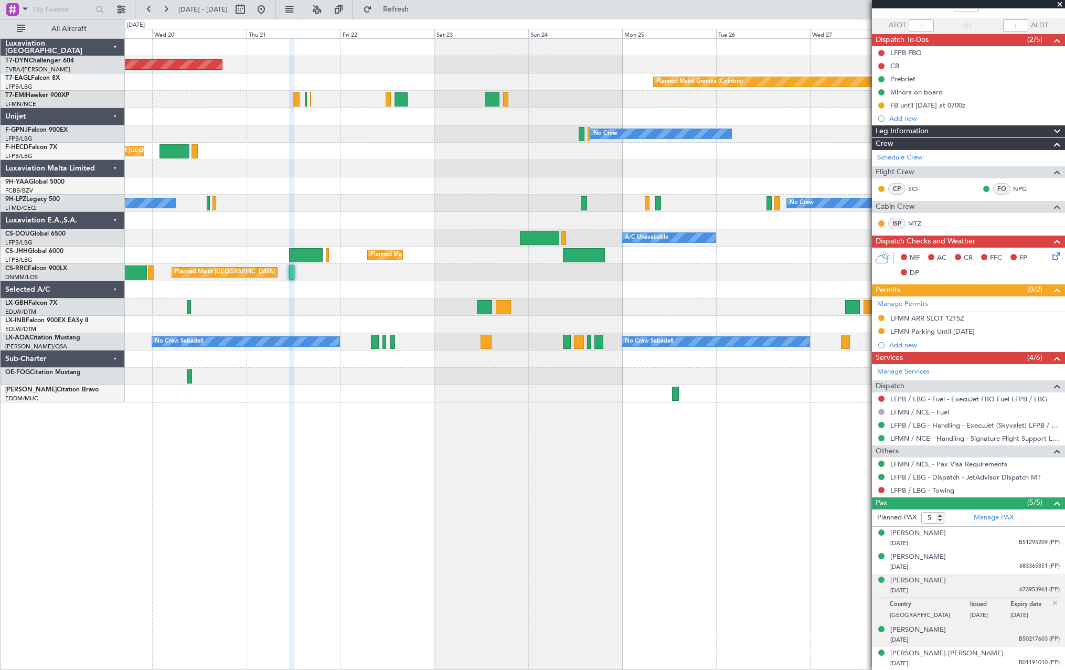
click at [998, 631] on div "Caline Chagoury 17/07/1984 B50217603 (PP)" at bounding box center [974, 635] width 169 height 20
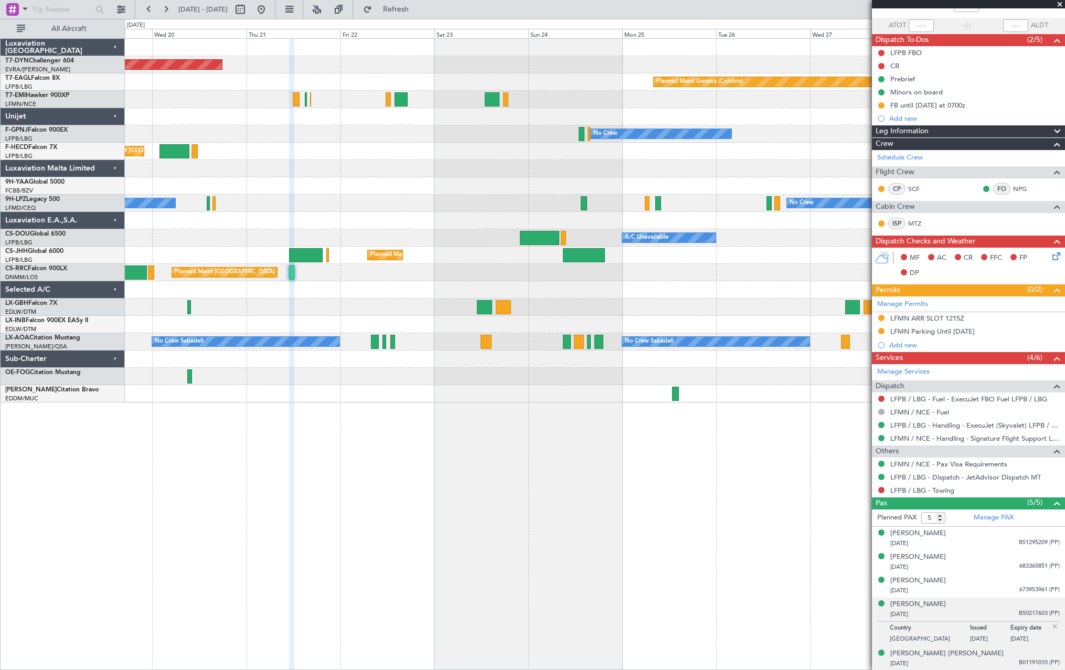
click at [999, 657] on div "Ronke Gloria PATRICK 05/07/1988 B01191010 (PP)" at bounding box center [974, 658] width 169 height 20
click at [993, 614] on div "17/07/1984 B50217603 (PP)" at bounding box center [974, 614] width 169 height 10
click at [924, 604] on div "[PERSON_NAME]" at bounding box center [918, 604] width 56 height 10
click at [999, 583] on div "Axel, Gabriel MOUDABER 18/02/2021 673953961 (PP)" at bounding box center [974, 586] width 169 height 20
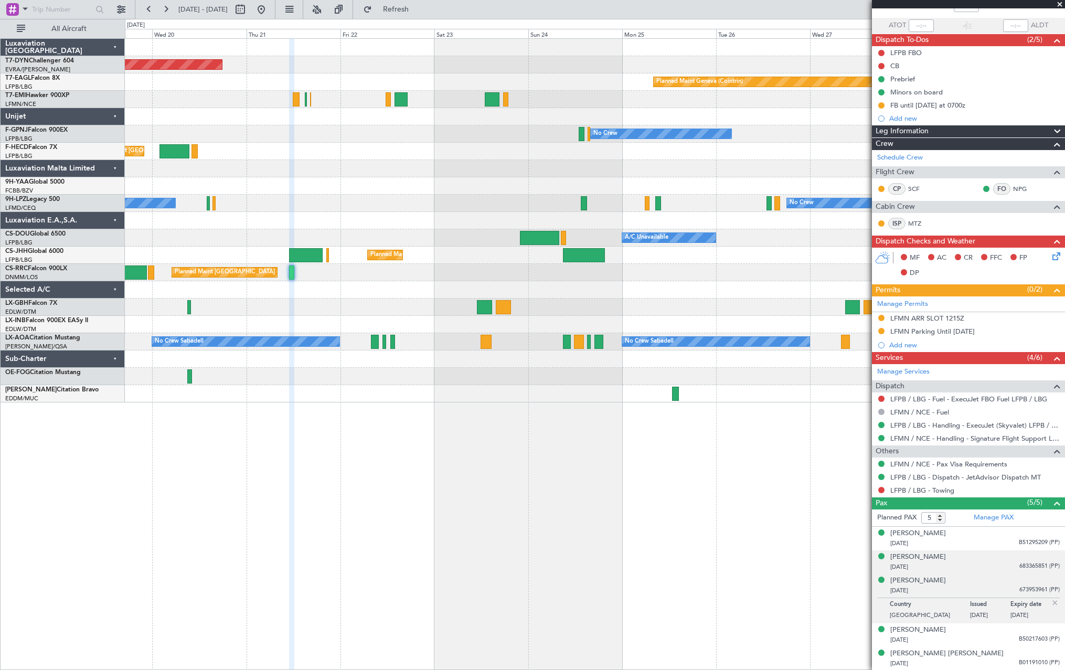
click at [985, 562] on div "25/05/2017 683365851 (PP)" at bounding box center [974, 567] width 169 height 10
click at [1001, 530] on div "Antoine Moudaber 04/11/1983 B51295209 (PP)" at bounding box center [974, 538] width 169 height 20
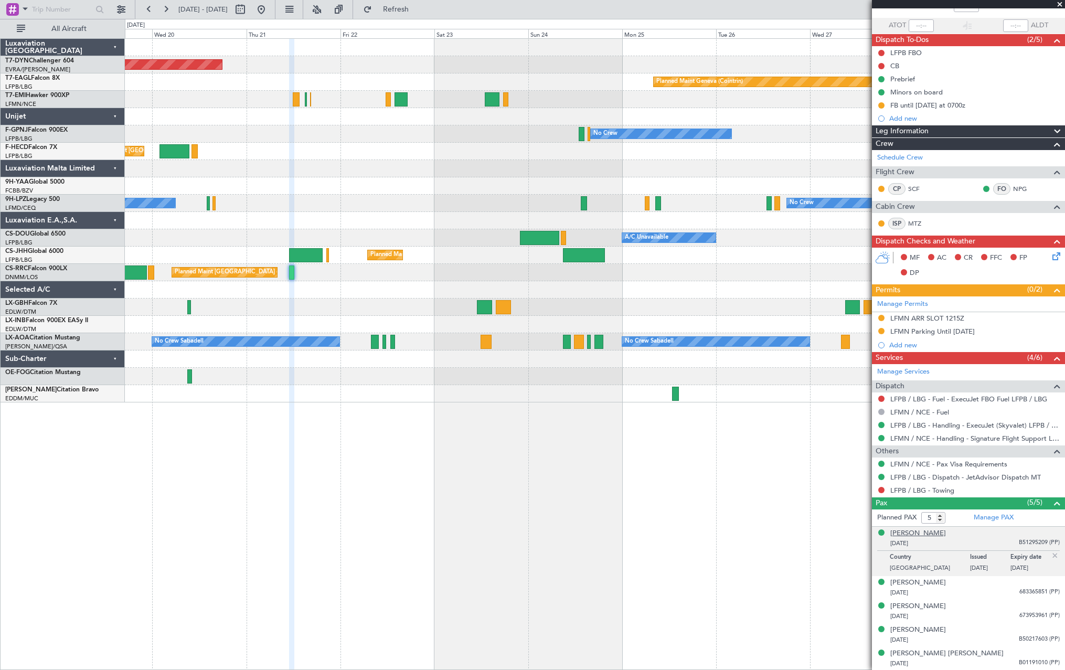
click at [921, 534] on div "[PERSON_NAME]" at bounding box center [918, 533] width 56 height 10
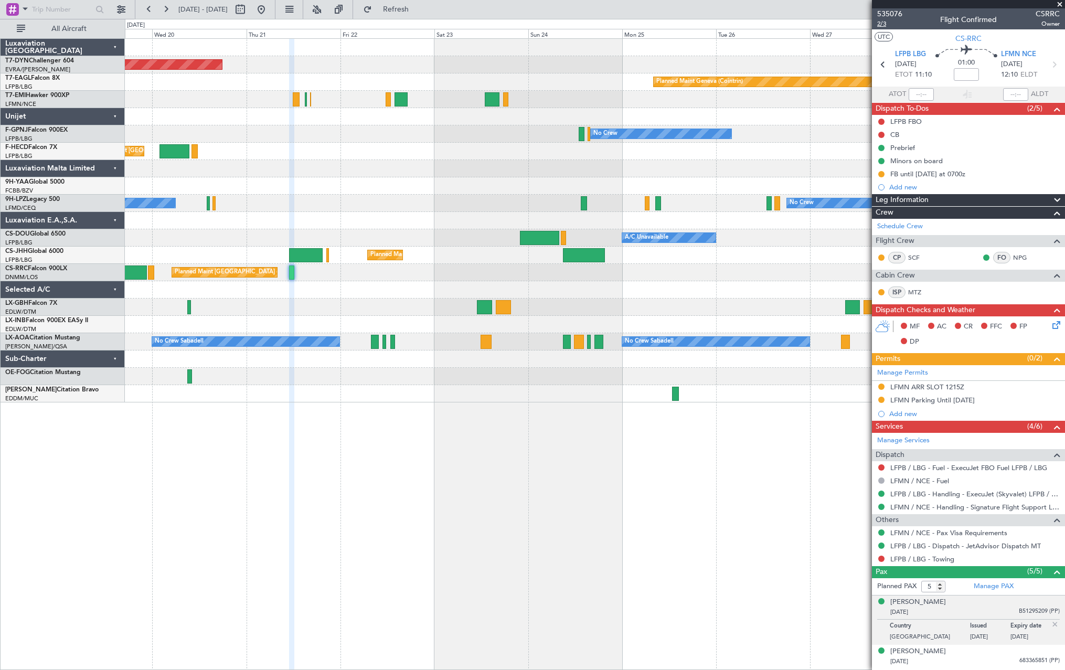
click at [885, 25] on span "2/3" at bounding box center [889, 23] width 25 height 9
click at [946, 531] on link "LFMN / NCE - Pax Visa Requirements" at bounding box center [948, 532] width 117 height 9
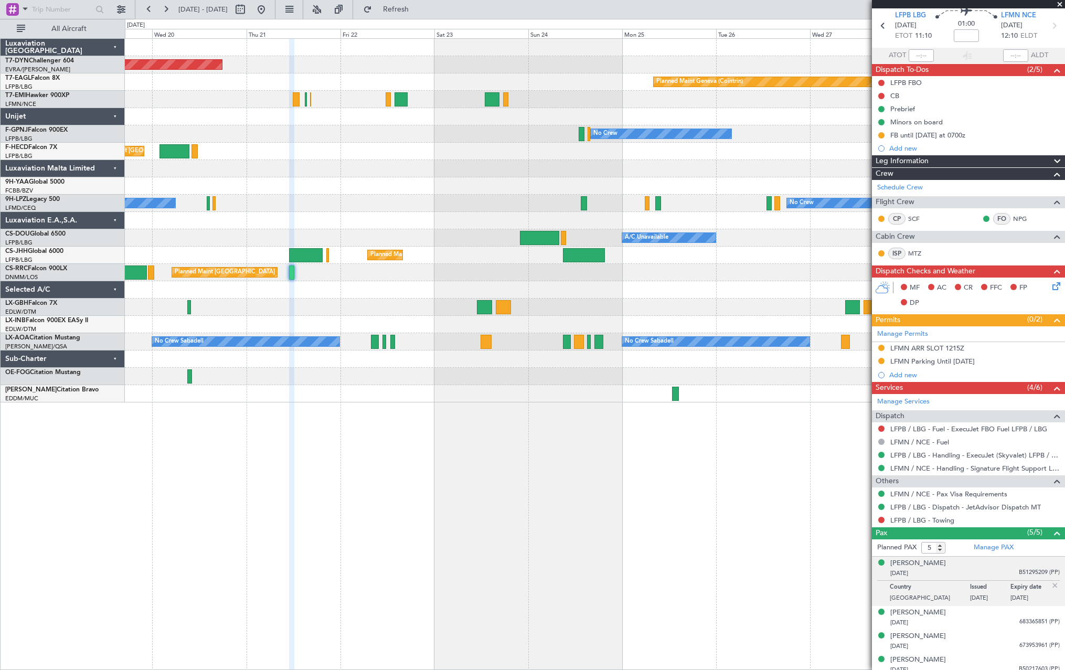
scroll to position [69, 0]
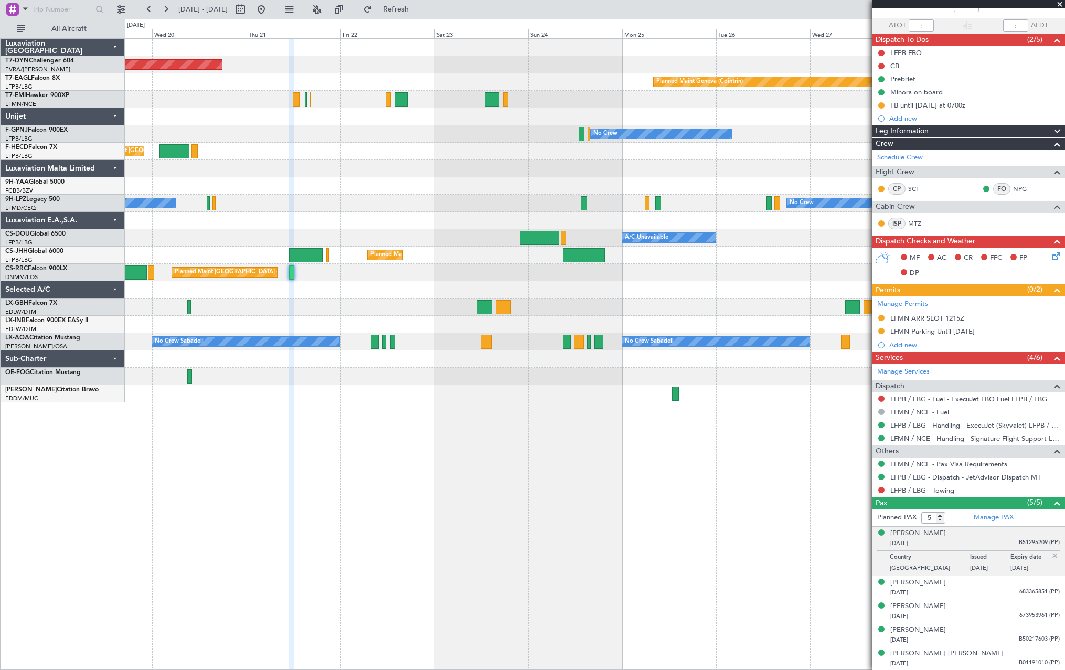
click at [295, 246] on div "Planned Maint [GEOGRAPHIC_DATA] ([GEOGRAPHIC_DATA]) A/C Unavailable Planned Mai…" at bounding box center [595, 237] width 940 height 17
click at [301, 249] on div at bounding box center [306, 255] width 34 height 14
type input "+00:10"
type input "6"
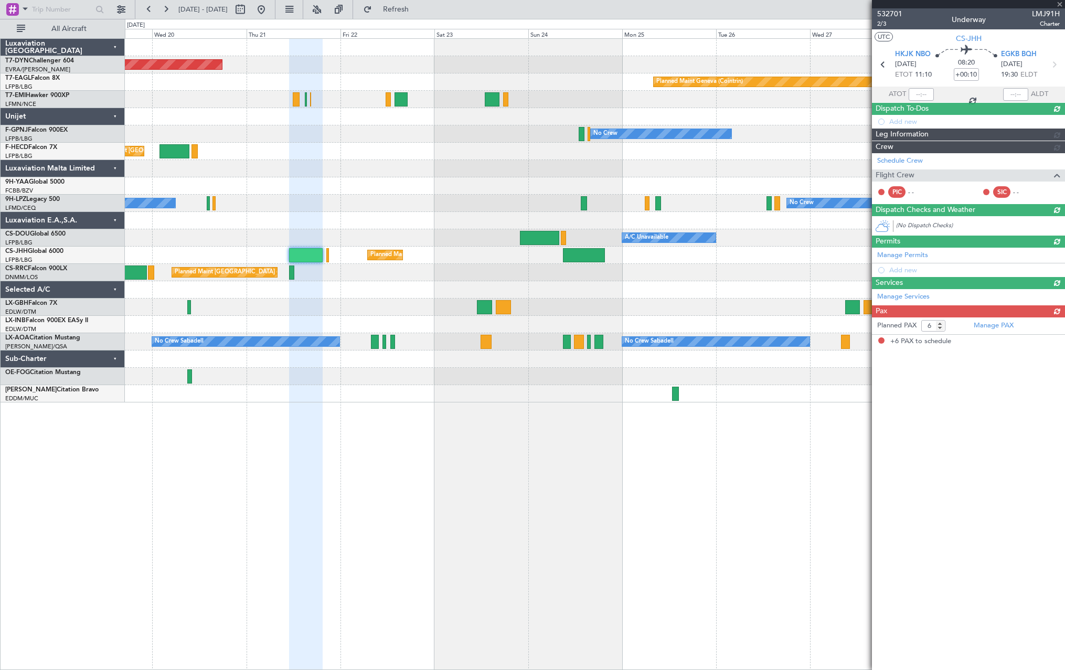
scroll to position [0, 0]
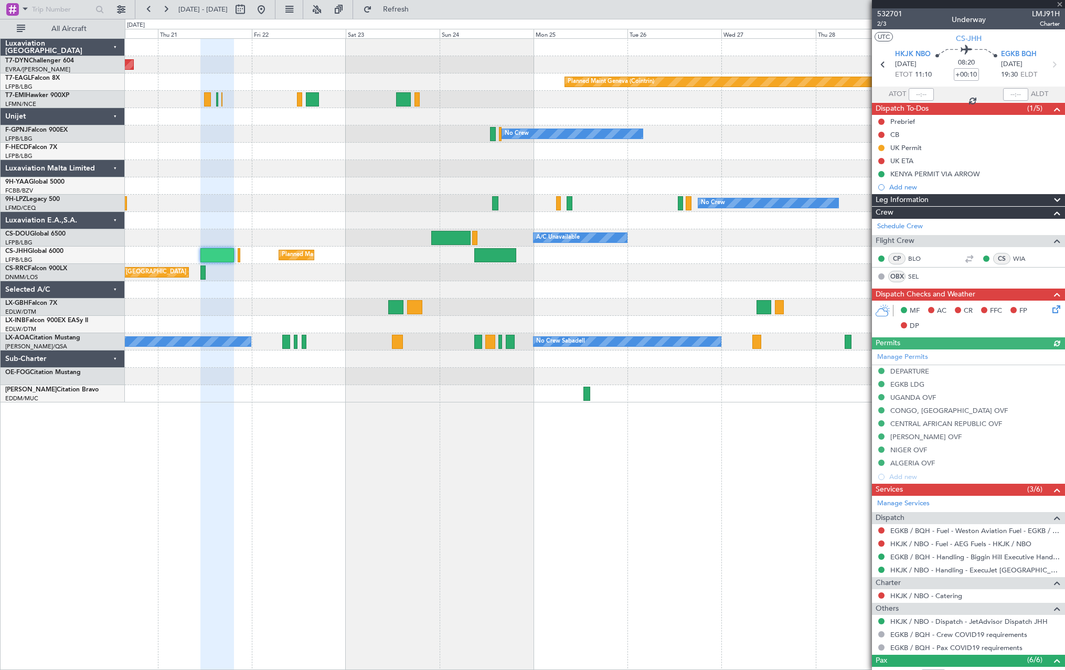
click at [366, 347] on div "No Crew Sabadell No Crew Sabadell" at bounding box center [595, 341] width 940 height 17
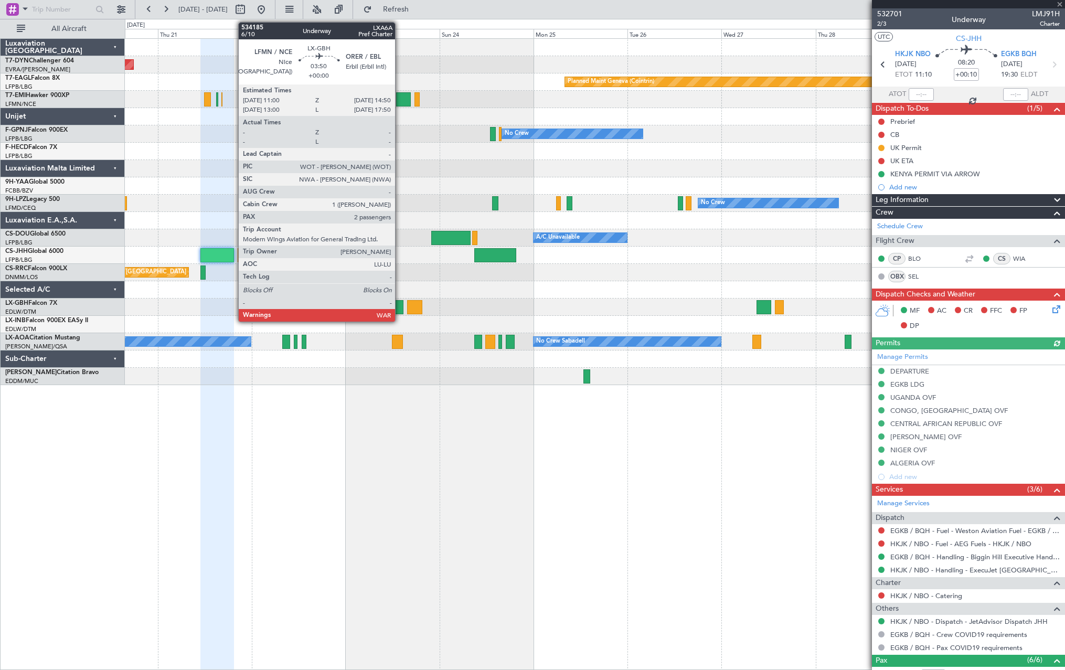
click at [400, 305] on div at bounding box center [395, 307] width 15 height 14
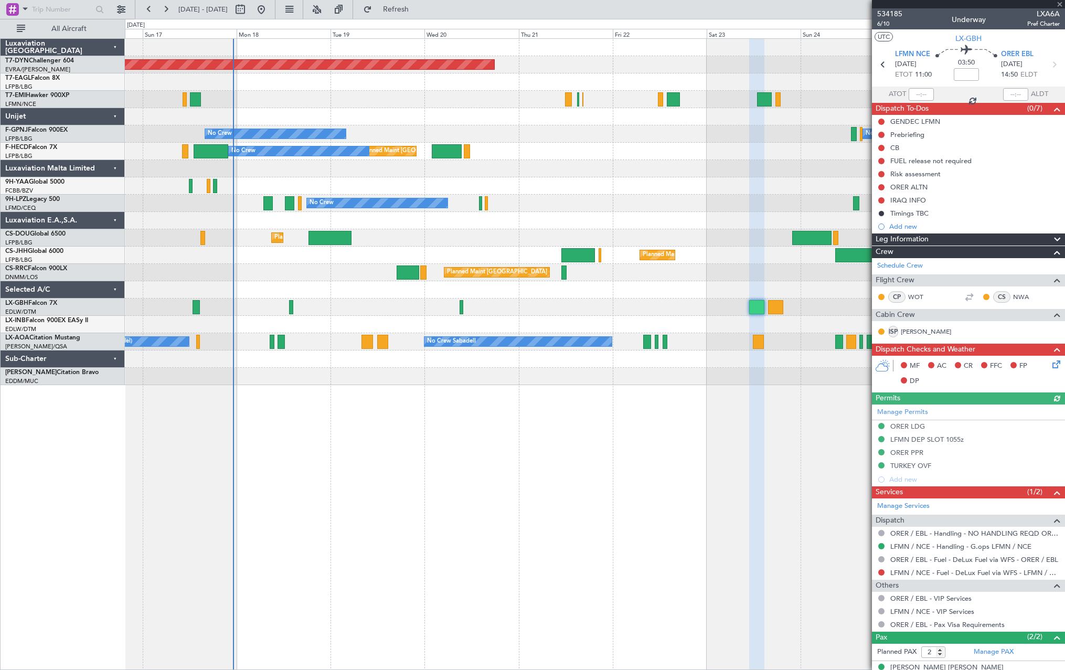
click at [685, 319] on div "Planned Maint [GEOGRAPHIC_DATA]-[GEOGRAPHIC_DATA] Planned Maint Geneva ([GEOGRA…" at bounding box center [595, 212] width 940 height 346
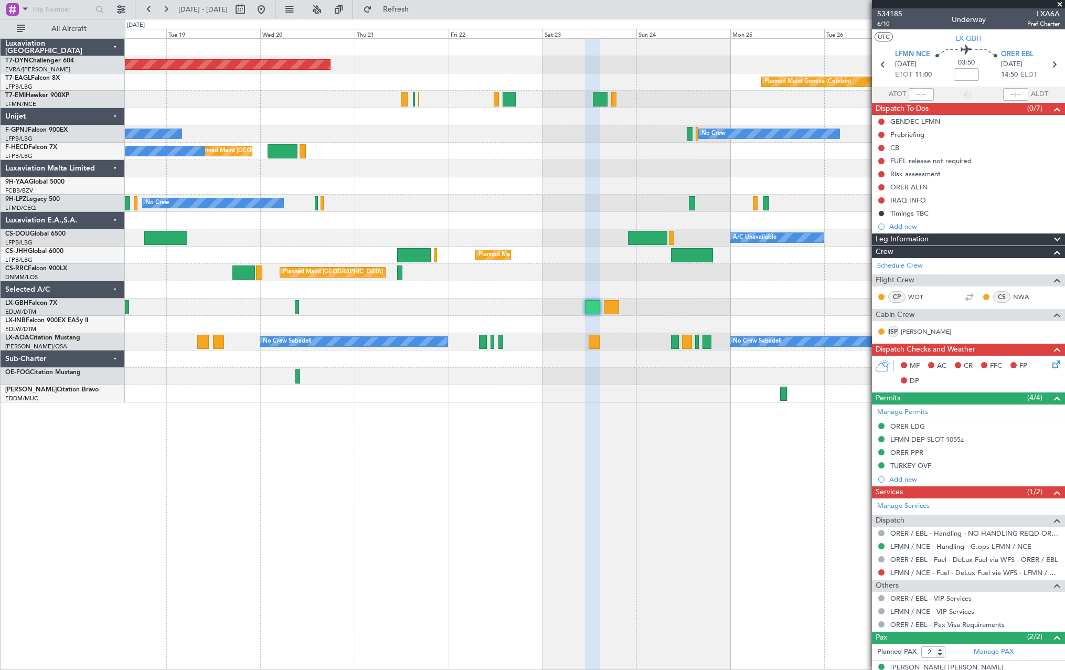
click at [373, 327] on div "Planned Maint Basel-Mulhouse Planned Maint Geneva (Cointrin) No Crew No Crew No…" at bounding box center [595, 221] width 940 height 364
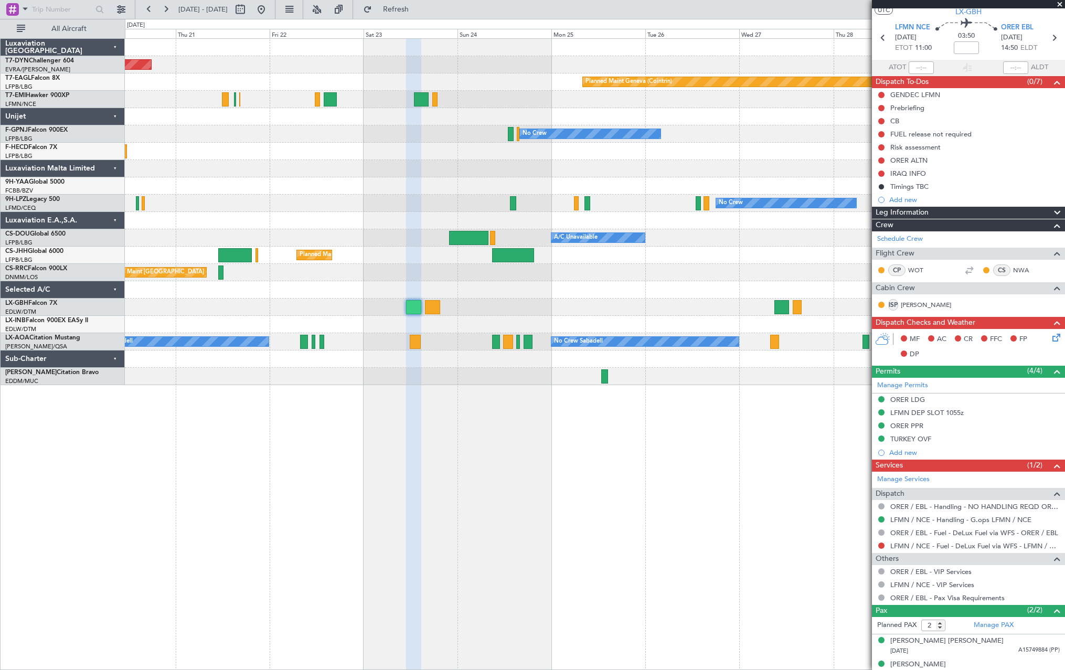
scroll to position [38, 0]
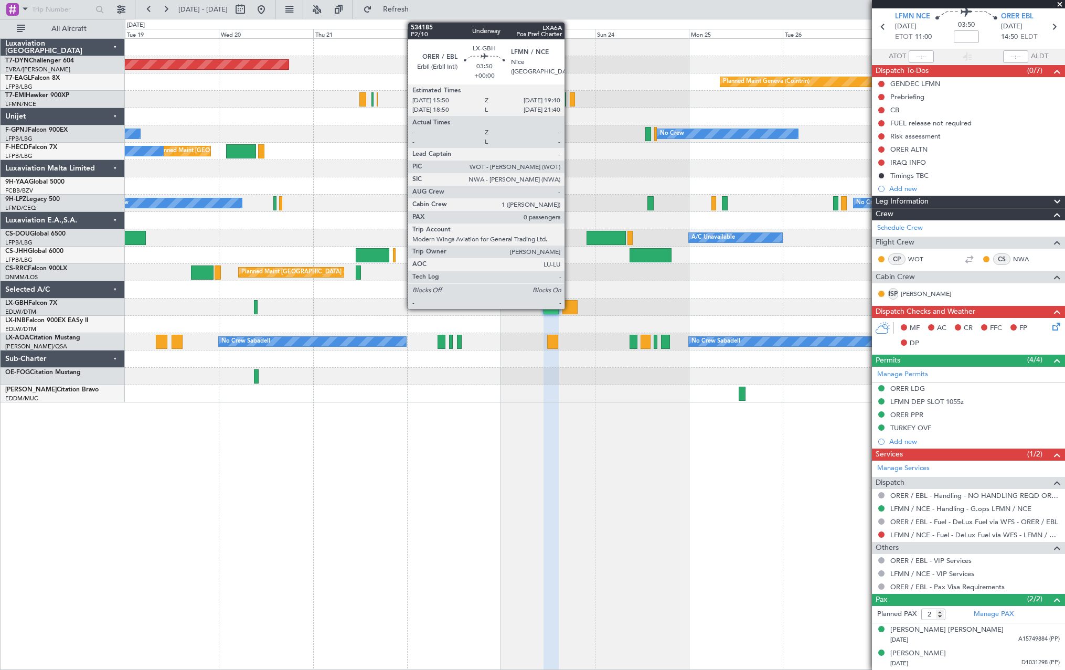
click at [569, 303] on div at bounding box center [569, 307] width 15 height 14
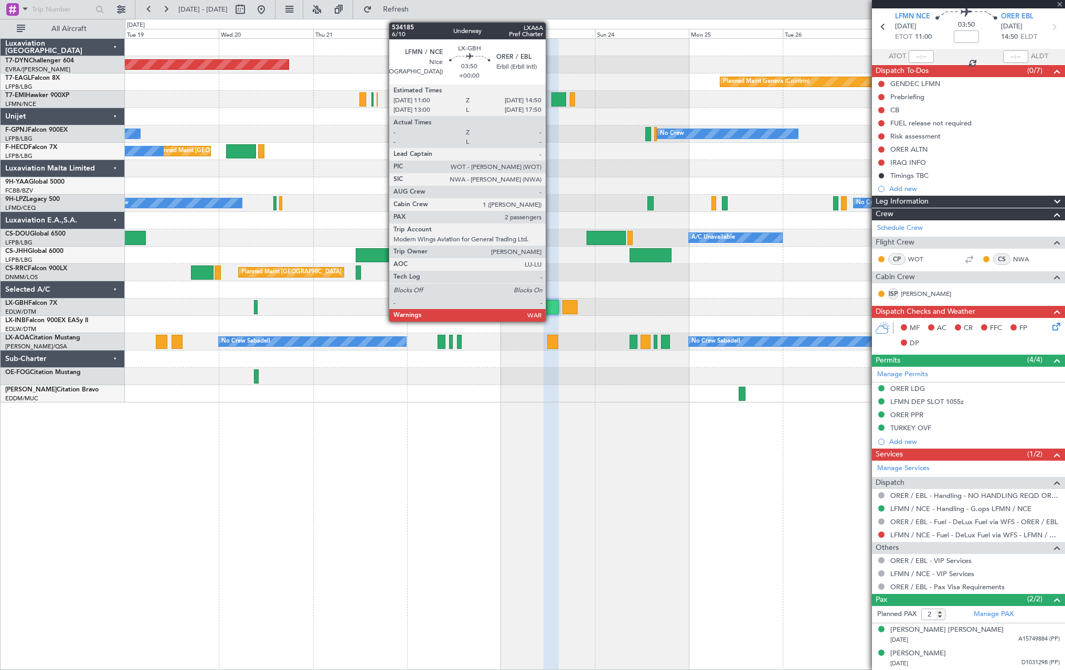
type input "0"
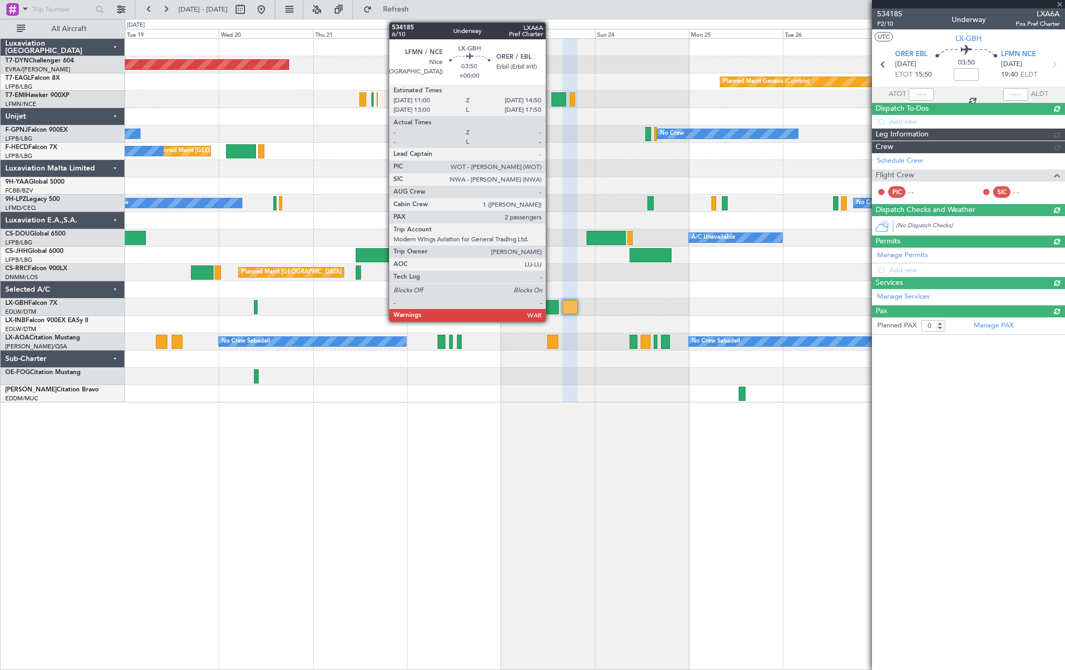
scroll to position [0, 0]
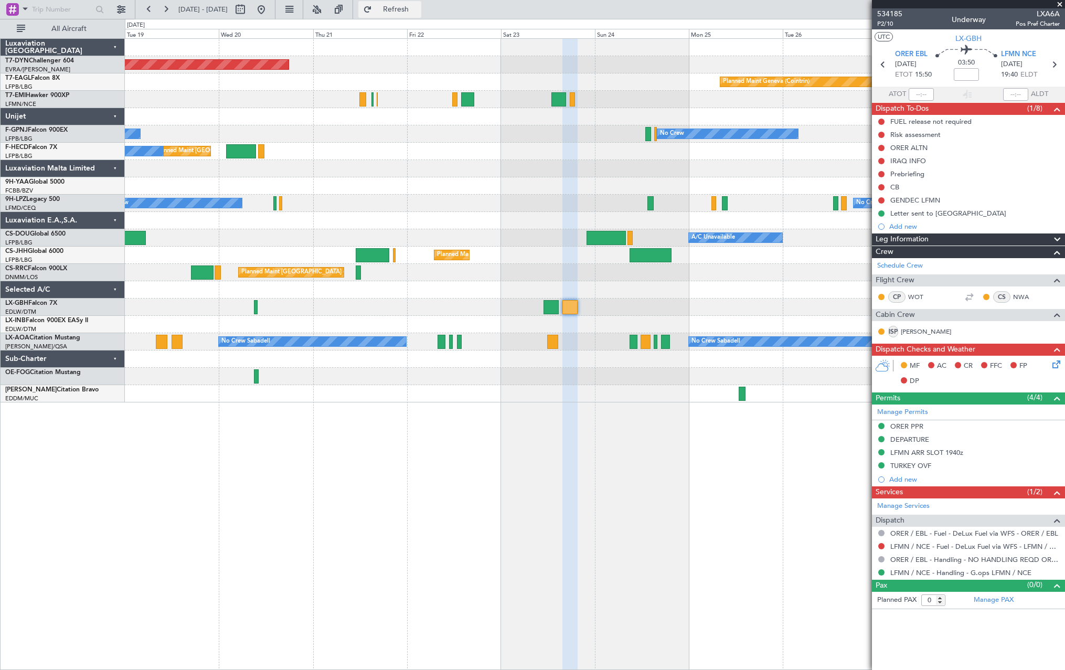
click at [418, 6] on span "Refresh" at bounding box center [396, 9] width 44 height 7
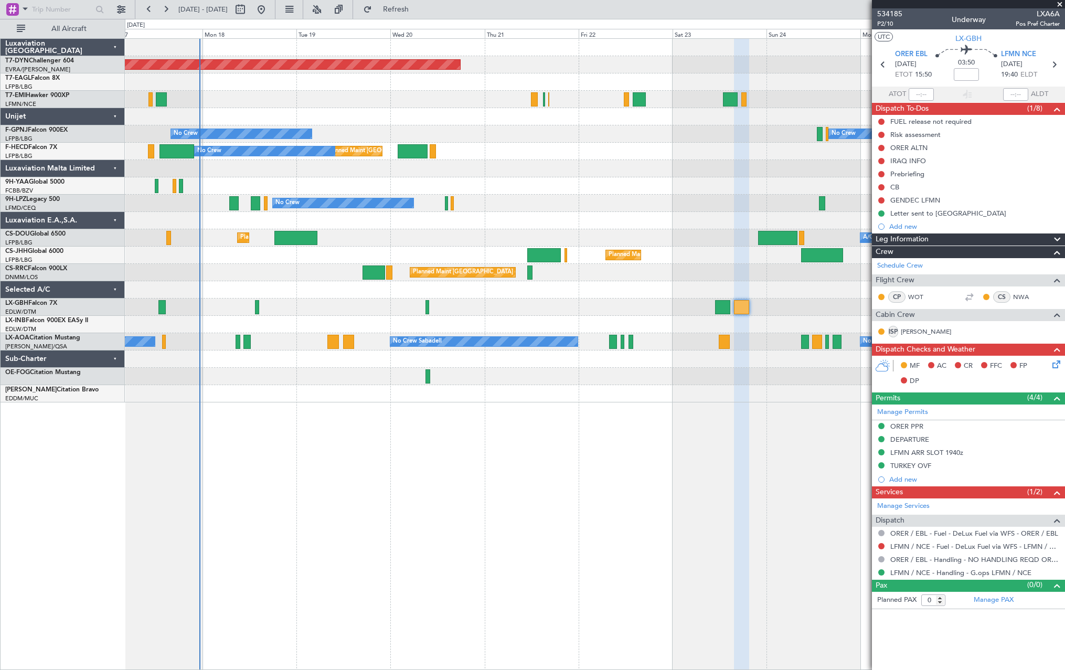
click at [557, 333] on div "Planned Maint Basel-Mulhouse Planned Maint Geneva (Cointrin) Planned Maint New …" at bounding box center [595, 221] width 940 height 364
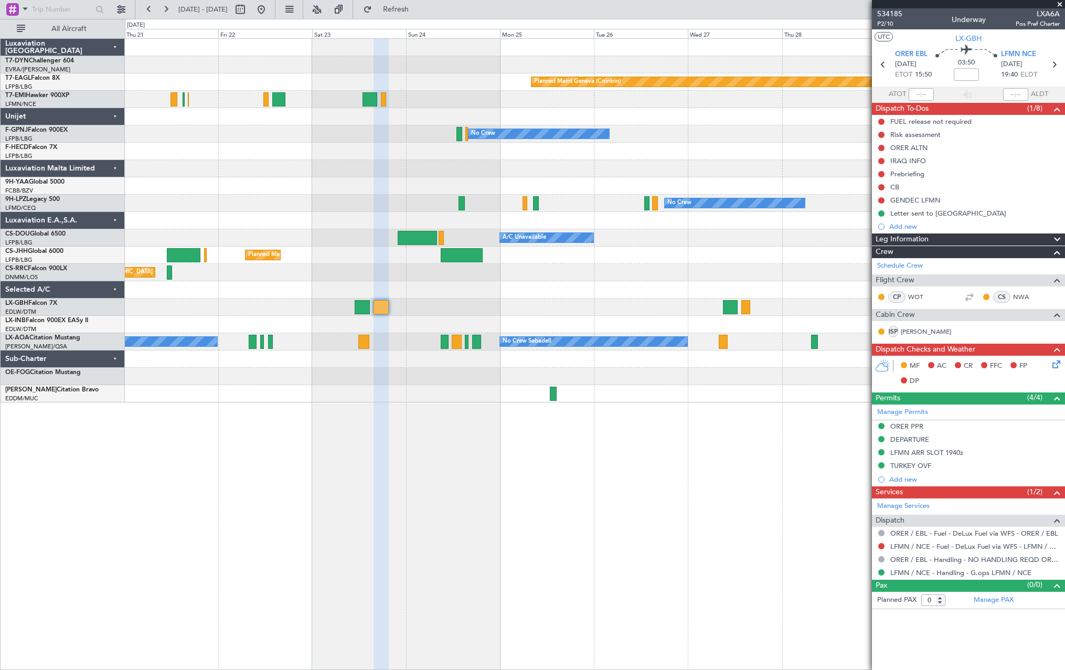
click at [297, 331] on div at bounding box center [595, 324] width 940 height 17
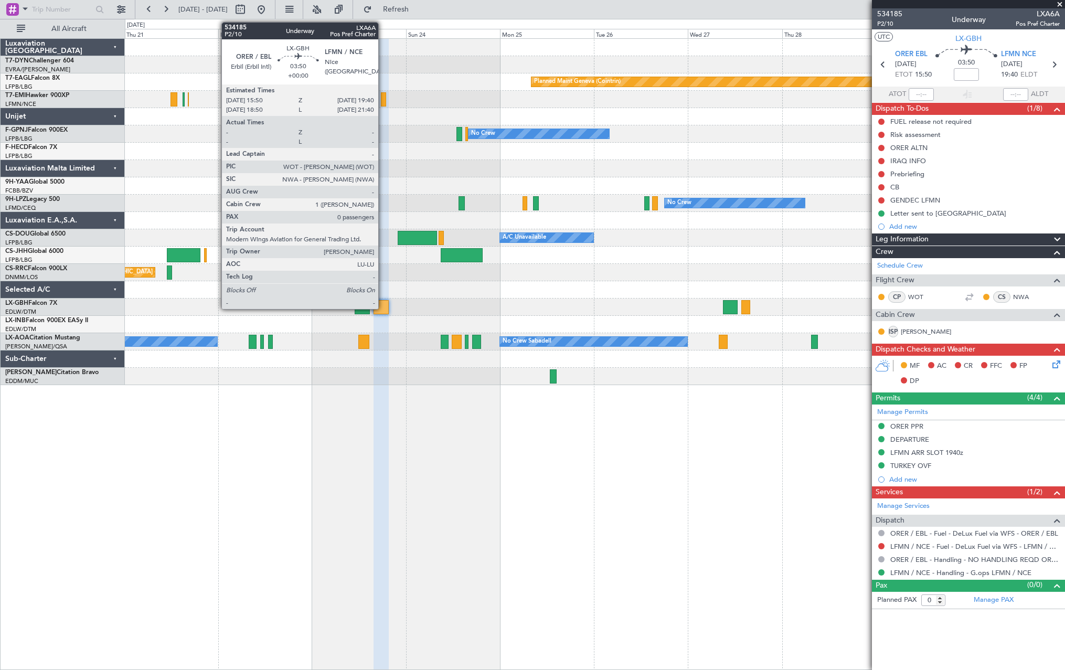
click at [382, 304] on div at bounding box center [381, 307] width 15 height 14
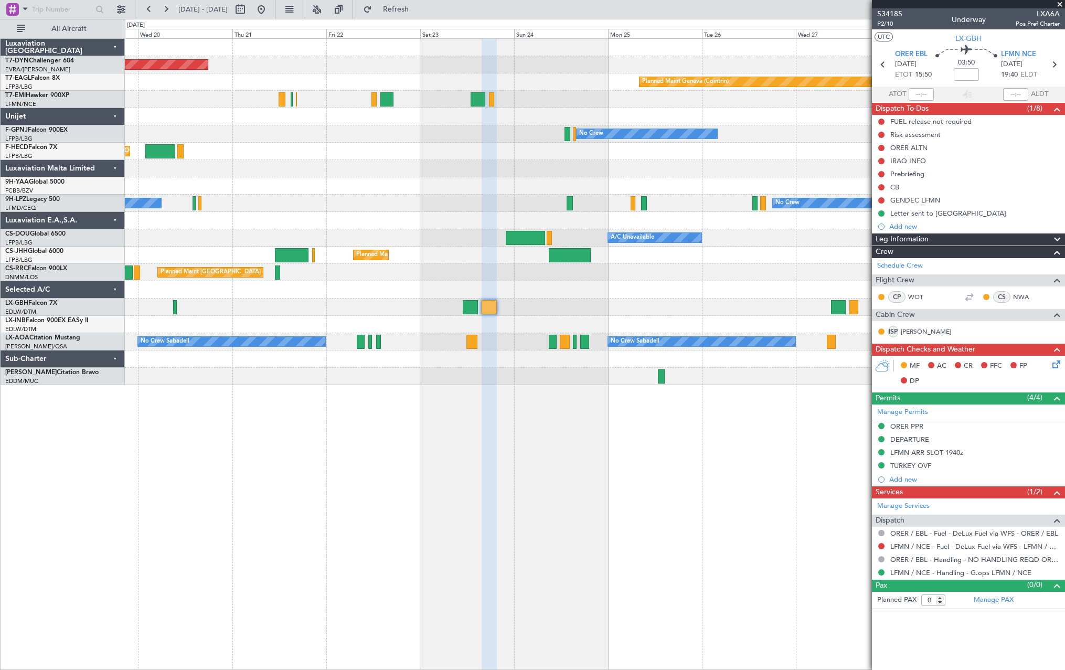
click at [496, 268] on div "Planned Maint Basel-Mulhouse Planned Maint Geneva (Cointrin) Planned Maint Ches…" at bounding box center [595, 212] width 940 height 346
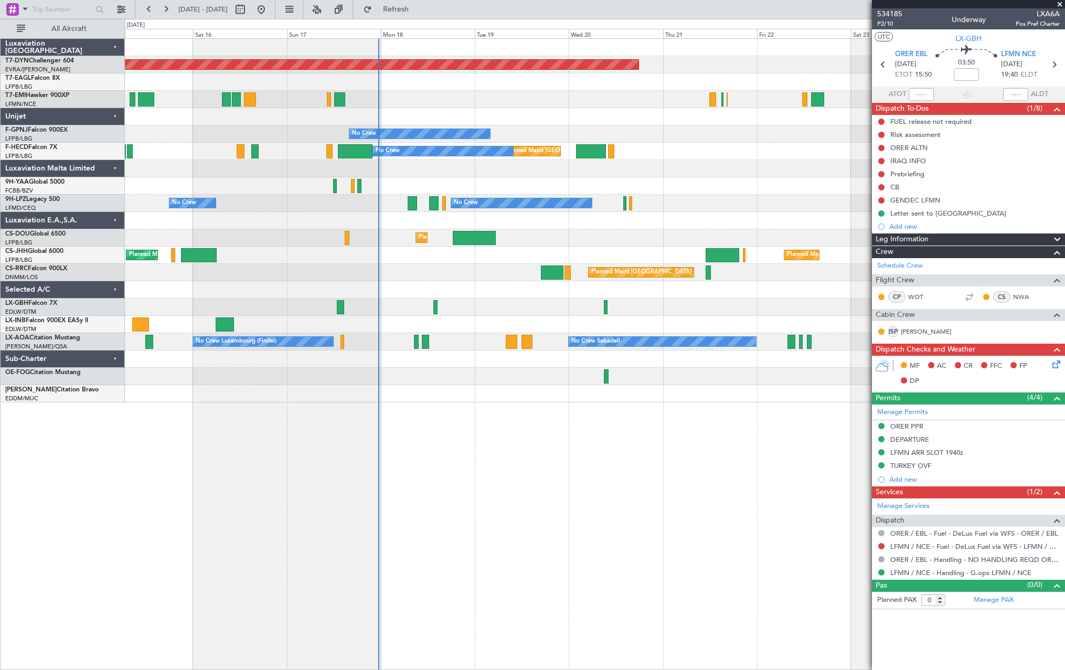
click at [707, 333] on div "Planned Maint Basel-Mulhouse Planned Maint Geneva (Cointrin) Planned Maint New …" at bounding box center [595, 221] width 940 height 364
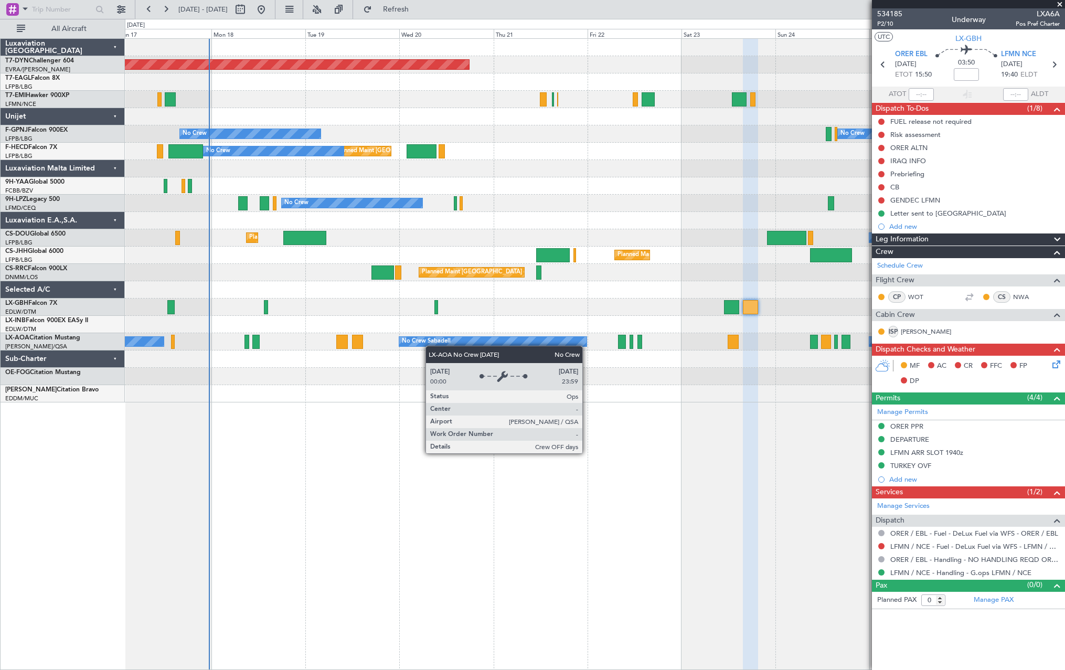
click at [416, 346] on div "Planned Maint Basel-Mulhouse Planned Maint Geneva (Cointrin) Planned Maint New …" at bounding box center [595, 221] width 940 height 364
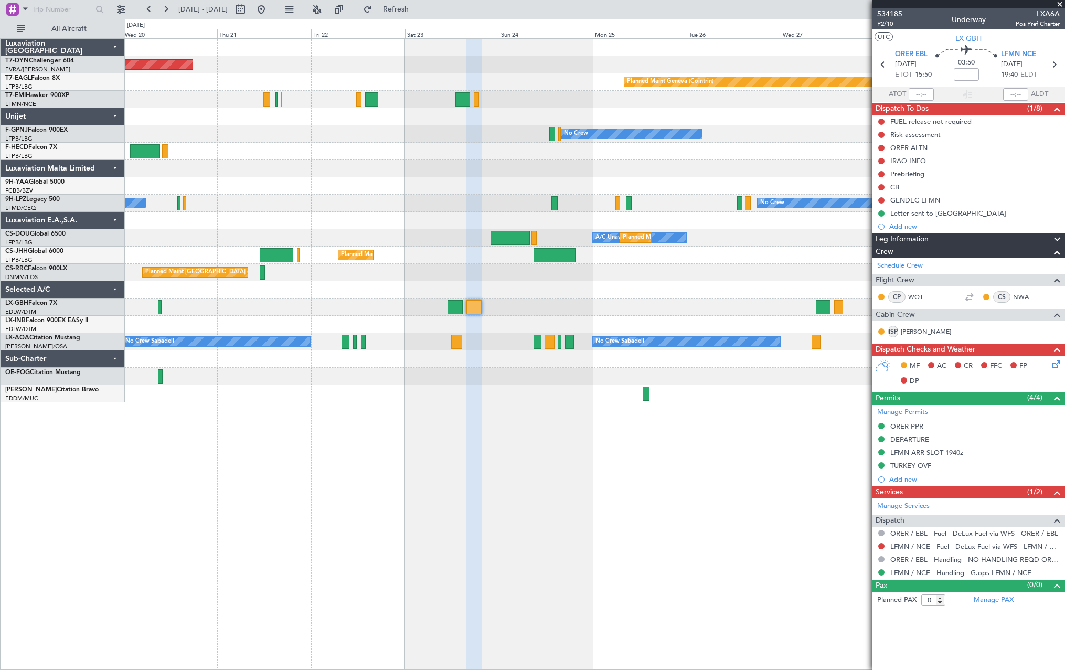
click at [359, 297] on div at bounding box center [595, 289] width 940 height 17
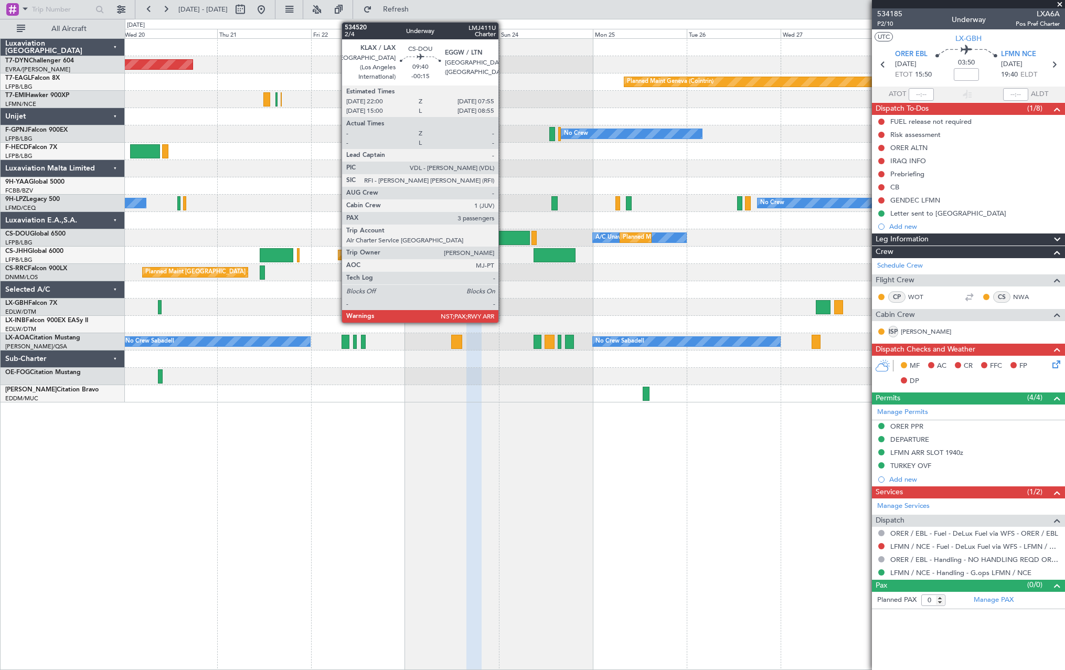
click at [503, 234] on div at bounding box center [510, 238] width 39 height 14
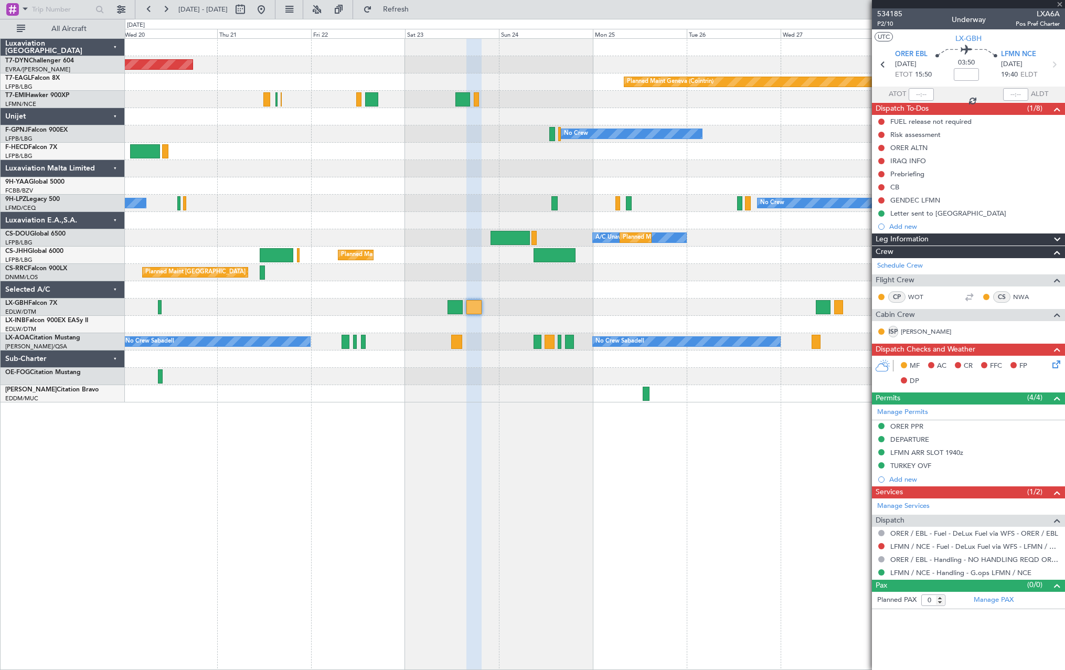
type input "-00:15"
type input "3"
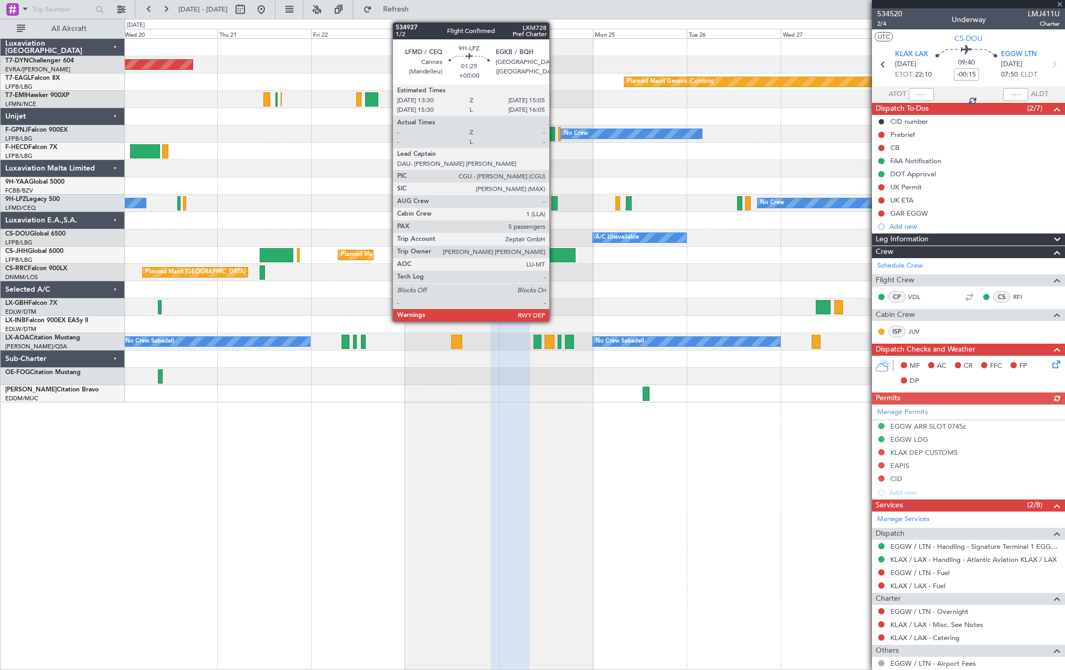
click at [554, 201] on div at bounding box center [554, 203] width 6 height 14
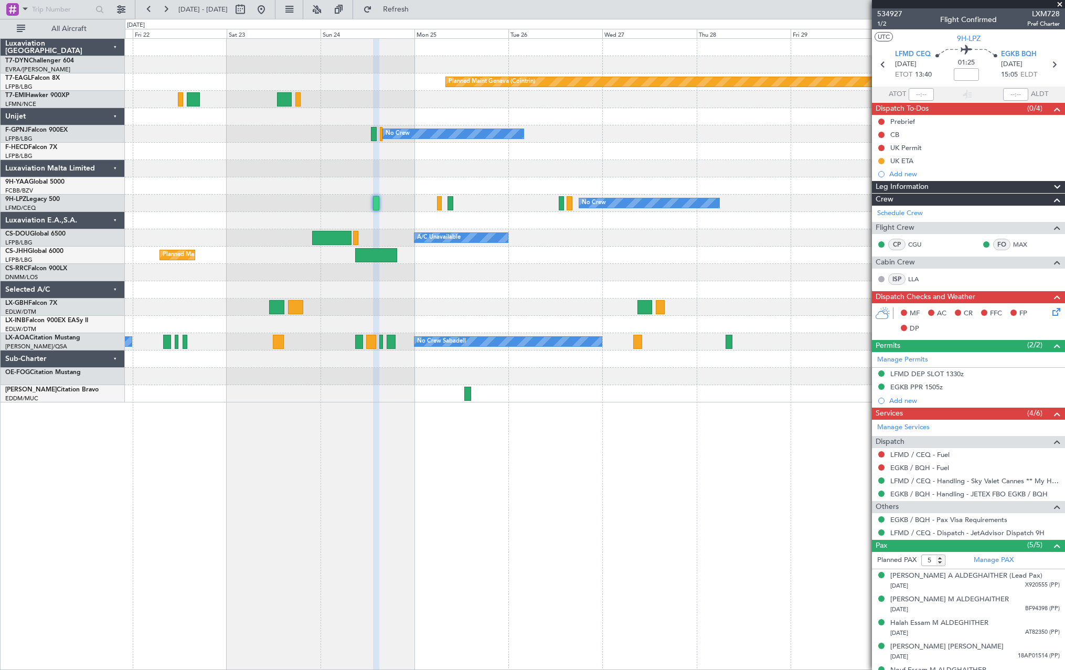
click at [409, 231] on div "Planned Maint Basel-Mulhouse Planned Maint Geneva (Cointrin) Planned Maint Ches…" at bounding box center [595, 221] width 940 height 364
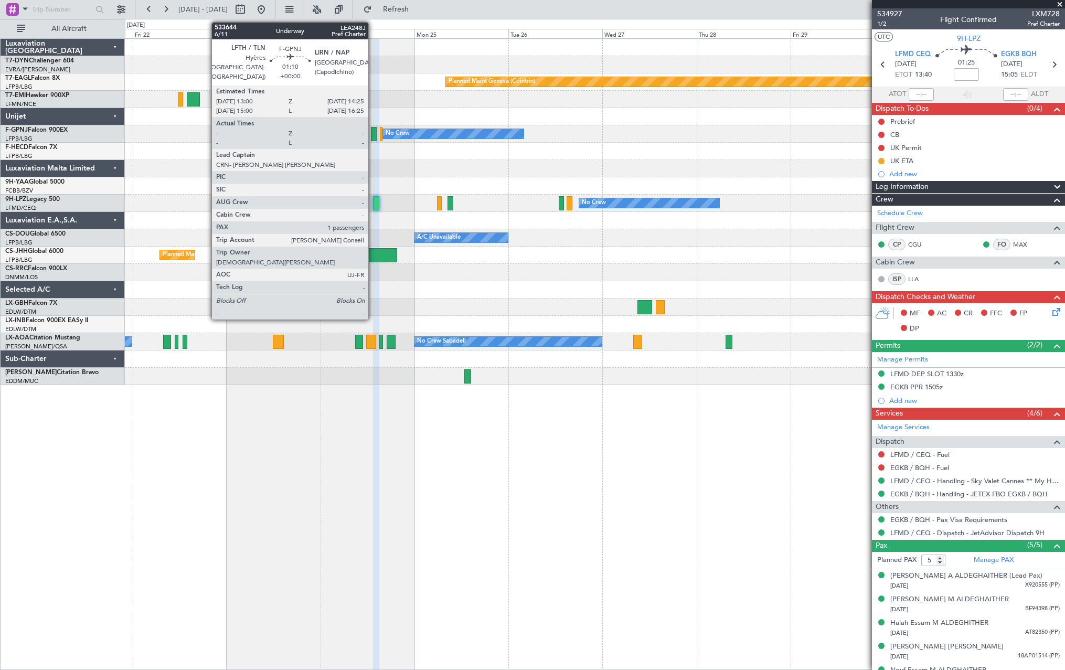
click at [373, 136] on div at bounding box center [374, 134] width 6 height 14
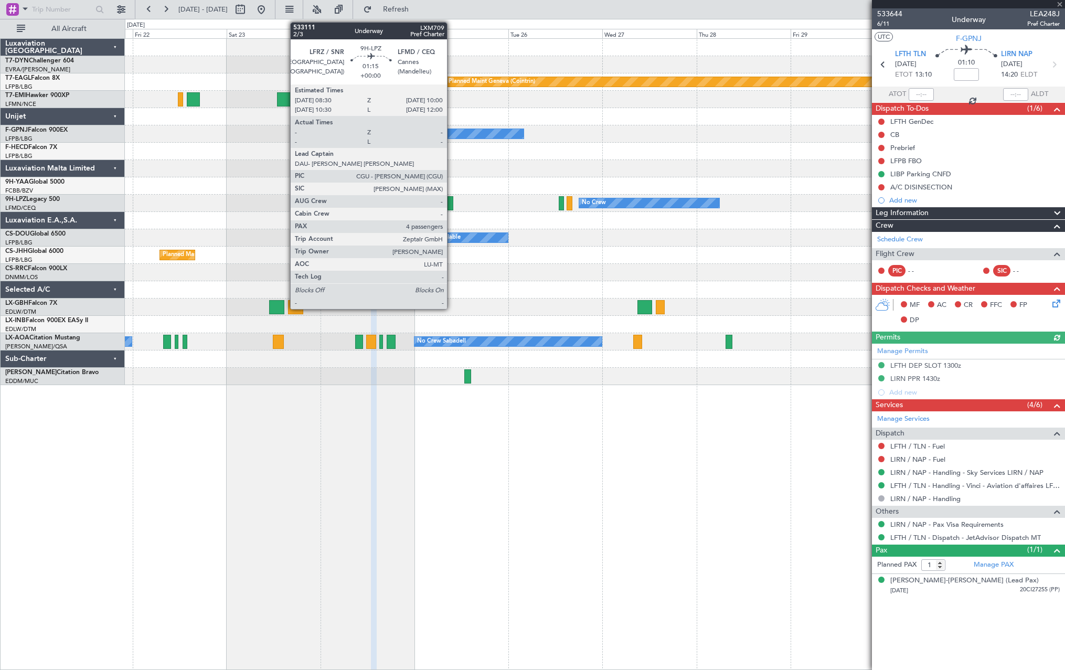
click at [452, 201] on div at bounding box center [451, 203] width 6 height 14
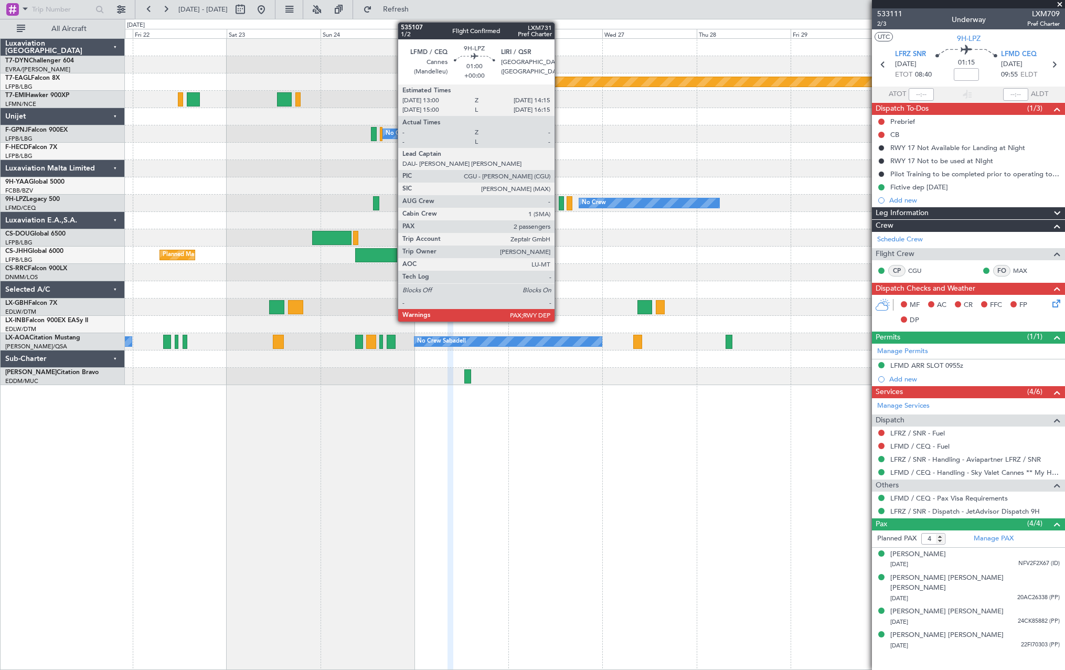
click at [559, 199] on div at bounding box center [561, 203] width 5 height 14
type input "2"
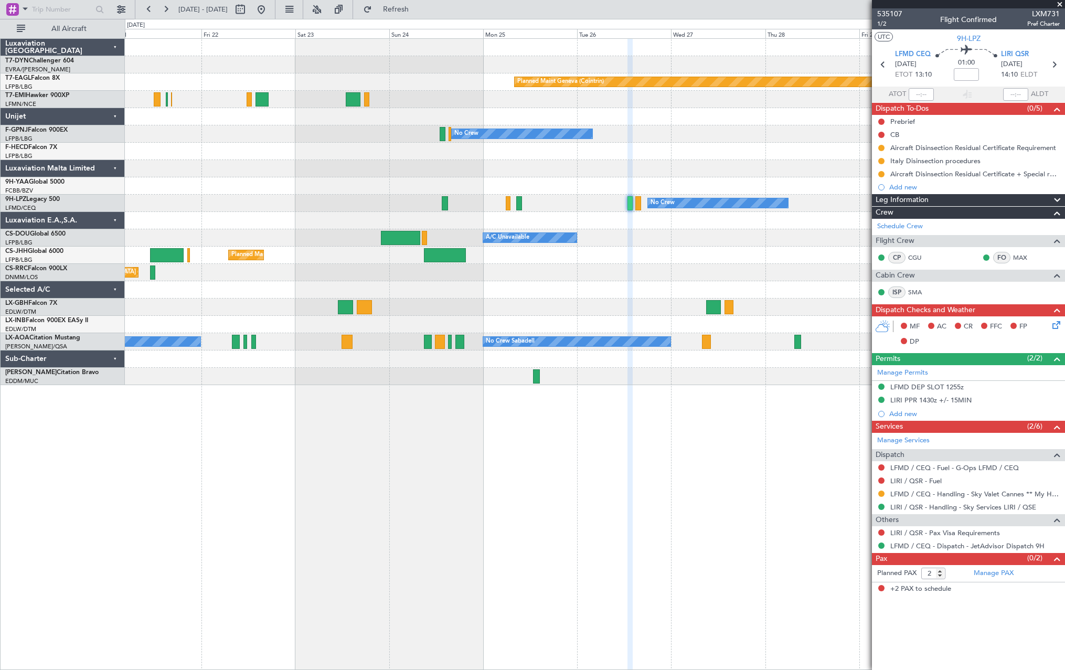
click at [873, 270] on fb-app "25 Aug 2025 - 04 Sep 2025 Refresh Quick Links All Aircraft Planned Maint Basel-…" at bounding box center [532, 339] width 1065 height 662
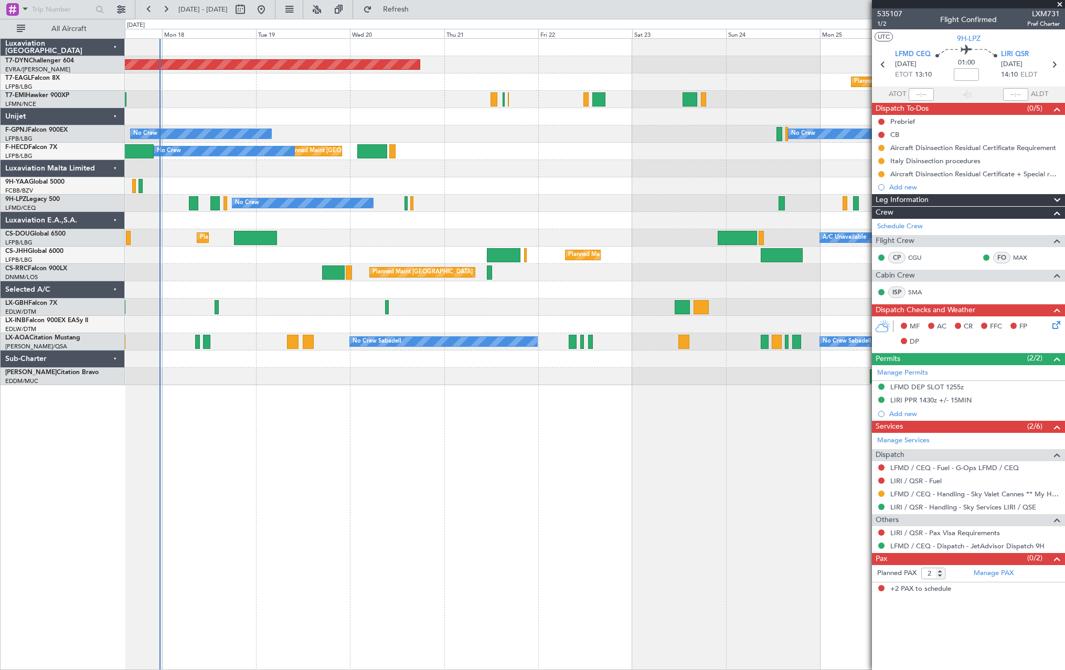
click at [949, 271] on fb-app "25 Aug 2025 - 04 Sep 2025 Refresh Quick Links All Aircraft Planned Maint Basel-…" at bounding box center [532, 339] width 1065 height 662
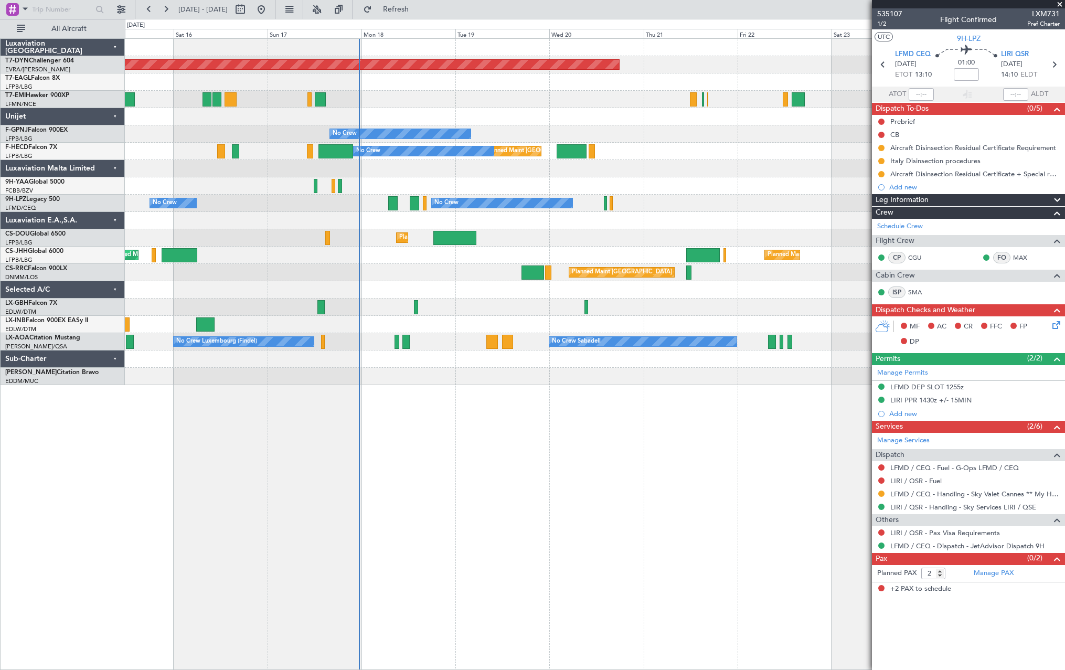
click at [881, 321] on fb-app "25 Aug 2025 - 04 Sep 2025 Refresh Quick Links All Aircraft Planned Maint Basel-…" at bounding box center [532, 339] width 1065 height 662
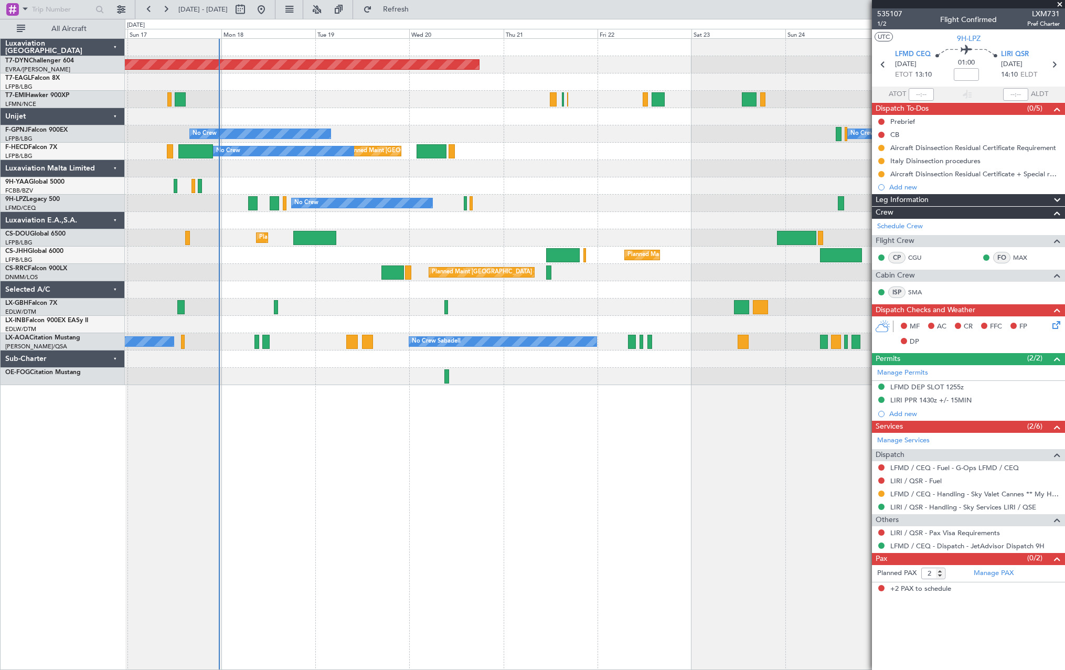
click at [557, 422] on div "Planned Maint [GEOGRAPHIC_DATA]-[GEOGRAPHIC_DATA] Planned Maint Geneva ([GEOGRA…" at bounding box center [595, 354] width 940 height 632
